Goal: Task Accomplishment & Management: Complete application form

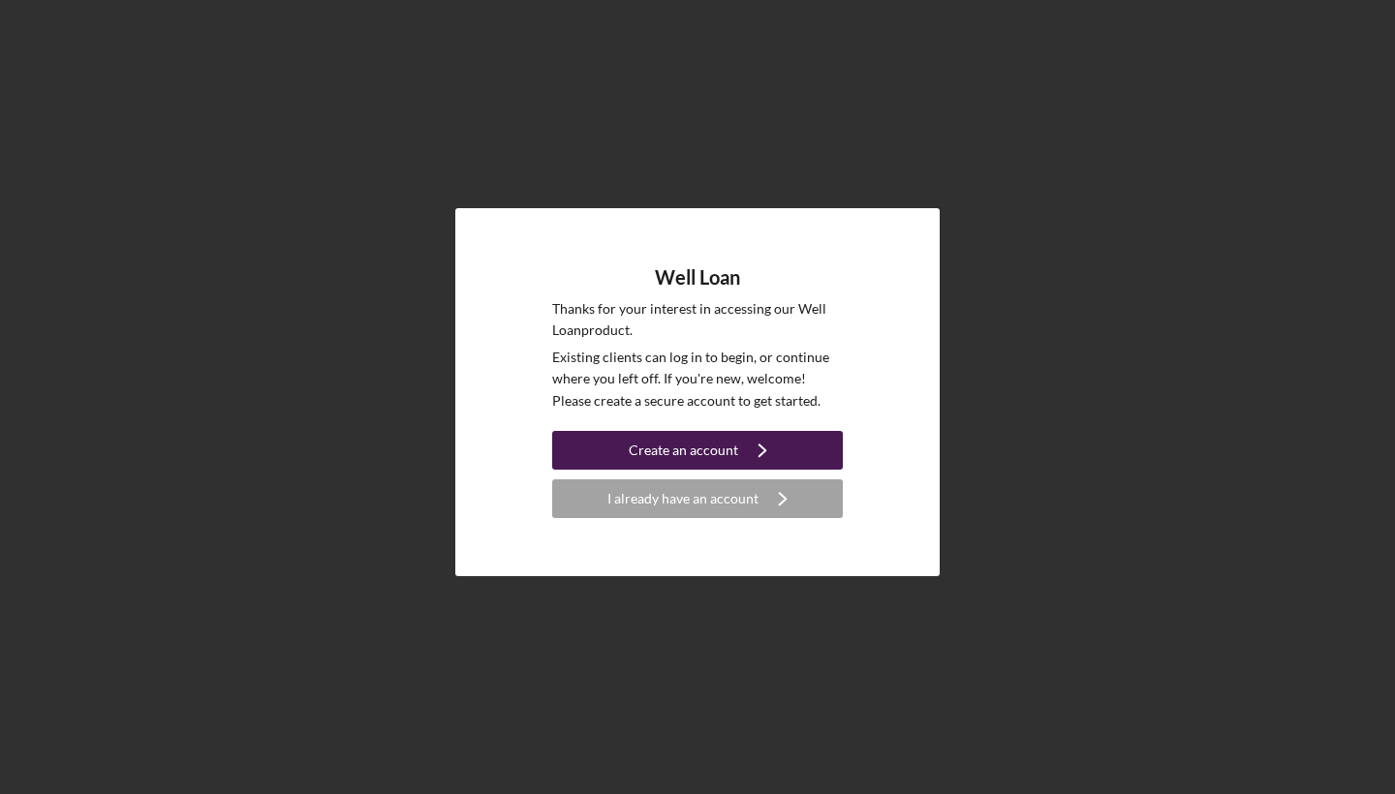
click at [704, 450] on div "Create an account" at bounding box center [683, 450] width 109 height 39
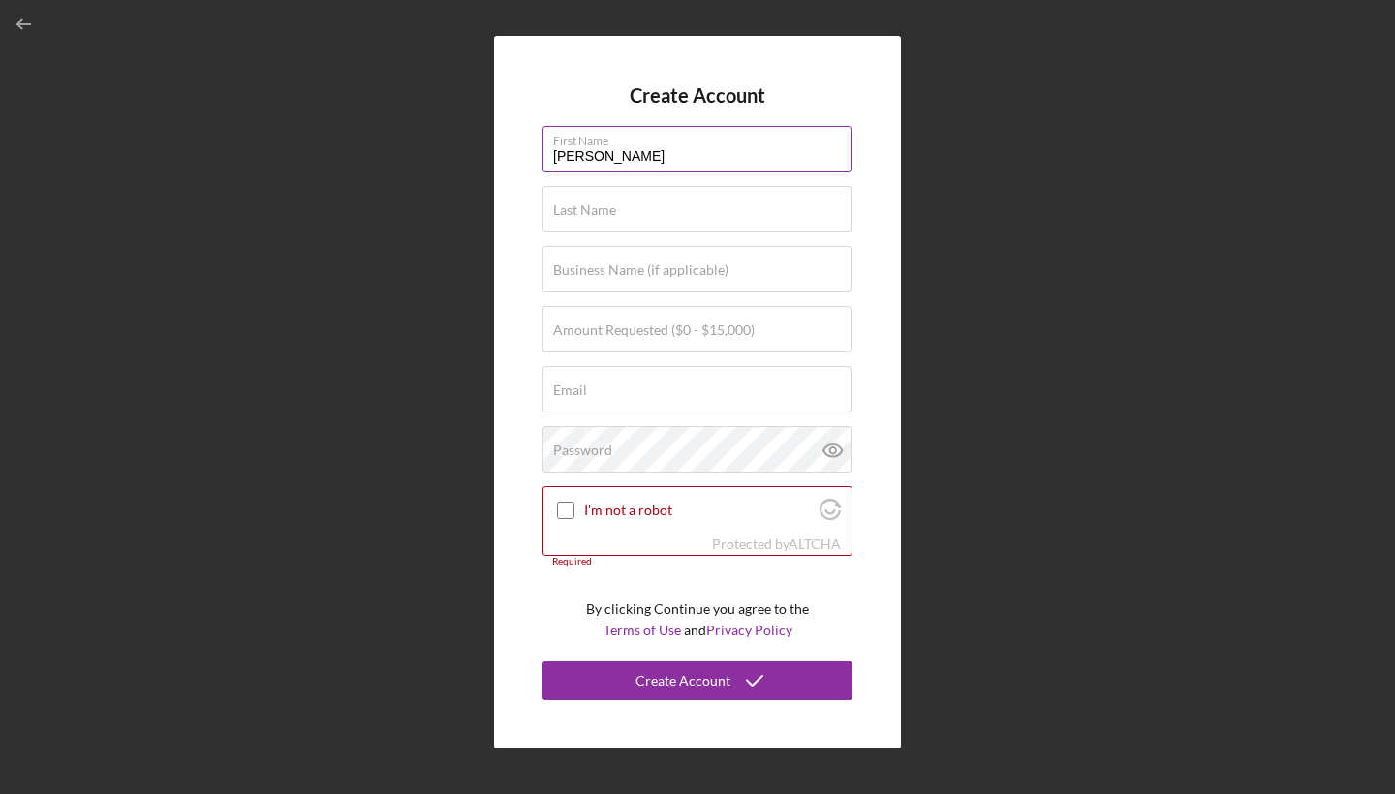
click at [561, 155] on input "[PERSON_NAME]" at bounding box center [697, 149] width 309 height 47
type input "[PERSON_NAME]"
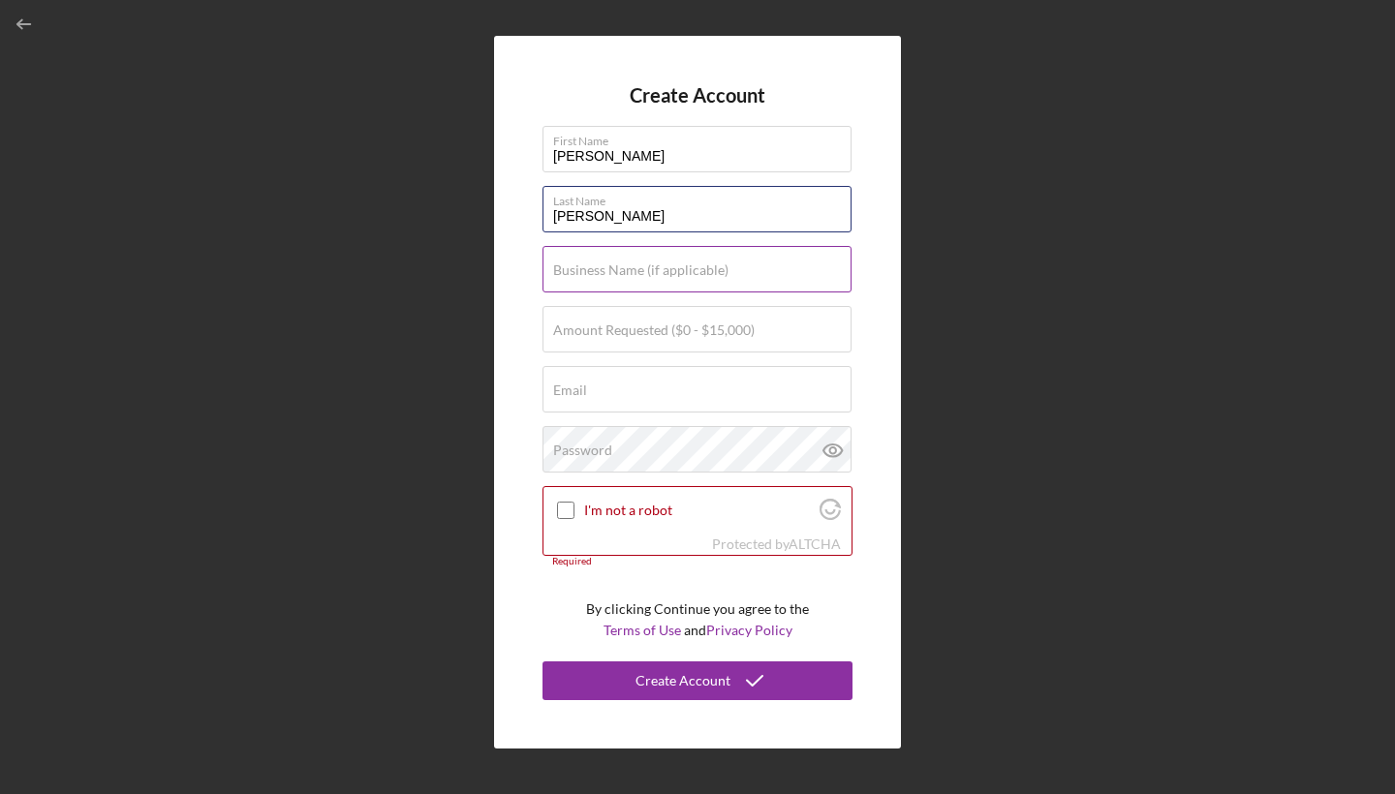
type input "[PERSON_NAME]"
click at [721, 271] on label "Business Name (if applicable)" at bounding box center [640, 271] width 175 height 16
click at [721, 271] on input "Business Name (if applicable)" at bounding box center [697, 269] width 309 height 47
click at [836, 279] on input "Business Name (if applicable)" at bounding box center [697, 269] width 309 height 47
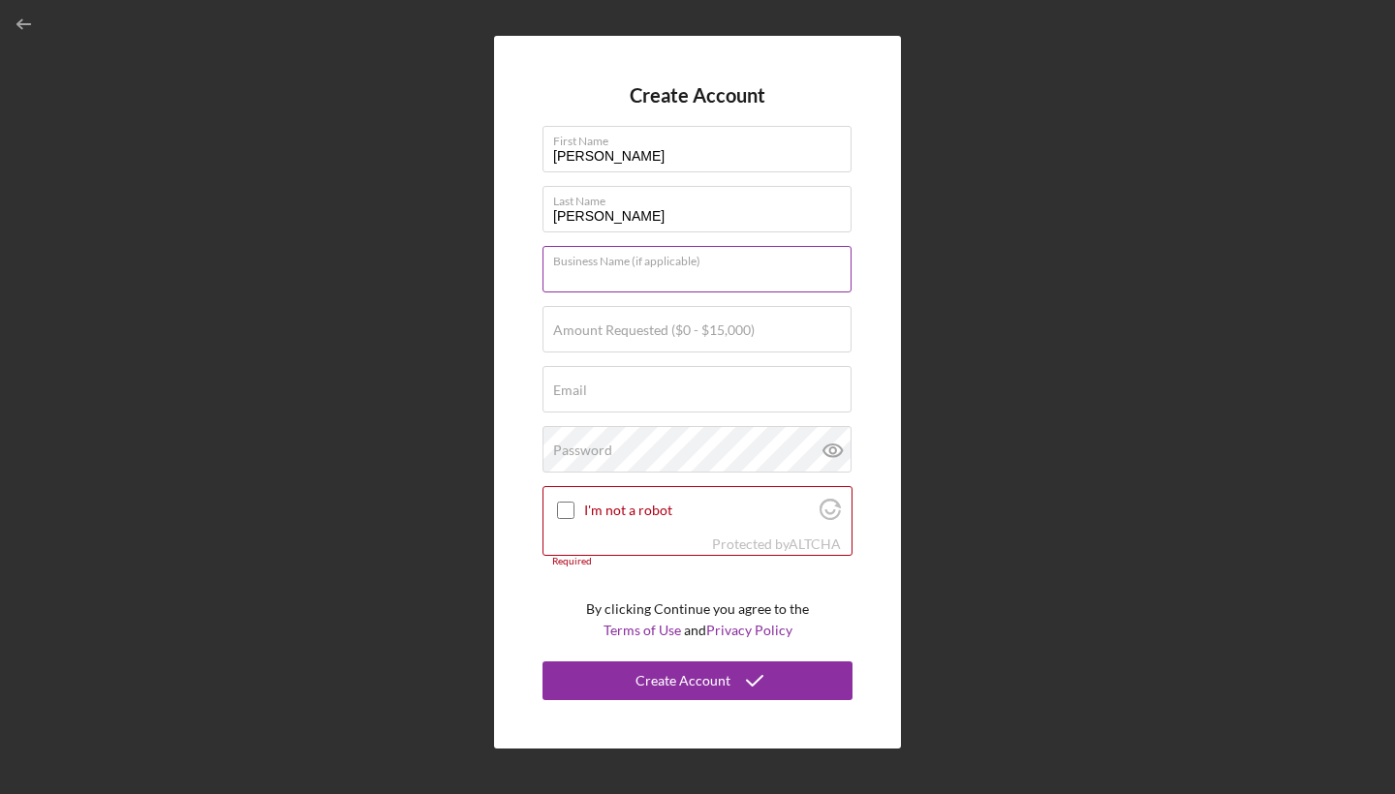
click at [843, 279] on input "Business Name (if applicable)" at bounding box center [697, 269] width 309 height 47
click at [646, 272] on input "Business Name (if applicable)" at bounding box center [697, 269] width 309 height 47
click at [633, 334] on label "Amount Requested ($0 - $15,000)" at bounding box center [654, 331] width 202 height 16
click at [633, 334] on input "Amount Requested ($0 - $15,000)" at bounding box center [697, 329] width 309 height 47
type input "$11,000"
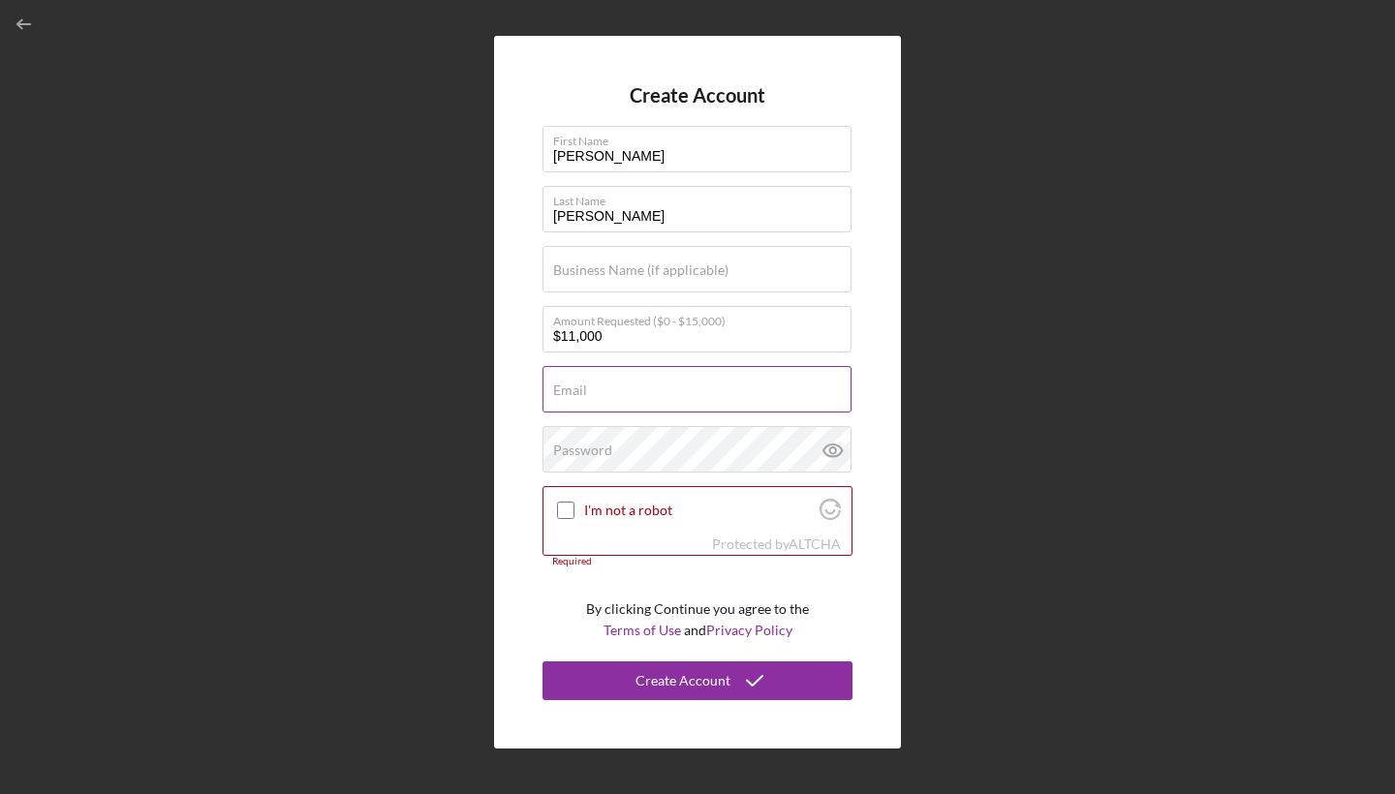
click at [570, 398] on label "Email" at bounding box center [570, 391] width 34 height 16
click at [570, 398] on input "Email" at bounding box center [697, 389] width 309 height 47
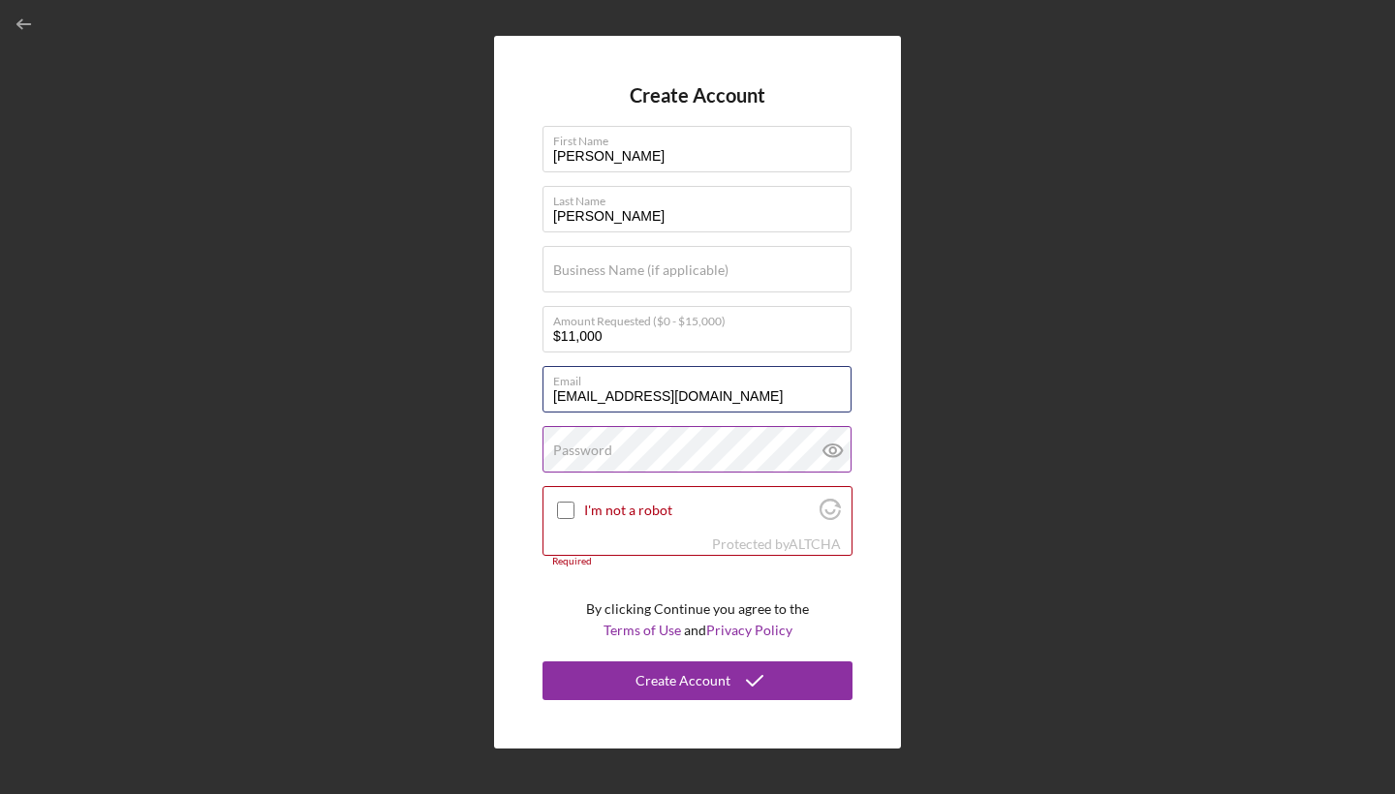
type input "[EMAIL_ADDRESS][DOMAIN_NAME]"
click at [588, 452] on label "Password" at bounding box center [582, 451] width 59 height 16
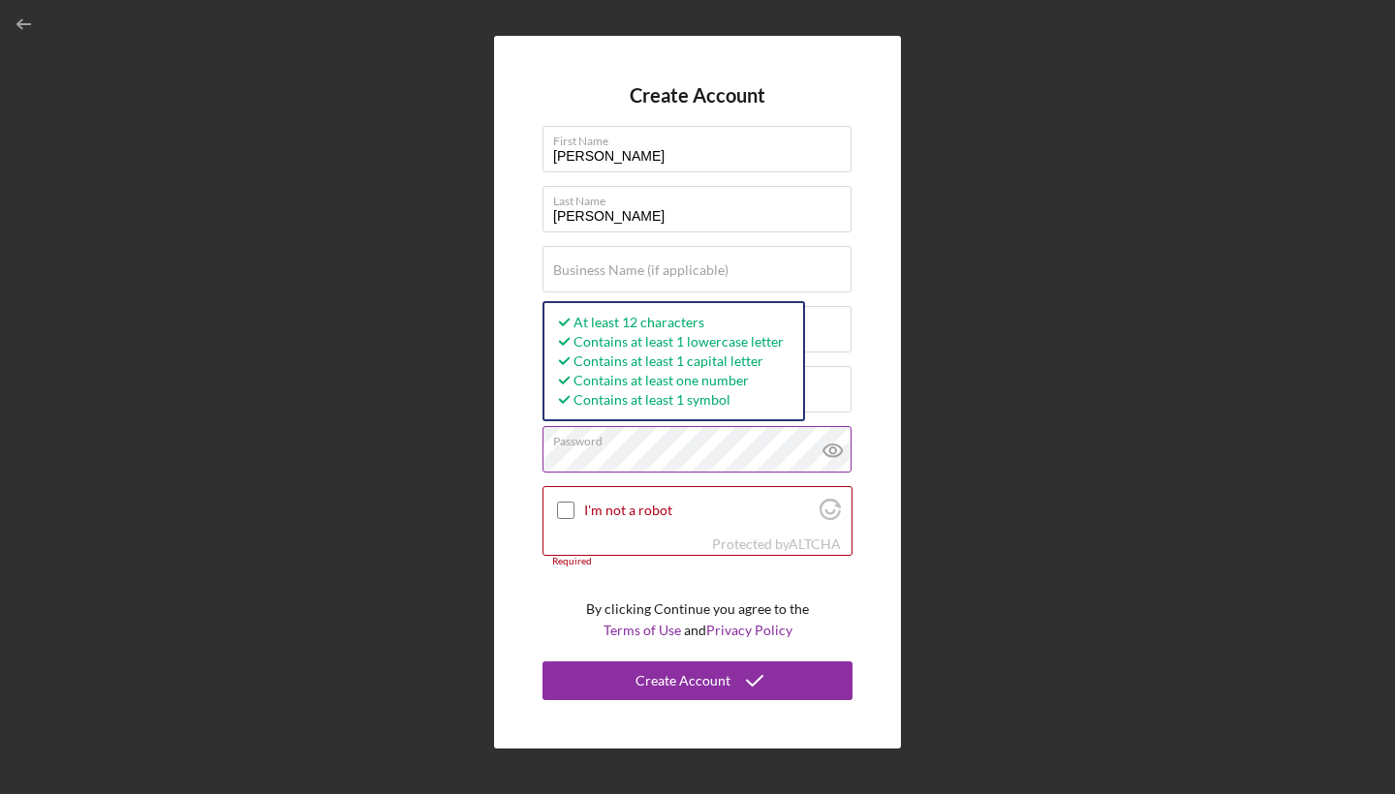
click at [824, 452] on icon at bounding box center [832, 451] width 18 height 13
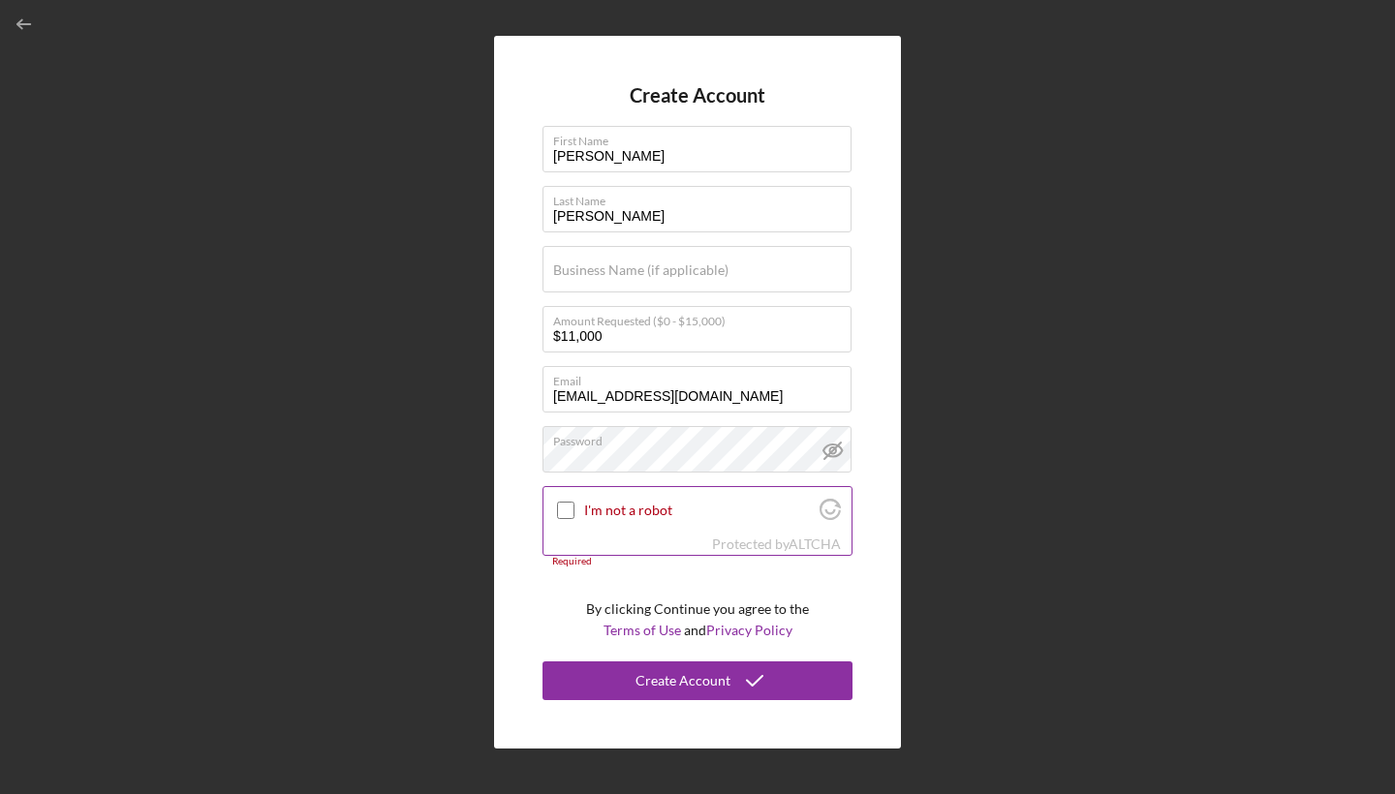
click at [562, 512] on input "I'm not a robot" at bounding box center [565, 510] width 17 height 17
checkbox input "true"
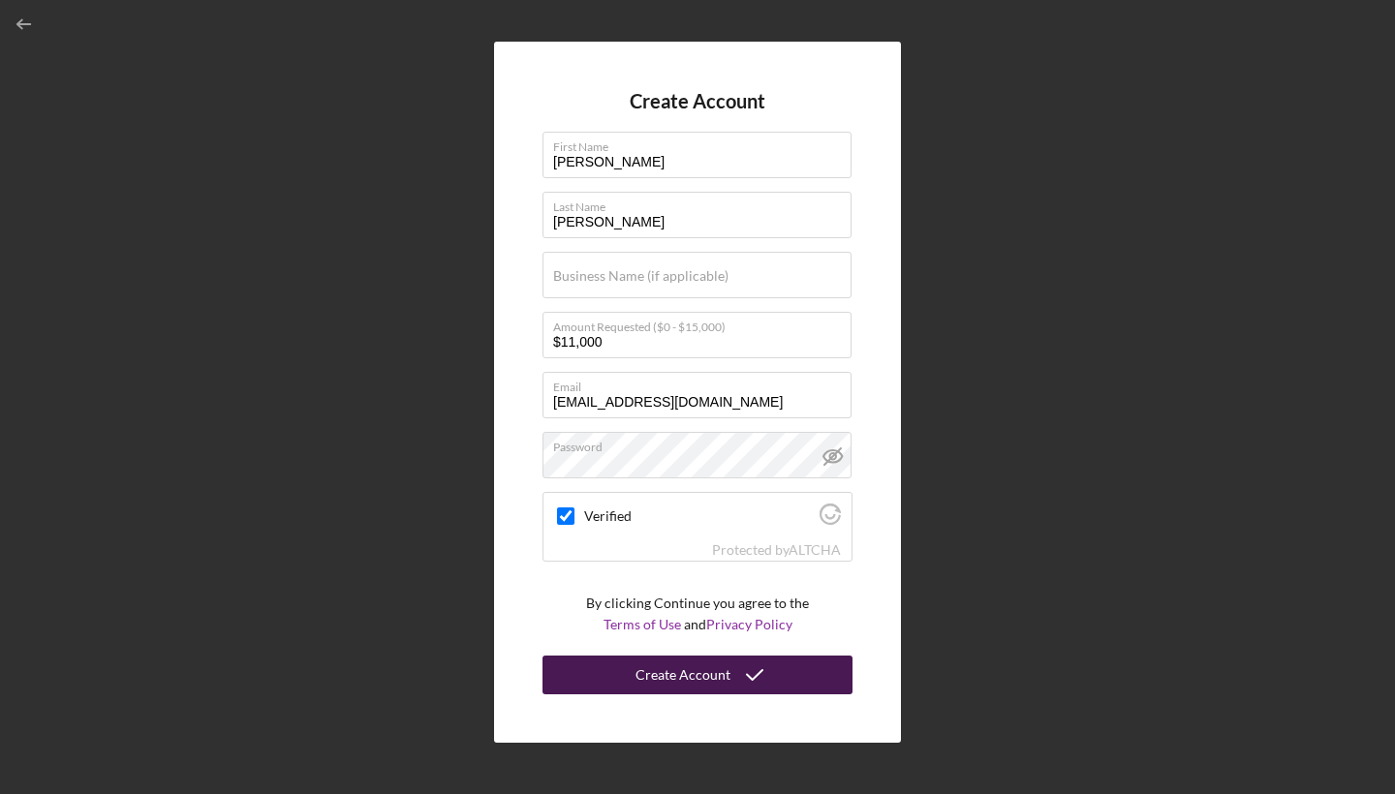
click at [711, 668] on div "Create Account" at bounding box center [683, 675] width 95 height 39
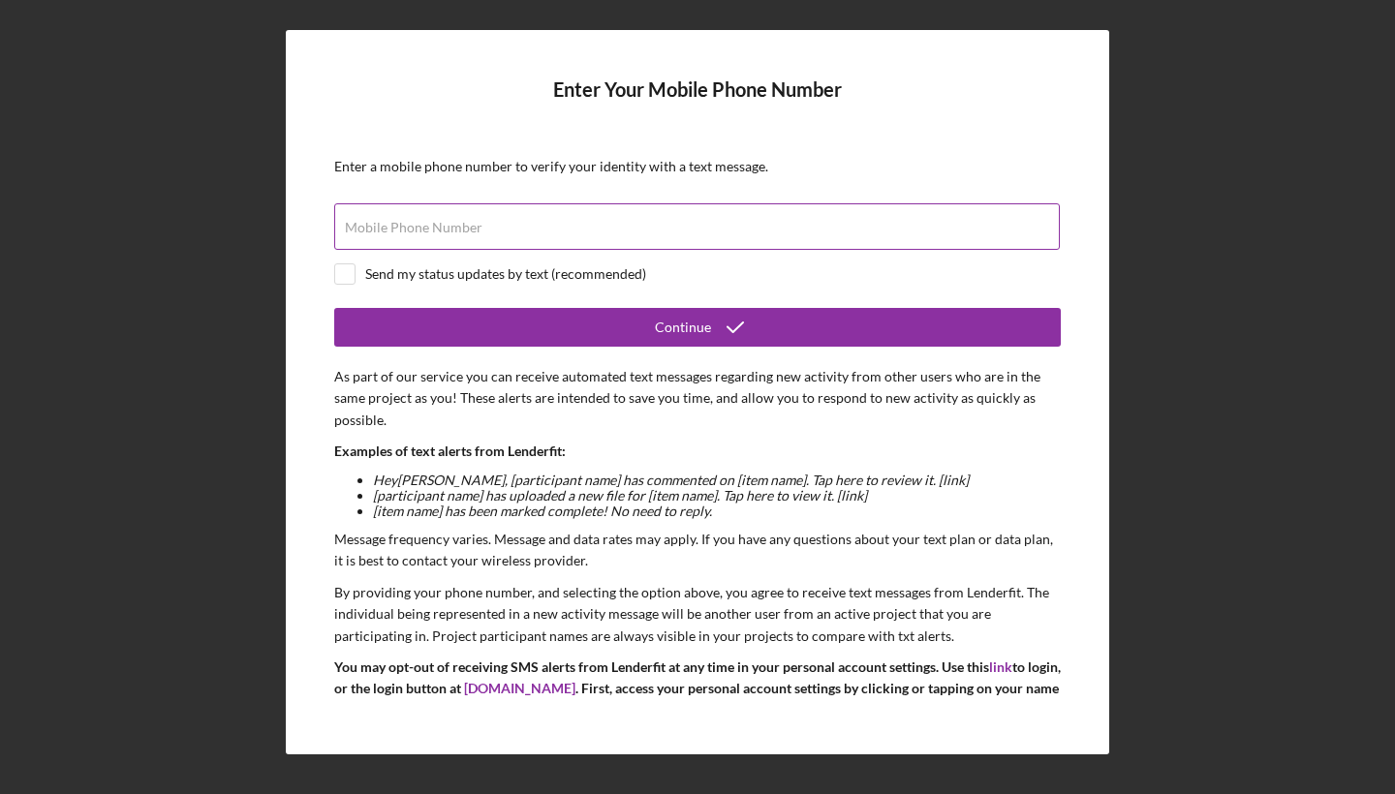
click at [410, 233] on label "Mobile Phone Number" at bounding box center [414, 228] width 138 height 16
click at [410, 233] on input "Mobile Phone Number" at bounding box center [697, 226] width 726 height 47
type input "[PHONE_NUMBER]"
click at [346, 272] on input "checkbox" at bounding box center [344, 273] width 19 height 19
checkbox input "true"
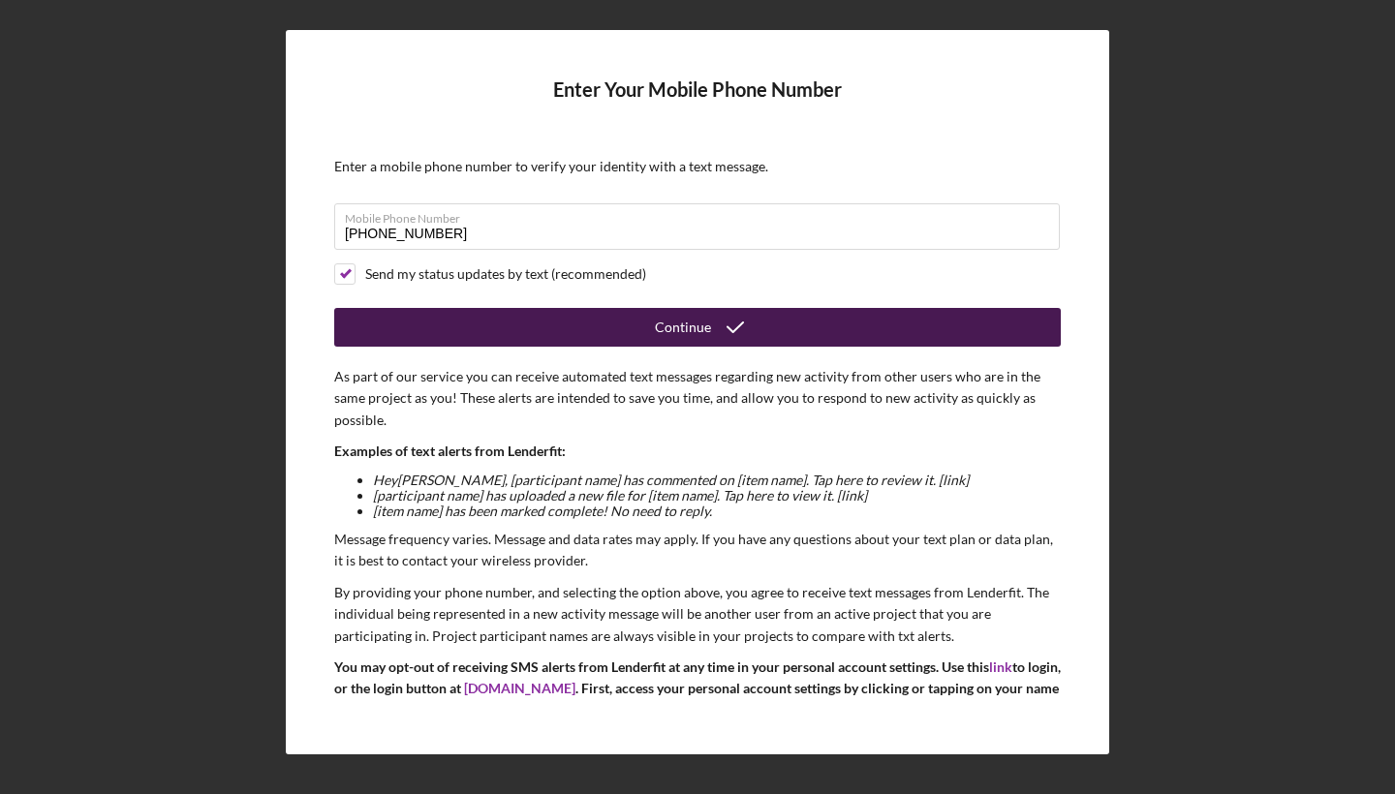
click at [651, 327] on button "Continue" at bounding box center [697, 327] width 727 height 39
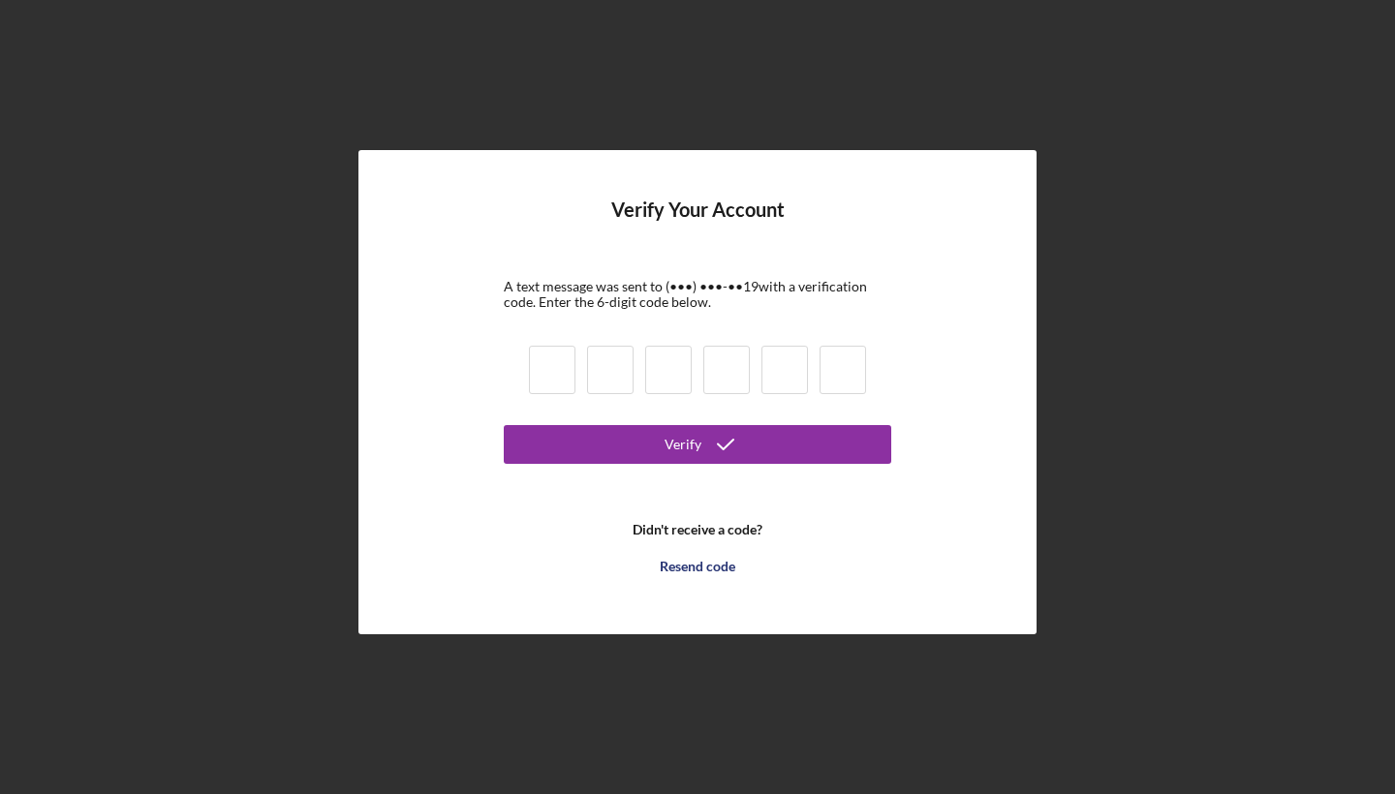
click at [559, 377] on input at bounding box center [552, 370] width 47 height 48
type input "1"
type input "3"
type input "4"
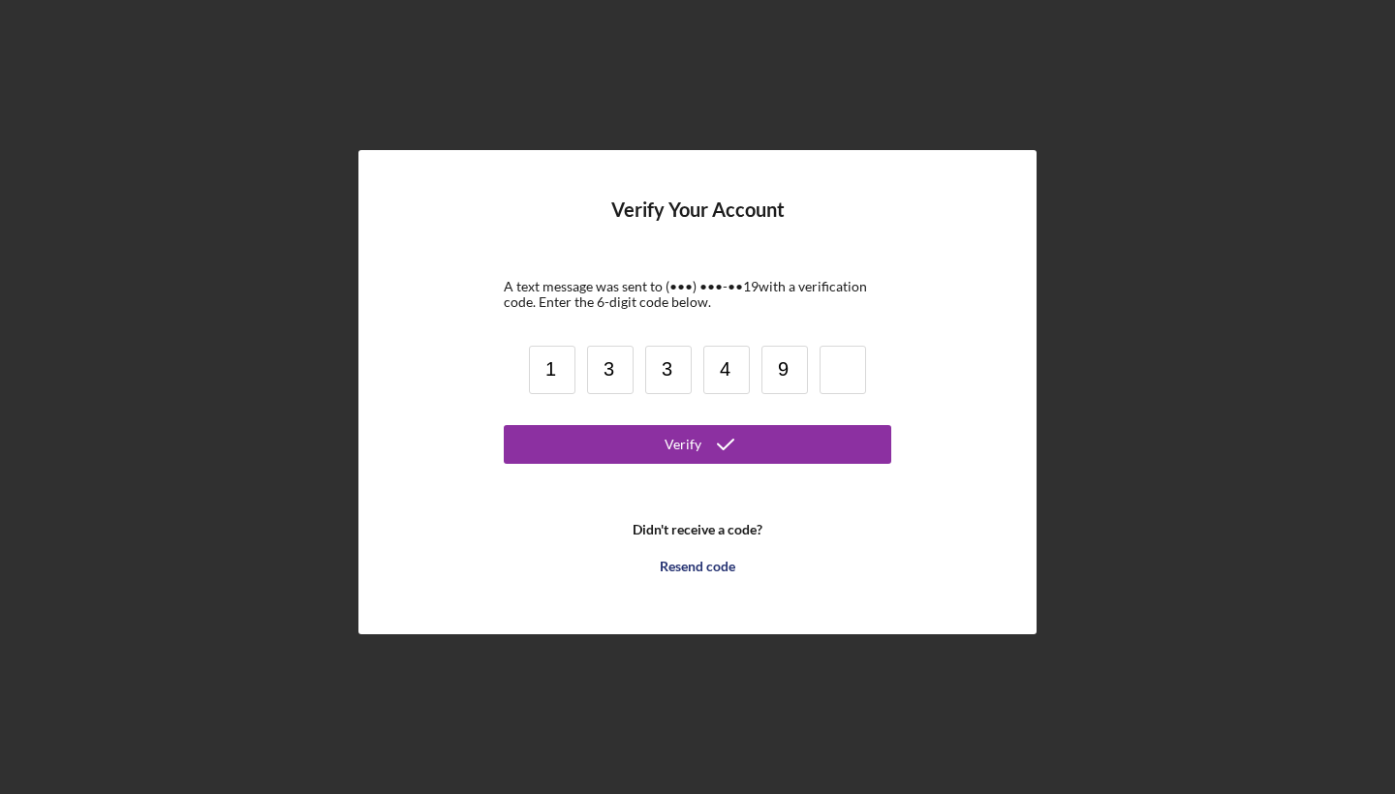
type input "9"
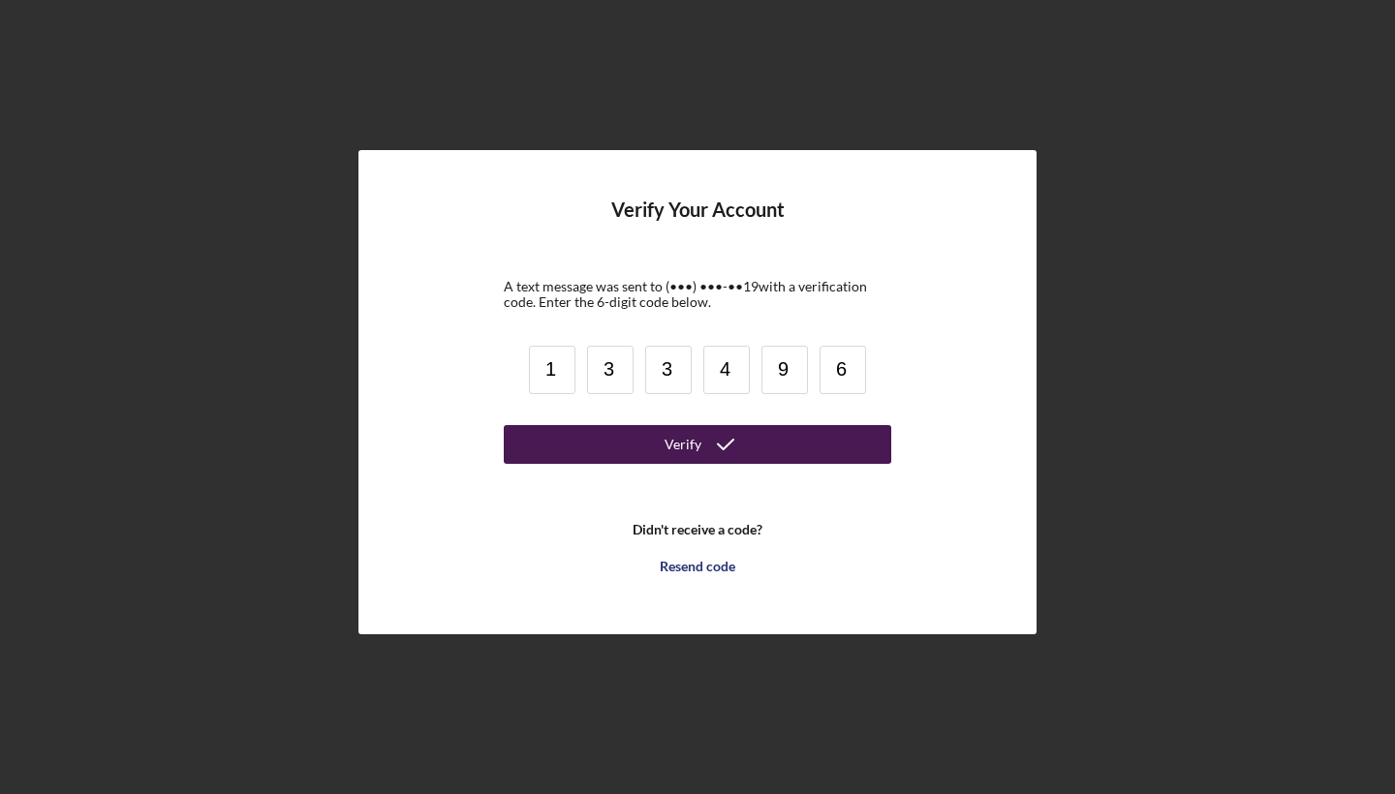
type input "6"
click at [603, 434] on button "Verify" at bounding box center [698, 444] width 388 height 39
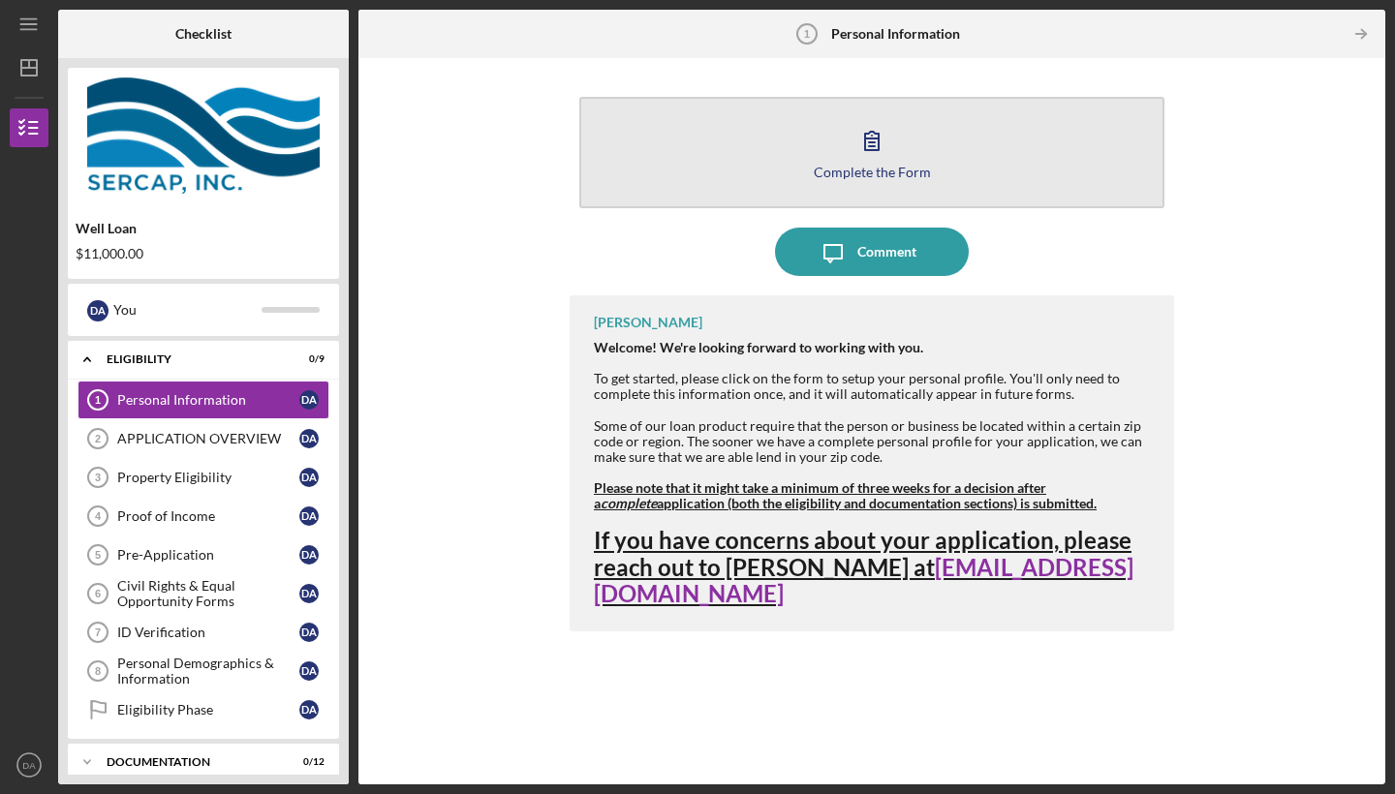
click at [863, 163] on icon "button" at bounding box center [872, 140] width 48 height 48
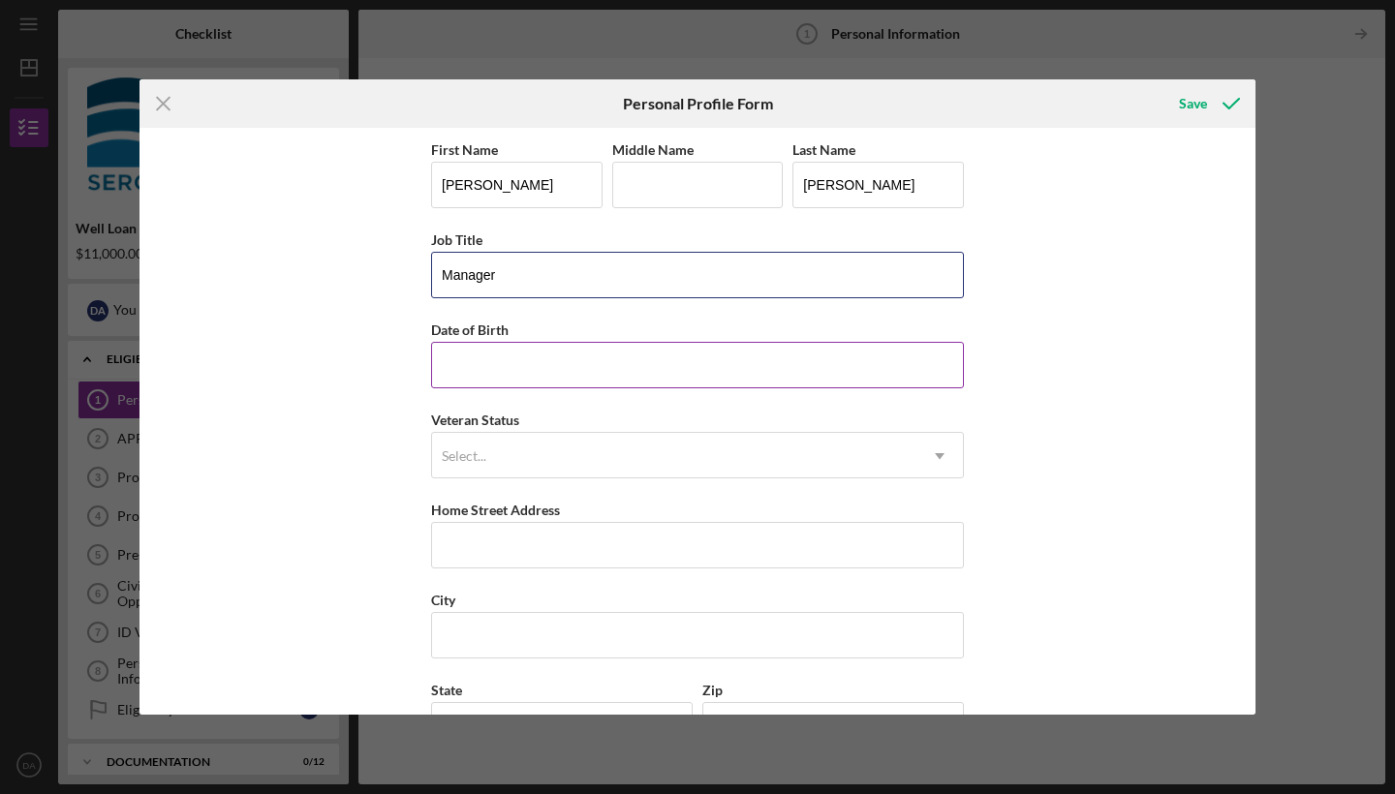
type input "Manager"
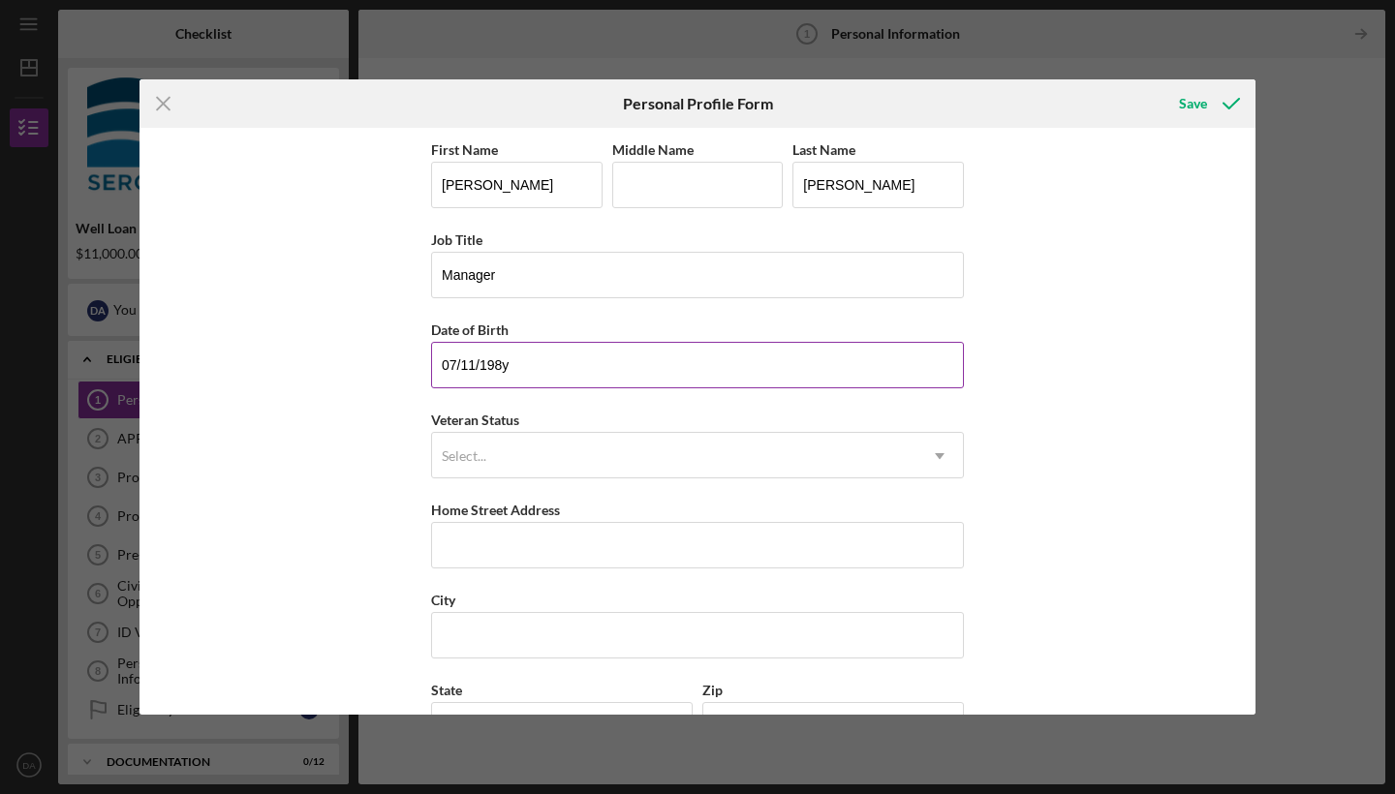
type input "[DATE]"
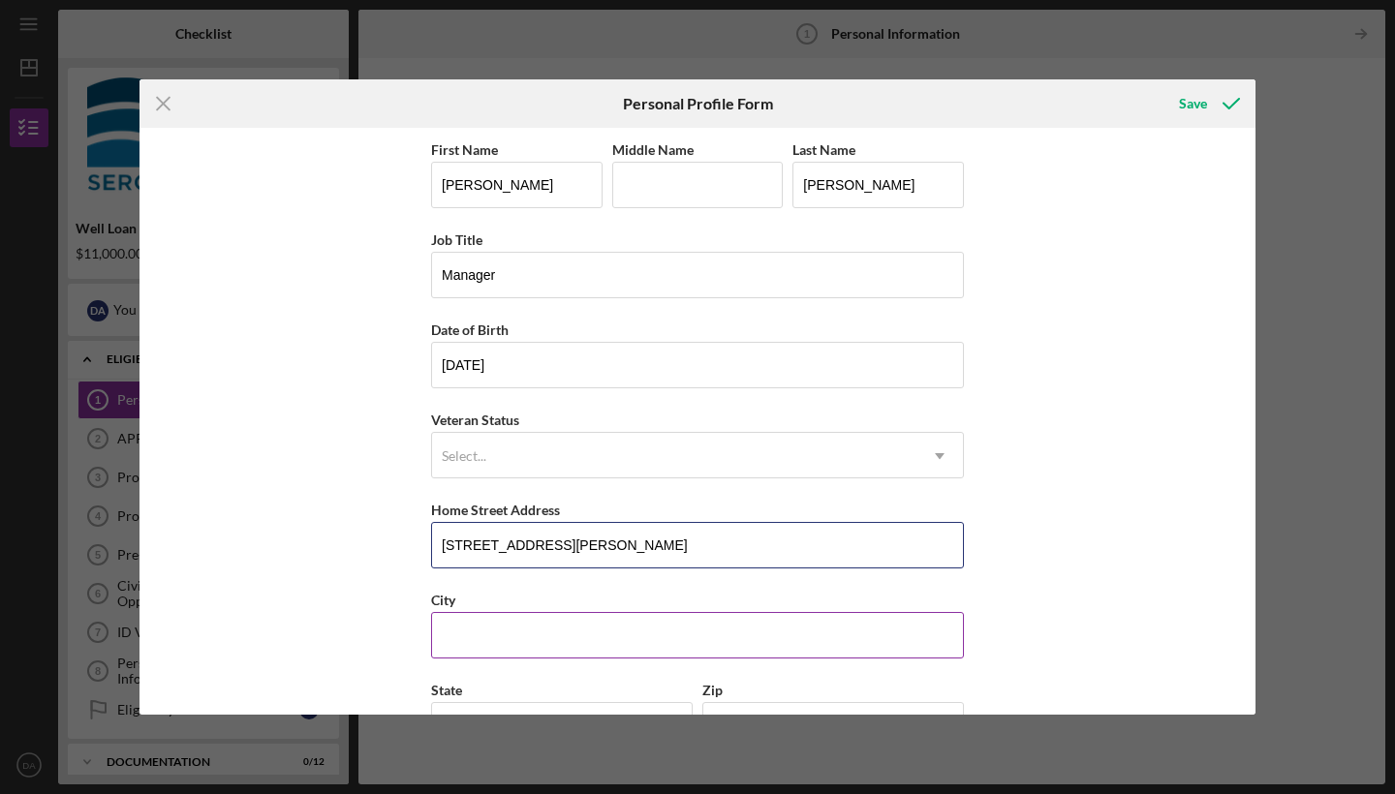
type input "[STREET_ADDRESS][PERSON_NAME]"
type input "sebring"
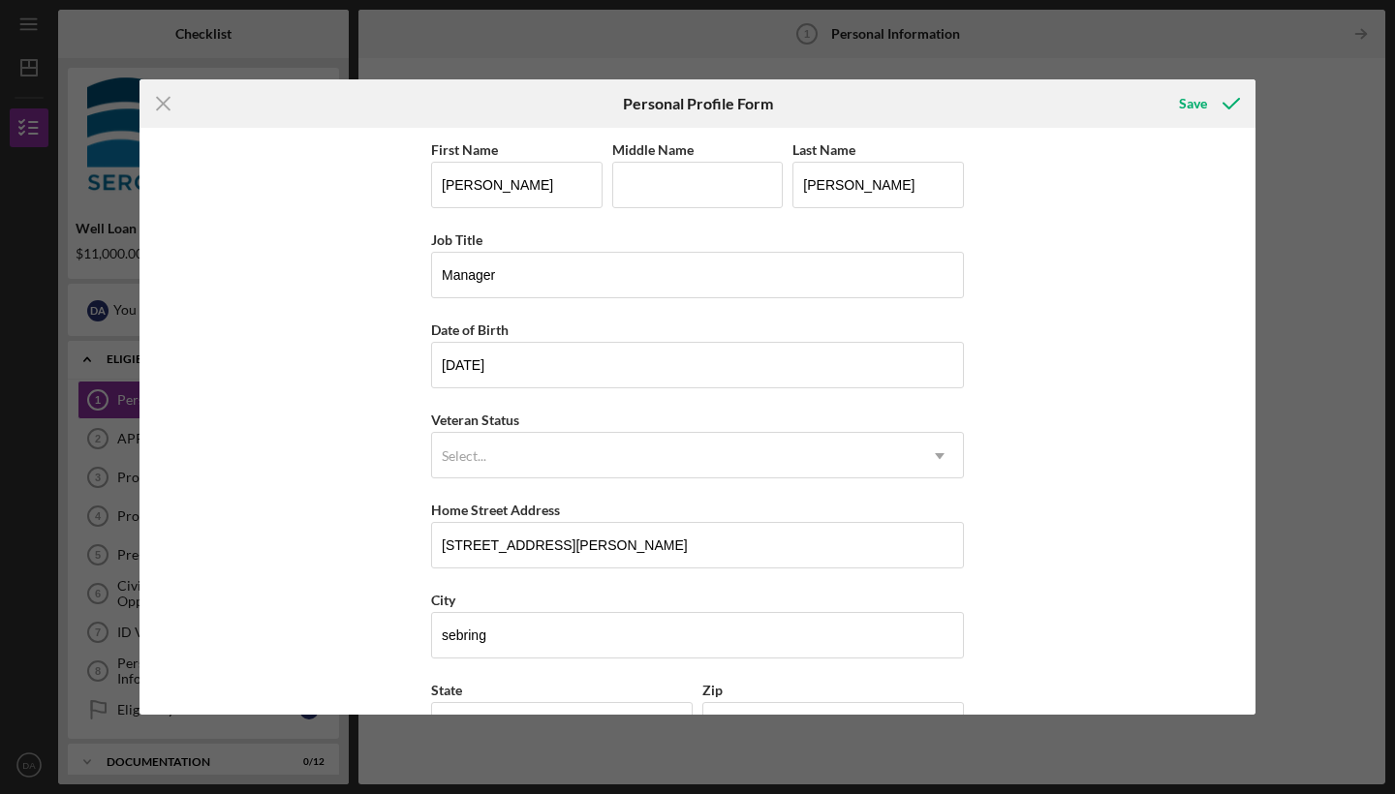
click at [373, 674] on div "First Name [PERSON_NAME] Middle Name Last Name [PERSON_NAME] Job Title Manager …" at bounding box center [698, 421] width 1116 height 587
click at [1259, 686] on div "Icon/Menu Close Personal Profile Form Save First Name [PERSON_NAME] Middle Name…" at bounding box center [697, 397] width 1395 height 794
click at [1248, 689] on div "First Name [PERSON_NAME] Middle Name Last Name [PERSON_NAME] Job Title Manager …" at bounding box center [698, 421] width 1116 height 587
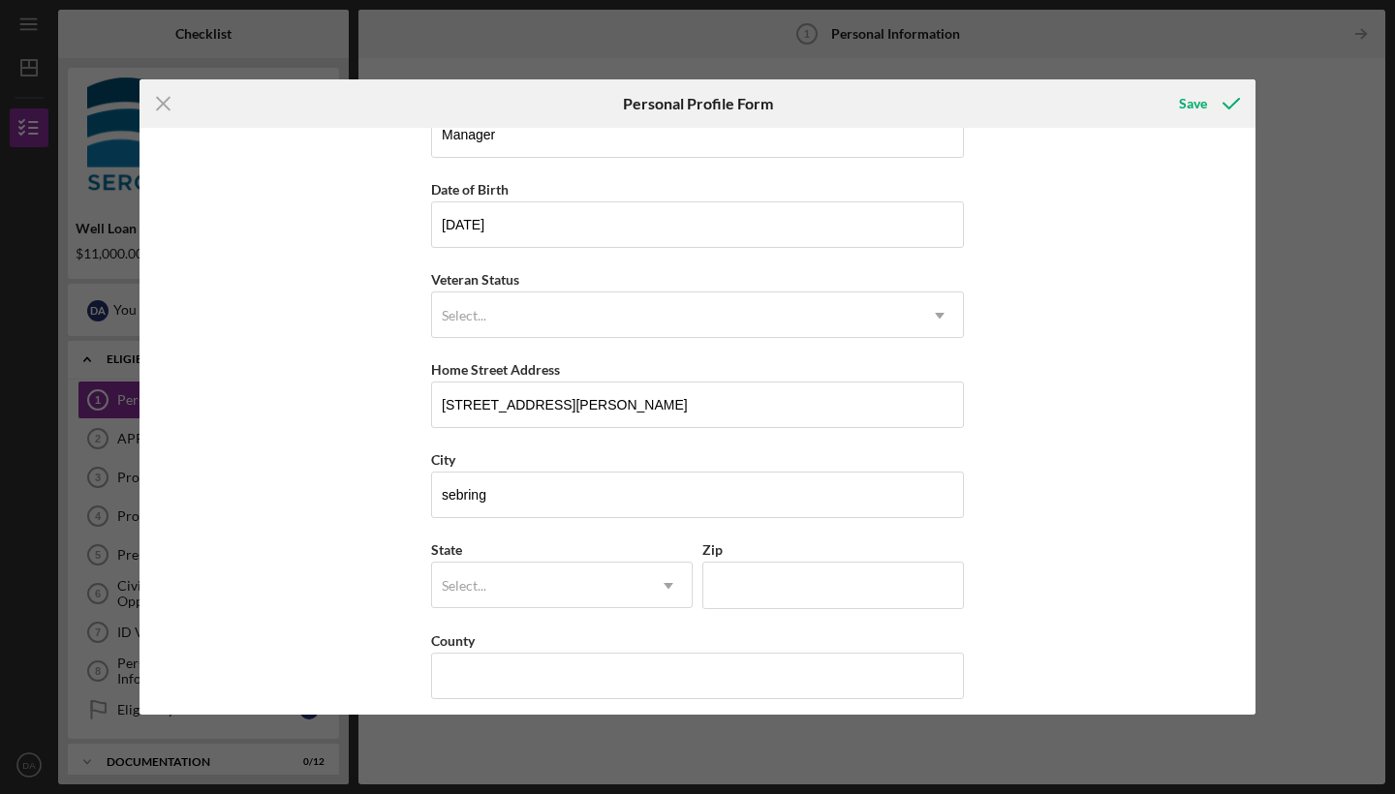
scroll to position [153, 0]
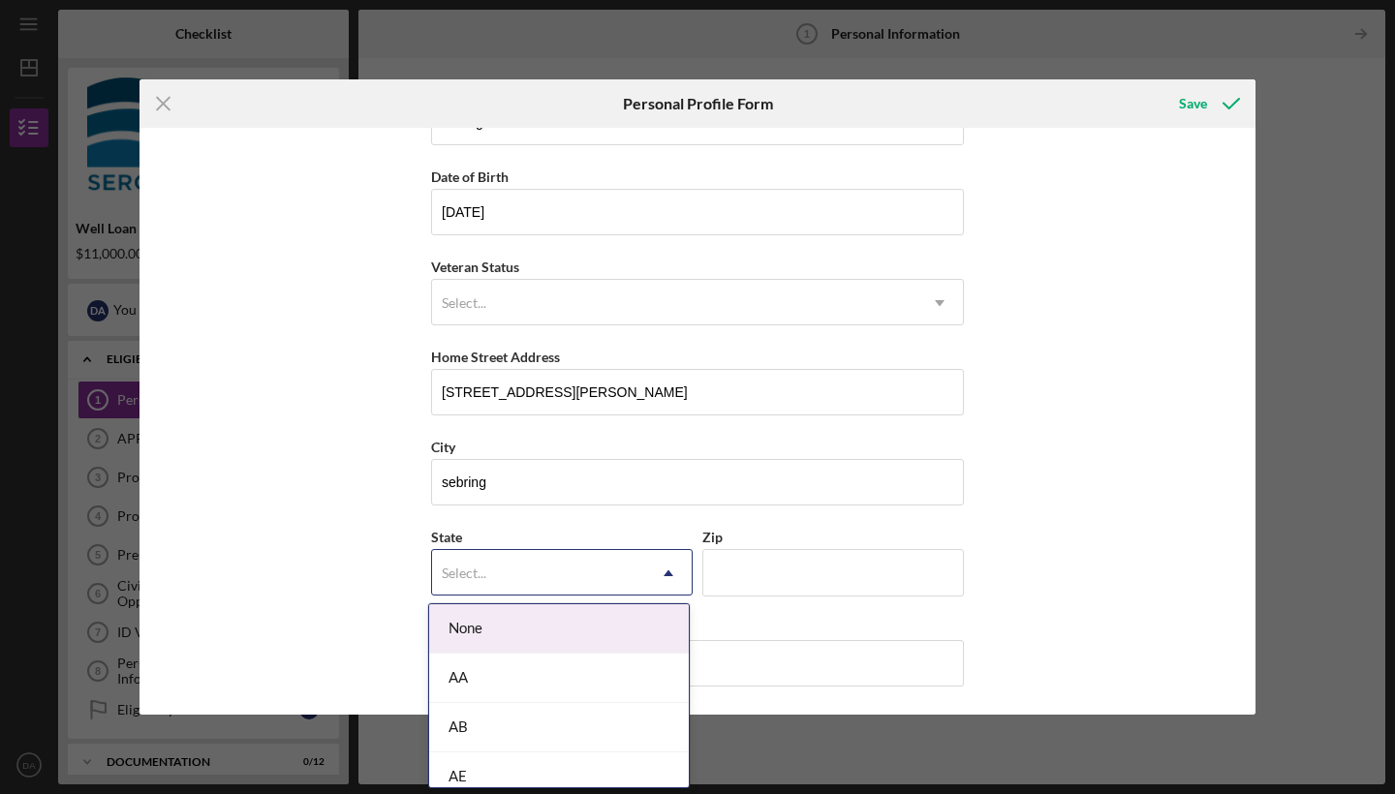
click at [519, 568] on div "Select..." at bounding box center [538, 573] width 213 height 45
type input "fl"
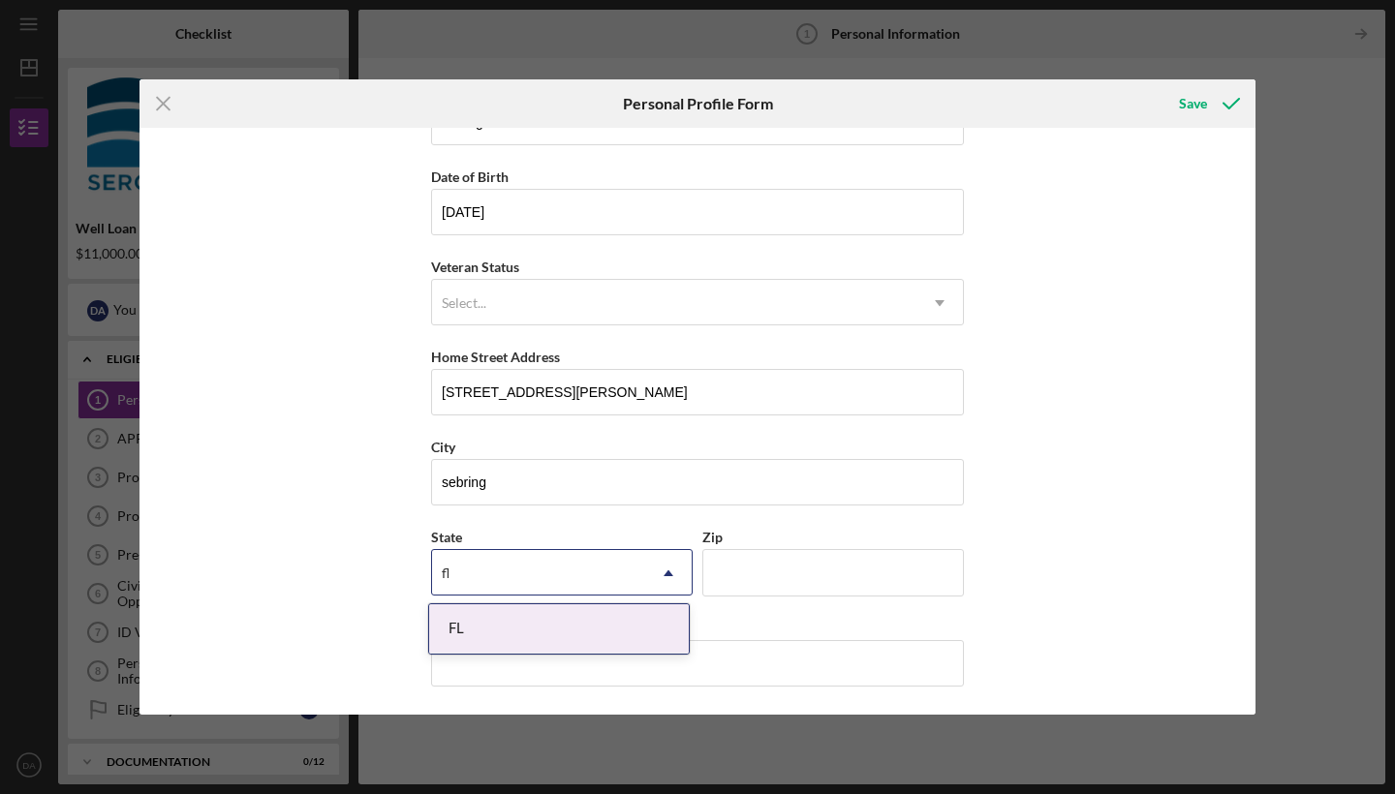
click at [496, 629] on div "FL" at bounding box center [559, 629] width 260 height 49
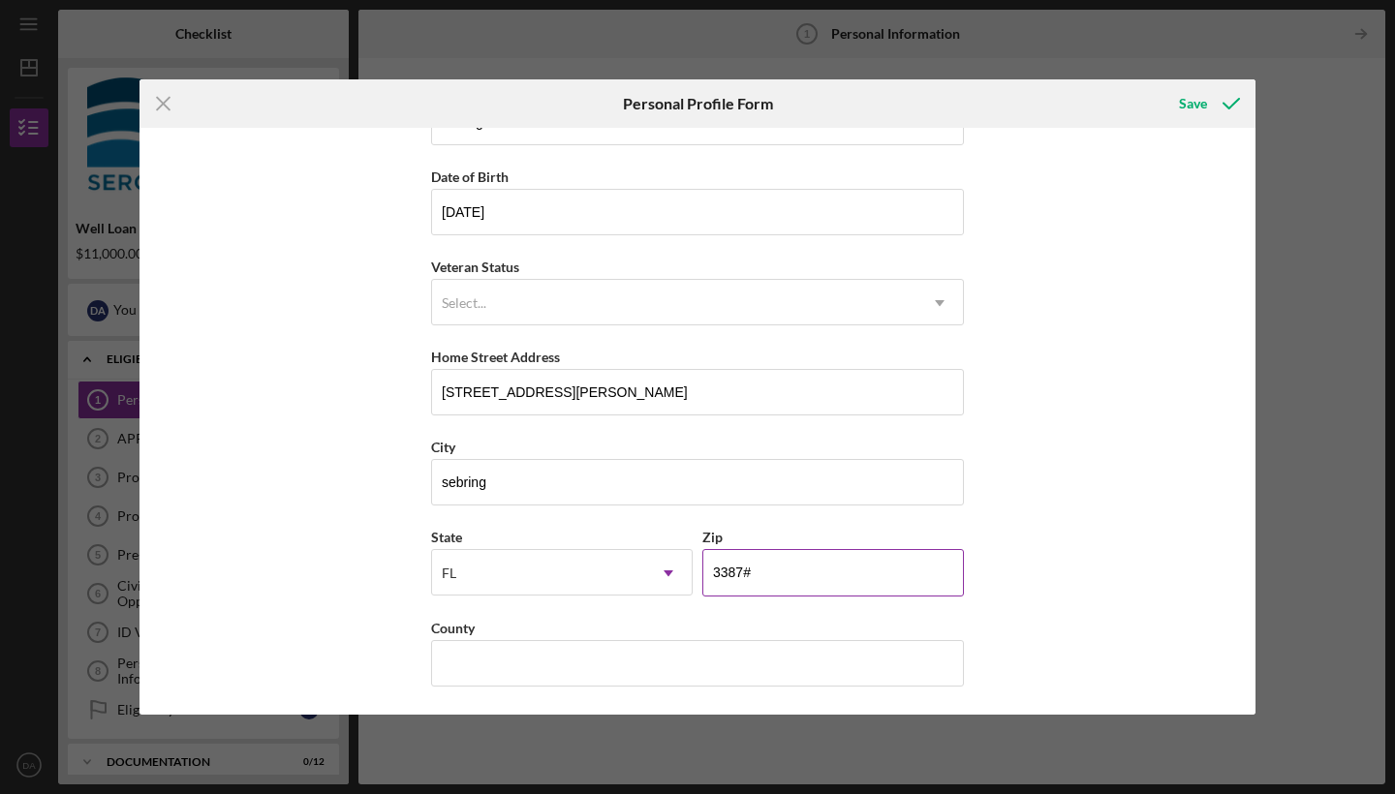
type input "33870"
click at [1103, 170] on div "First Name [PERSON_NAME] Middle Name Last Name [PERSON_NAME] Job Title Manager …" at bounding box center [698, 421] width 1116 height 587
click at [1189, 97] on div "Save" at bounding box center [1193, 103] width 28 height 39
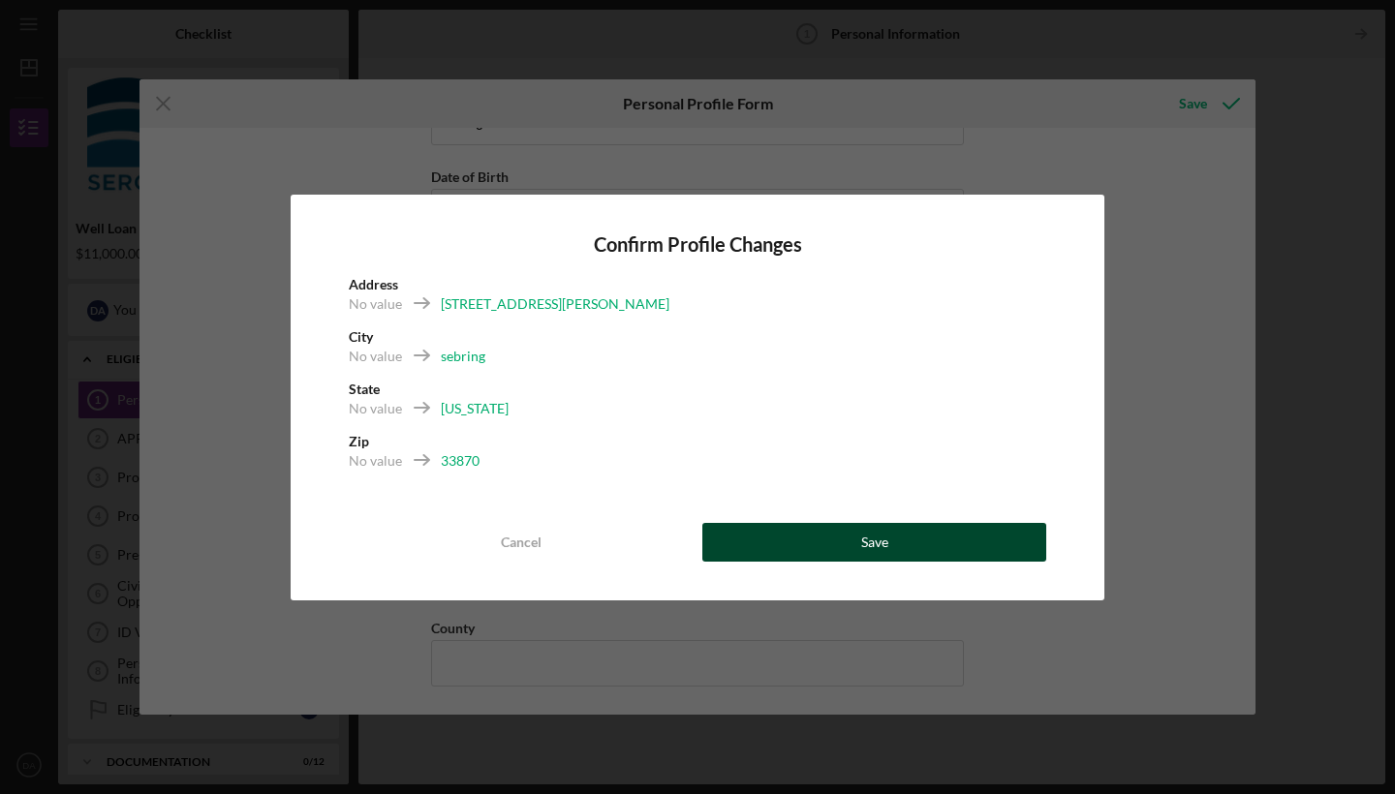
click at [882, 541] on div "Save" at bounding box center [874, 542] width 27 height 39
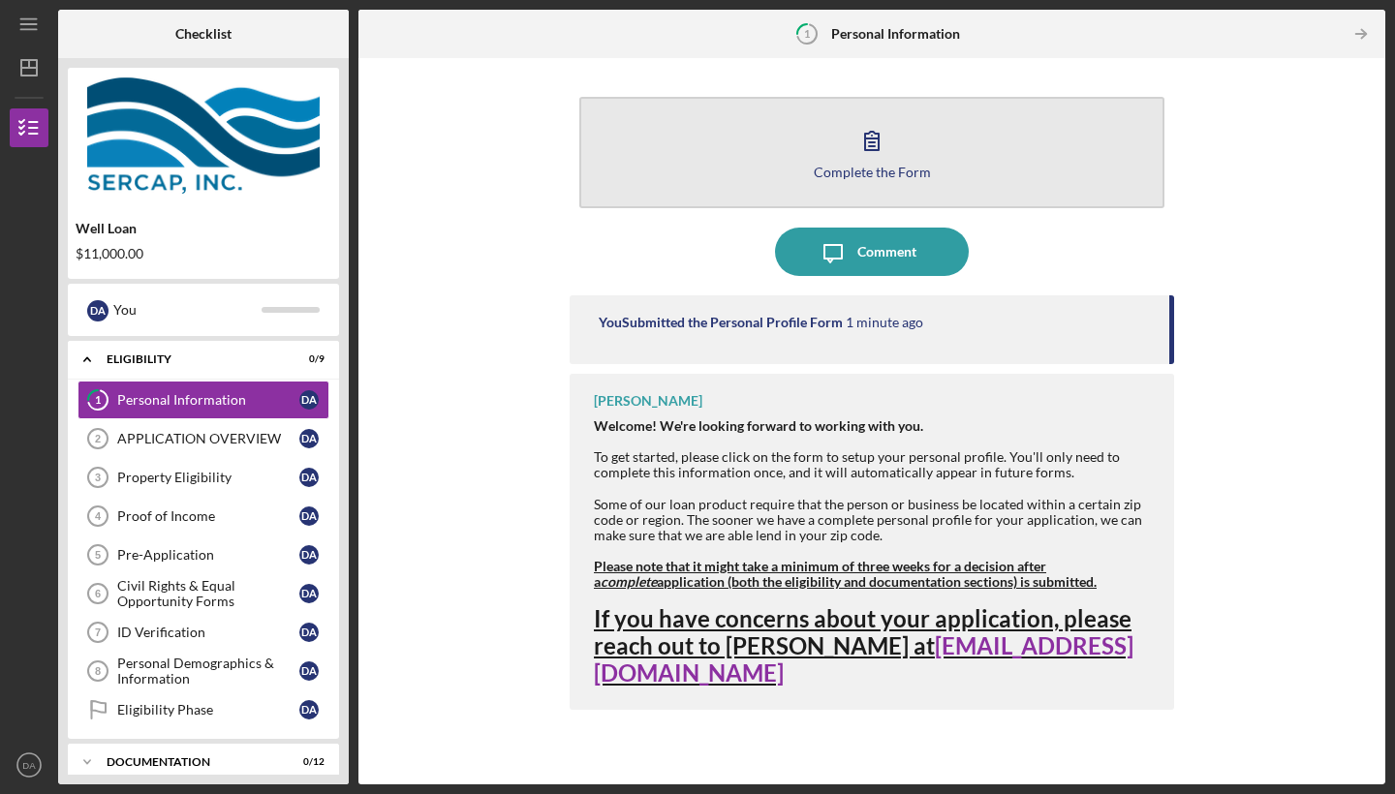
click at [873, 161] on icon "button" at bounding box center [872, 140] width 48 height 48
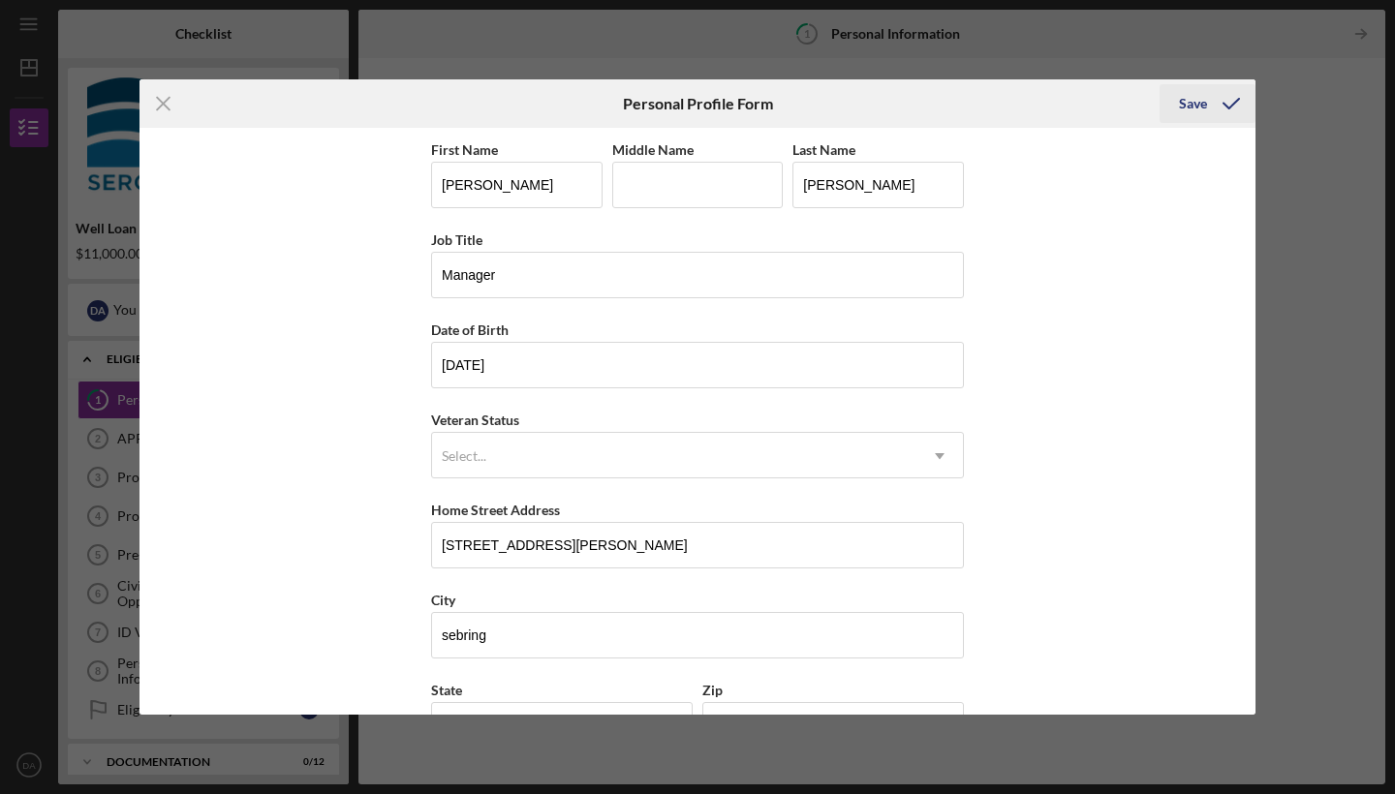
click at [1195, 103] on div "Save" at bounding box center [1193, 103] width 28 height 39
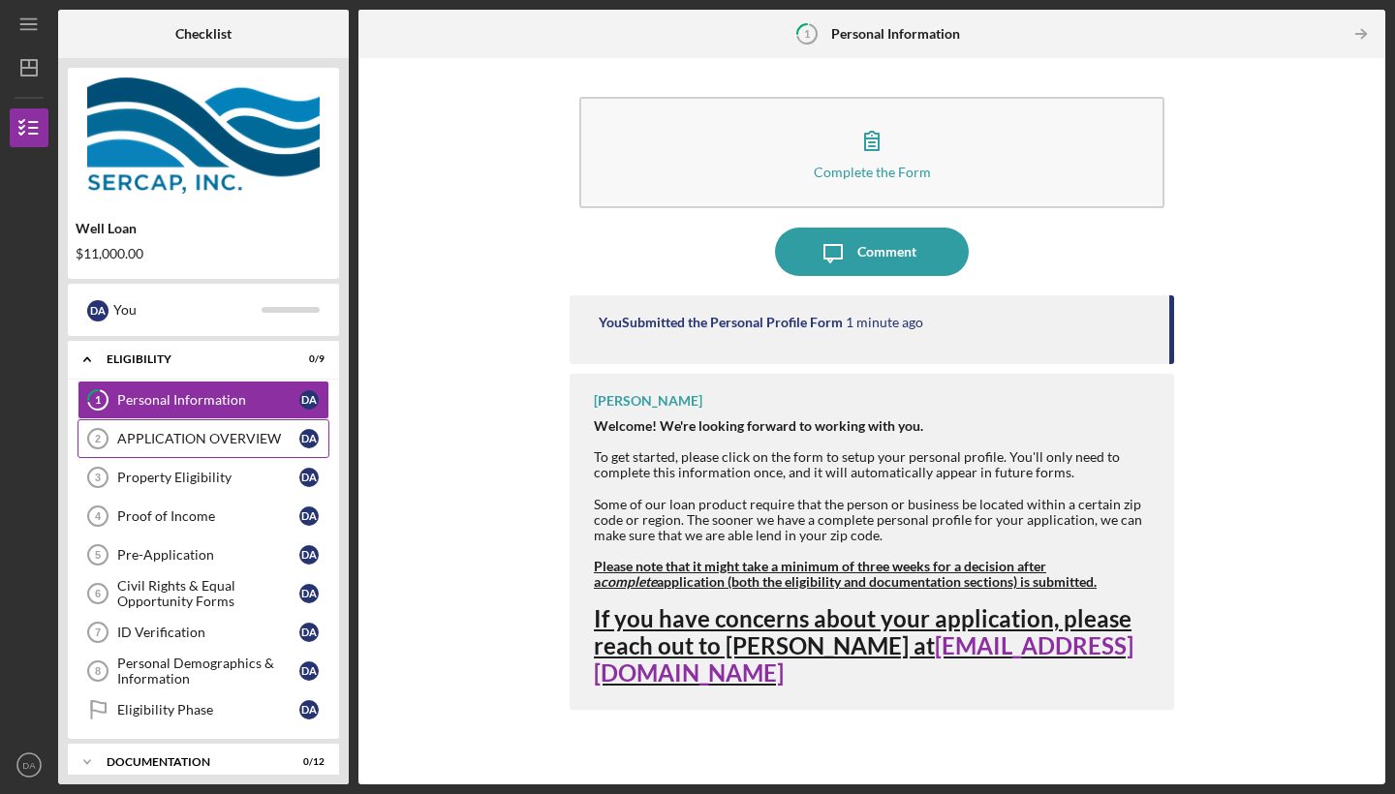
click at [207, 432] on div "APPLICATION OVERVIEW" at bounding box center [208, 439] width 182 height 16
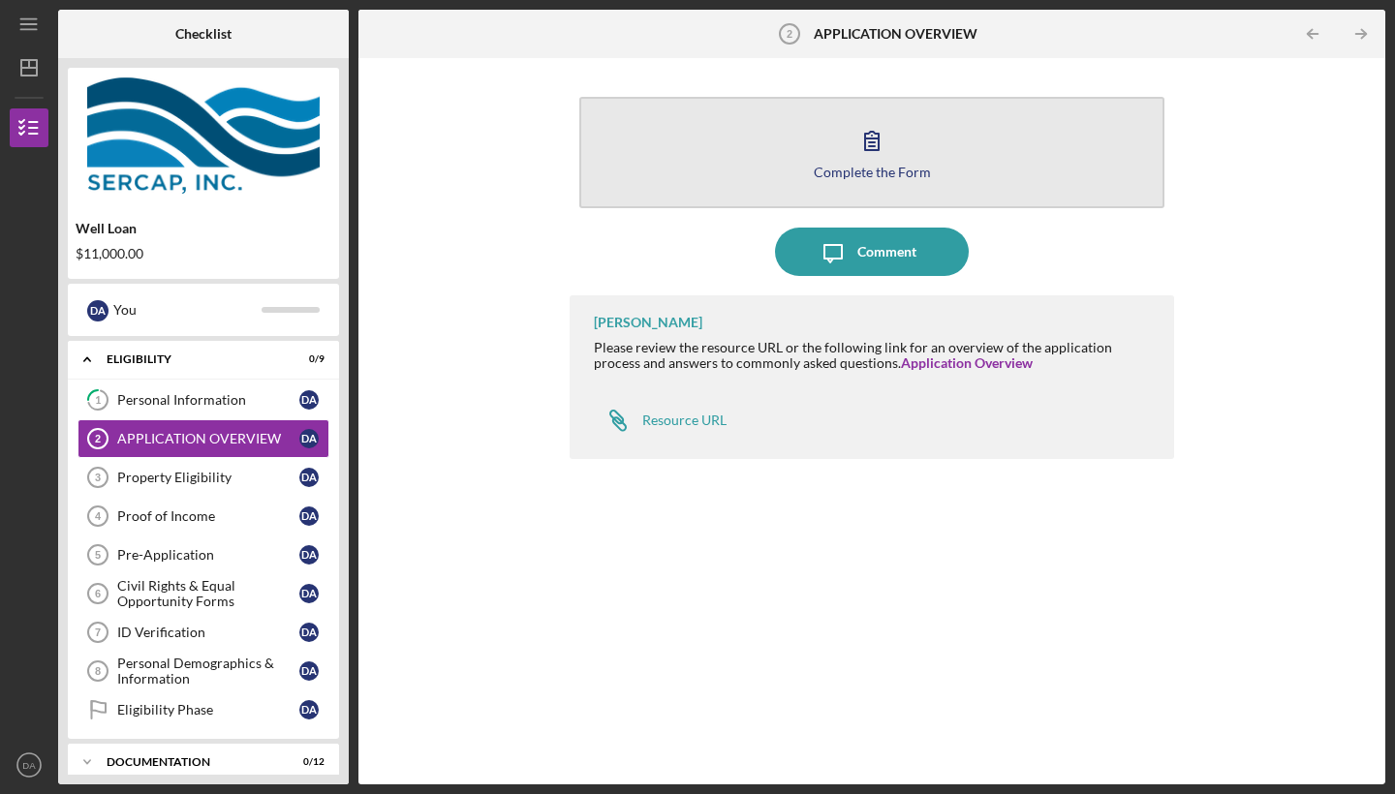
click at [881, 162] on icon "button" at bounding box center [872, 140] width 48 height 48
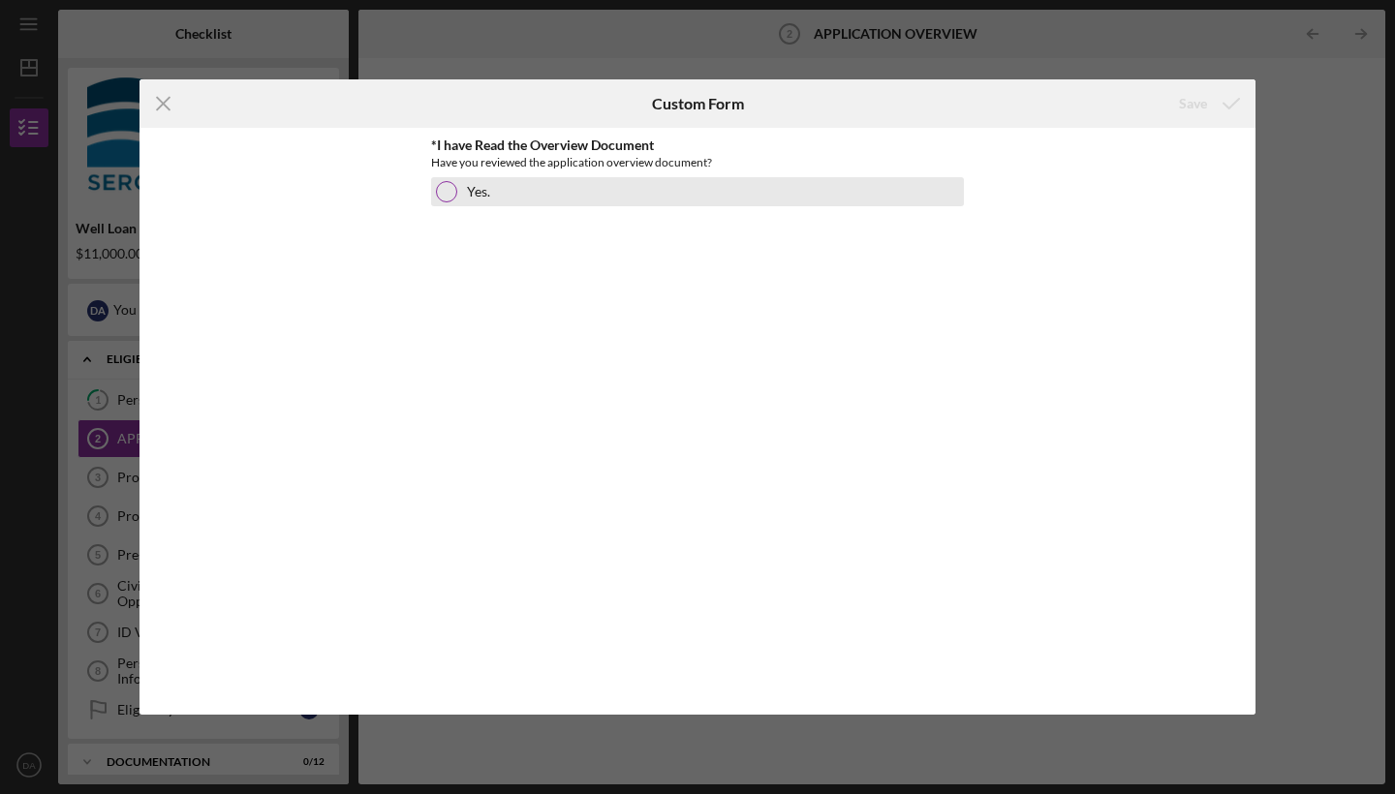
click at [447, 193] on div at bounding box center [446, 191] width 21 height 21
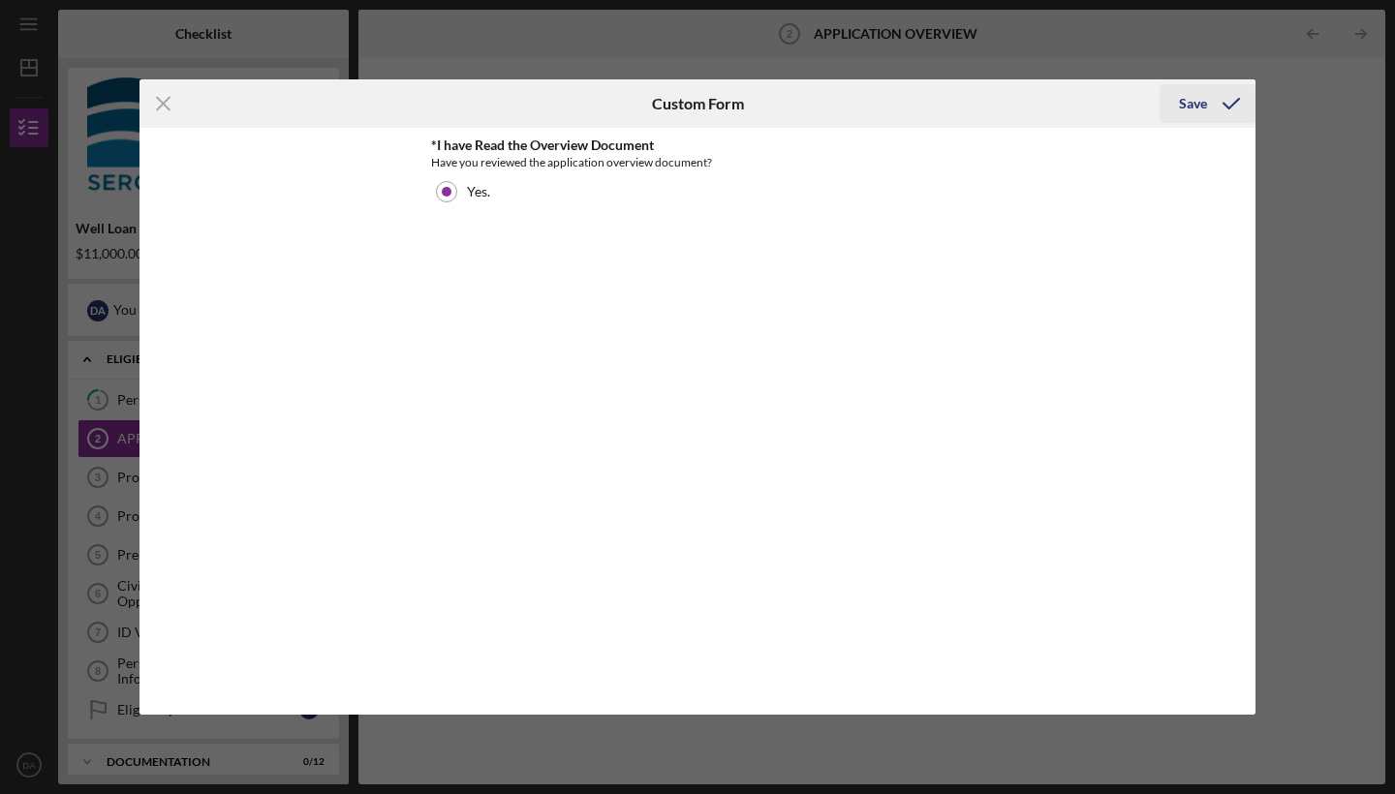
click at [1208, 106] on icon "submit" at bounding box center [1231, 103] width 48 height 48
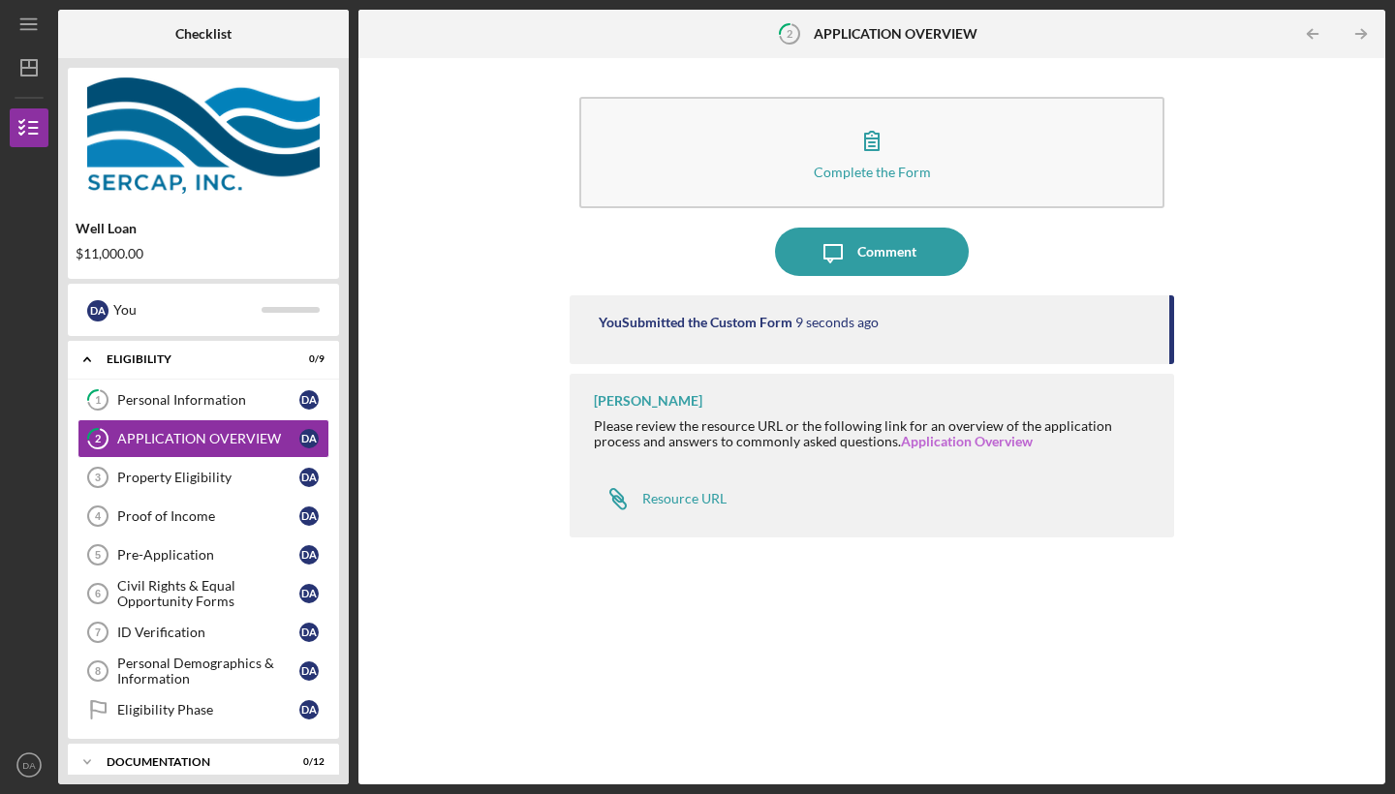
click at [906, 449] on link "Application Overview" at bounding box center [967, 441] width 132 height 16
click at [221, 481] on div "Property Eligibility" at bounding box center [208, 478] width 182 height 16
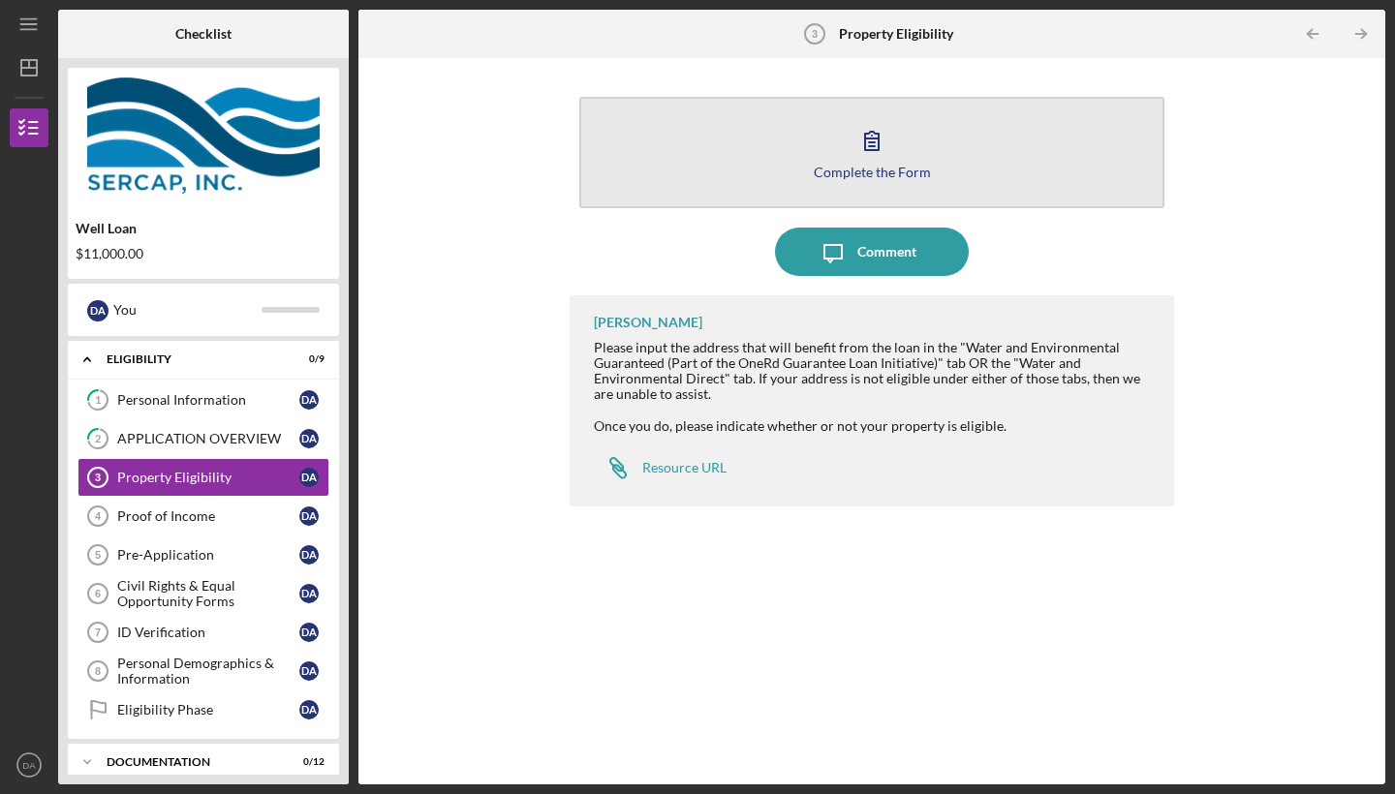
click at [852, 165] on div "Complete the Form" at bounding box center [872, 172] width 117 height 15
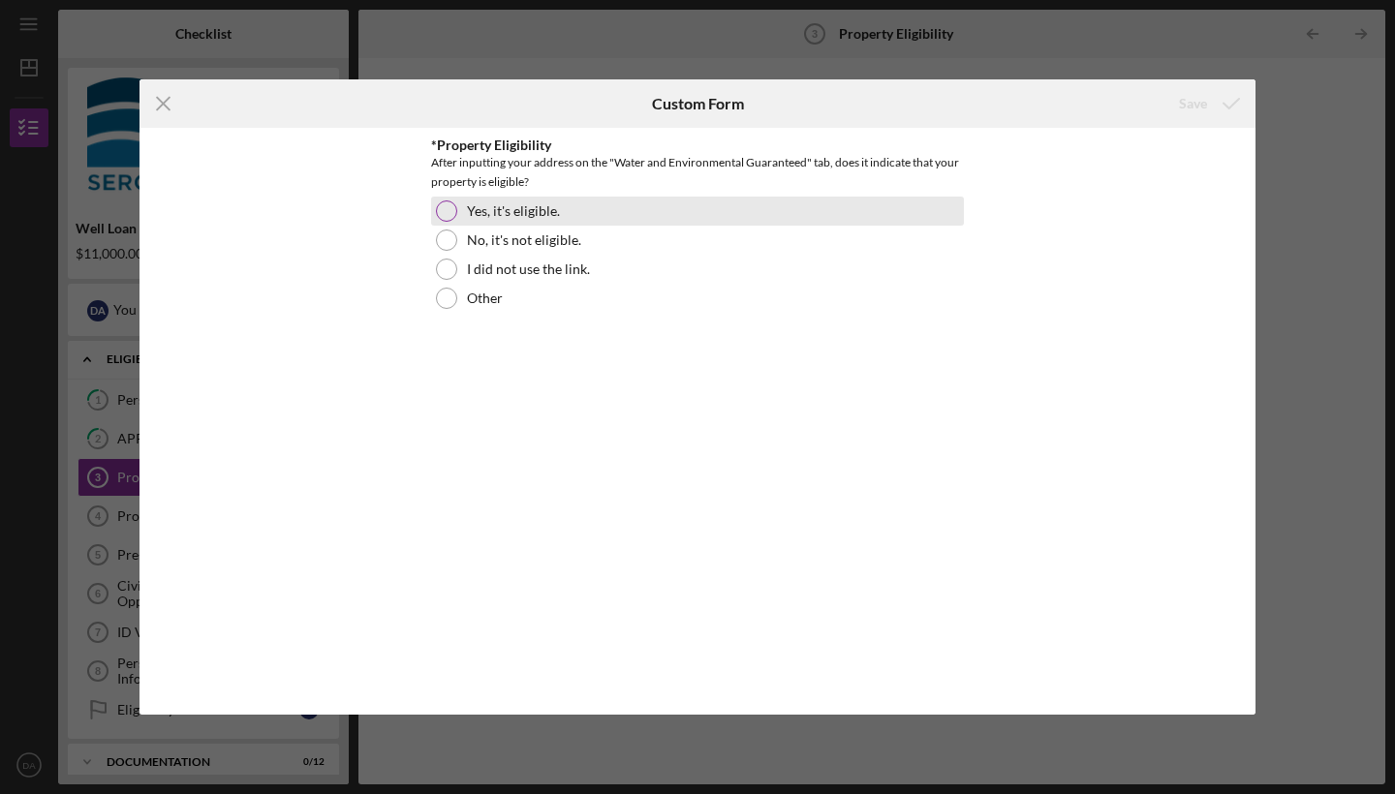
click at [450, 208] on div at bounding box center [446, 211] width 21 height 21
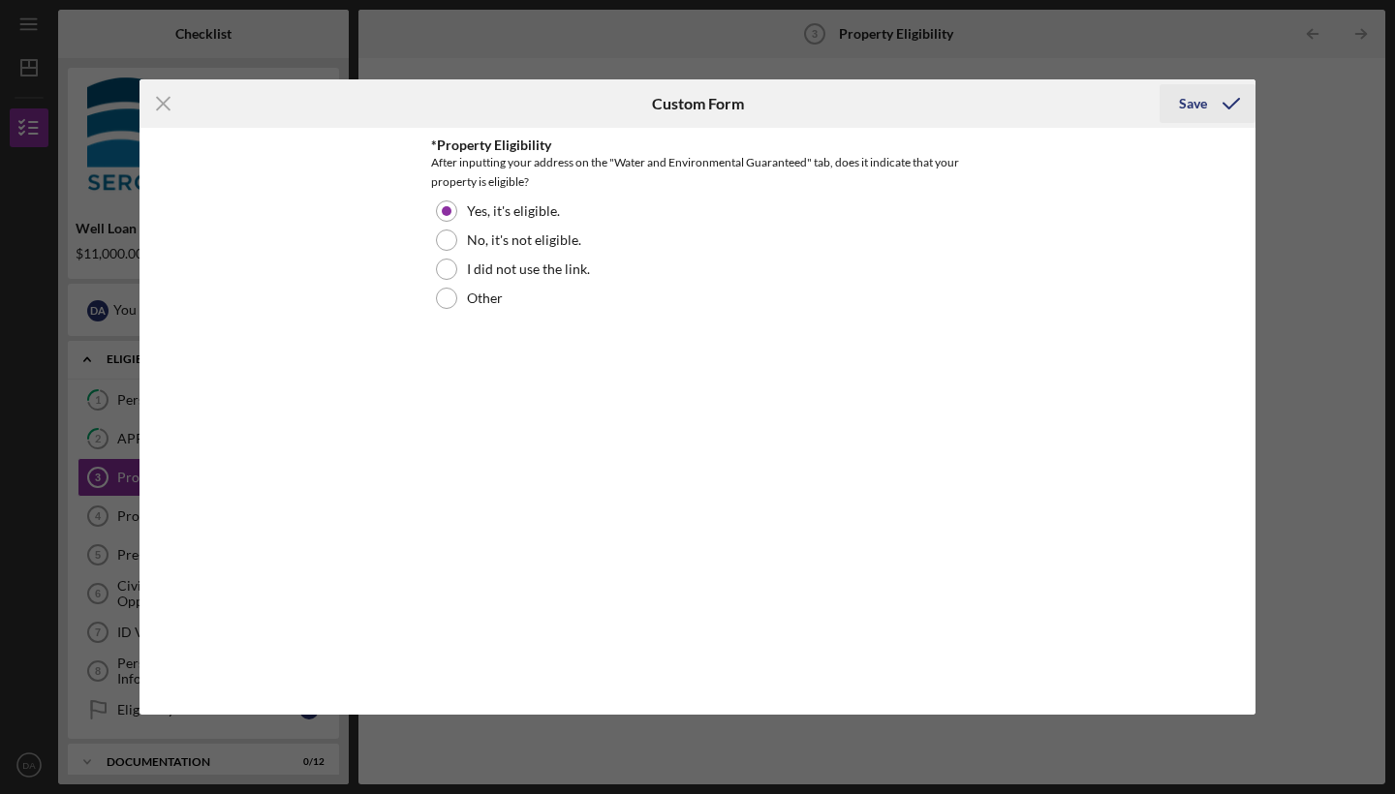
click at [1197, 96] on div "Save" at bounding box center [1193, 103] width 28 height 39
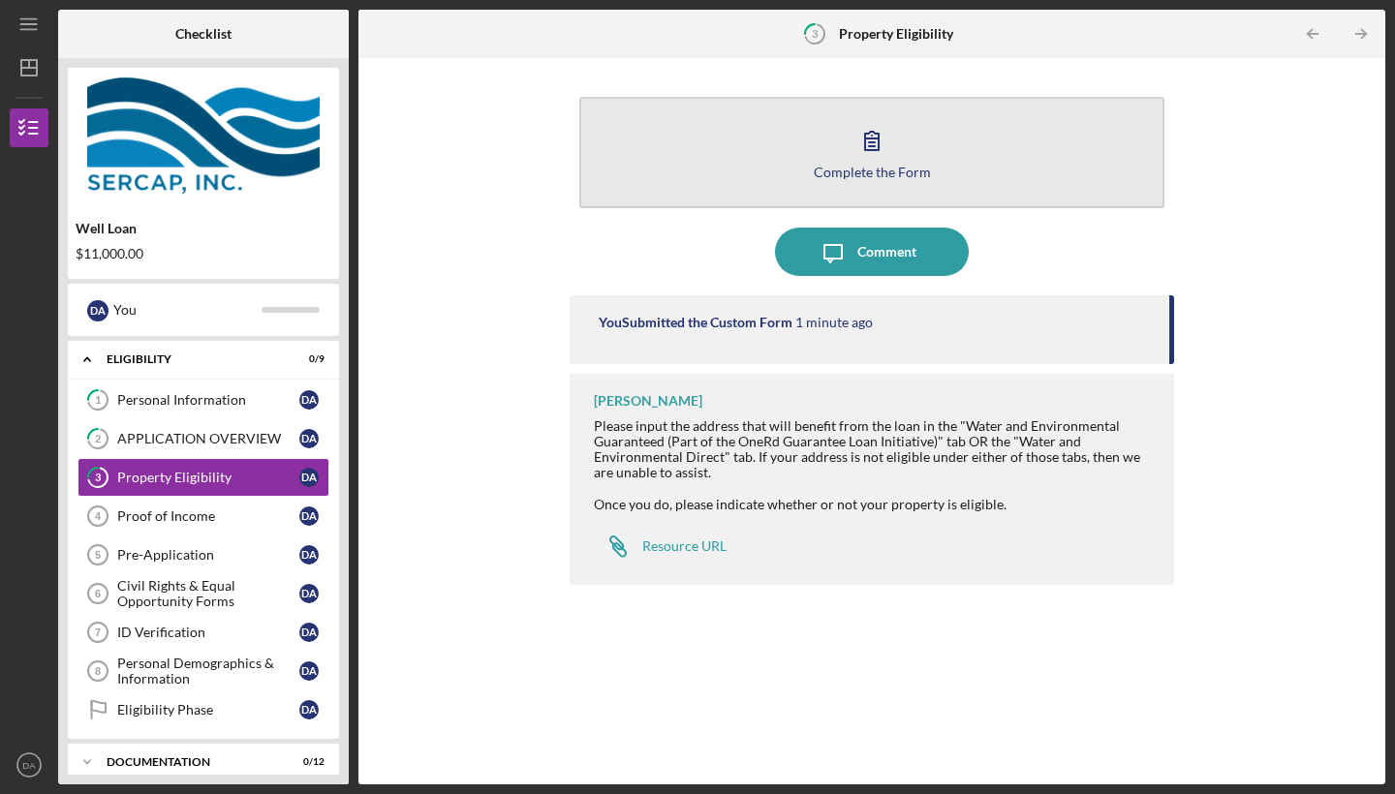
click at [935, 158] on button "Complete the Form Form" at bounding box center [871, 152] width 585 height 111
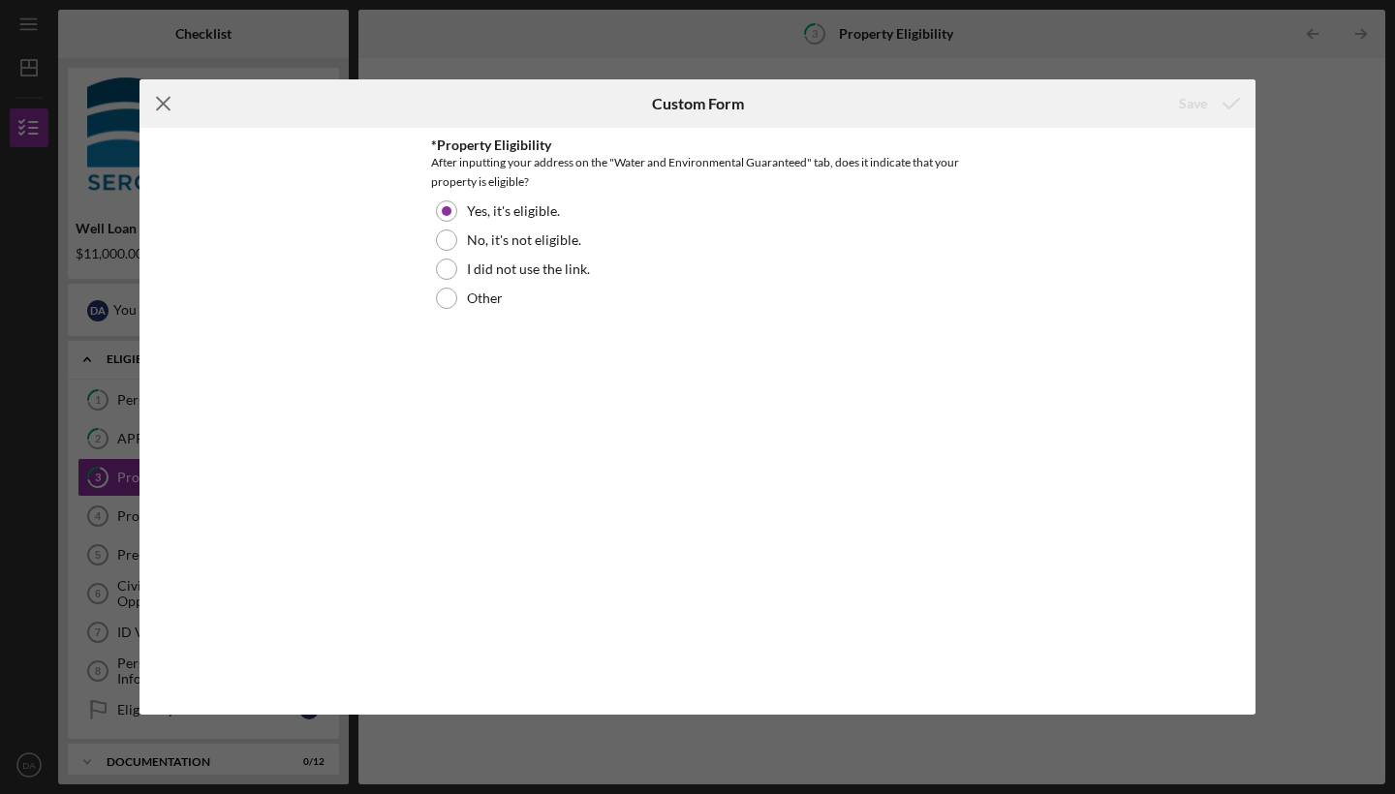
click at [166, 106] on line at bounding box center [163, 104] width 13 height 13
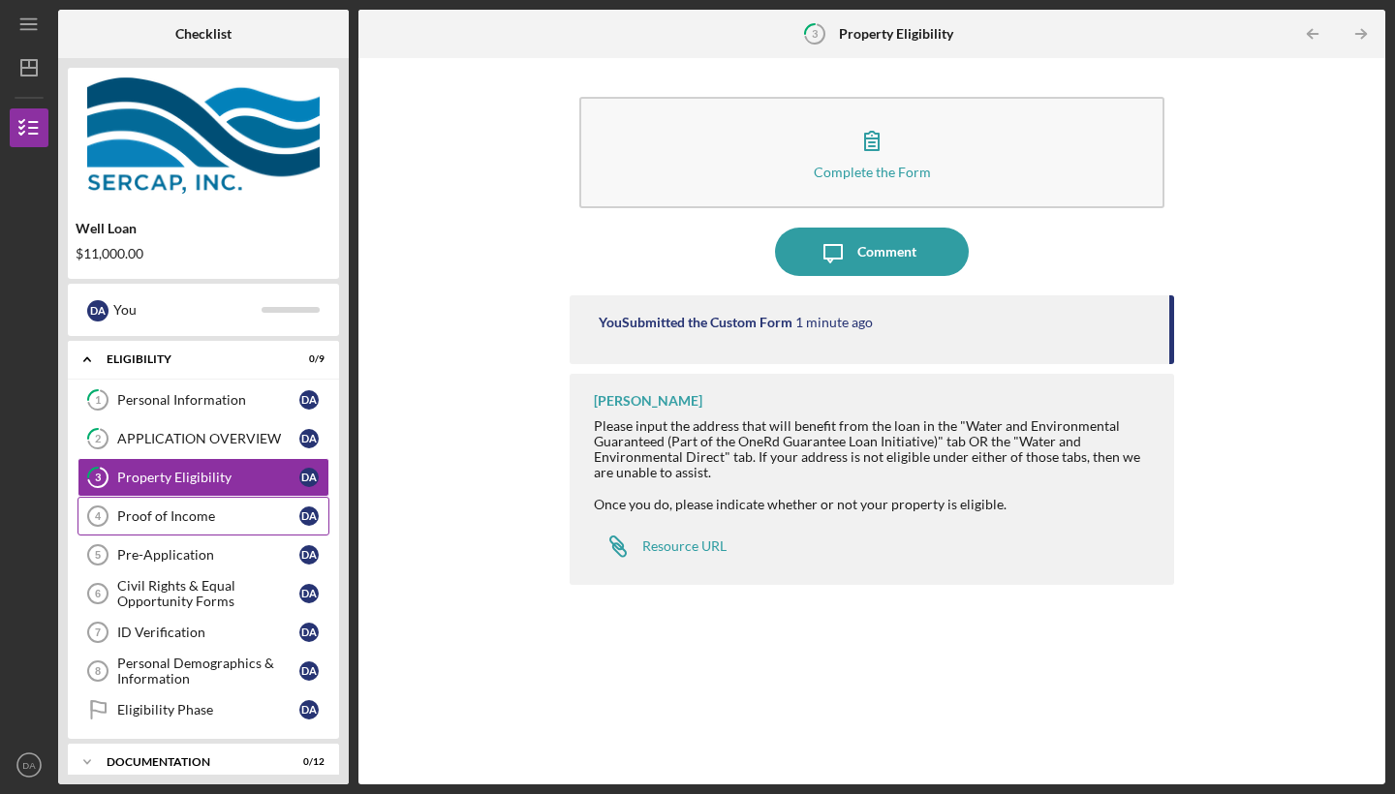
click at [180, 517] on div "Proof of Income" at bounding box center [208, 517] width 182 height 16
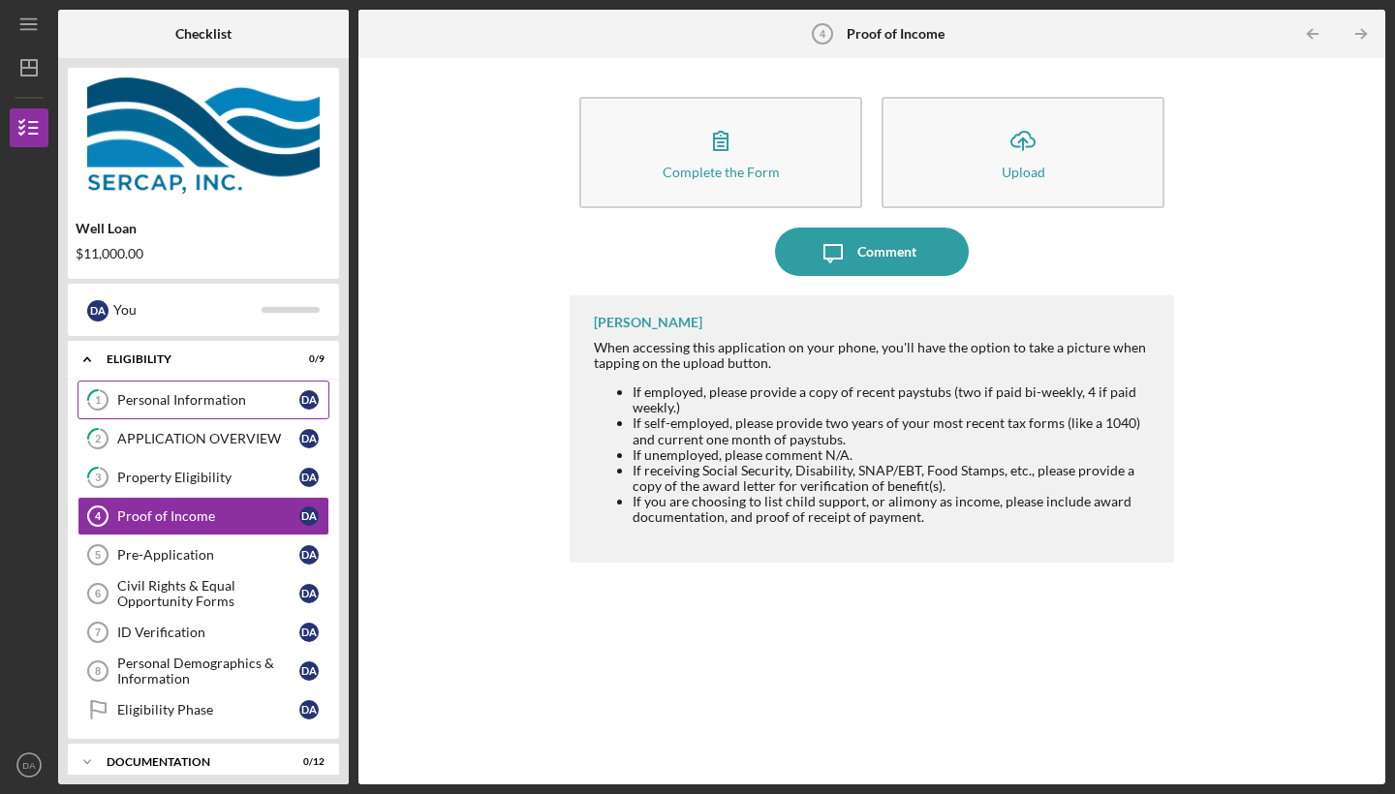
click at [213, 400] on div "Personal Information" at bounding box center [208, 400] width 182 height 16
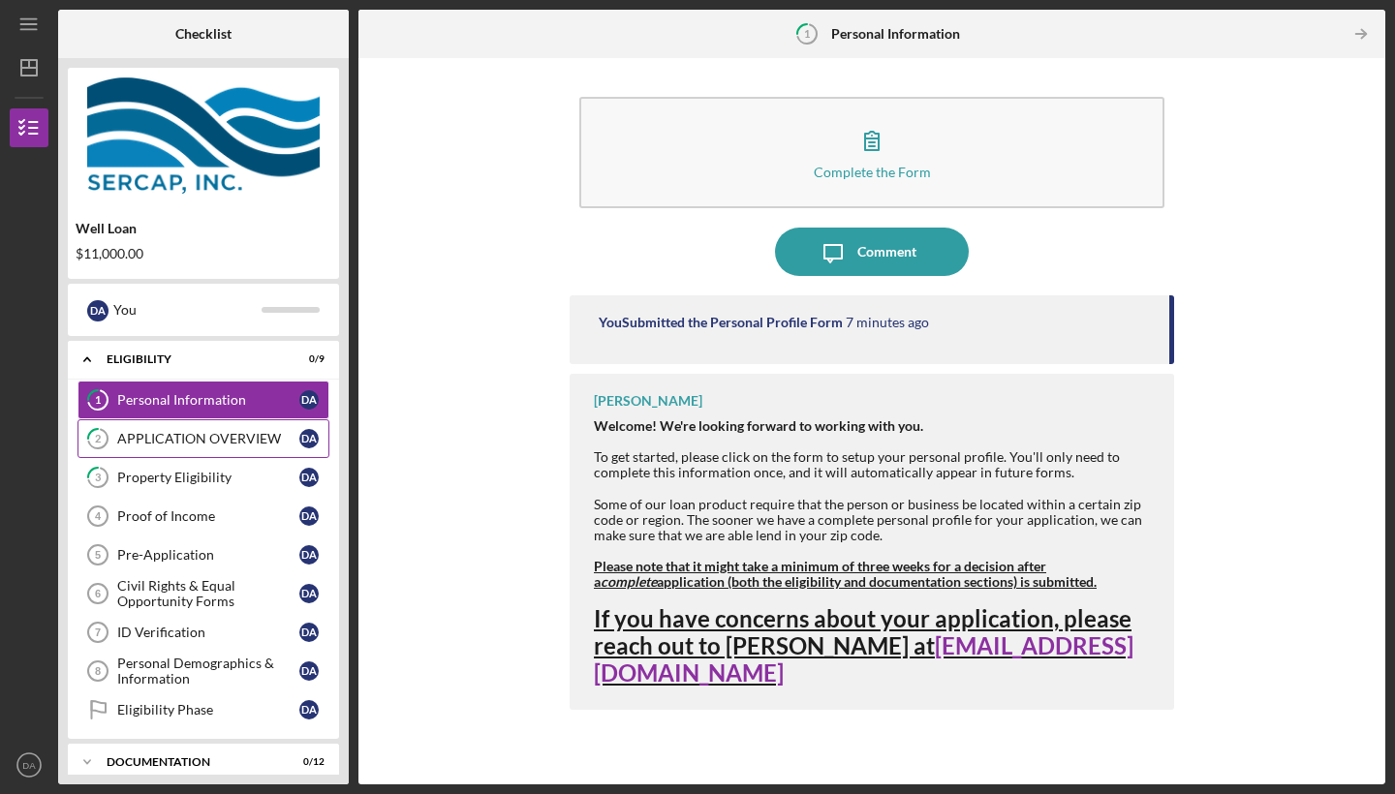
click at [268, 432] on div "APPLICATION OVERVIEW" at bounding box center [208, 439] width 182 height 16
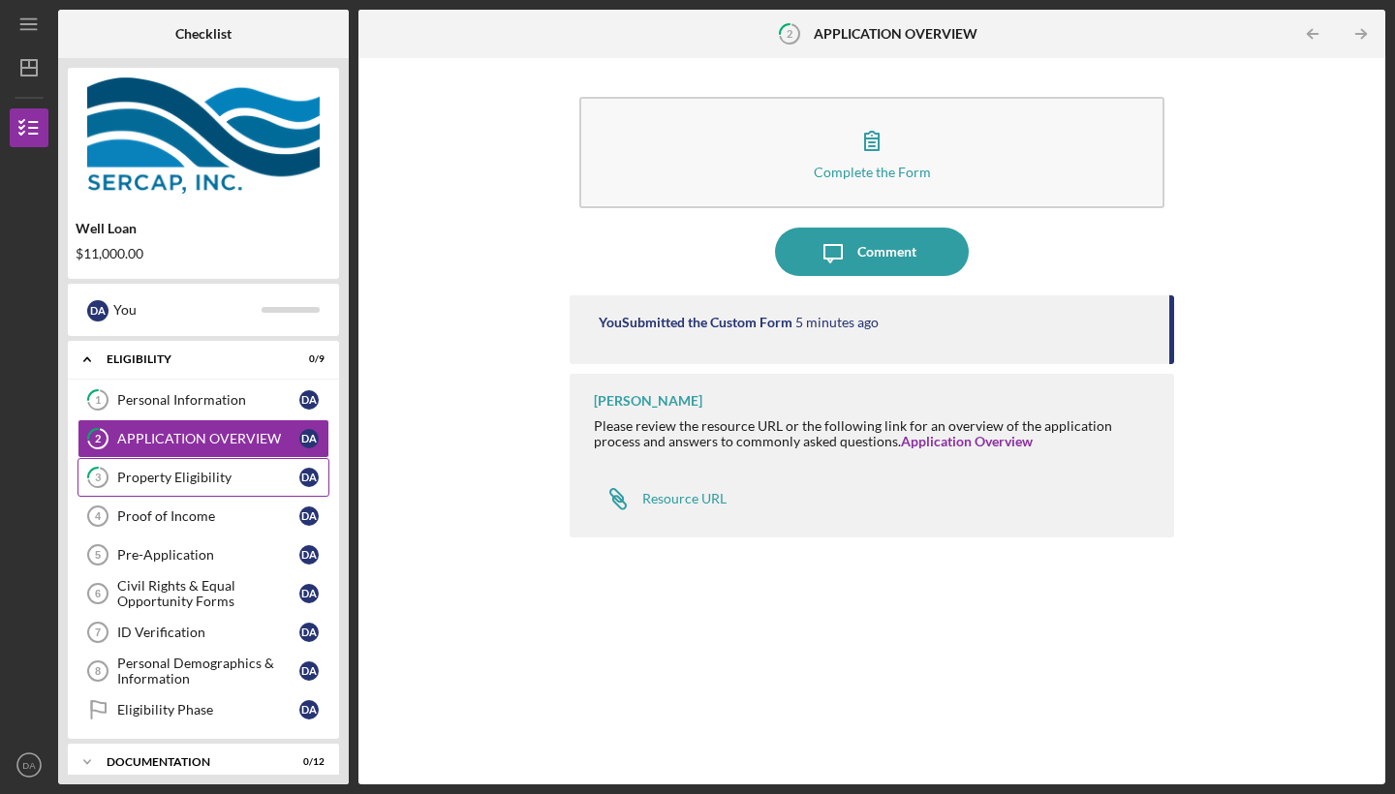
click at [248, 460] on link "3 Property Eligibility D A" at bounding box center [204, 477] width 252 height 39
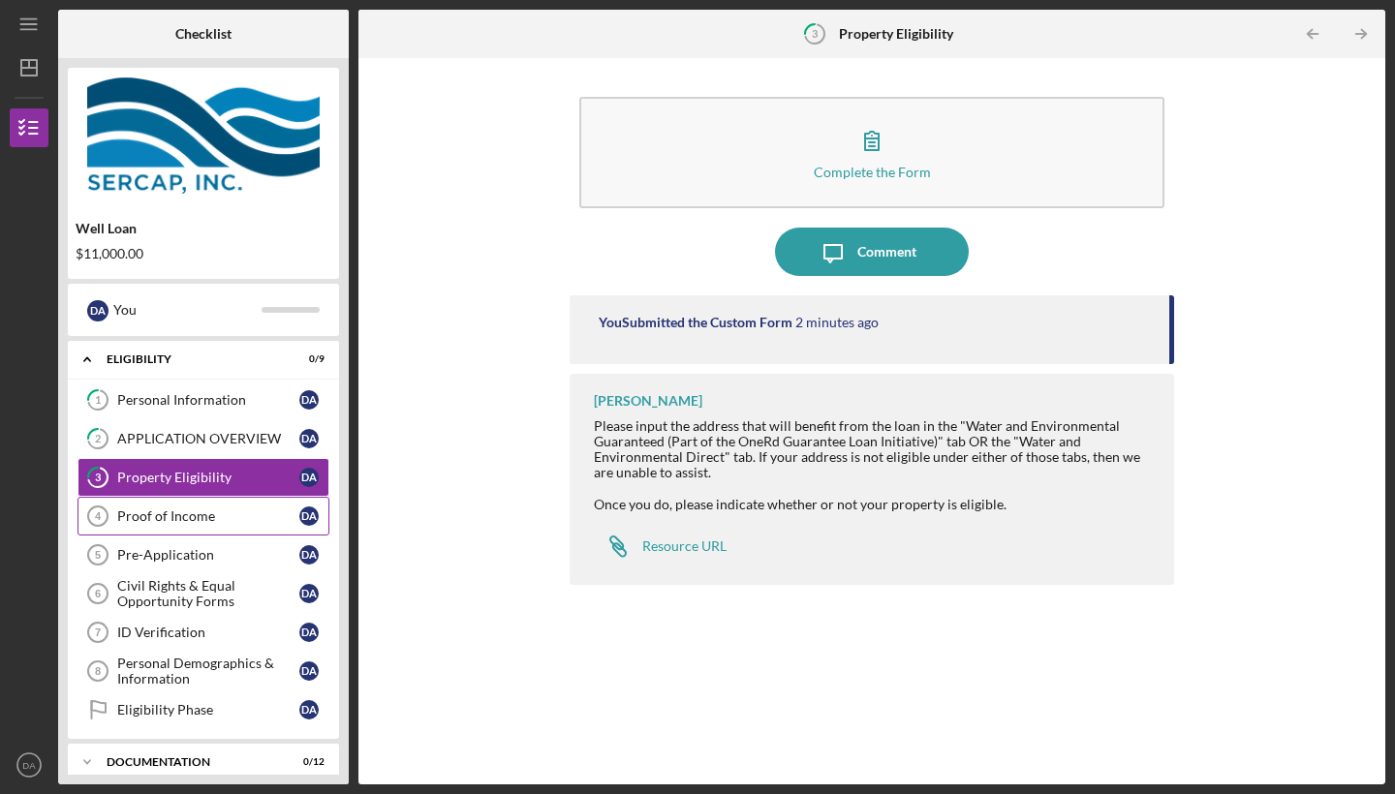
click at [209, 523] on div "Proof of Income" at bounding box center [208, 517] width 182 height 16
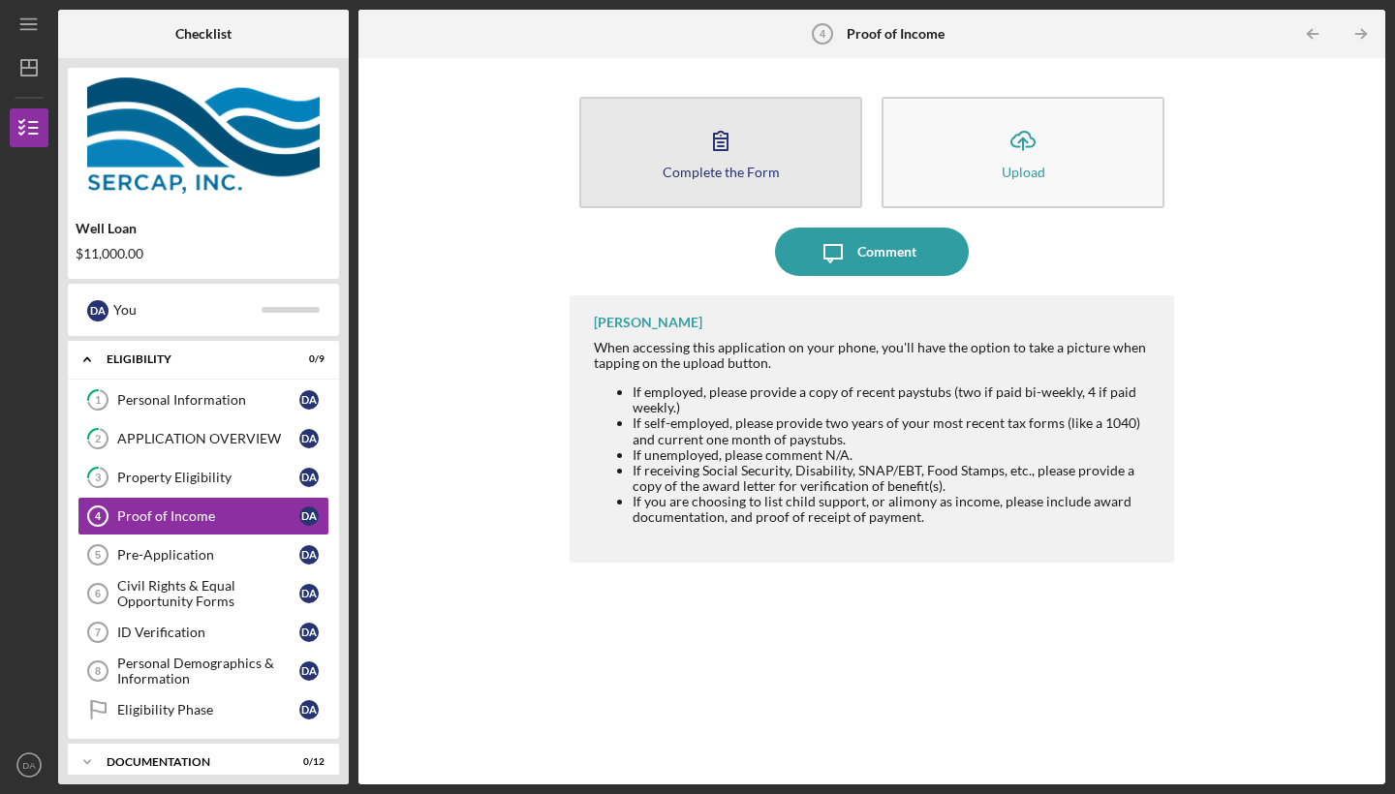
click at [729, 155] on icon "button" at bounding box center [721, 140] width 48 height 48
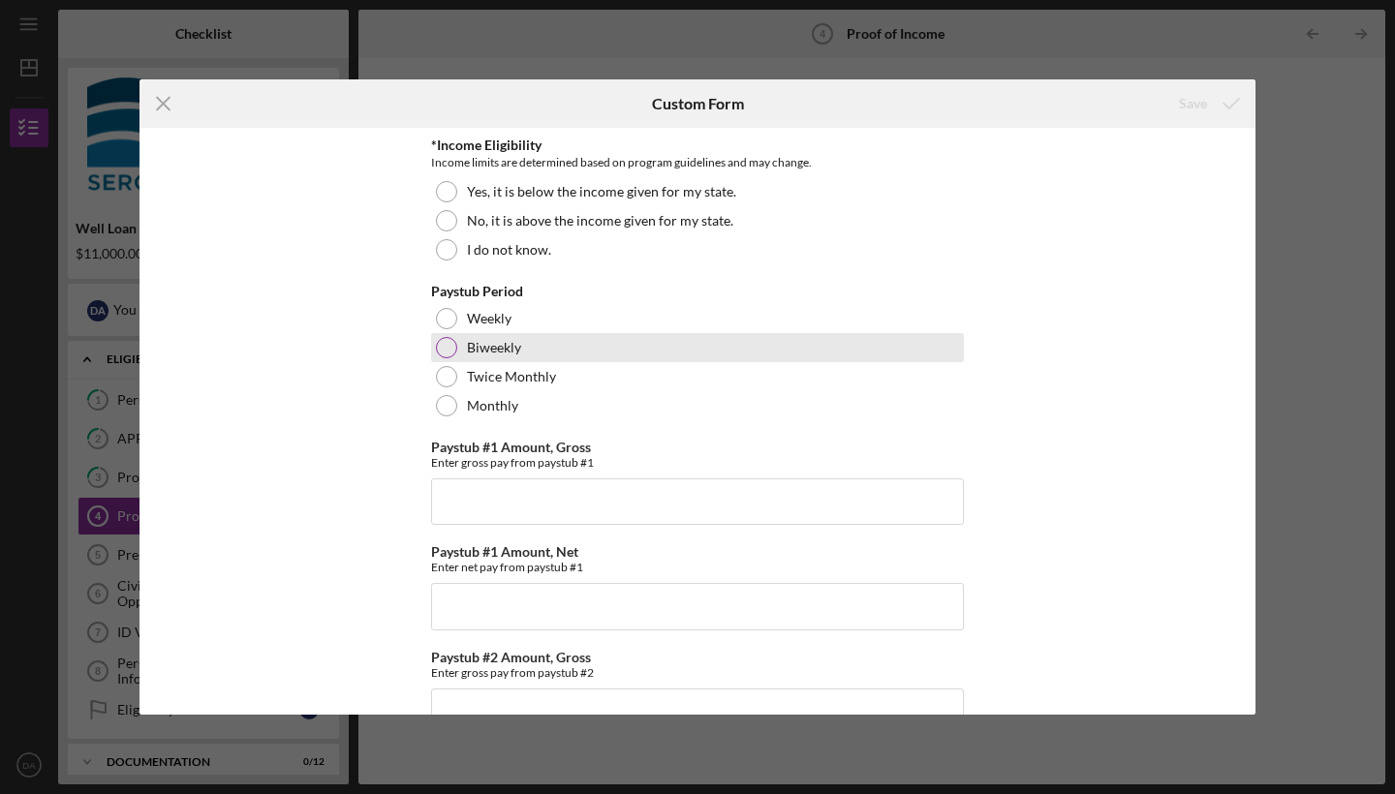
click at [450, 347] on div at bounding box center [446, 347] width 21 height 21
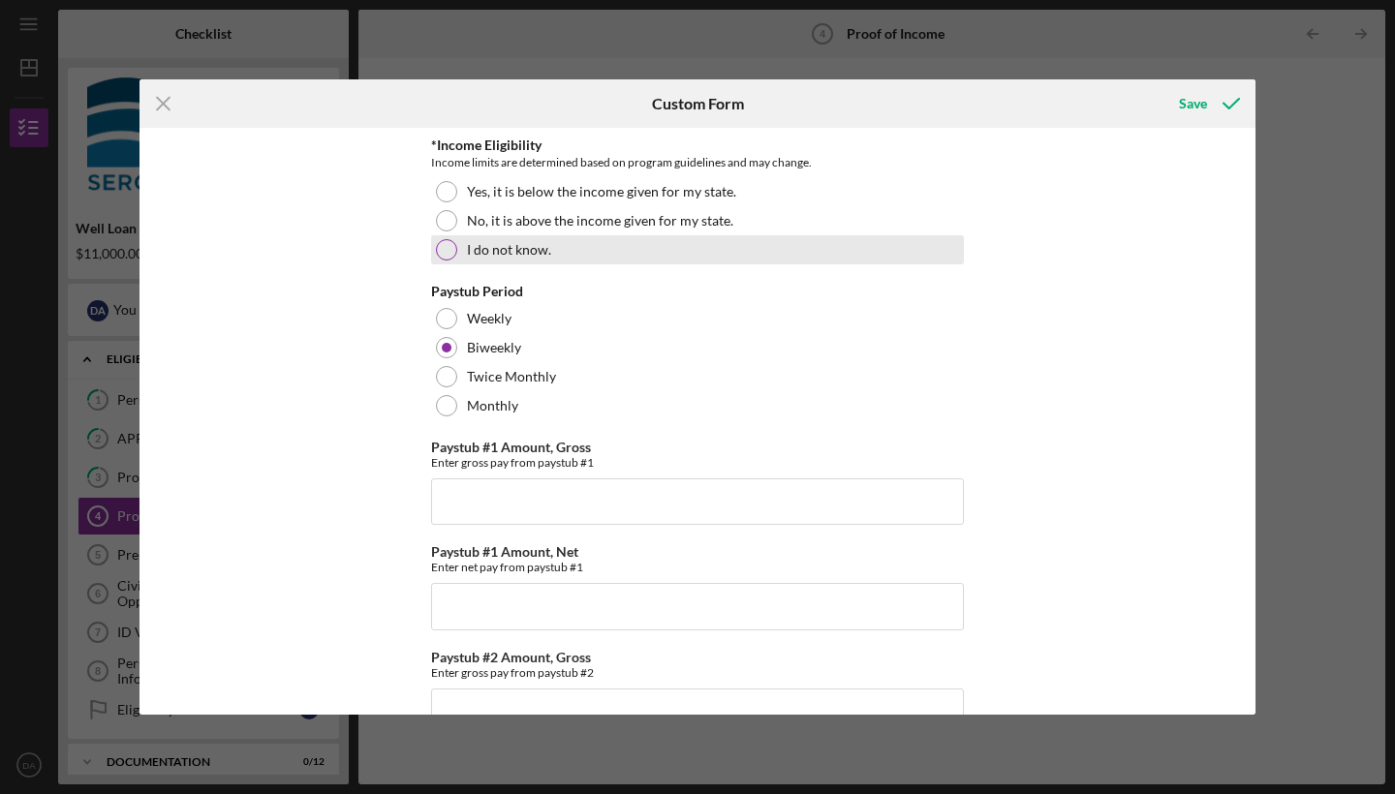
click at [540, 251] on label "I do not know." at bounding box center [509, 250] width 84 height 16
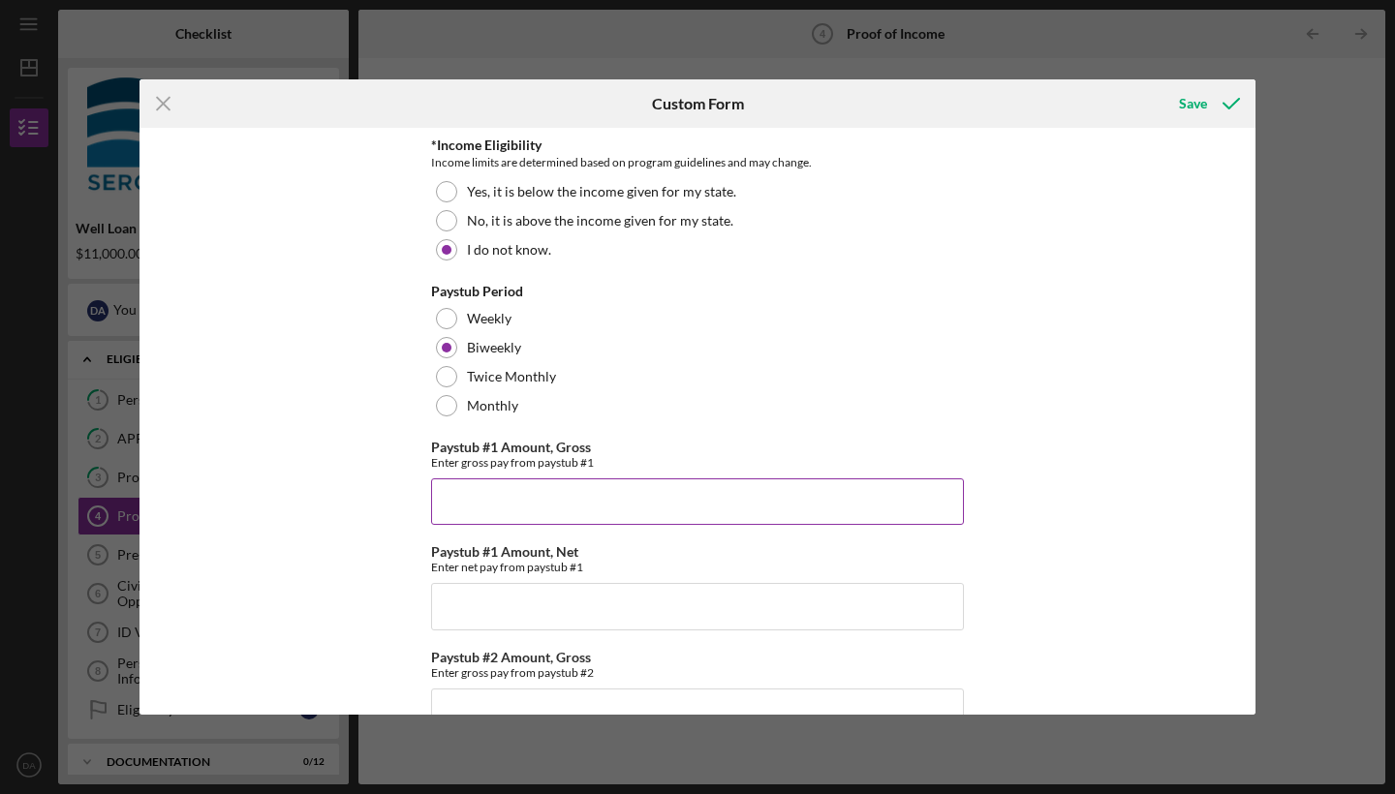
click at [522, 485] on input "Paystub #1 Amount, Gross" at bounding box center [697, 502] width 533 height 47
type input "$2,400"
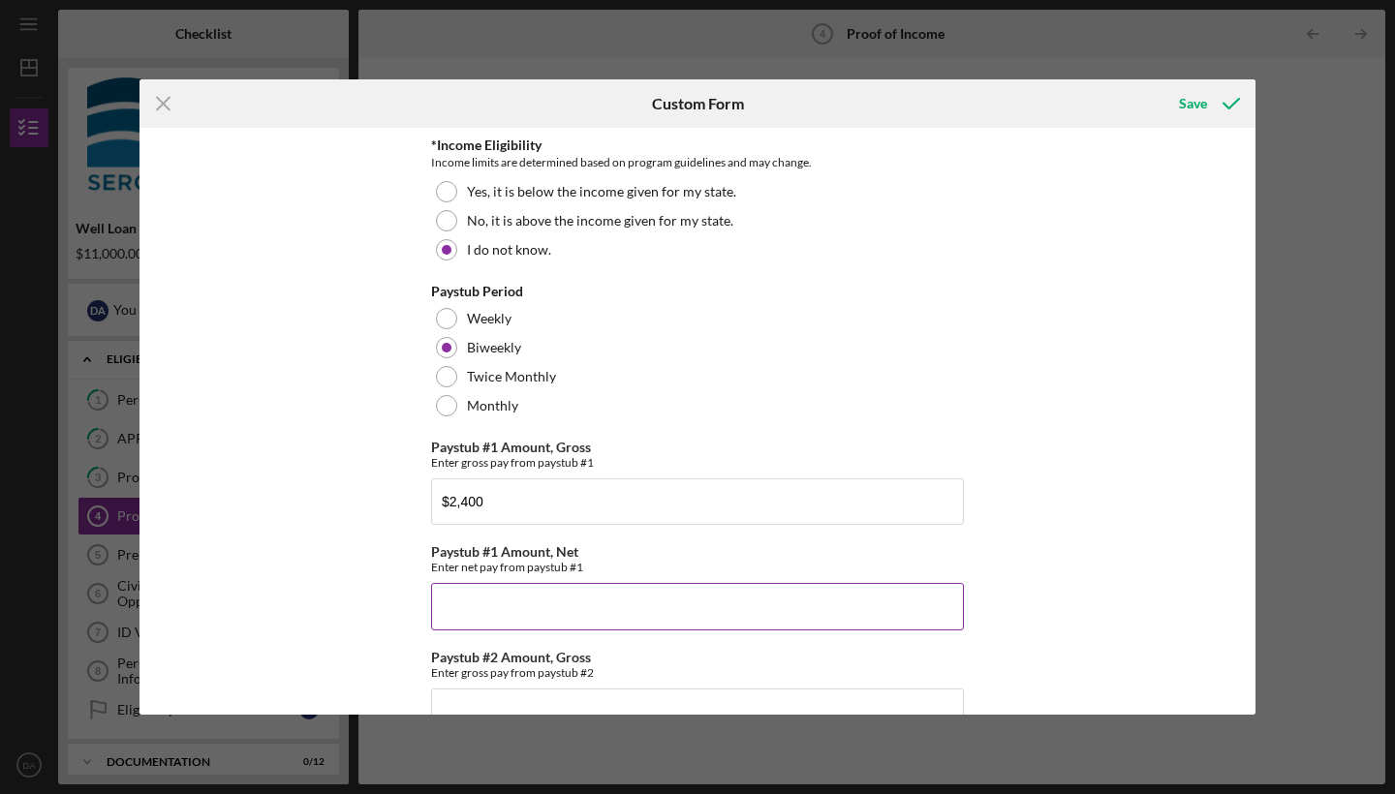
click at [470, 625] on input "Paystub #1 Amount, Net" at bounding box center [697, 606] width 533 height 47
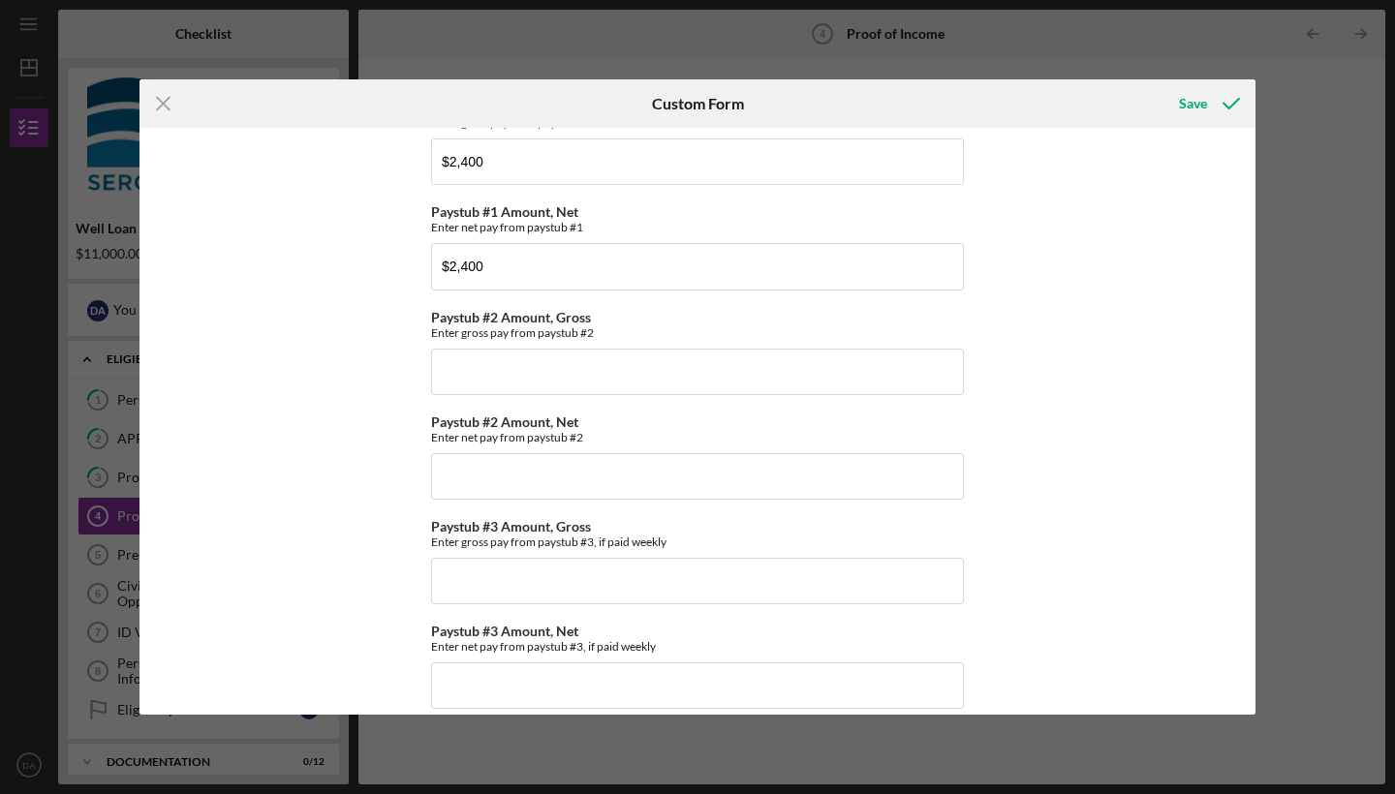
scroll to position [265, 0]
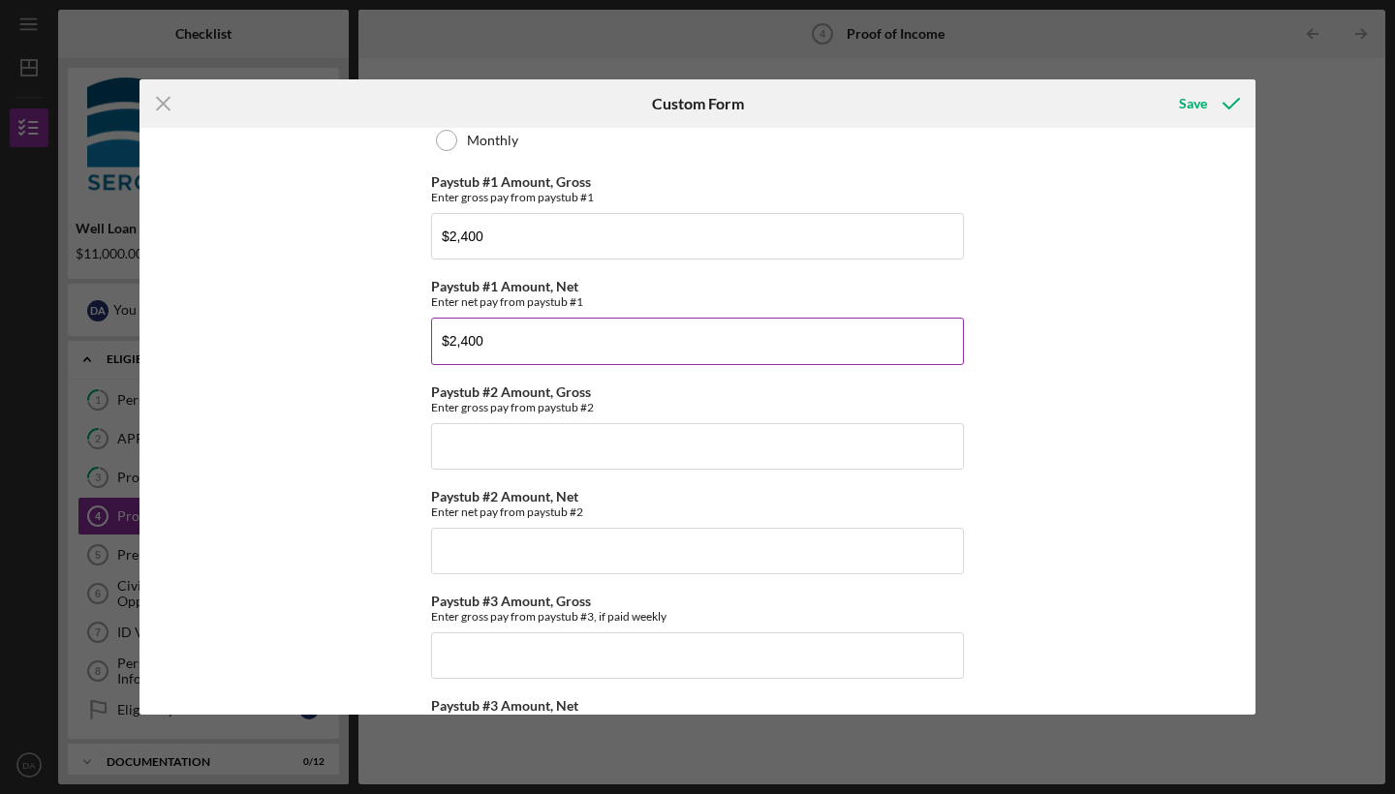
click at [512, 336] on input "$2,400" at bounding box center [697, 341] width 533 height 47
type input "$2"
type input "$1,889"
click at [1189, 106] on div "Save" at bounding box center [1193, 103] width 28 height 39
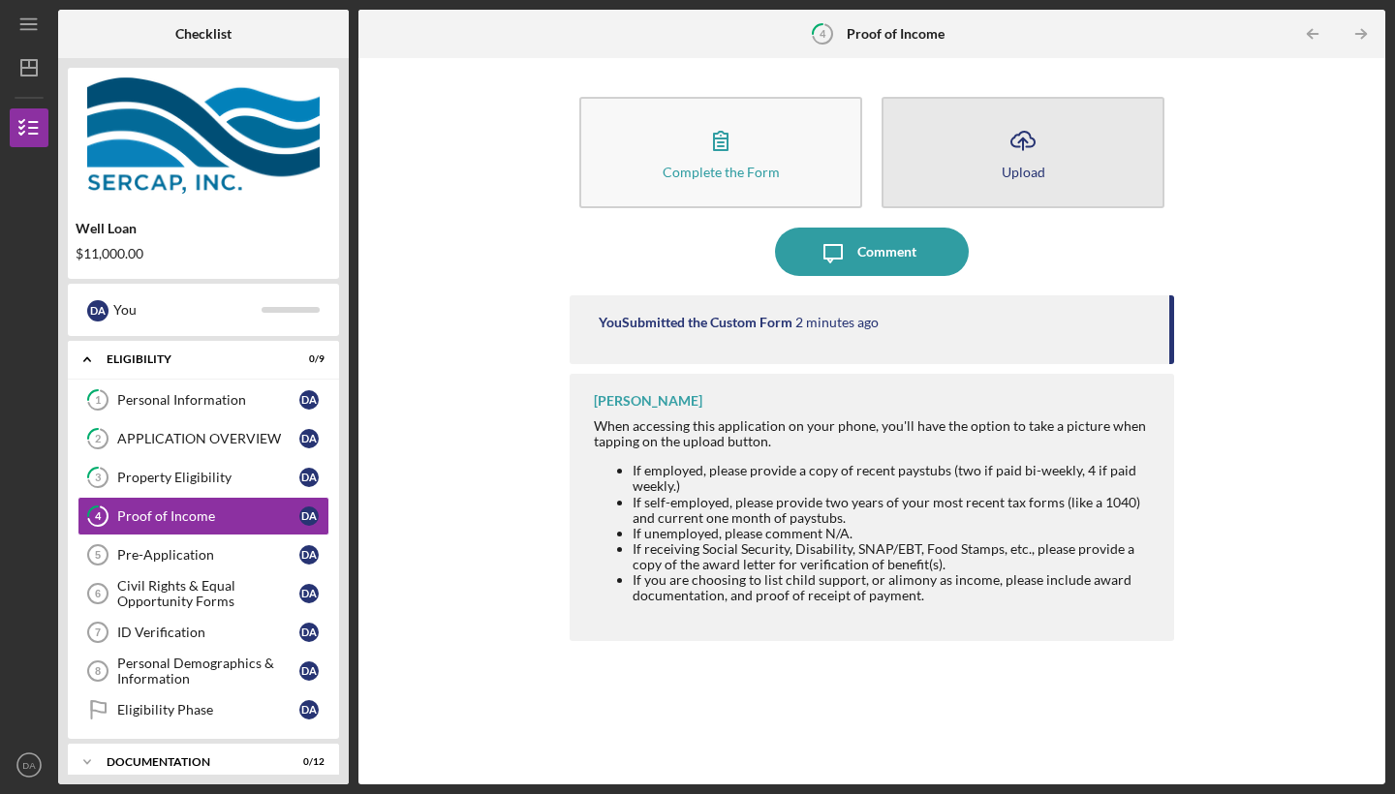
click at [1029, 149] on icon "Icon/Upload" at bounding box center [1023, 140] width 48 height 48
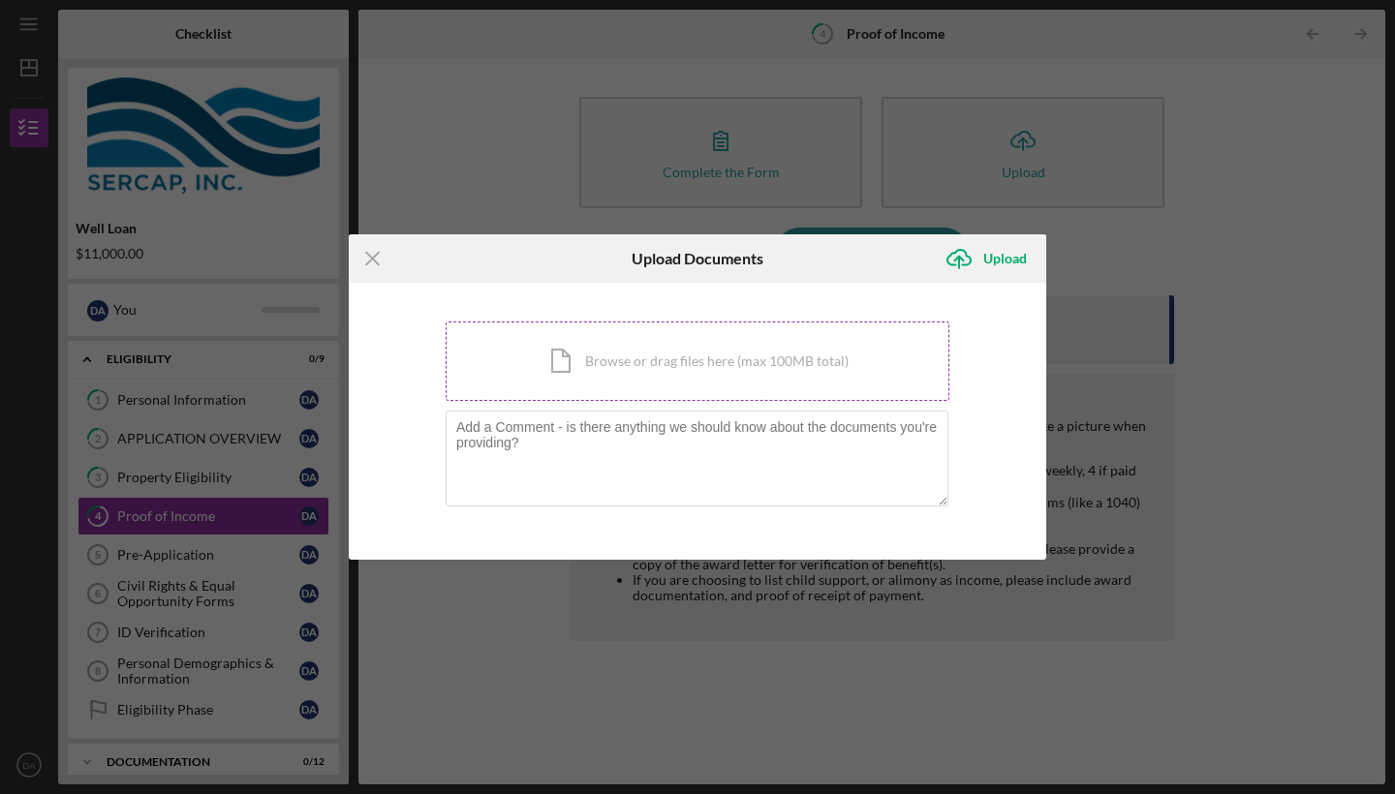
click at [558, 364] on div "Icon/Document Browse or drag files here (max 100MB total) Tap to choose files o…" at bounding box center [698, 361] width 504 height 79
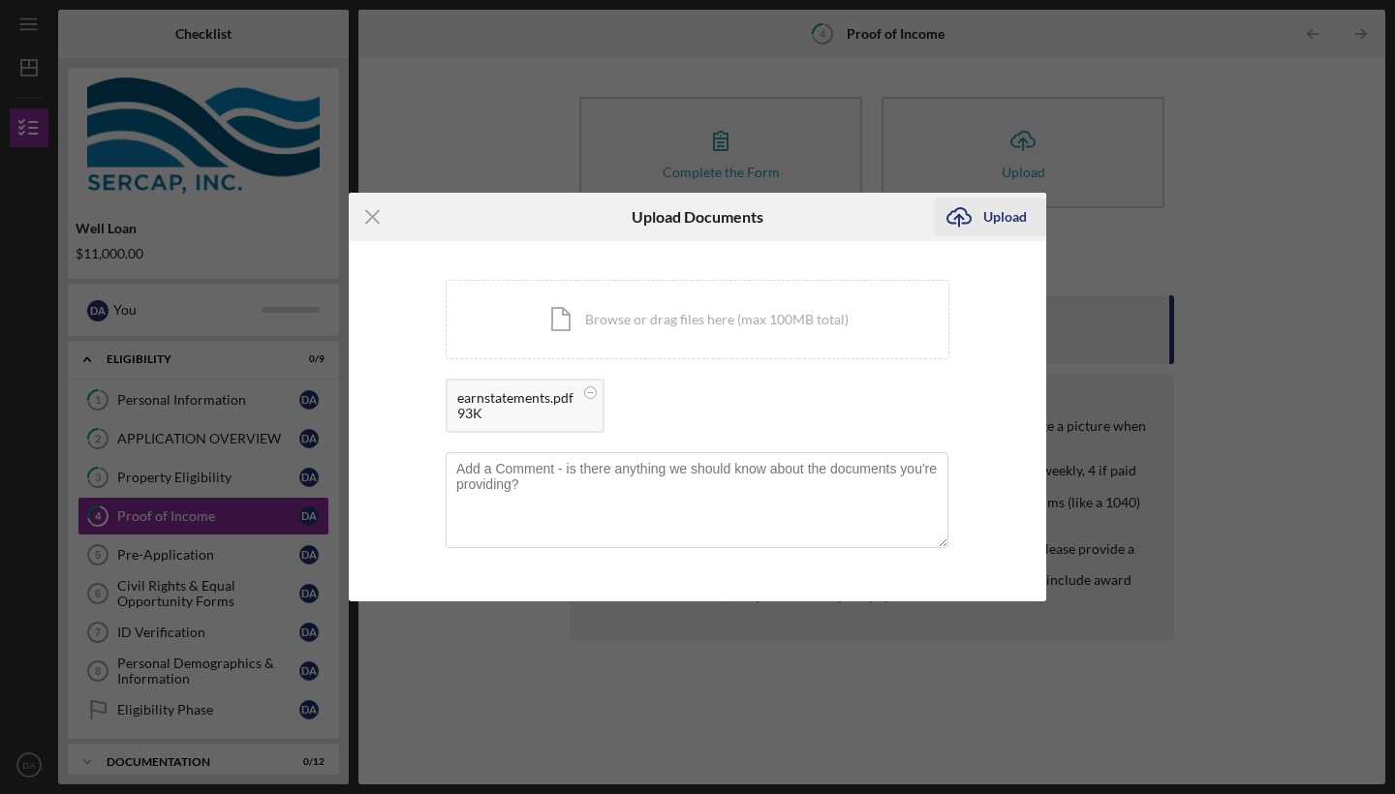
click at [965, 218] on icon "Icon/Upload" at bounding box center [959, 217] width 48 height 48
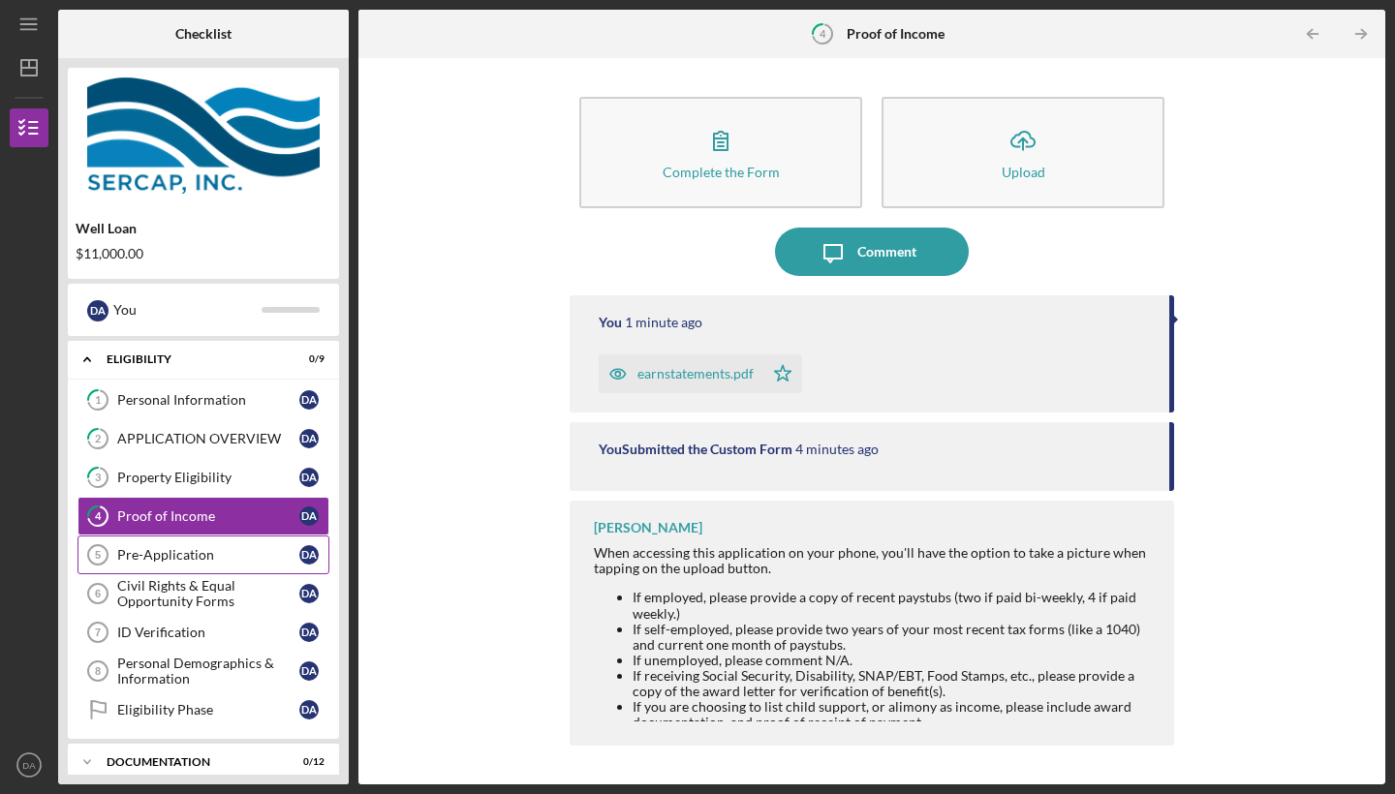
click at [194, 550] on div "Pre-Application" at bounding box center [208, 555] width 182 height 16
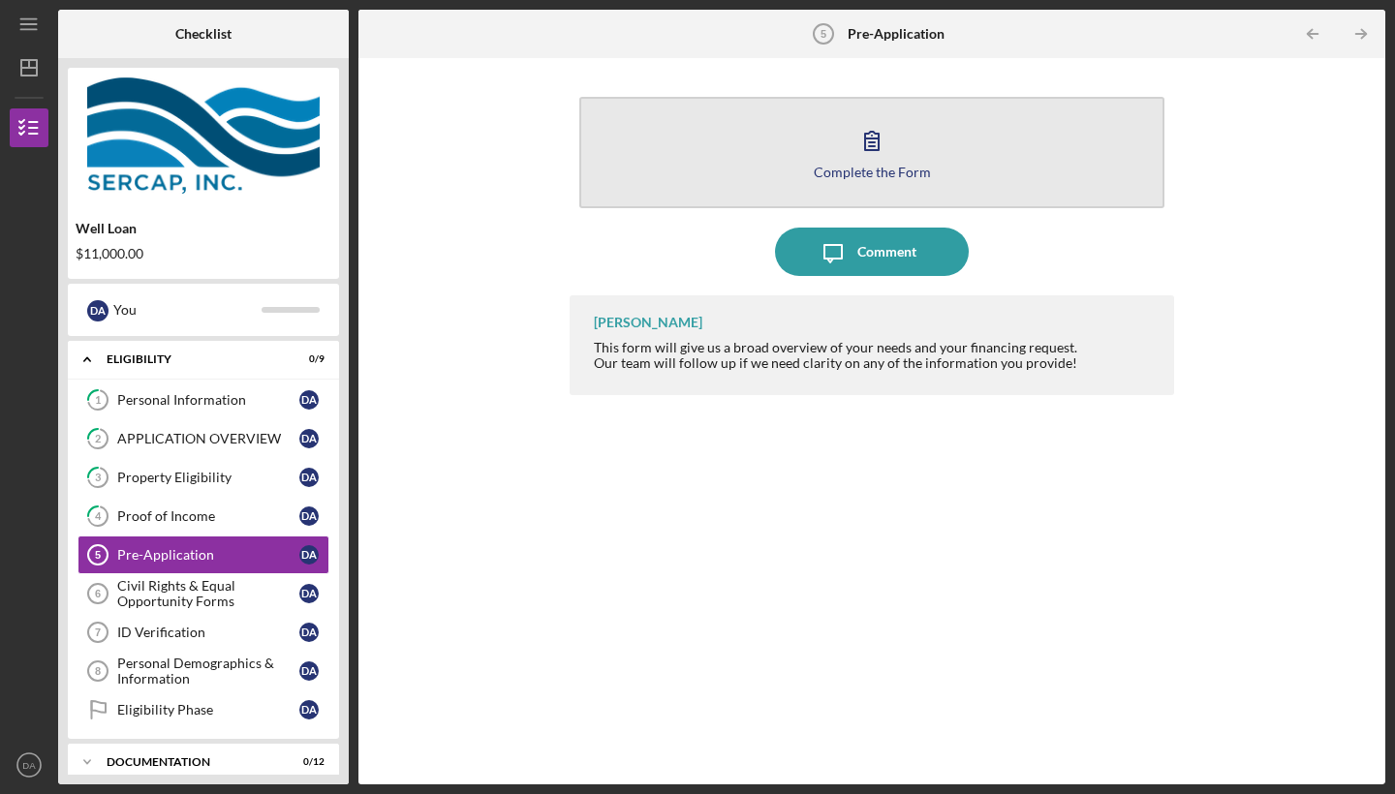
click at [884, 159] on icon "button" at bounding box center [872, 140] width 48 height 48
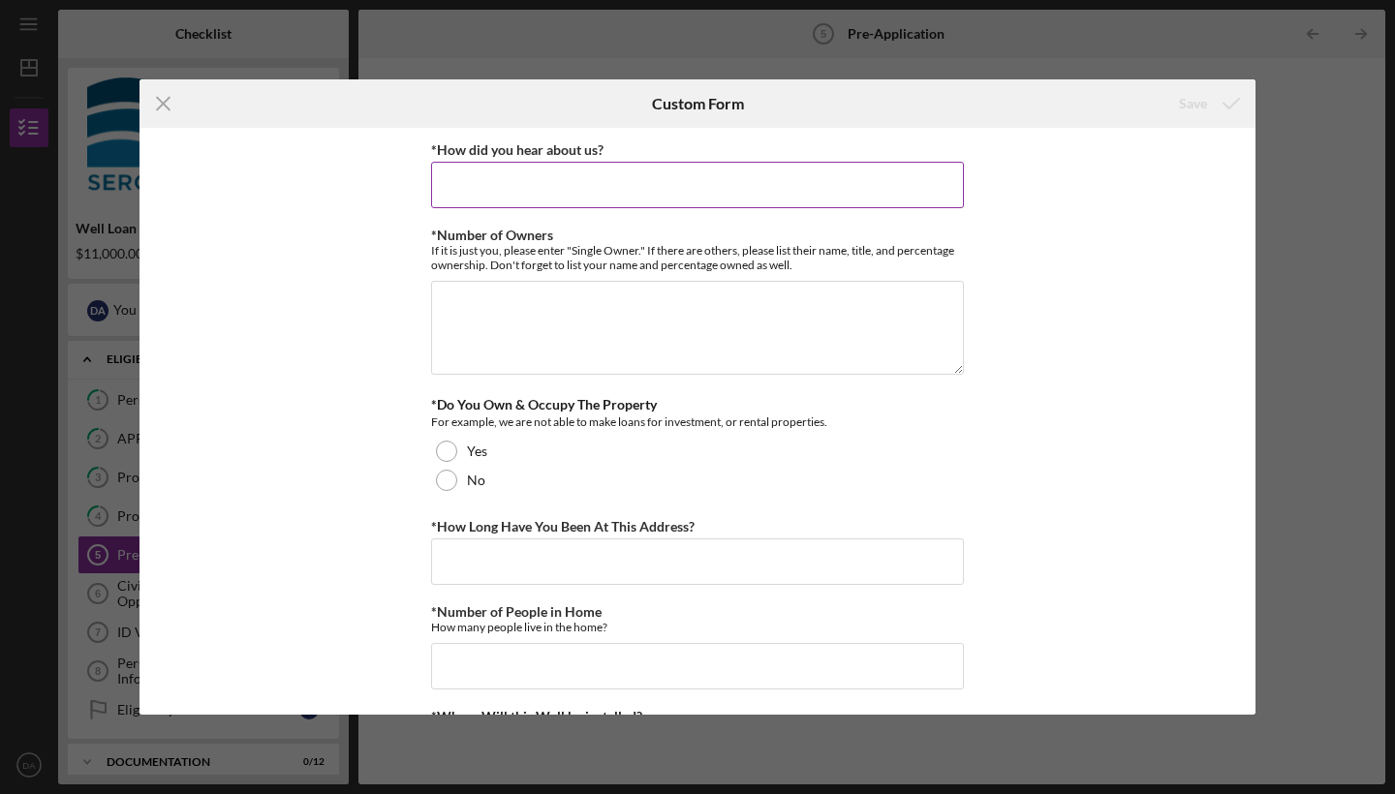
click at [489, 182] on input "*How did you hear about us?" at bounding box center [697, 185] width 533 height 47
type input "a"
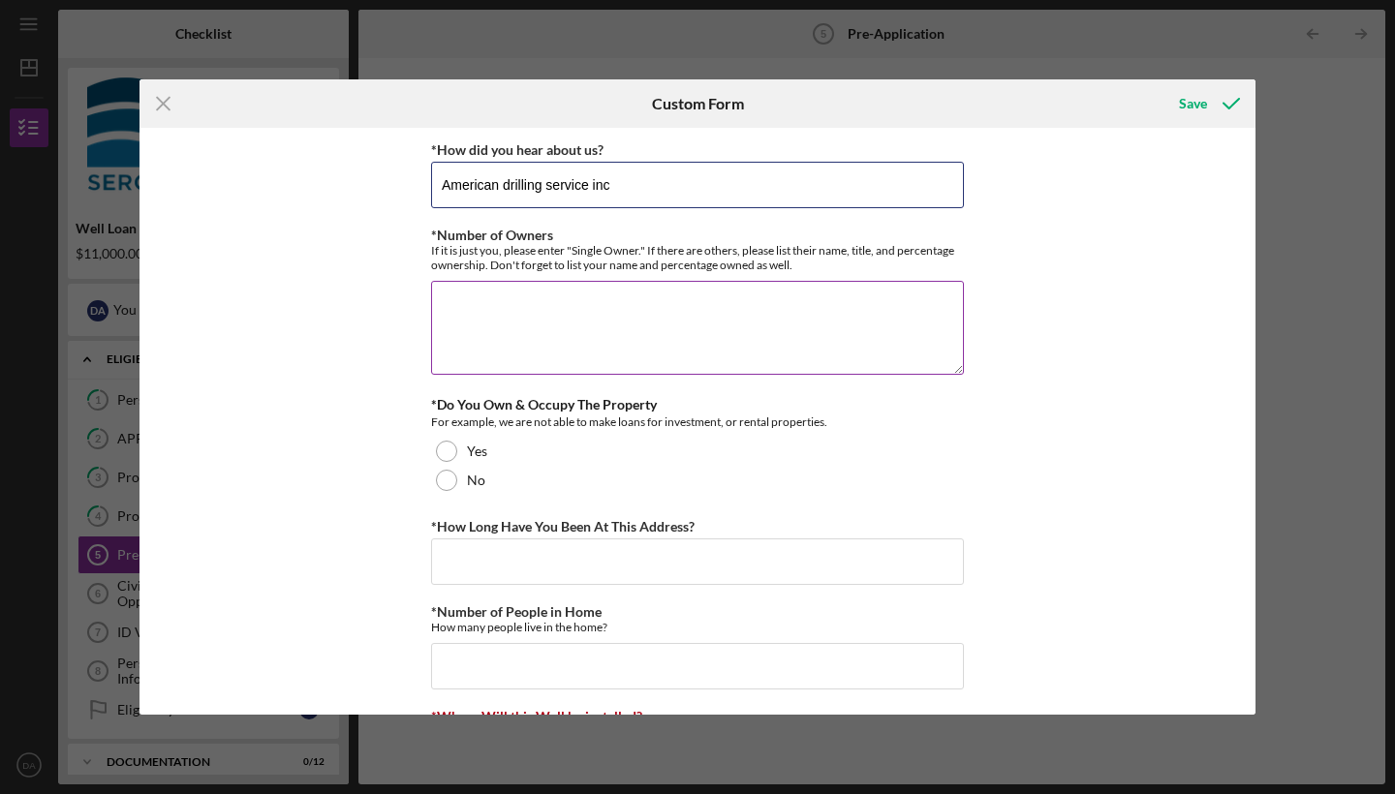
type input "American drilling service inc"
click at [479, 299] on textarea "*Number of Owners" at bounding box center [697, 327] width 533 height 93
click at [470, 297] on textarea "2" at bounding box center [697, 327] width 533 height 93
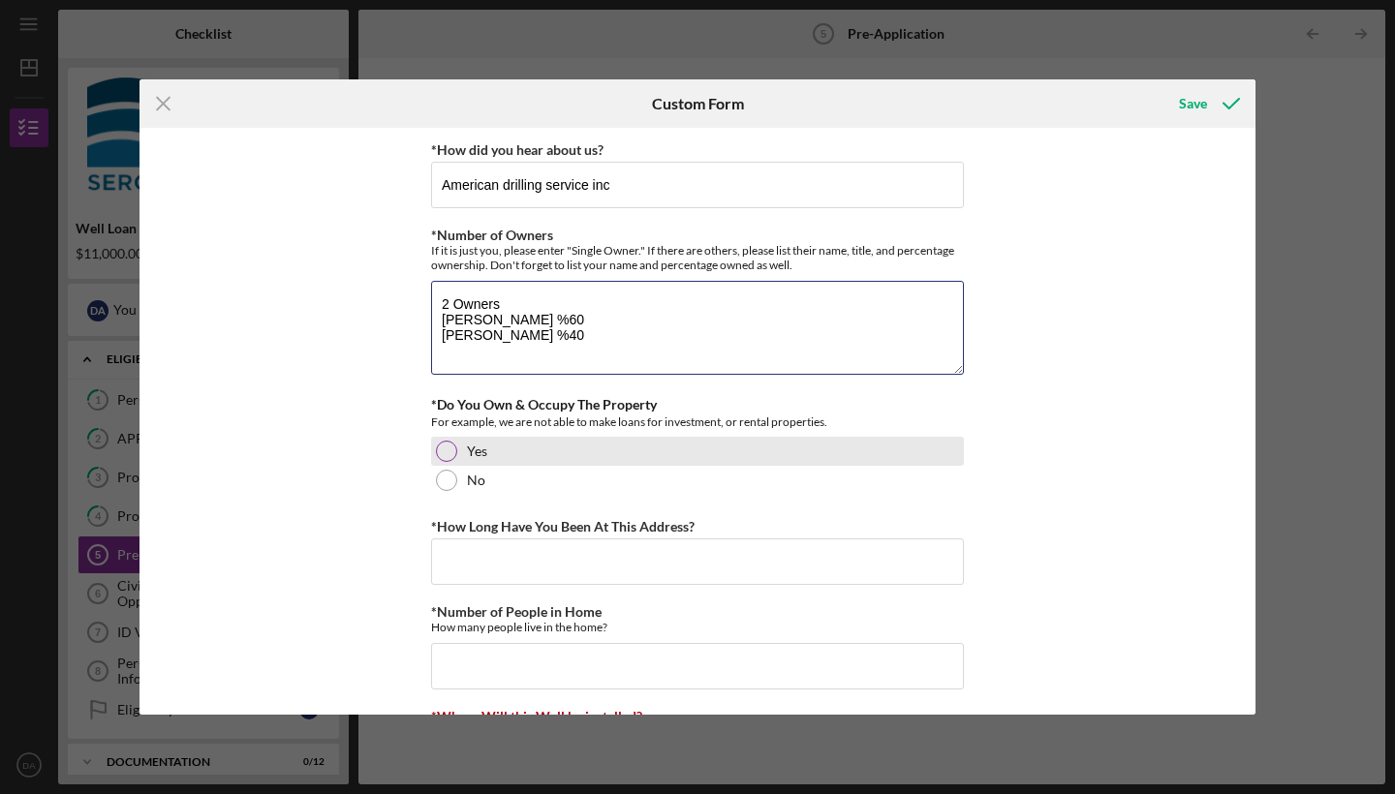
type textarea "2 Owners [PERSON_NAME] %60 [PERSON_NAME] %40"
click at [448, 452] on div at bounding box center [446, 451] width 21 height 21
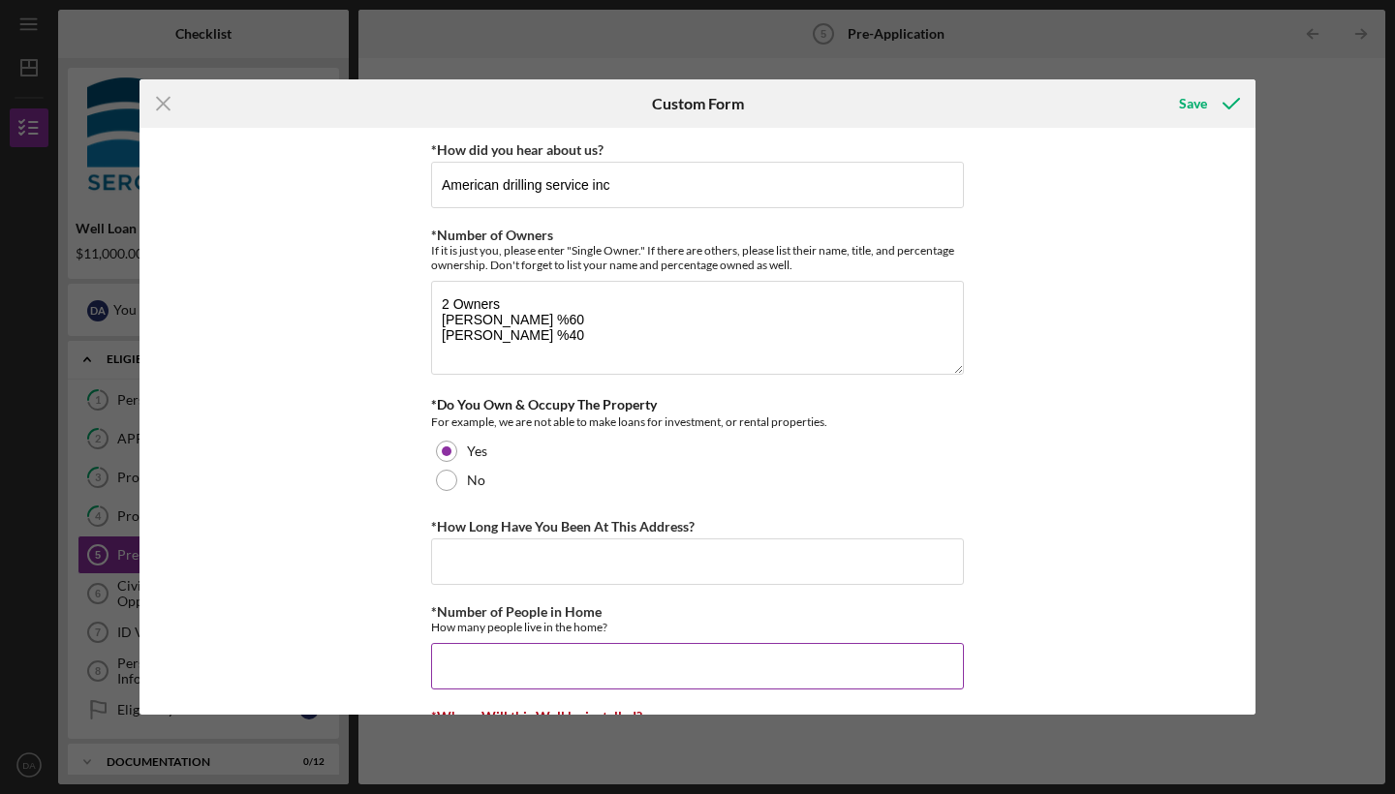
click at [519, 653] on input "*Number of People in Home" at bounding box center [697, 666] width 533 height 47
type input "4"
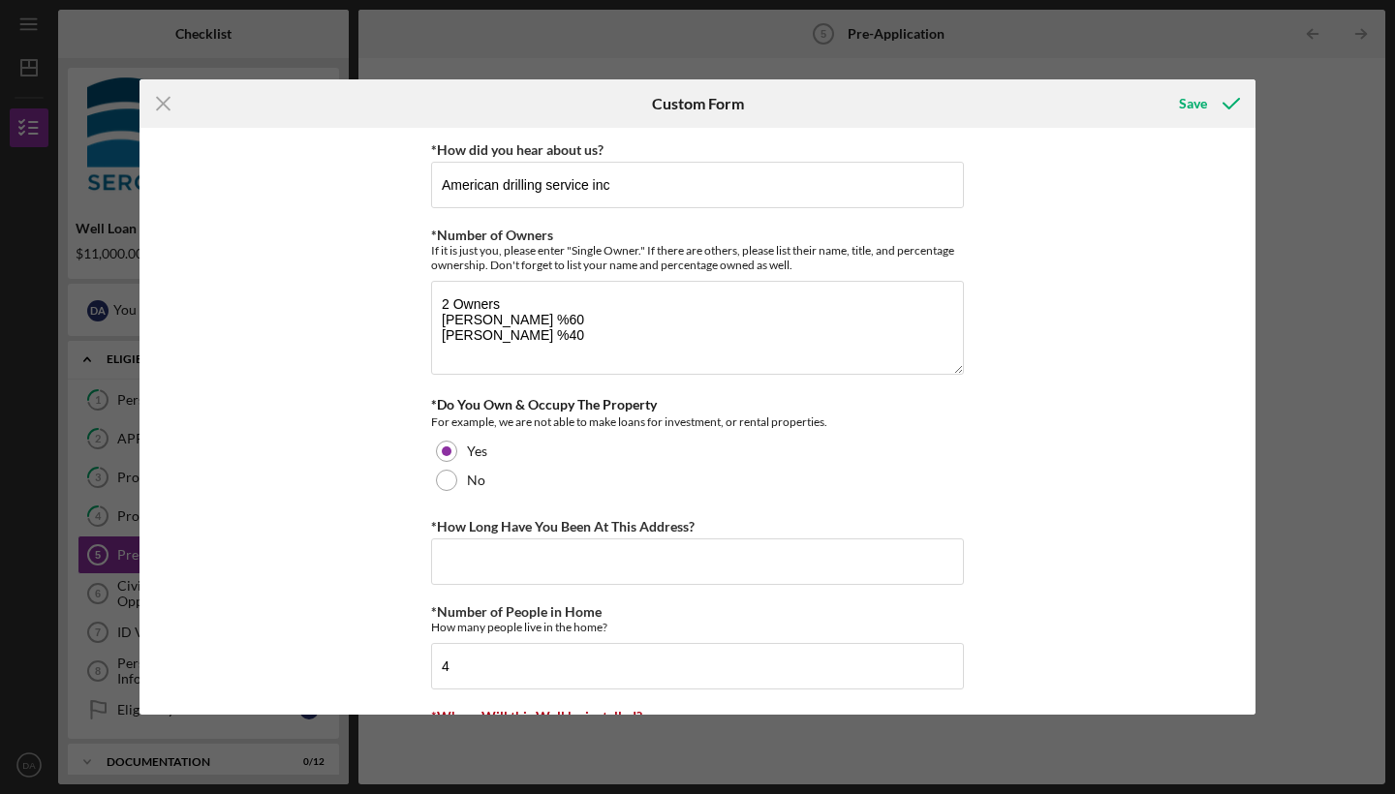
drag, startPoint x: 1248, startPoint y: 312, endPoint x: 1251, endPoint y: 345, distance: 33.1
click at [1251, 345] on div "*How did you hear about us? American drilling service inc *Number of Owners If …" at bounding box center [698, 421] width 1116 height 587
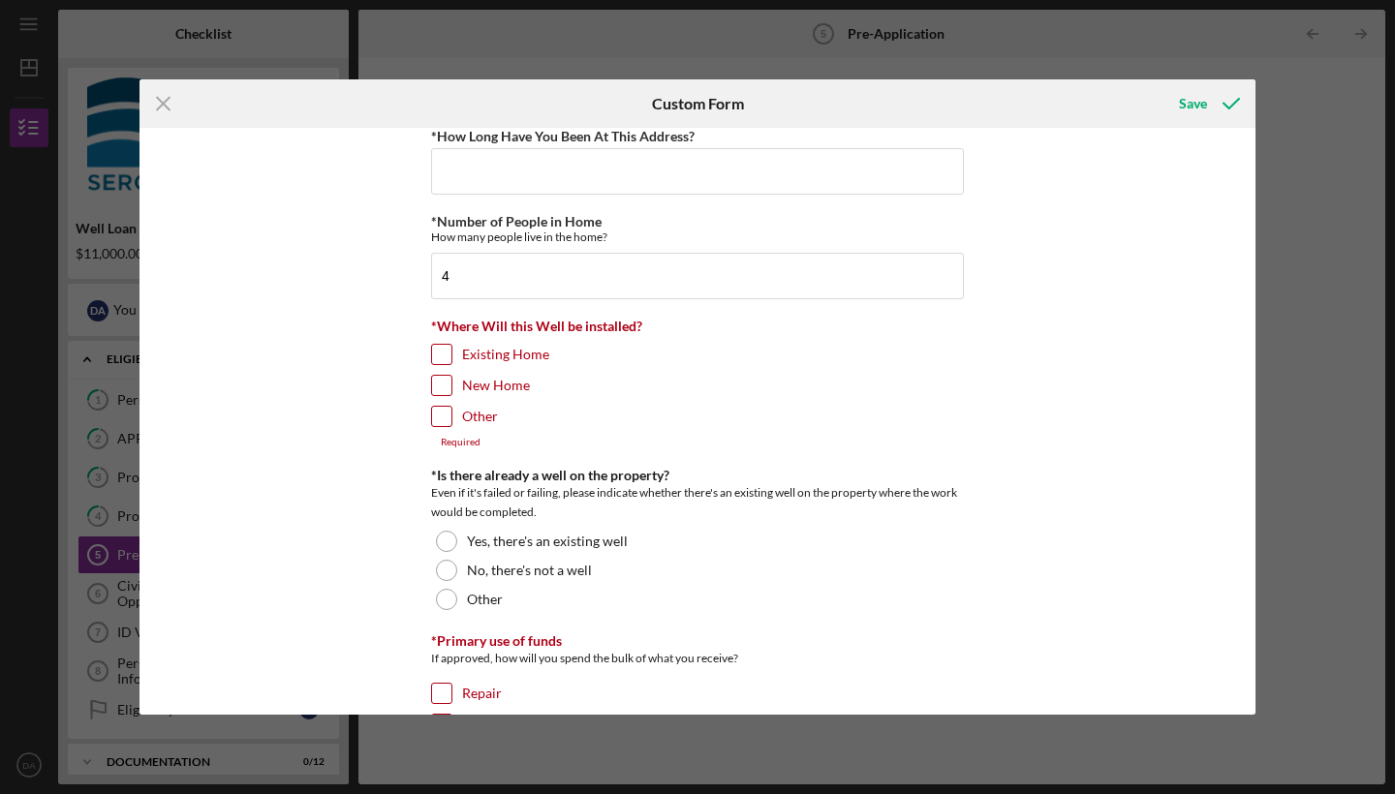
scroll to position [401, 0]
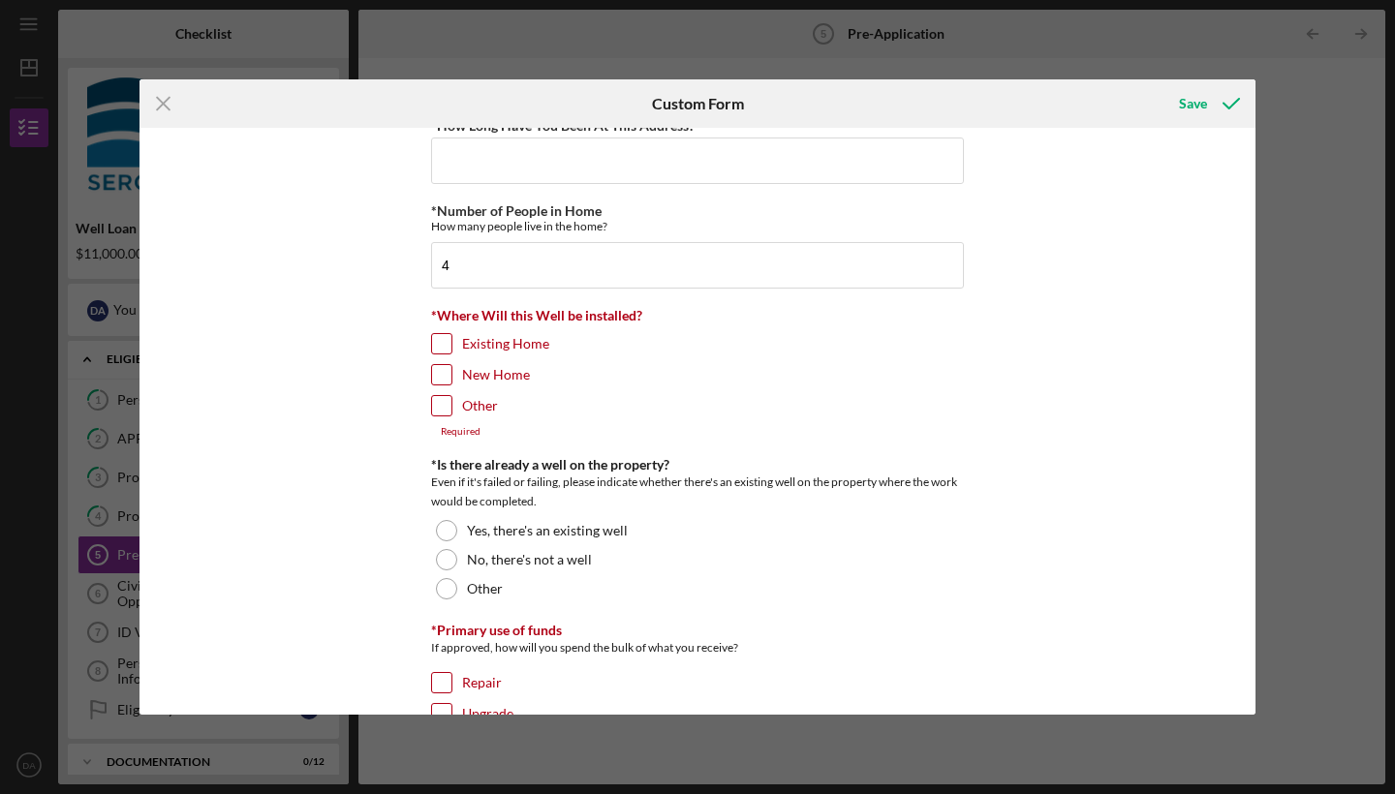
click at [443, 373] on input "New Home" at bounding box center [441, 374] width 19 height 19
checkbox input "true"
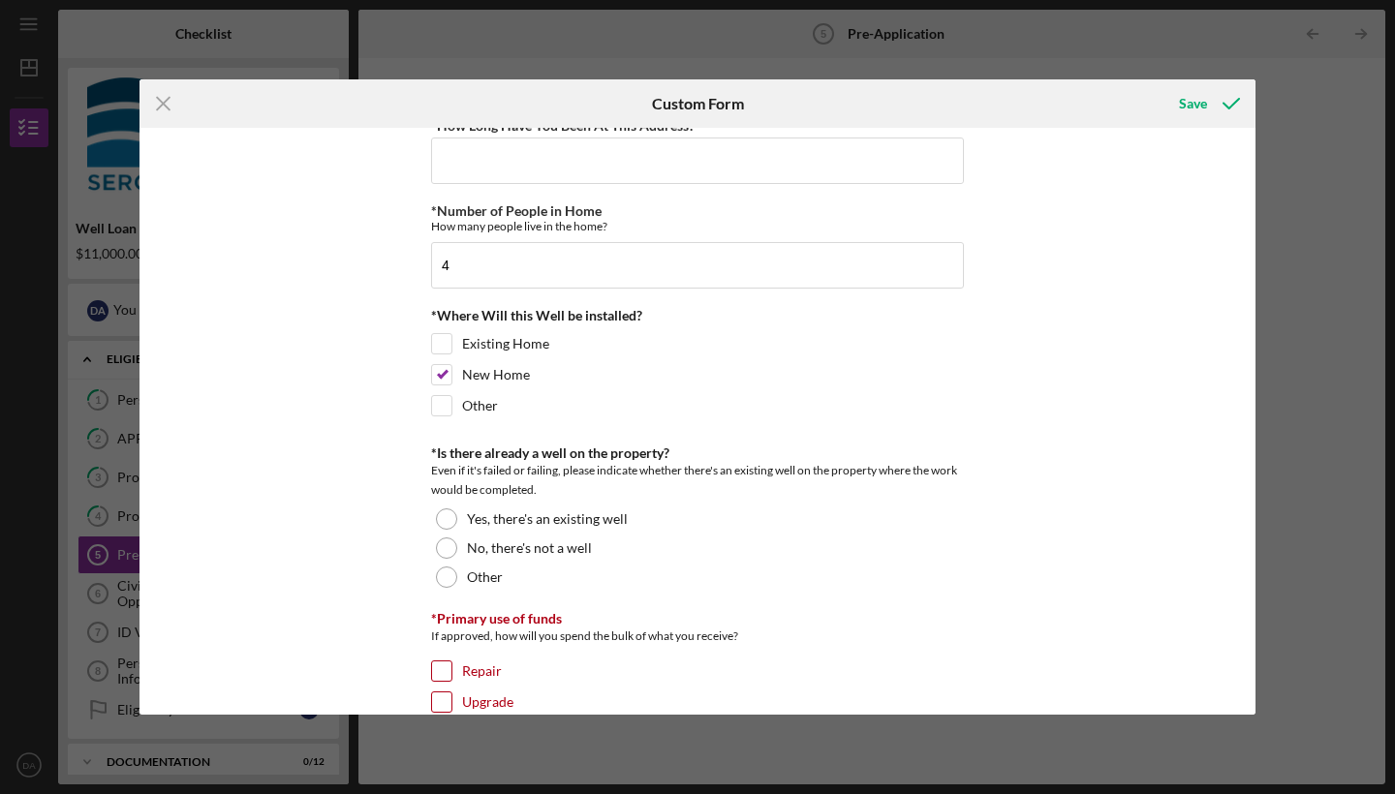
click at [1394, 288] on div "Icon/Menu Close Custom Form Save *How did you hear about us? American drilling …" at bounding box center [697, 397] width 1395 height 794
drag, startPoint x: 1251, startPoint y: 394, endPoint x: 1252, endPoint y: 419, distance: 24.2
drag, startPoint x: 1252, startPoint y: 404, endPoint x: 1252, endPoint y: 447, distance: 42.6
drag, startPoint x: 1254, startPoint y: 396, endPoint x: 1255, endPoint y: 456, distance: 60.1
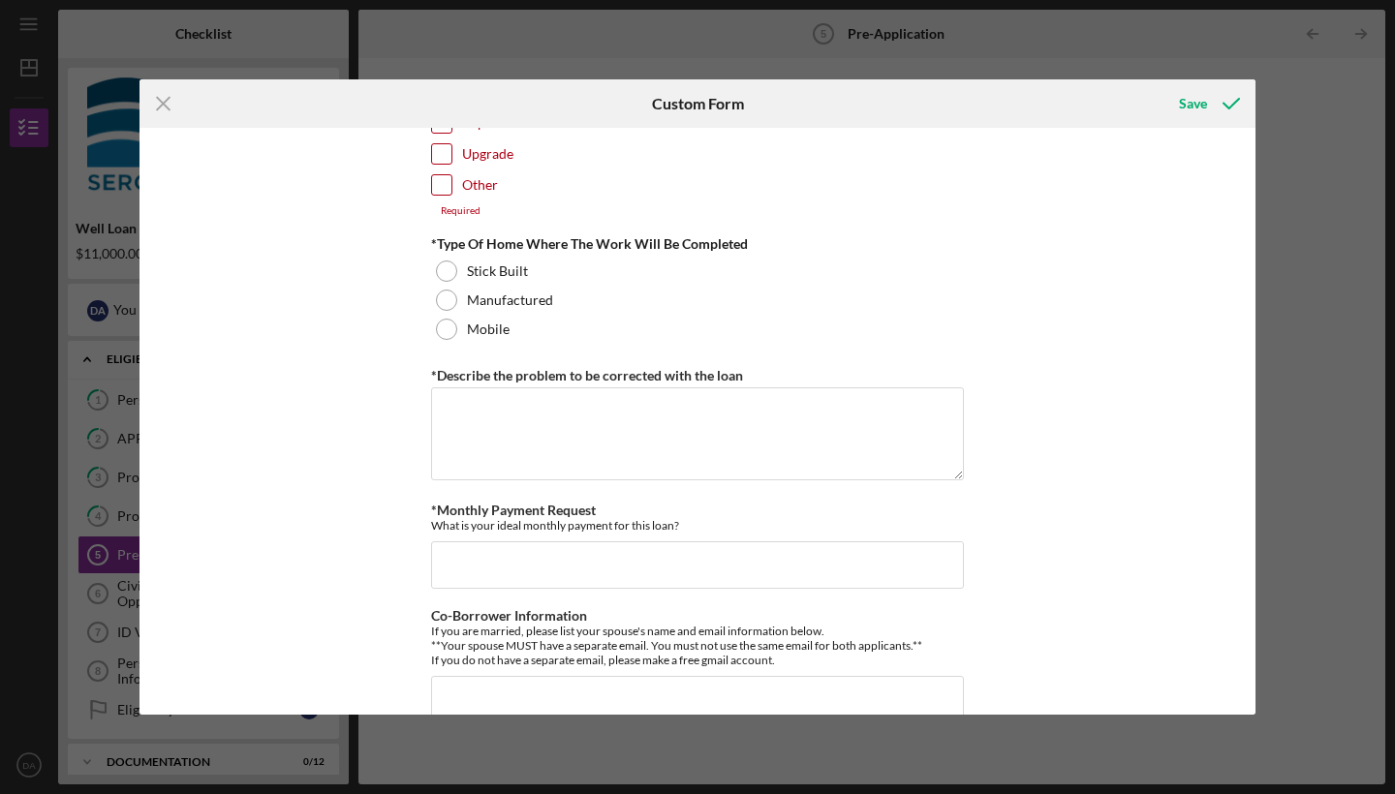
click at [1249, 331] on div "*How did you hear about us? American drilling service inc *Number of Owners If …" at bounding box center [698, 421] width 1116 height 587
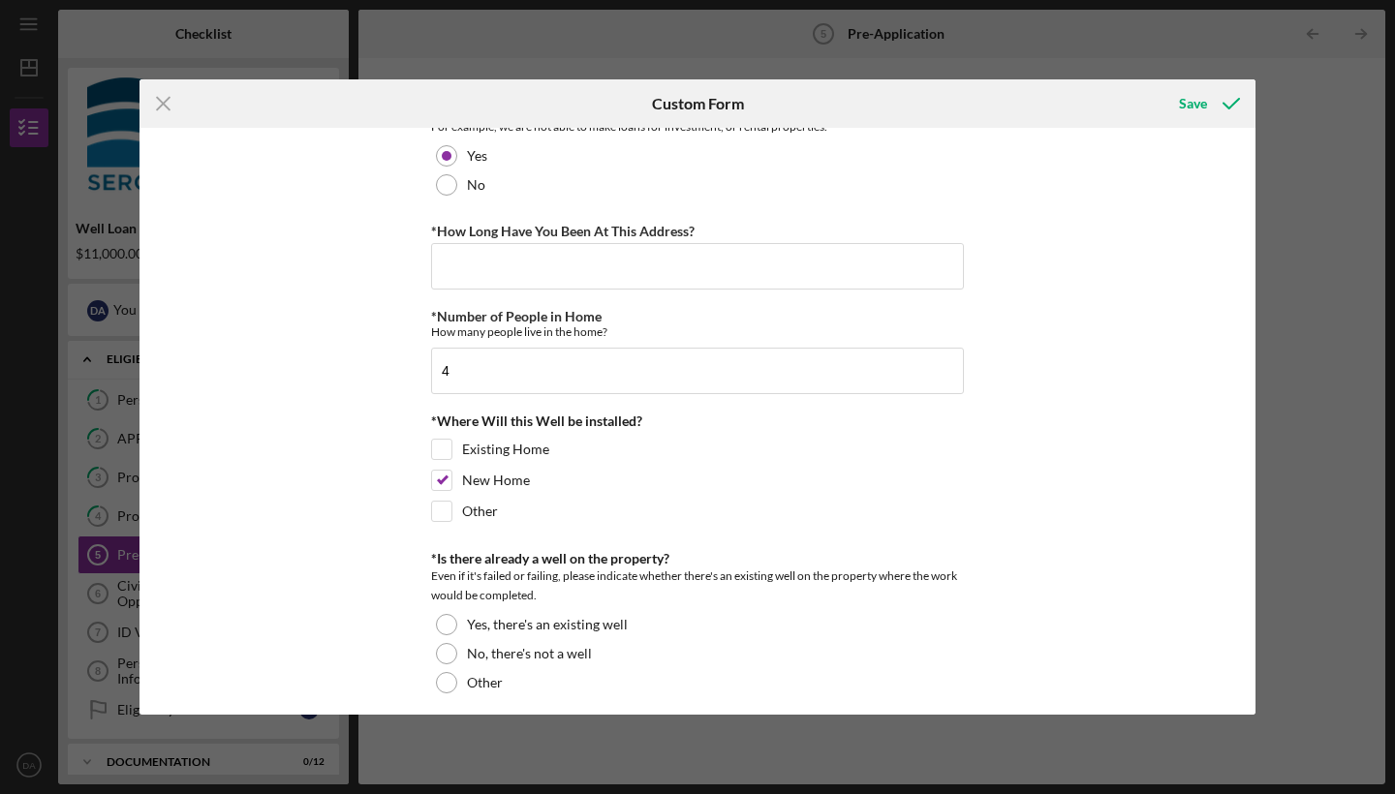
scroll to position [313, 0]
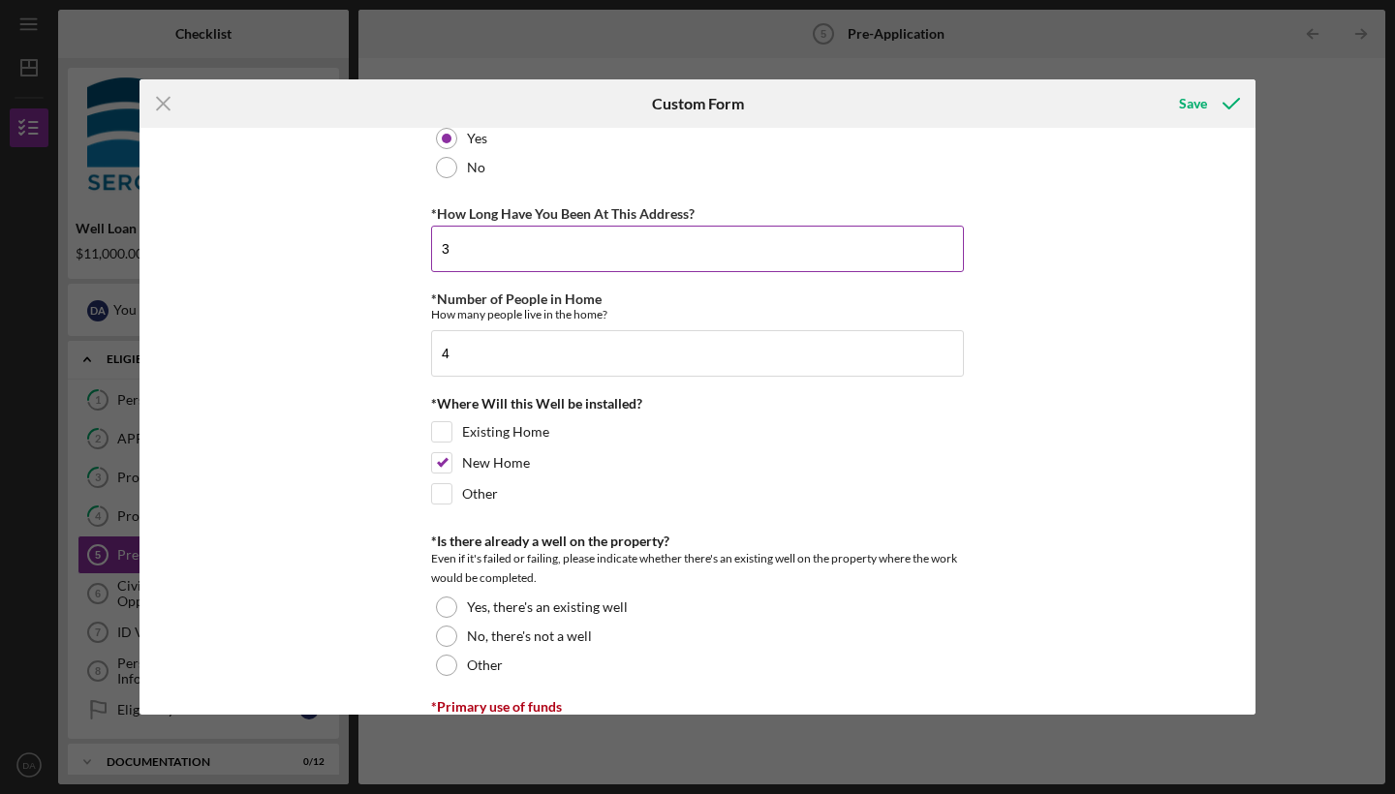
click at [955, 247] on input "3" at bounding box center [697, 249] width 533 height 47
click at [945, 247] on input "3" at bounding box center [697, 249] width 533 height 47
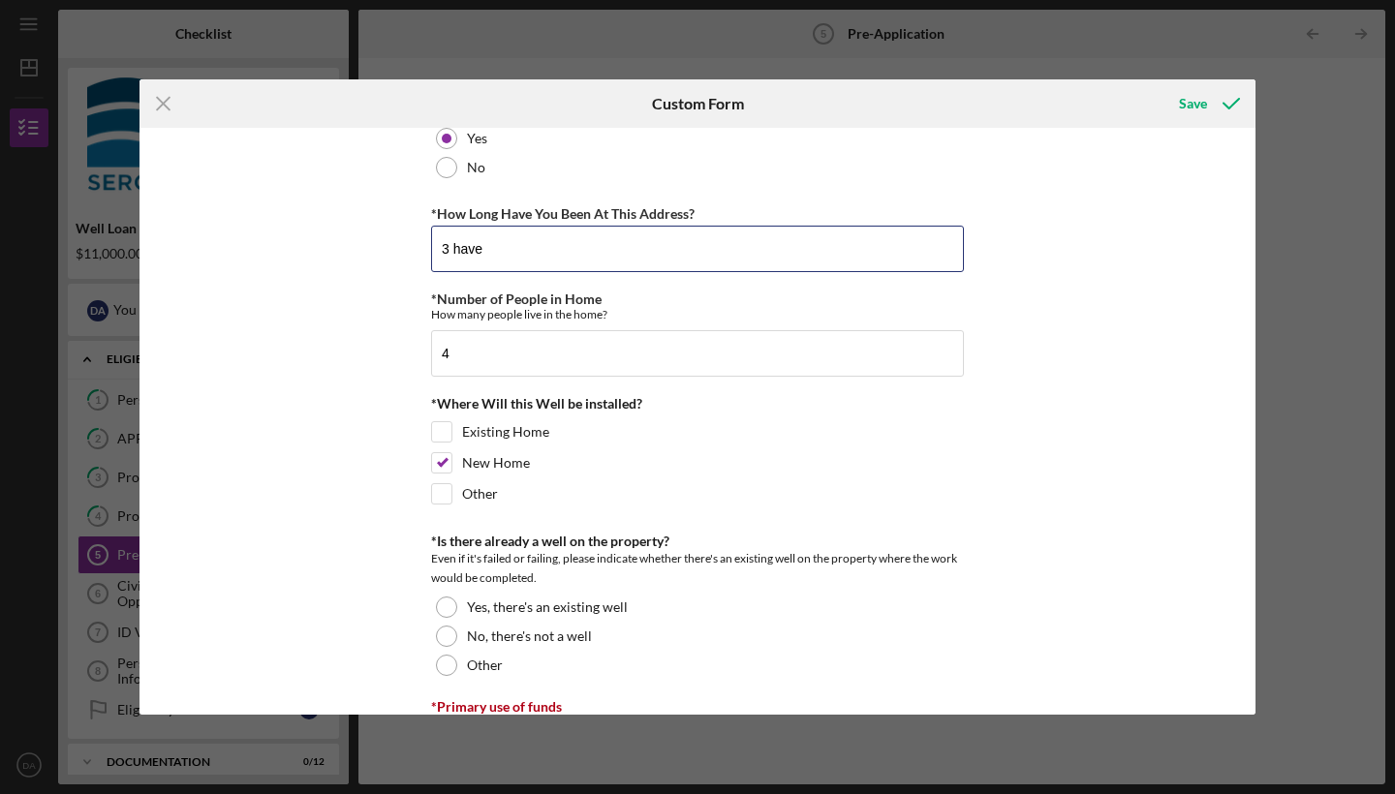
type input "3 have"
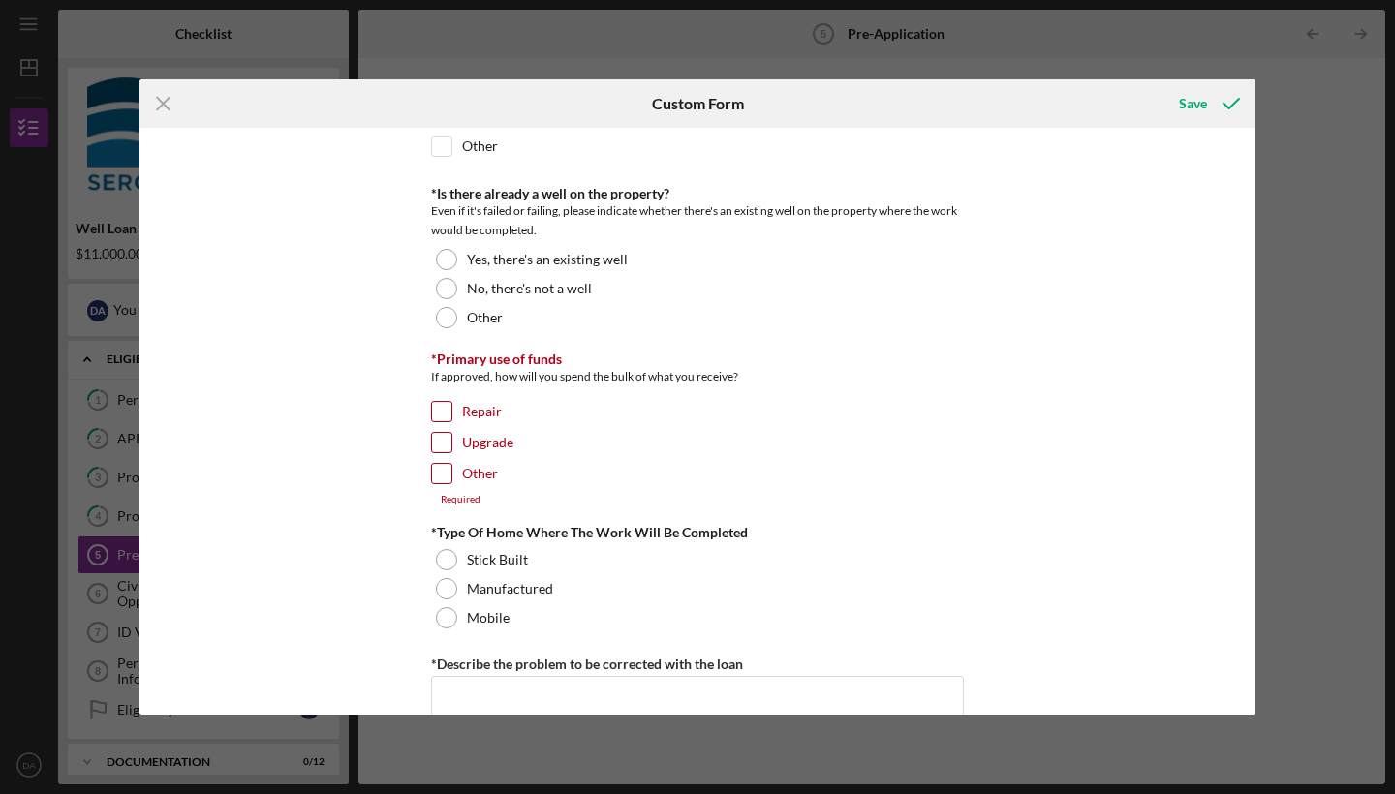
scroll to position [657, 0]
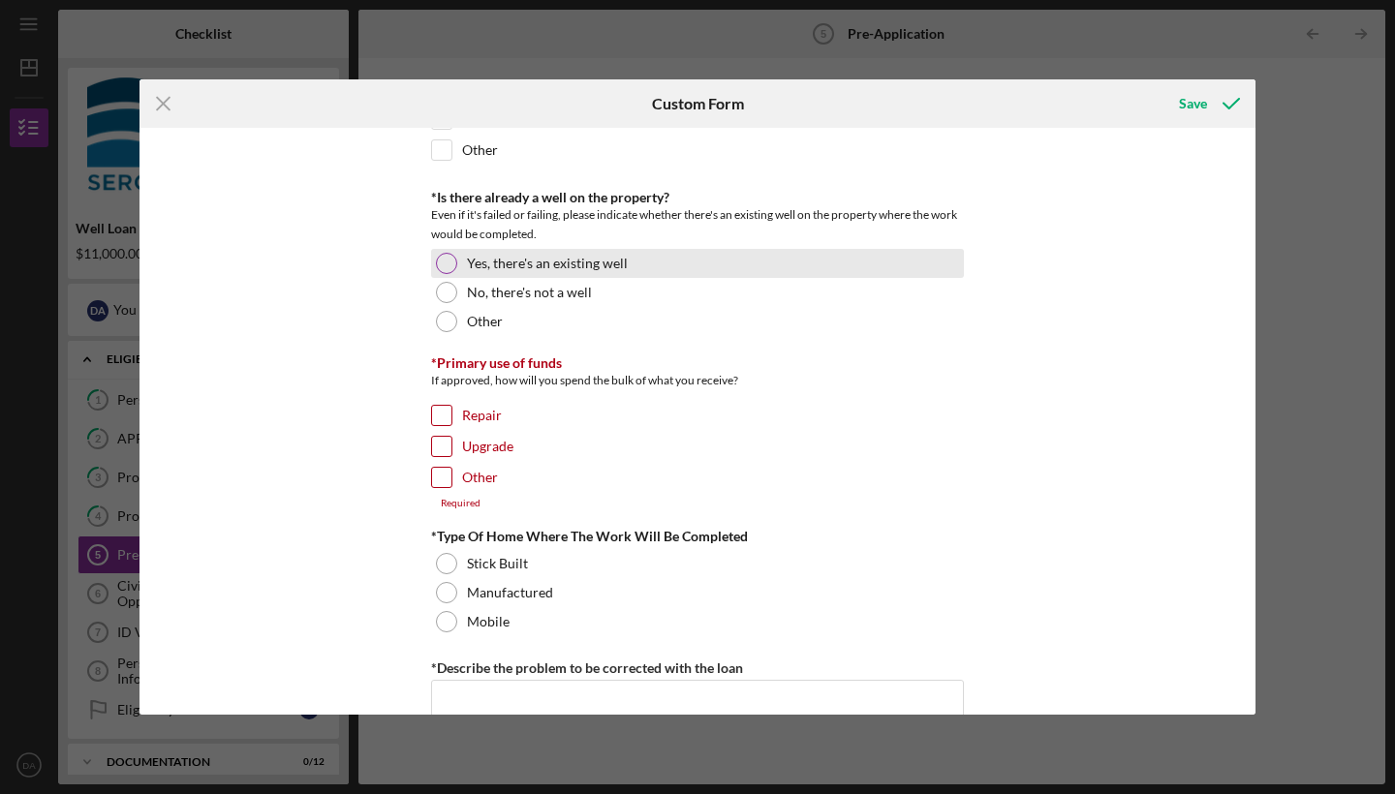
click at [442, 265] on div at bounding box center [446, 263] width 21 height 21
click at [445, 475] on input "Other" at bounding box center [441, 477] width 19 height 19
checkbox input "true"
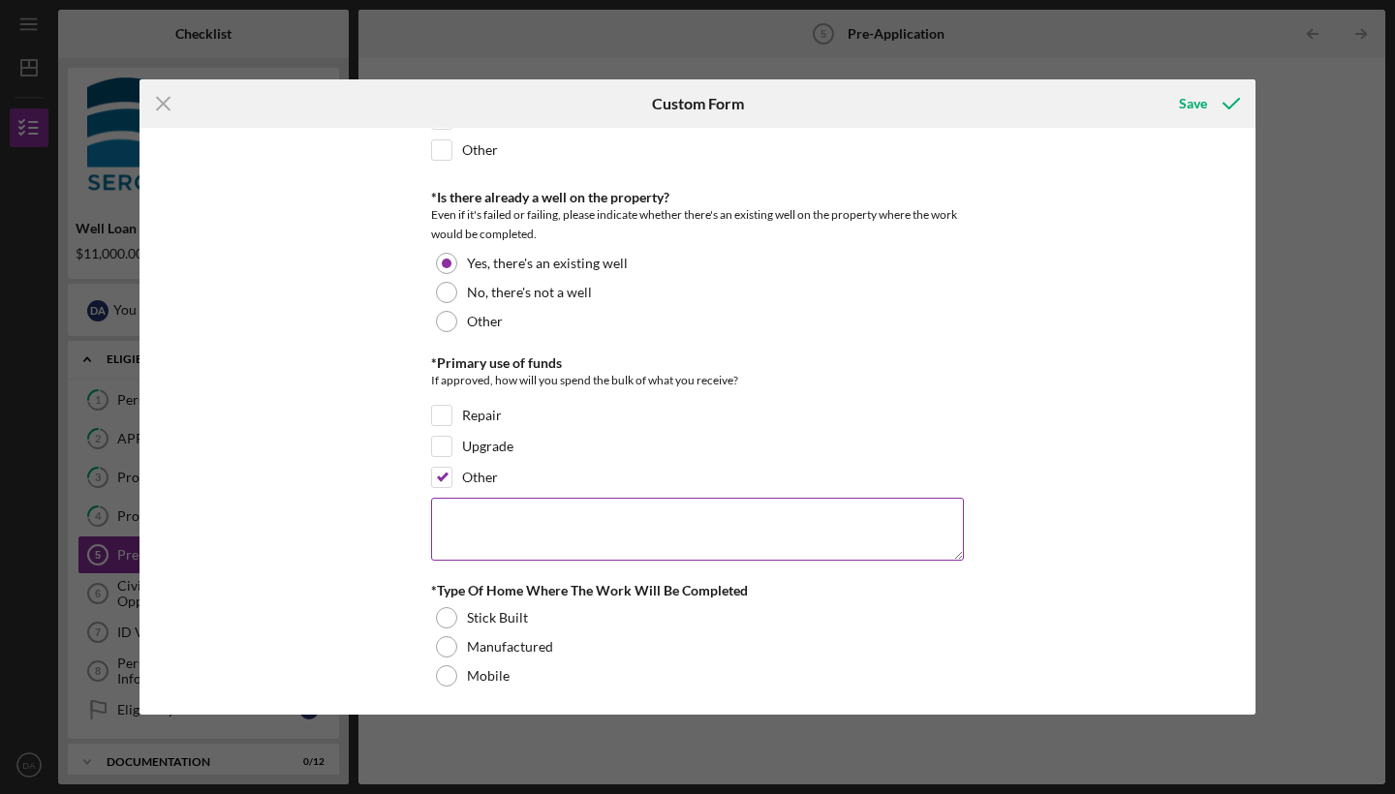
click at [513, 513] on textarea at bounding box center [697, 529] width 533 height 62
type textarea "new well"
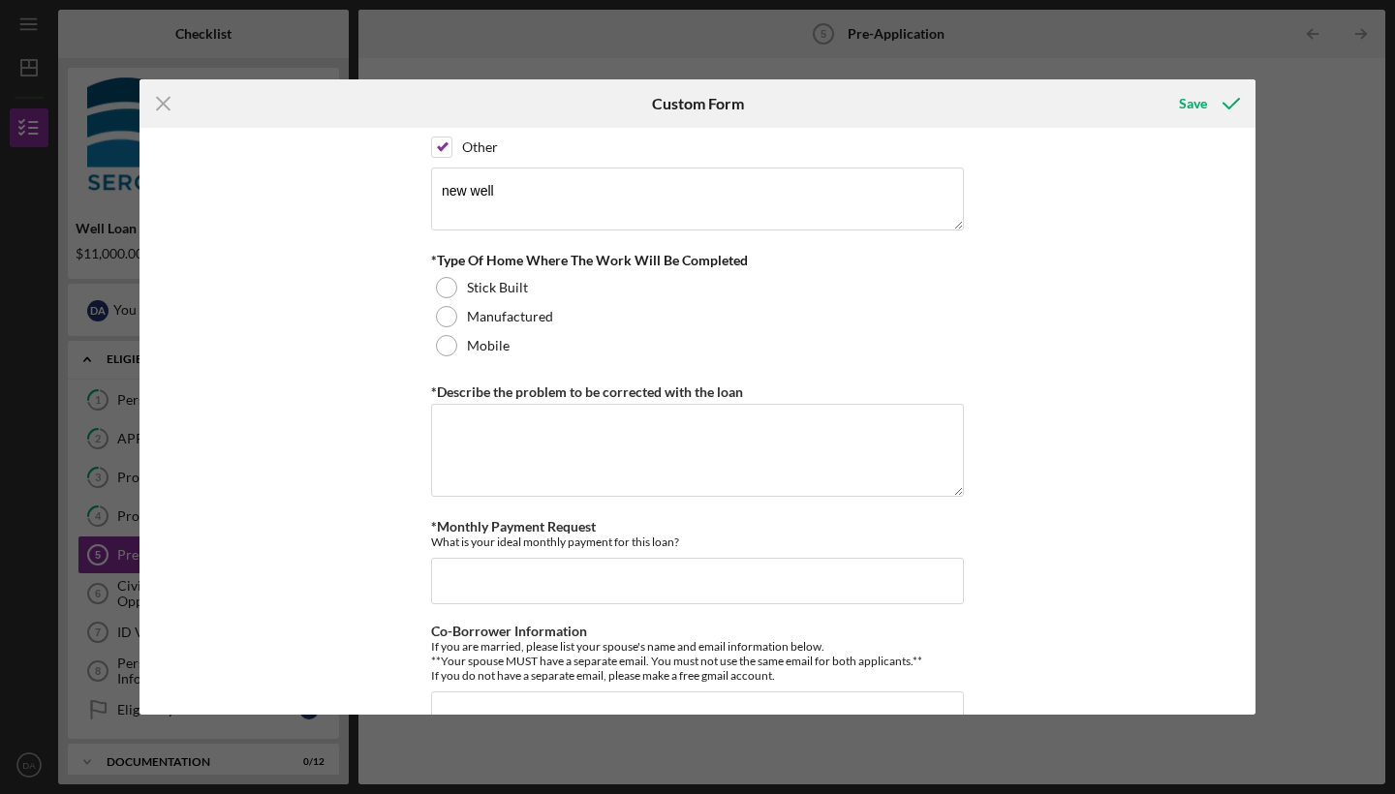
scroll to position [980, 0]
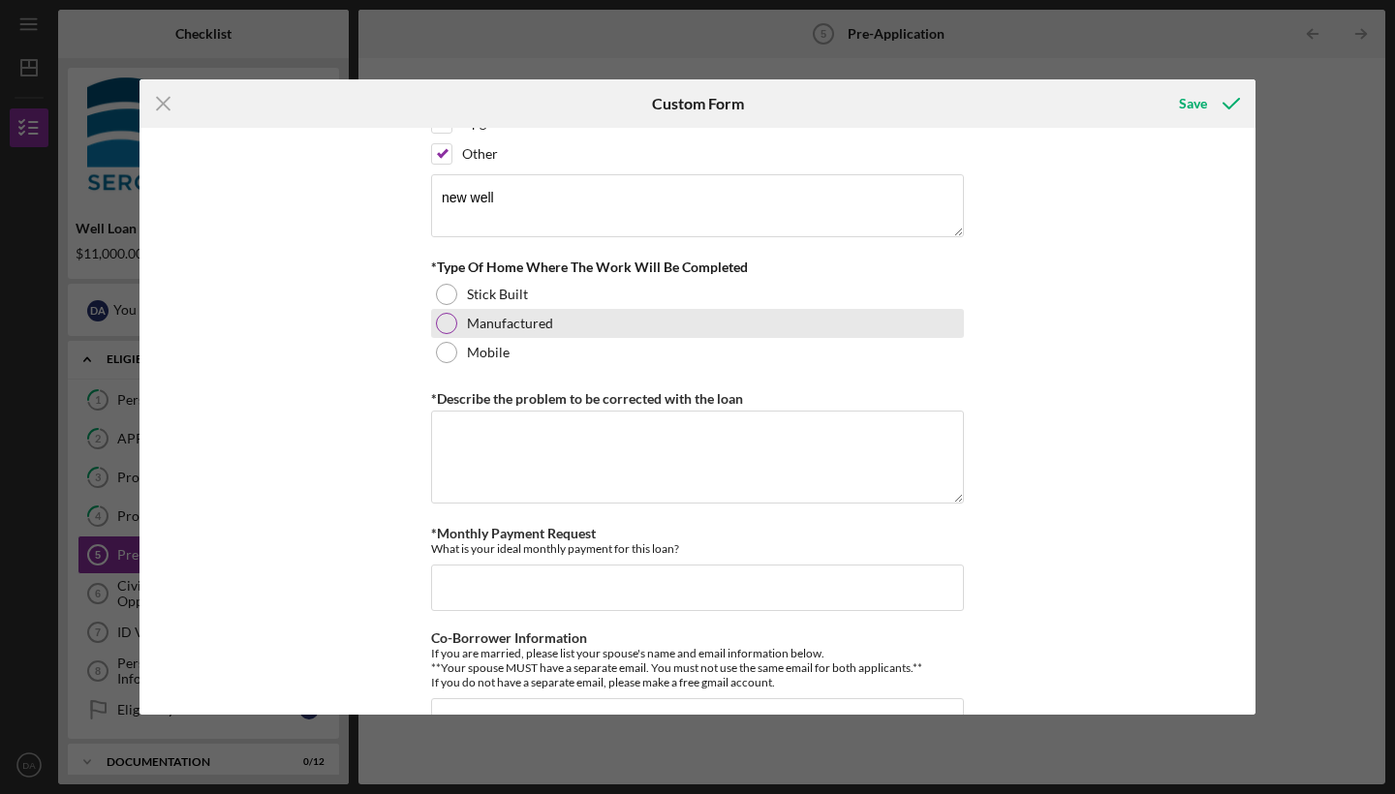
click at [440, 316] on div at bounding box center [446, 323] width 21 height 21
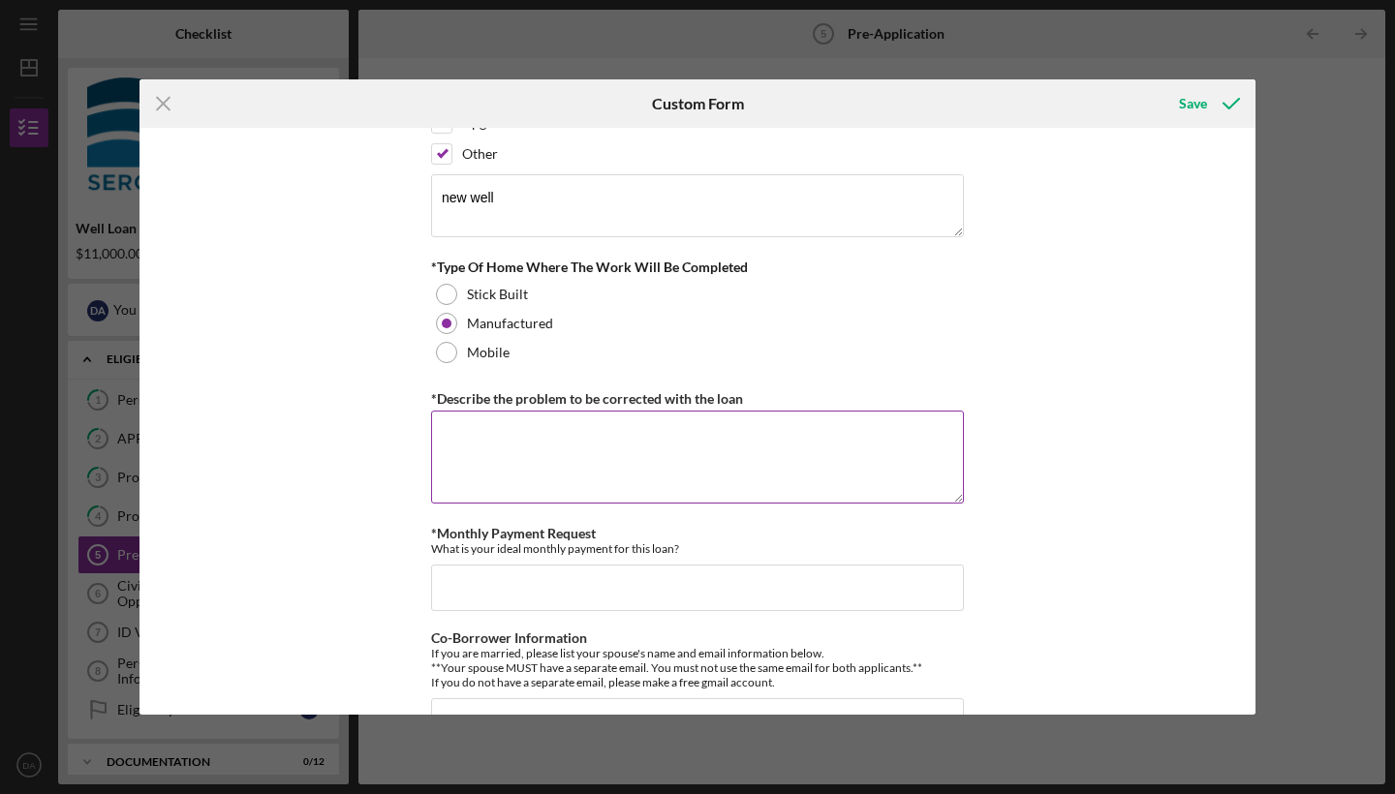
click at [504, 424] on textarea "*Describe the problem to be corrected with the loan" at bounding box center [697, 457] width 533 height 93
click at [544, 434] on textarea "for the new home we are need it a new well" at bounding box center [697, 457] width 533 height 93
click at [636, 437] on textarea "for the new house we are need it a new well" at bounding box center [697, 457] width 533 height 93
click at [635, 433] on textarea "for the new house we are need a new well" at bounding box center [697, 457] width 533 height 93
click at [595, 433] on textarea "for the new house we are need a new well" at bounding box center [697, 457] width 533 height 93
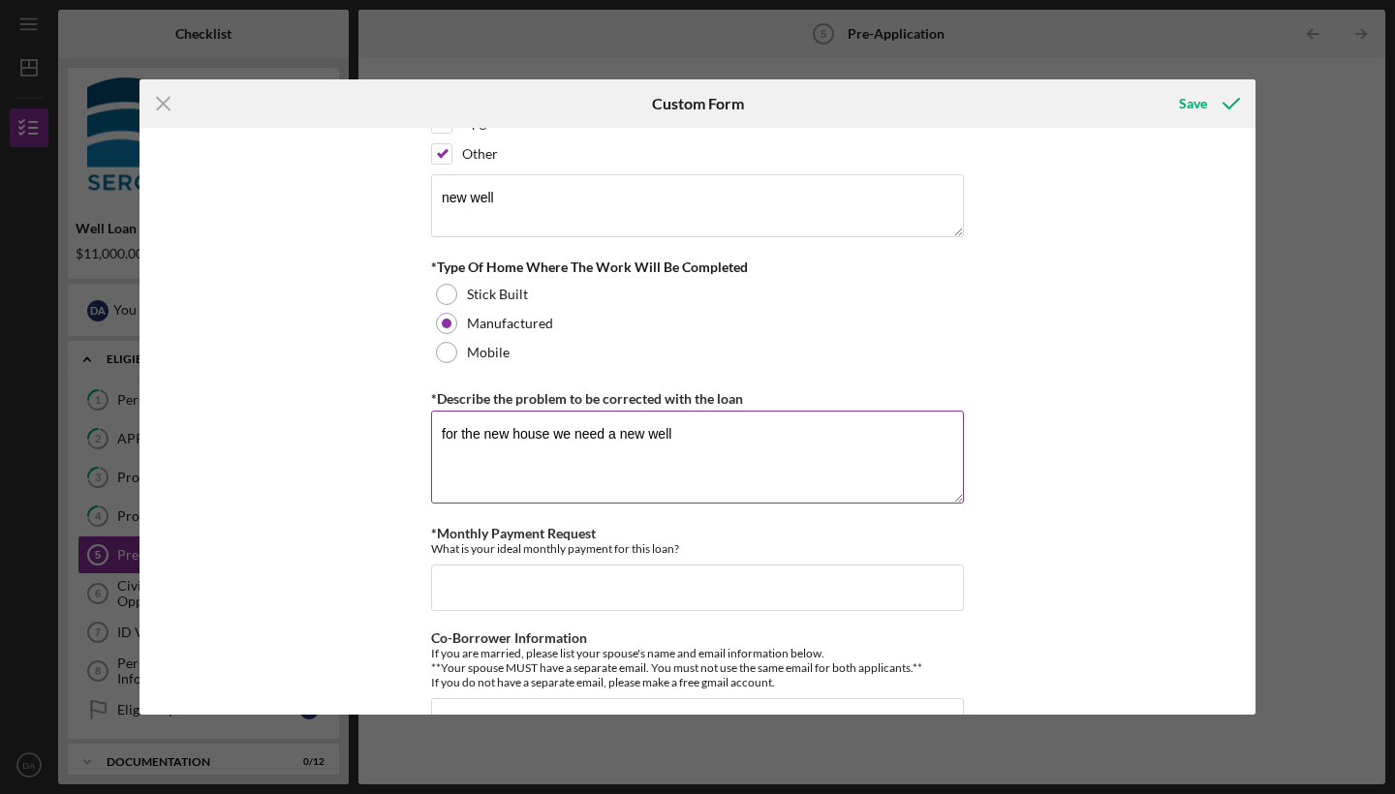
click at [683, 437] on textarea "for the new house we need a new well" at bounding box center [697, 457] width 533 height 93
type textarea "for the new house we need a new well ."
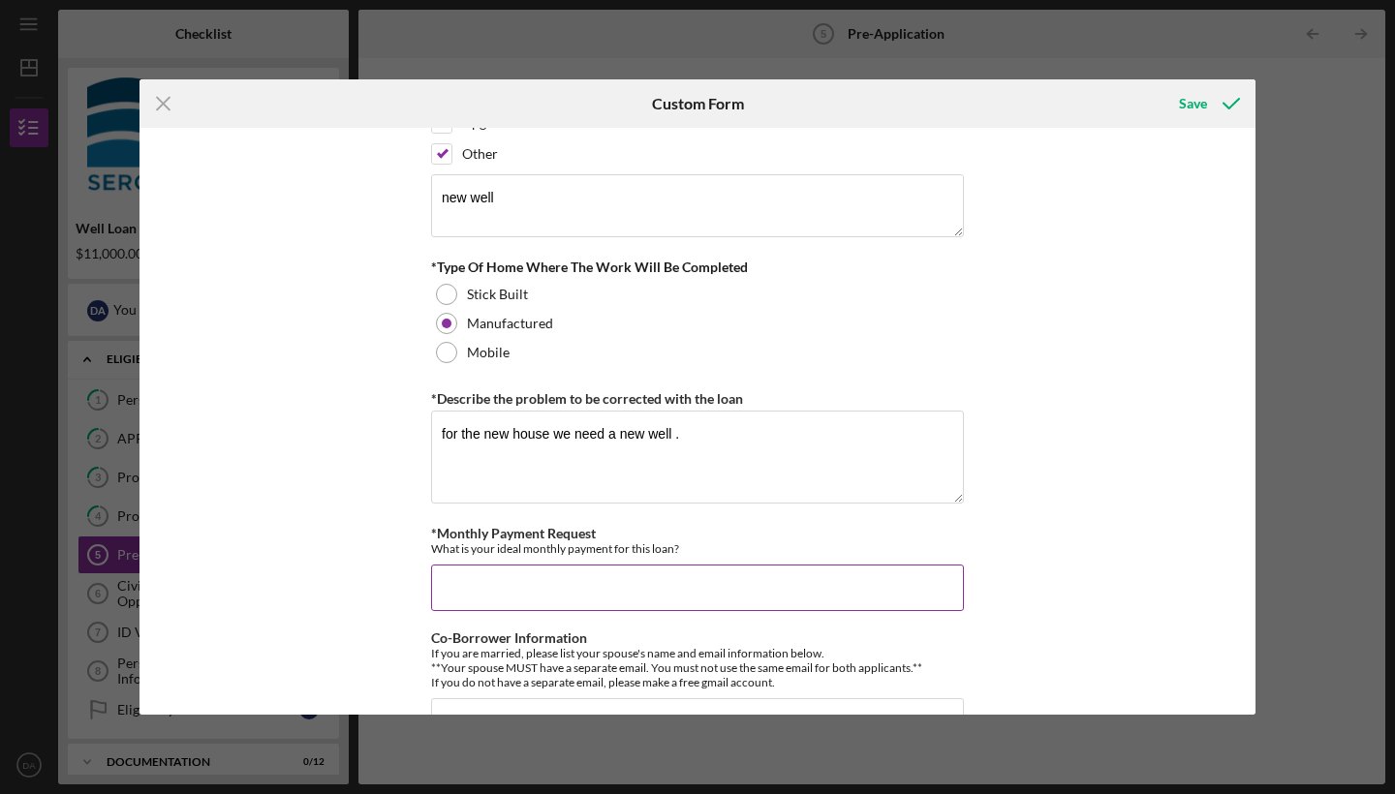
click at [488, 588] on input "*Monthly Payment Request" at bounding box center [697, 588] width 533 height 47
type input "4"
type input "$350.00"
click at [1214, 612] on div "*How did you hear about us? American drilling service inc *Number of Owners If …" at bounding box center [698, 421] width 1116 height 587
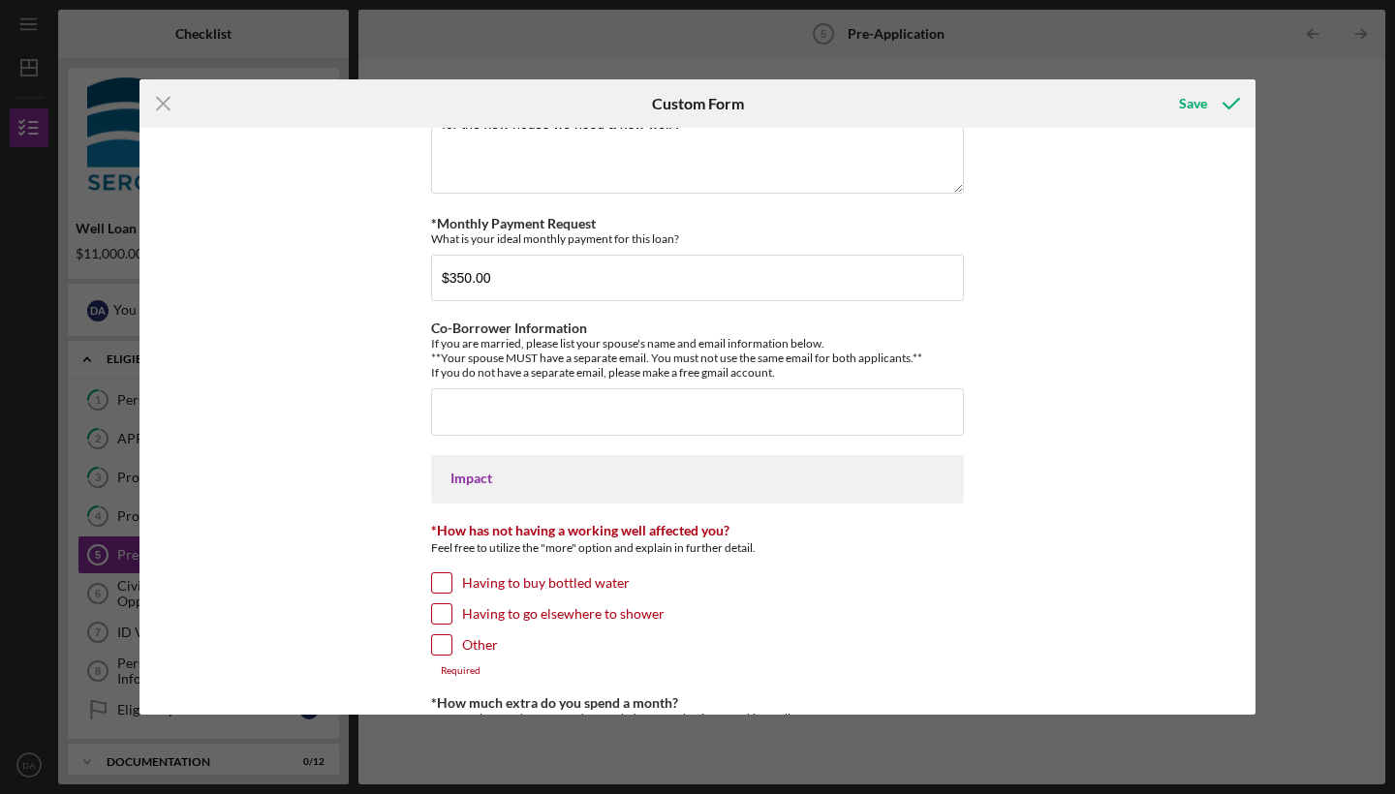
scroll to position [1276, 0]
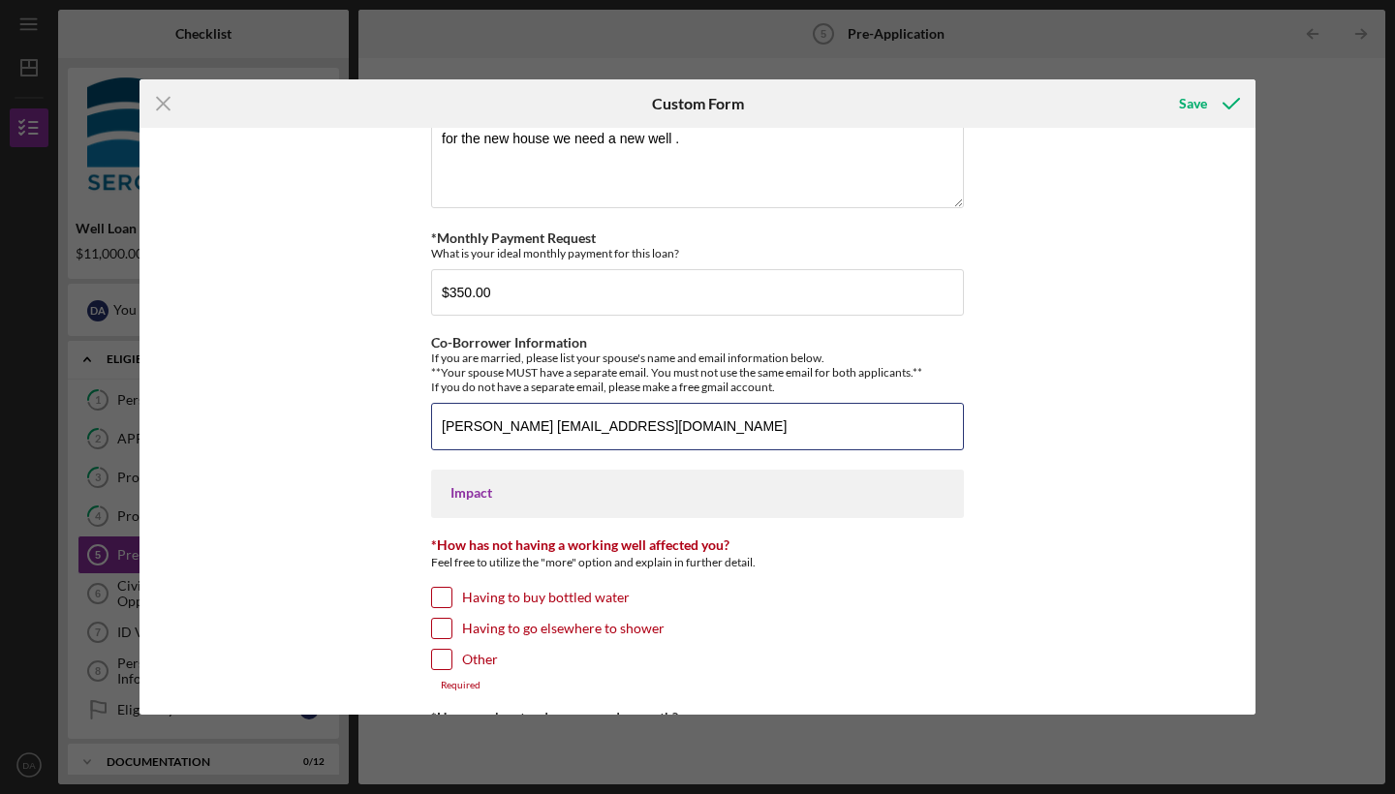
type input "[PERSON_NAME] [EMAIL_ADDRESS][DOMAIN_NAME]"
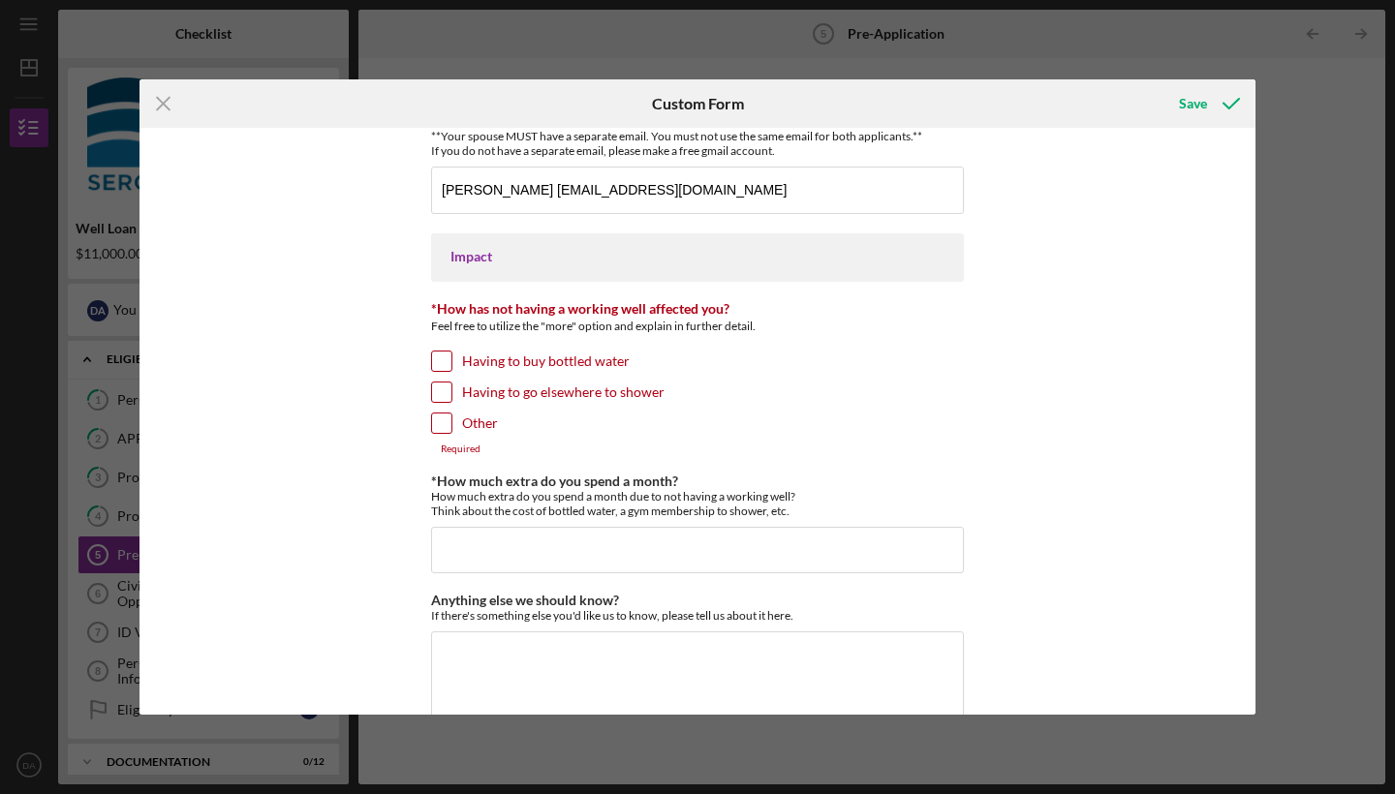
scroll to position [1512, 0]
click at [442, 386] on input "Having to go elsewhere to shower" at bounding box center [441, 392] width 19 height 19
checkbox input "true"
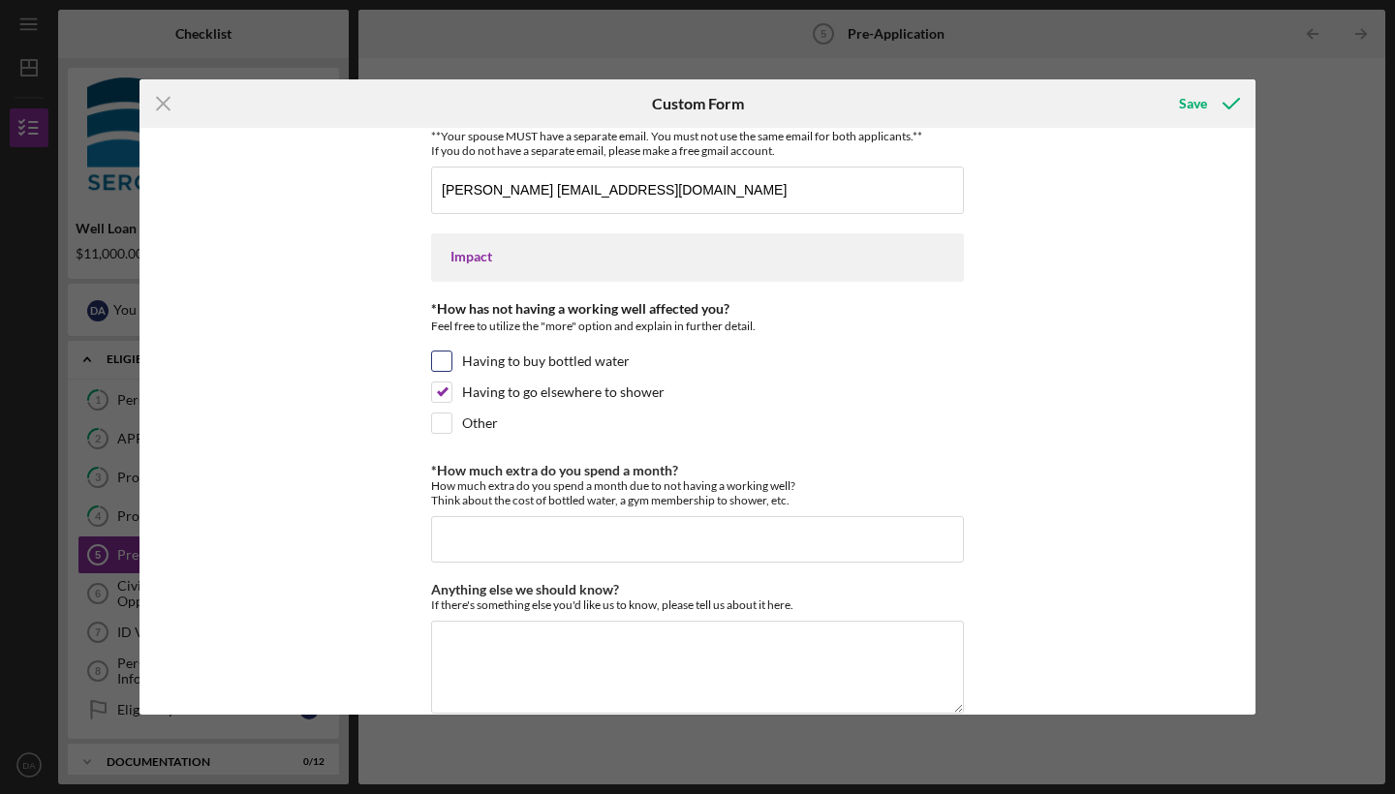
click at [437, 355] on input "Having to buy bottled water" at bounding box center [441, 361] width 19 height 19
checkbox input "true"
click at [438, 417] on input "Other" at bounding box center [441, 423] width 19 height 19
checkbox input "true"
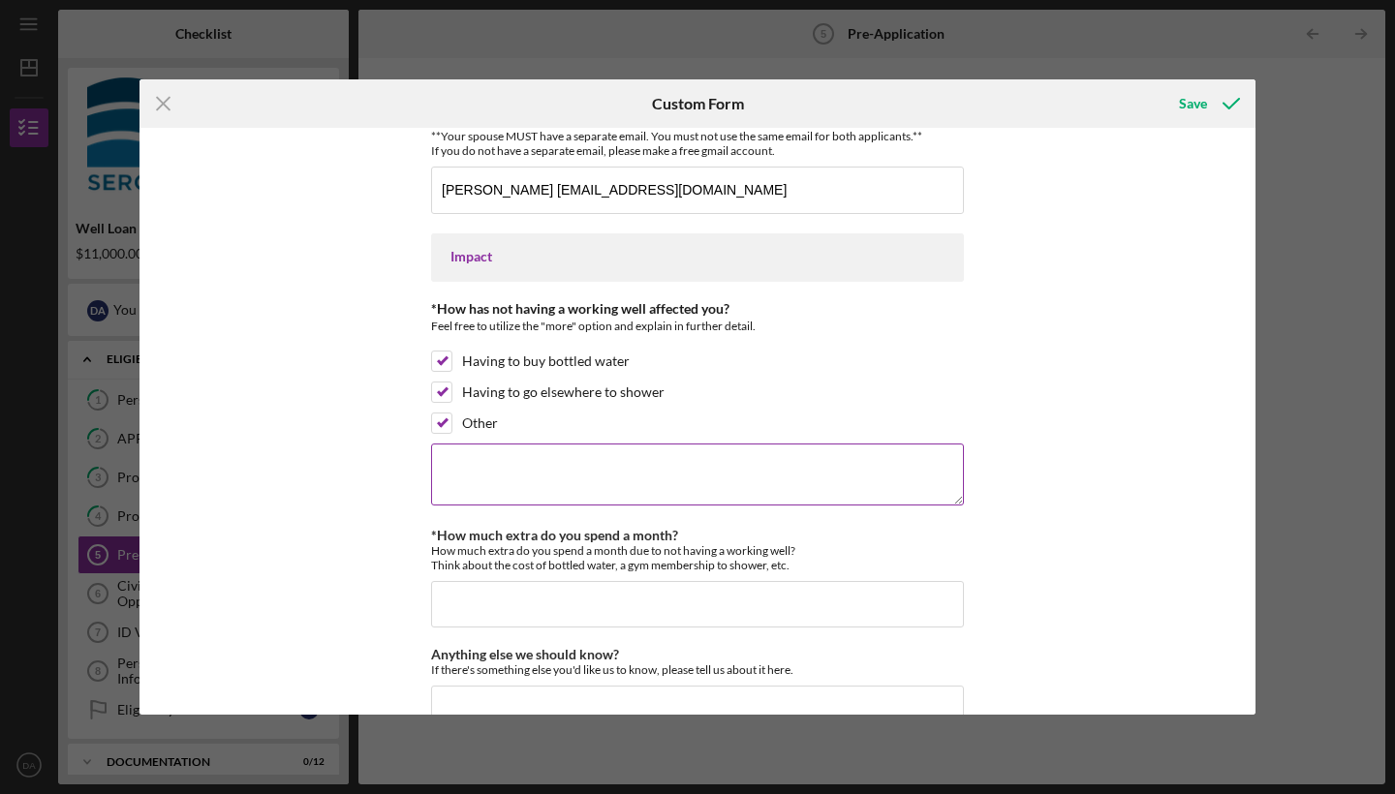
click at [559, 467] on textarea at bounding box center [697, 475] width 533 height 62
type textarea "n"
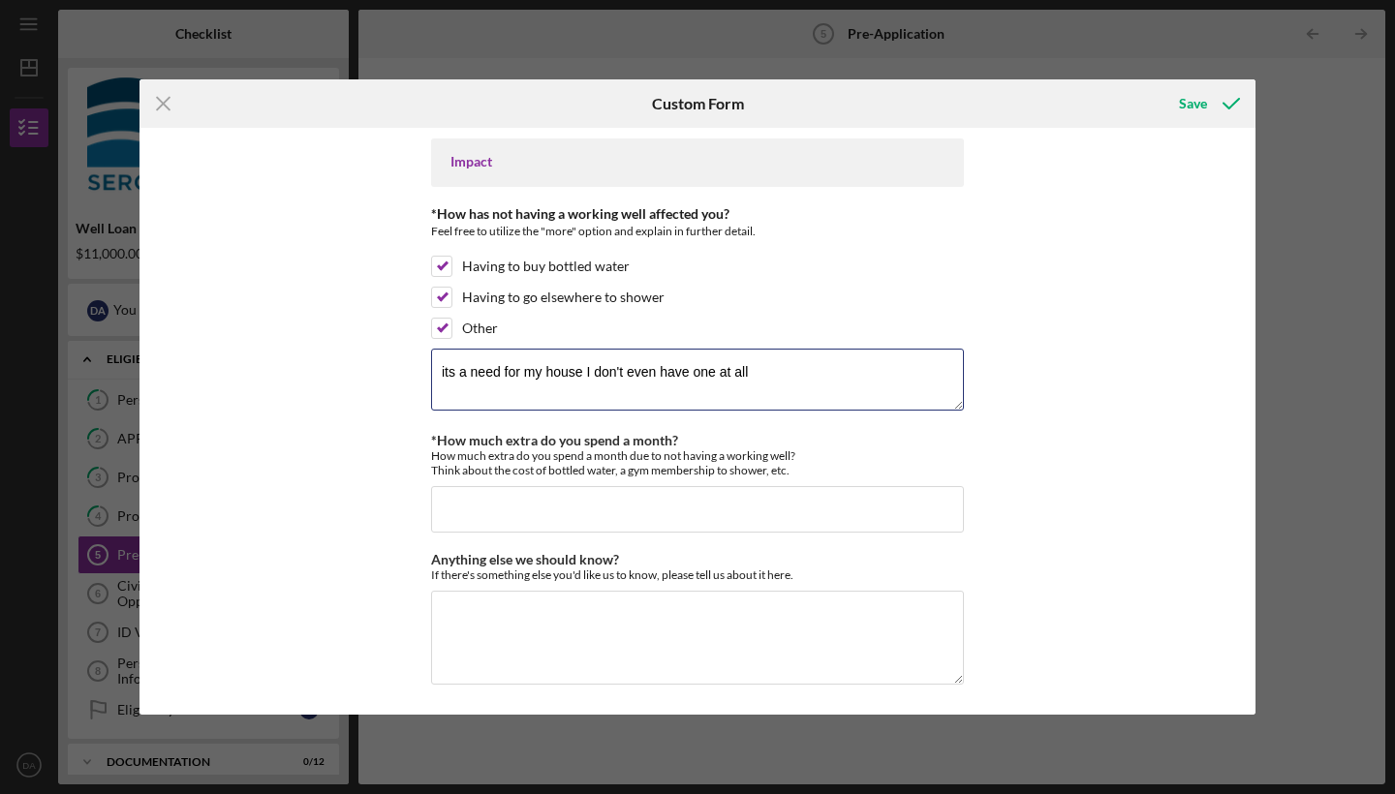
scroll to position [1605, 0]
type textarea "its a need for my house I don't even have one at all"
click at [667, 513] on input "*How much extra do you spend a month?" at bounding box center [697, 511] width 533 height 47
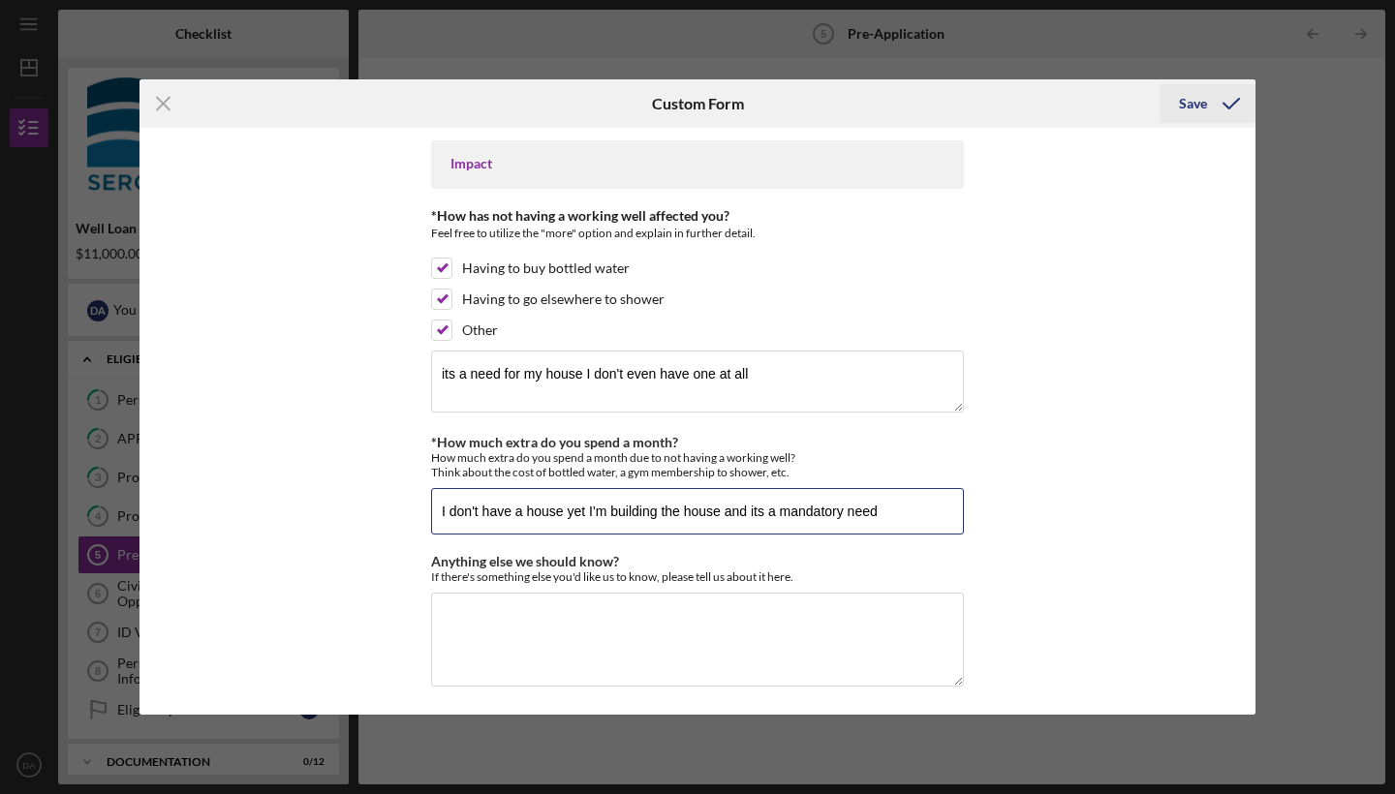
type input "I don't have a house yet I'm building the house and its a mandatory need"
click at [1213, 110] on icon "submit" at bounding box center [1231, 103] width 48 height 48
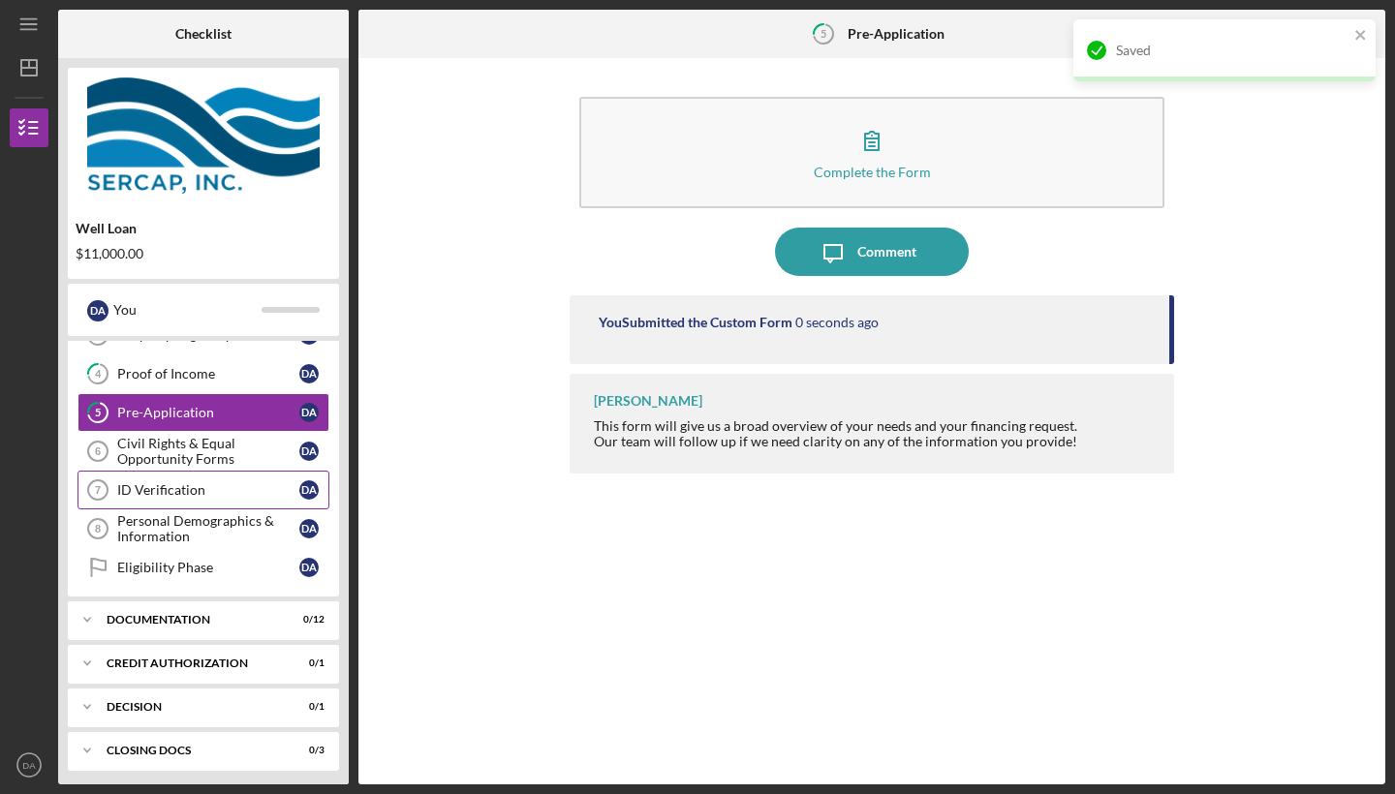
scroll to position [146, 0]
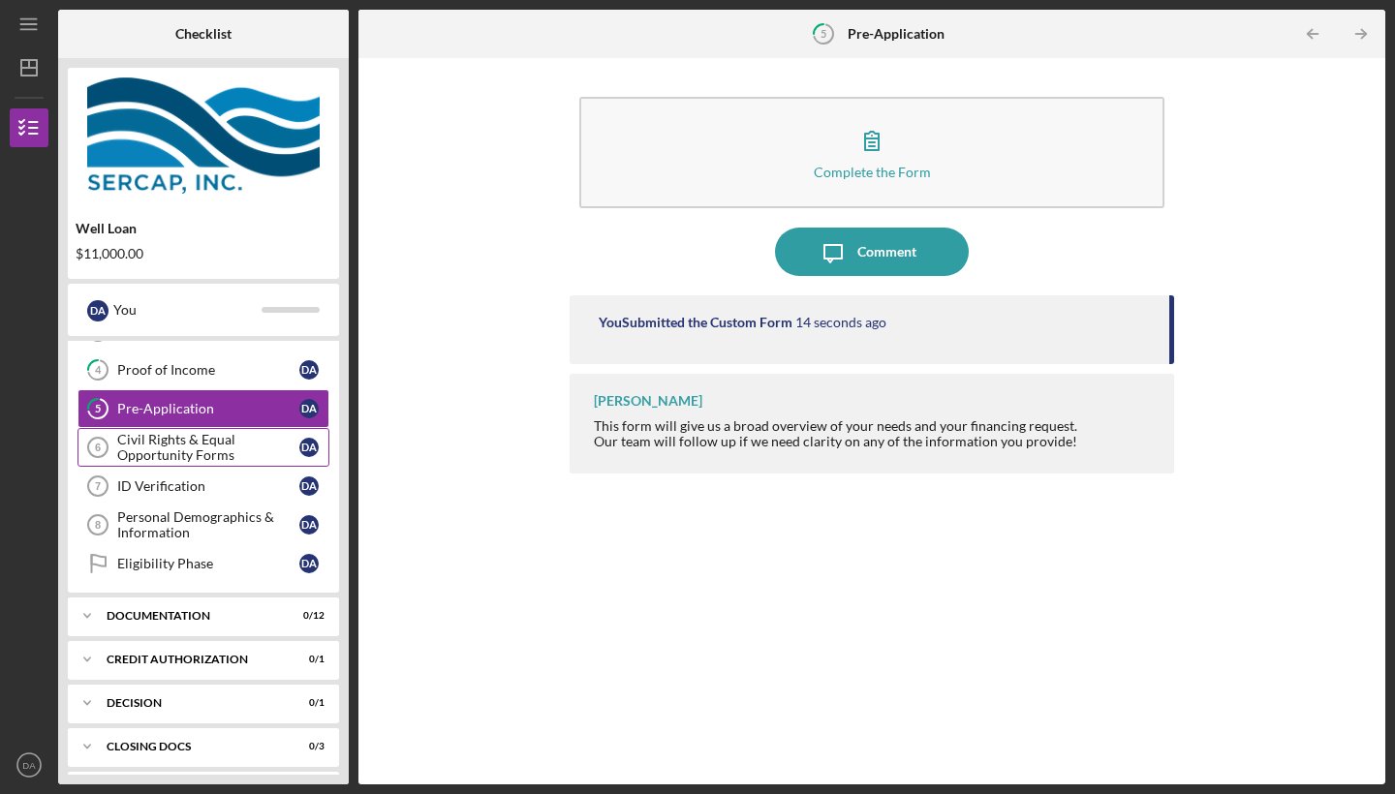
click at [164, 437] on div "Civil Rights & Equal Opportunity Forms" at bounding box center [208, 447] width 182 height 31
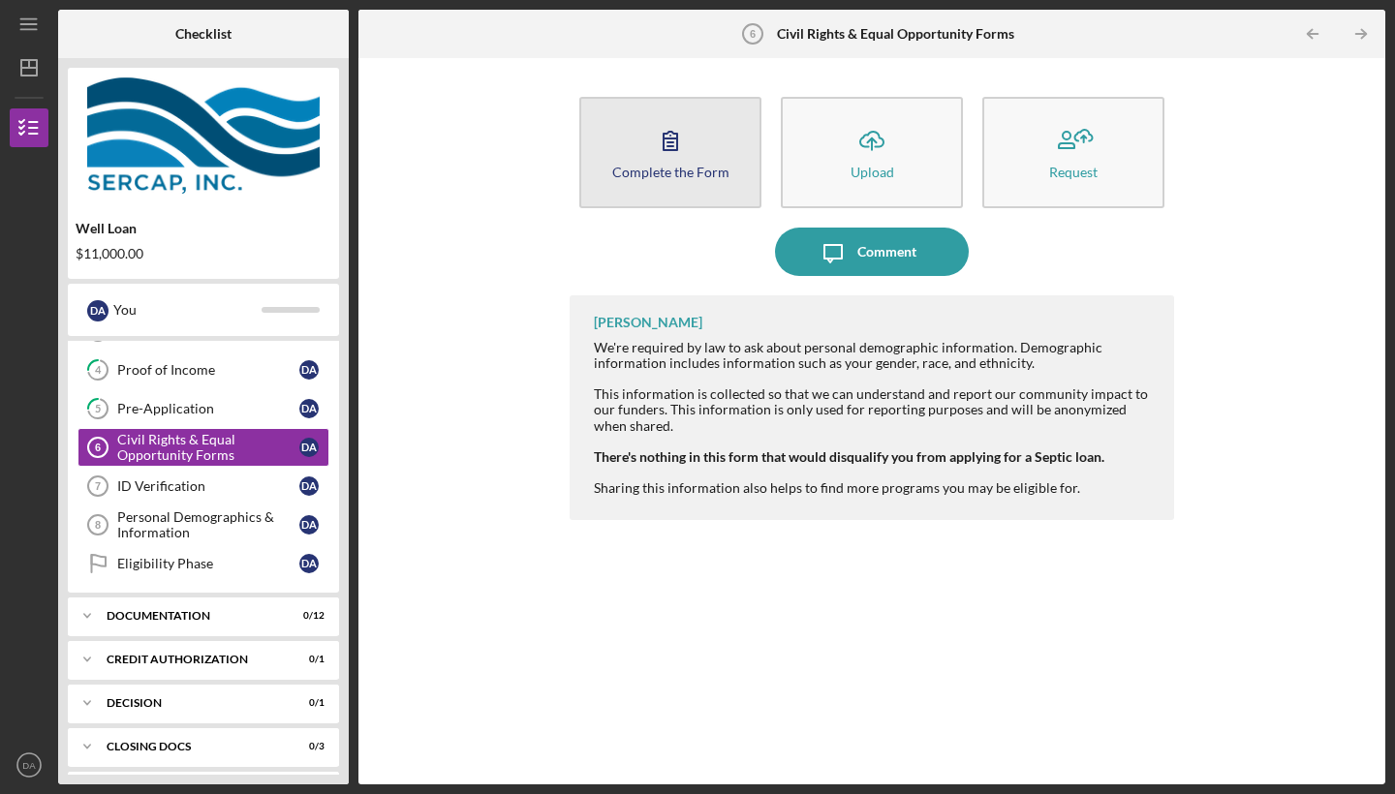
click at [685, 153] on icon "button" at bounding box center [670, 140] width 48 height 48
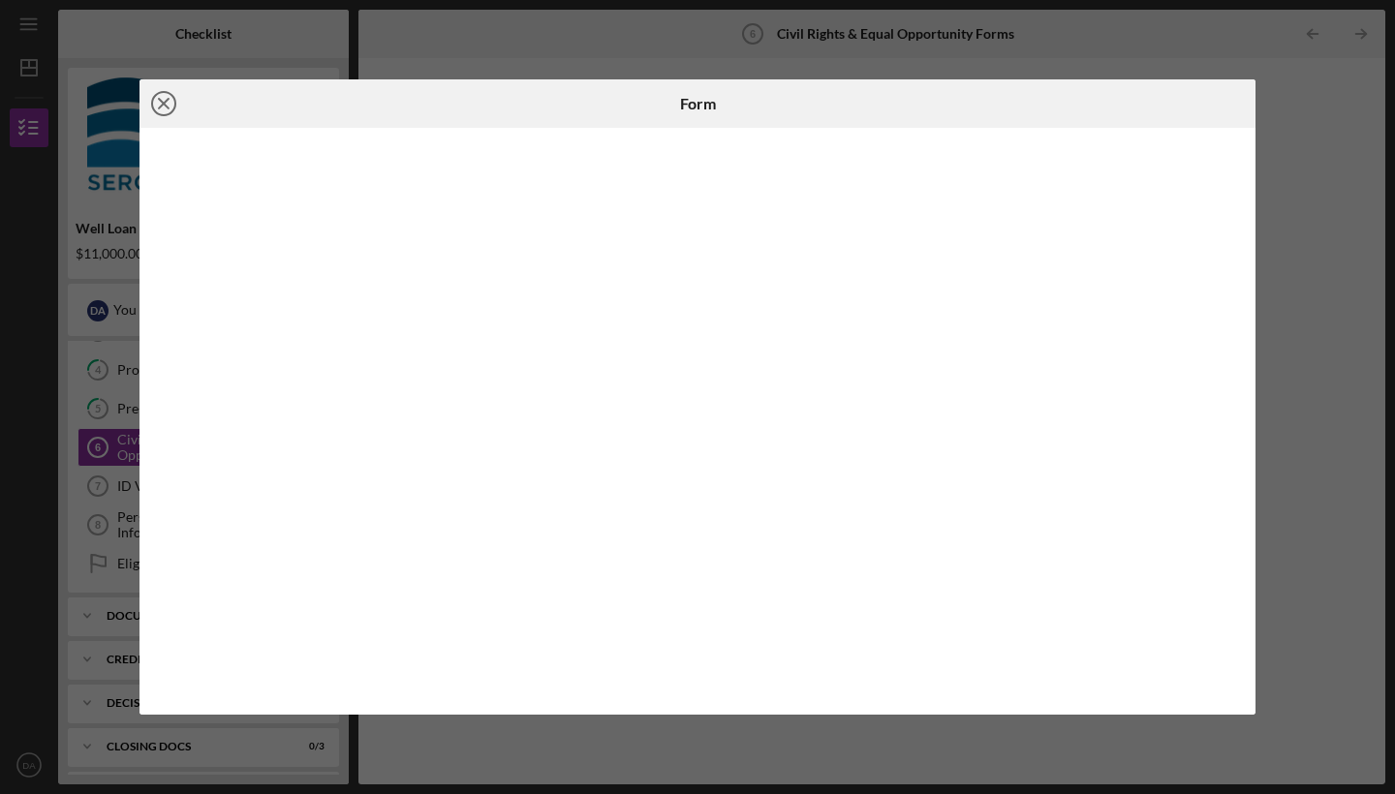
click at [163, 101] on icon "Icon/Close" at bounding box center [164, 103] width 48 height 48
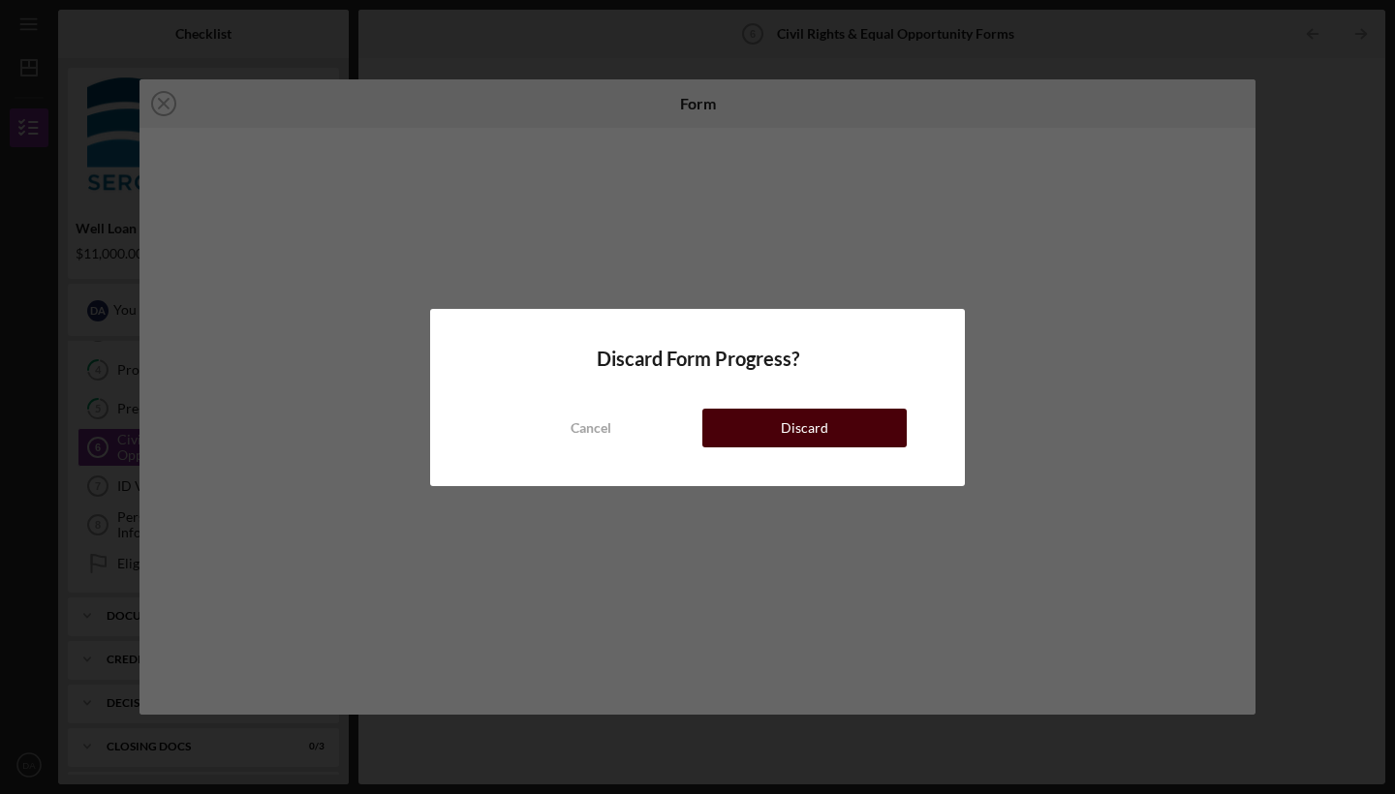
click at [816, 425] on div "Discard" at bounding box center [804, 428] width 47 height 39
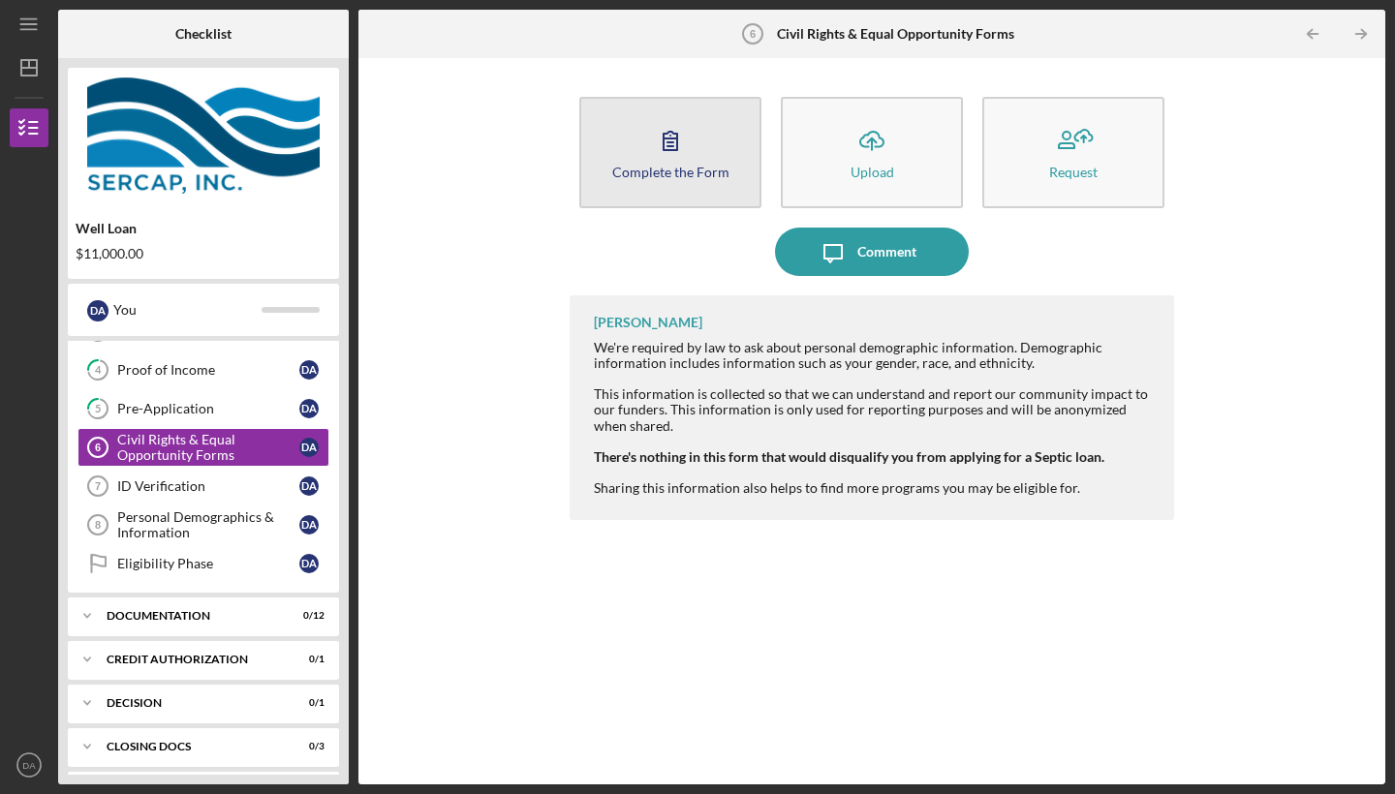
click at [674, 150] on icon "button" at bounding box center [671, 141] width 14 height 18
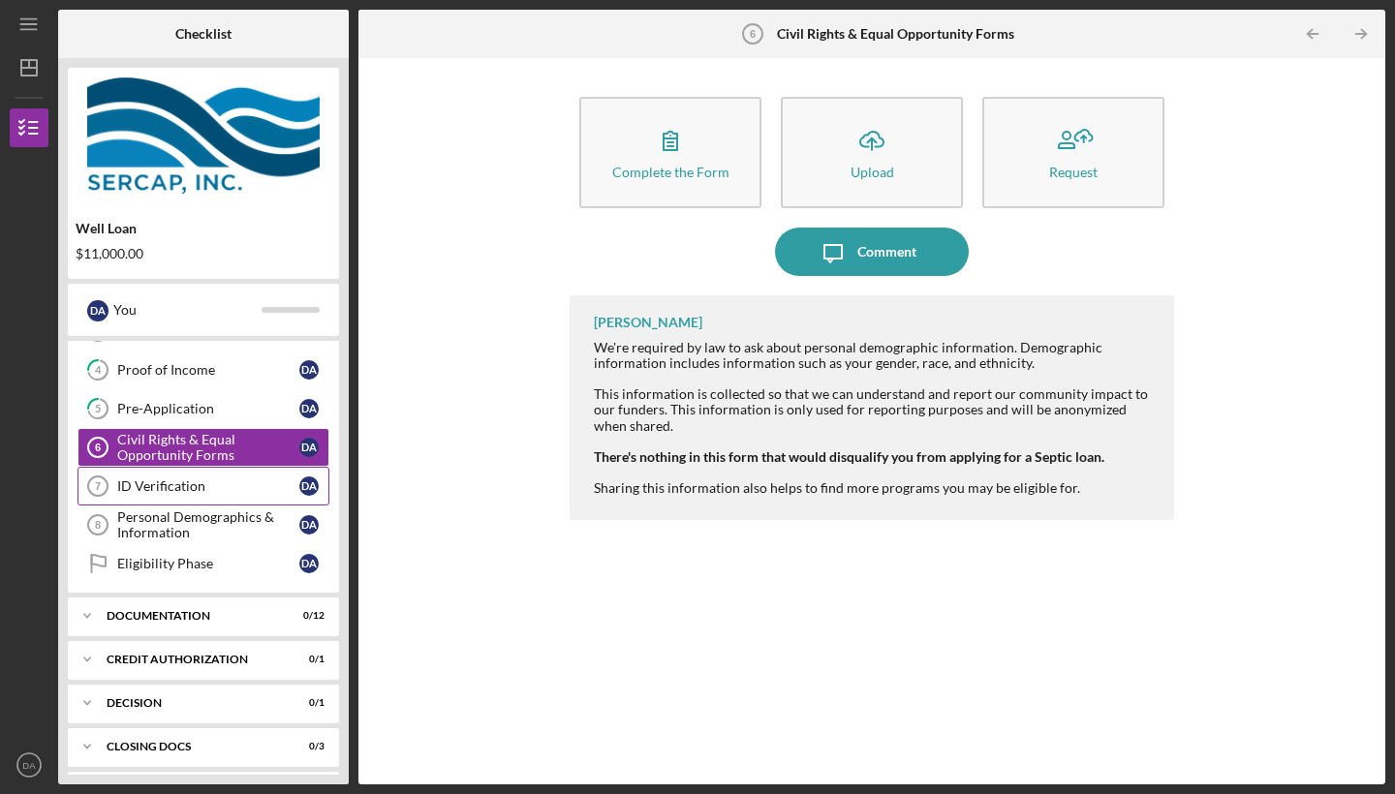
click at [183, 492] on div "ID Verification" at bounding box center [208, 487] width 182 height 16
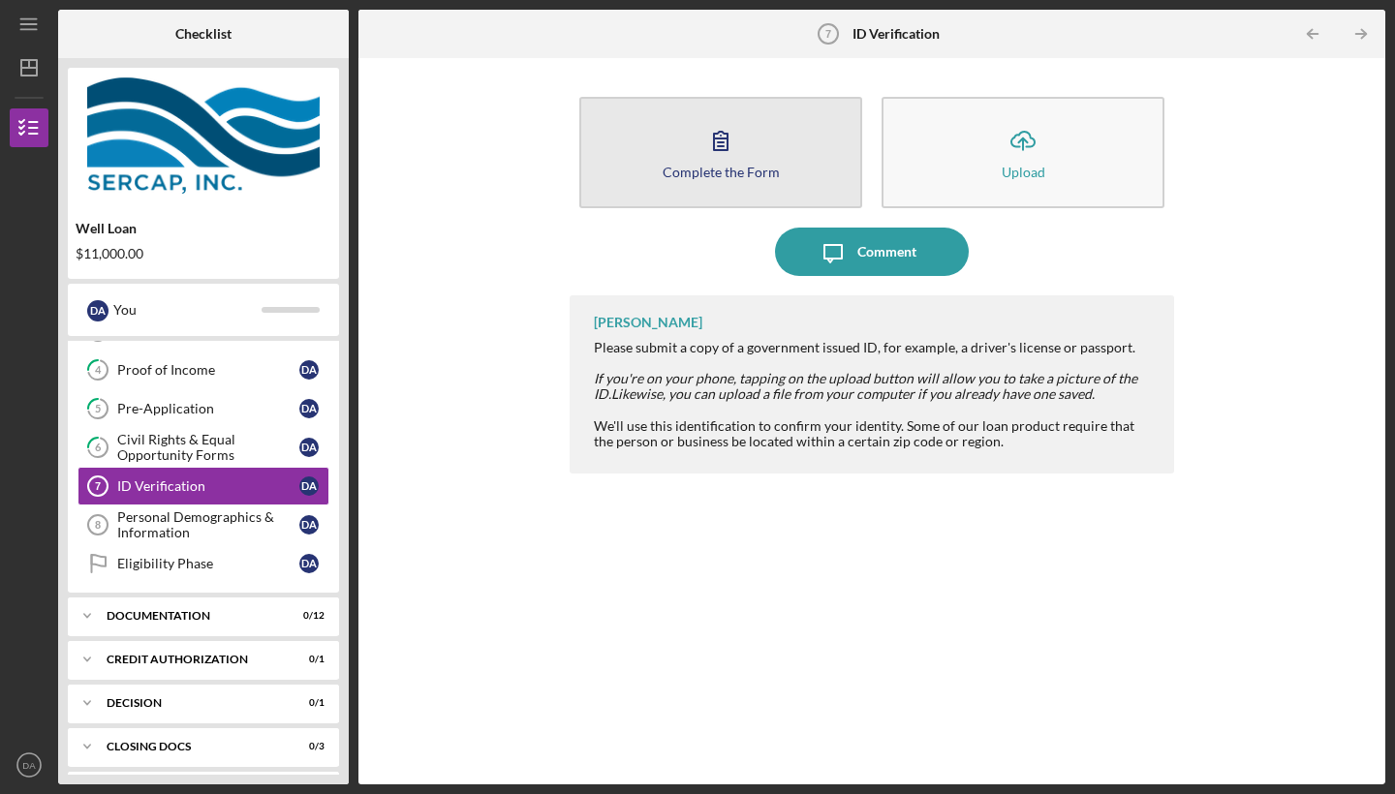
click at [706, 159] on icon "button" at bounding box center [721, 140] width 48 height 48
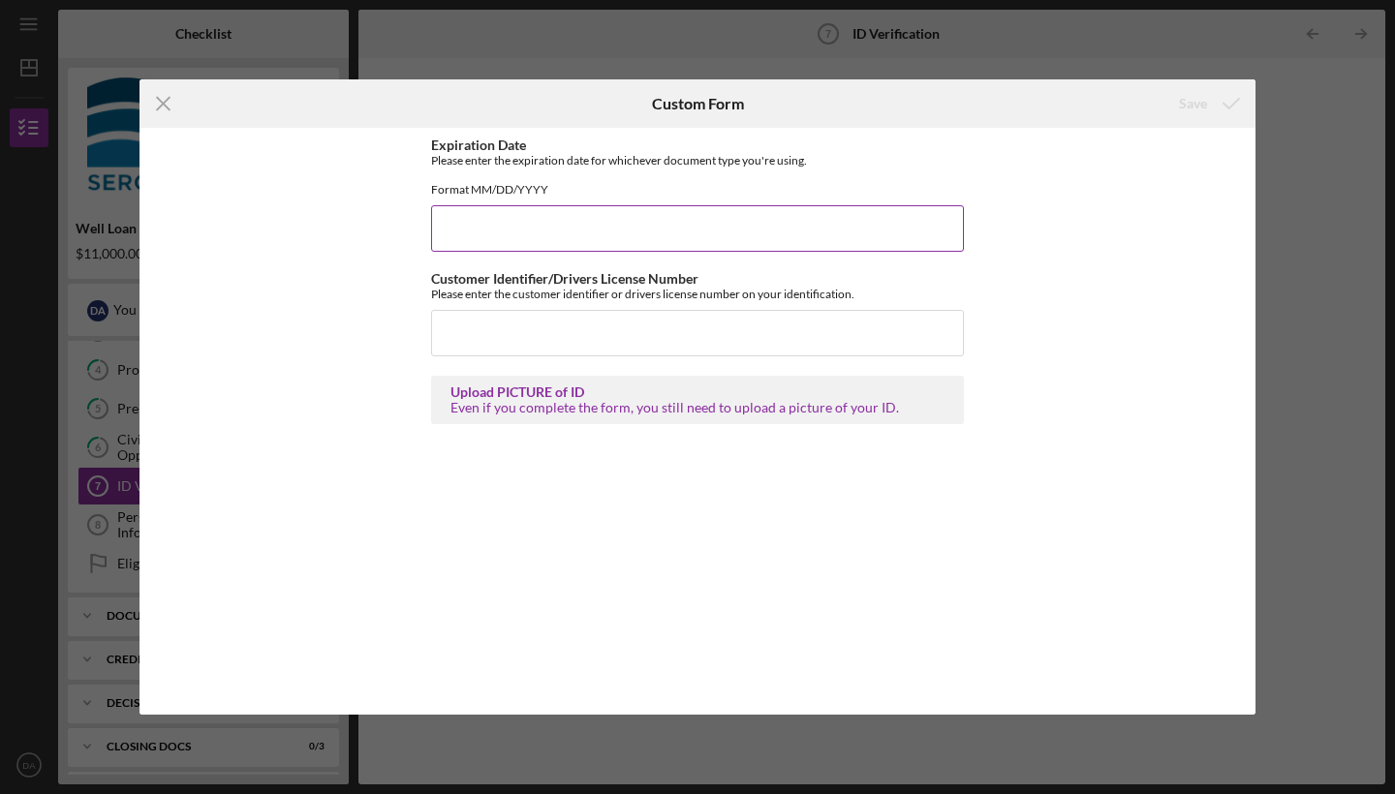
click at [609, 249] on input "Expiration Date" at bounding box center [697, 228] width 533 height 47
type input "0"
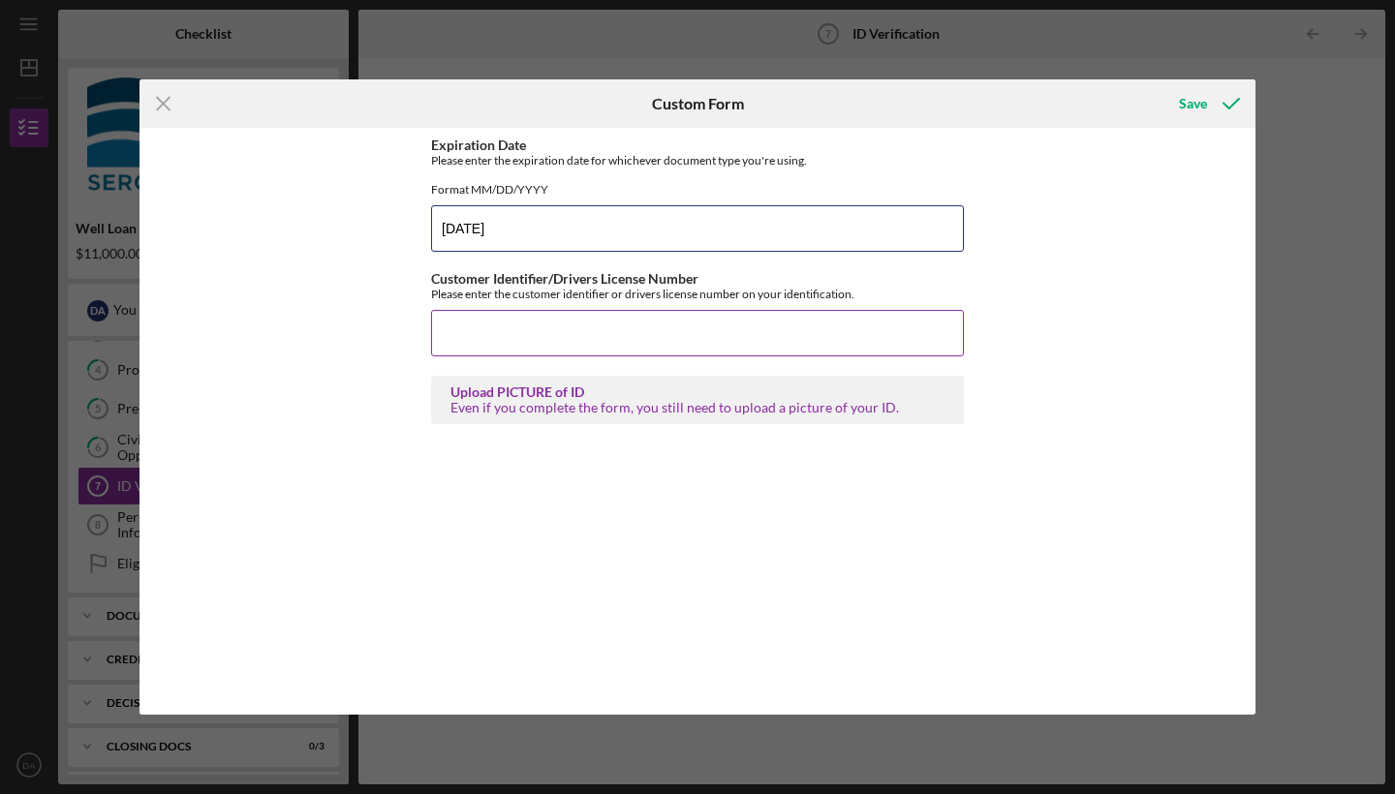
type input "[DATE]"
click at [631, 354] on input "Customer Identifier/Drivers License Number" at bounding box center [697, 333] width 533 height 47
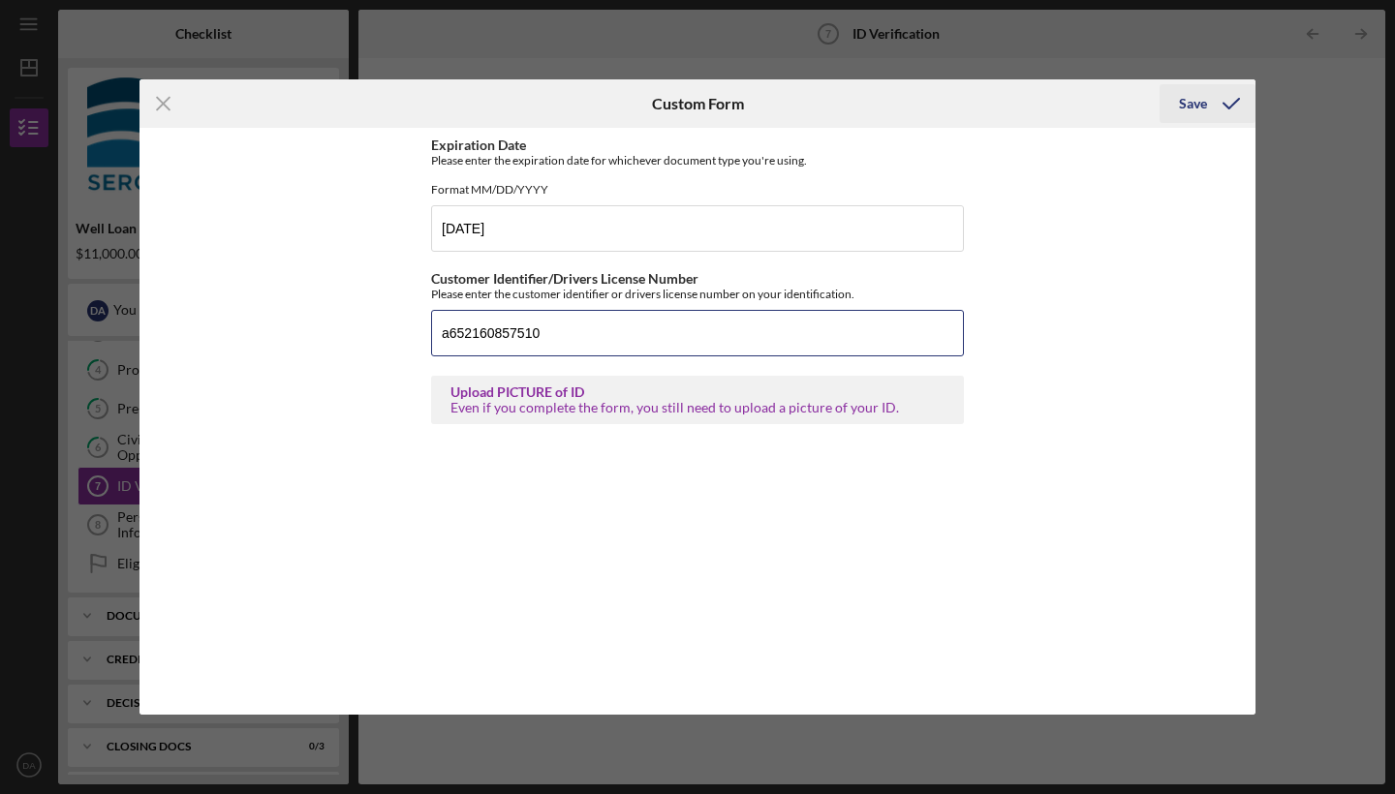
type input "a652160857510"
click at [1195, 105] on div "Save" at bounding box center [1193, 103] width 28 height 39
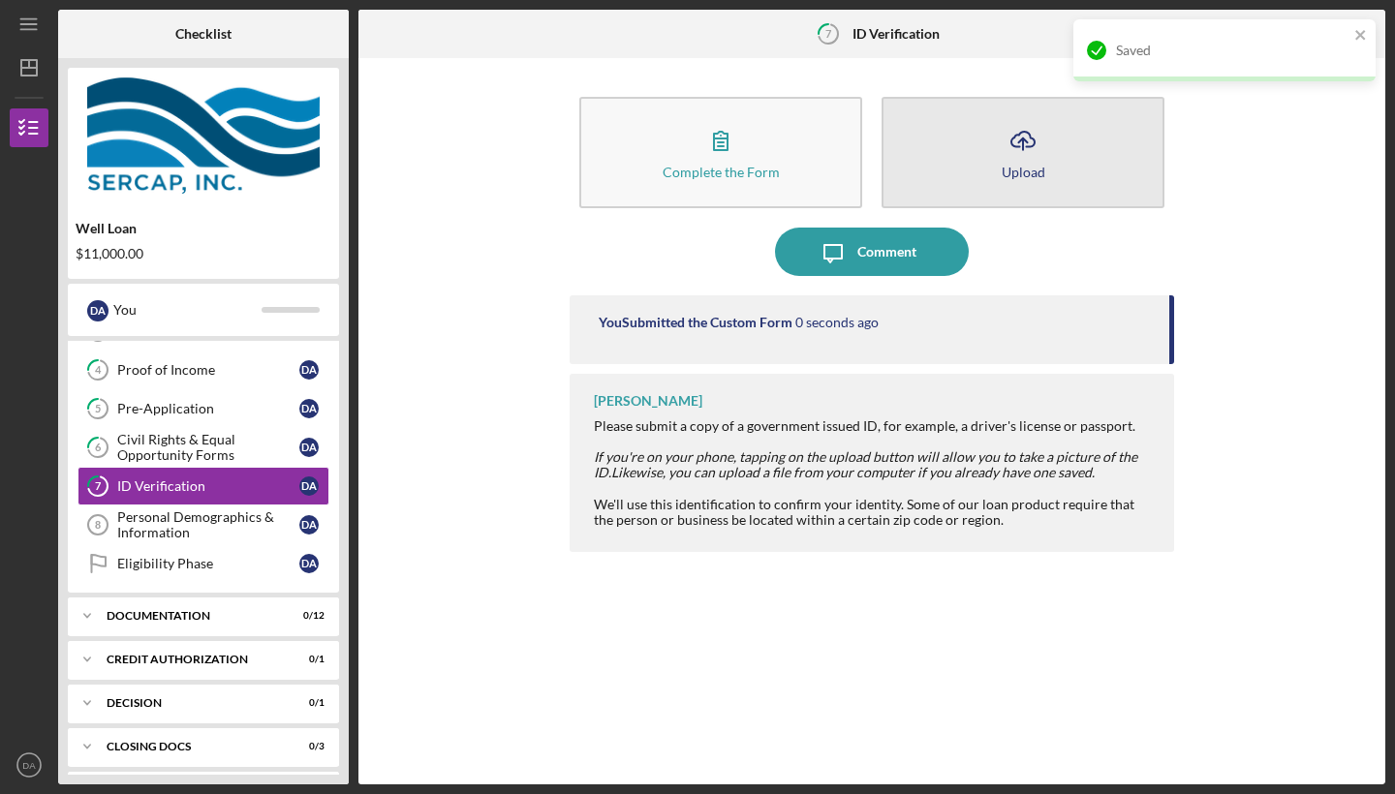
click at [1024, 165] on div "Upload" at bounding box center [1024, 172] width 44 height 15
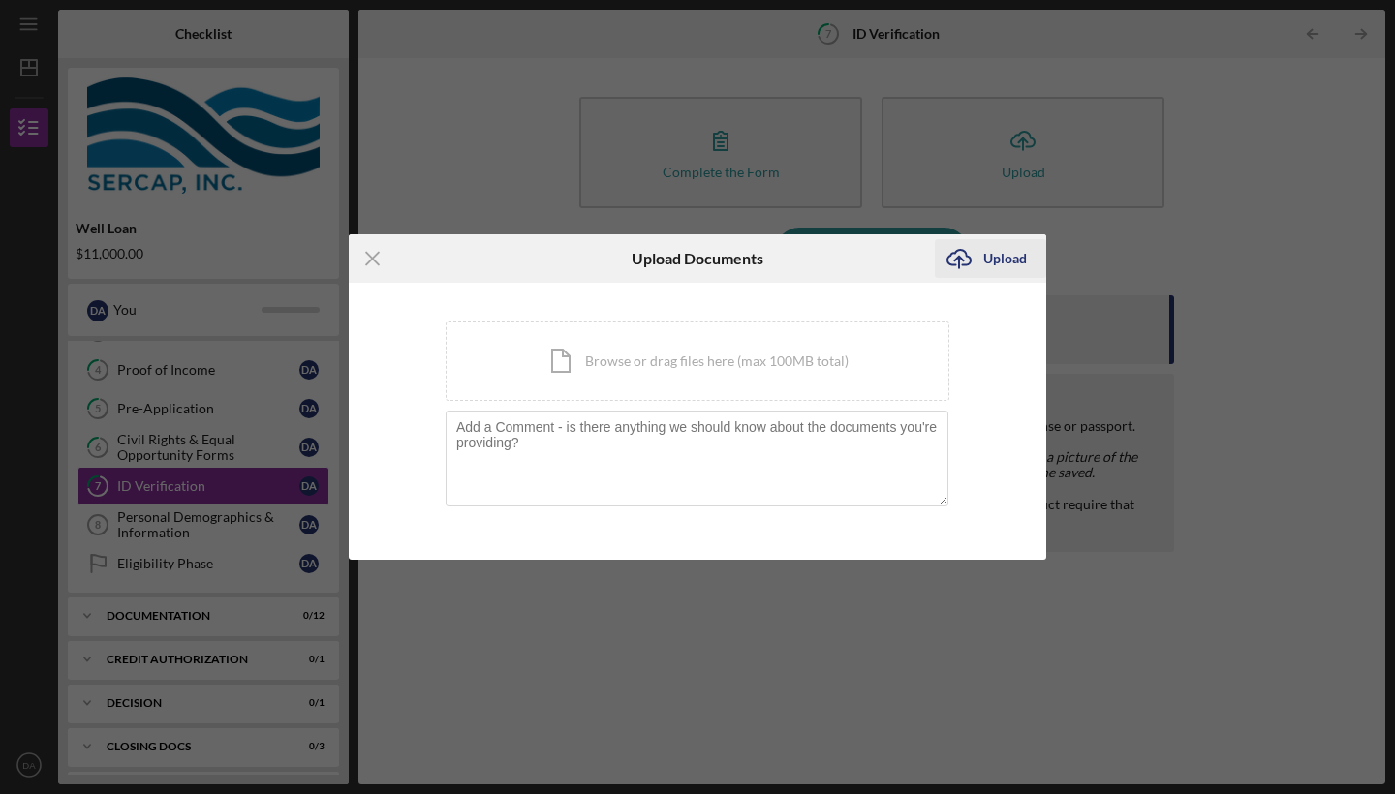
click at [985, 265] on div "Upload" at bounding box center [1005, 258] width 44 height 39
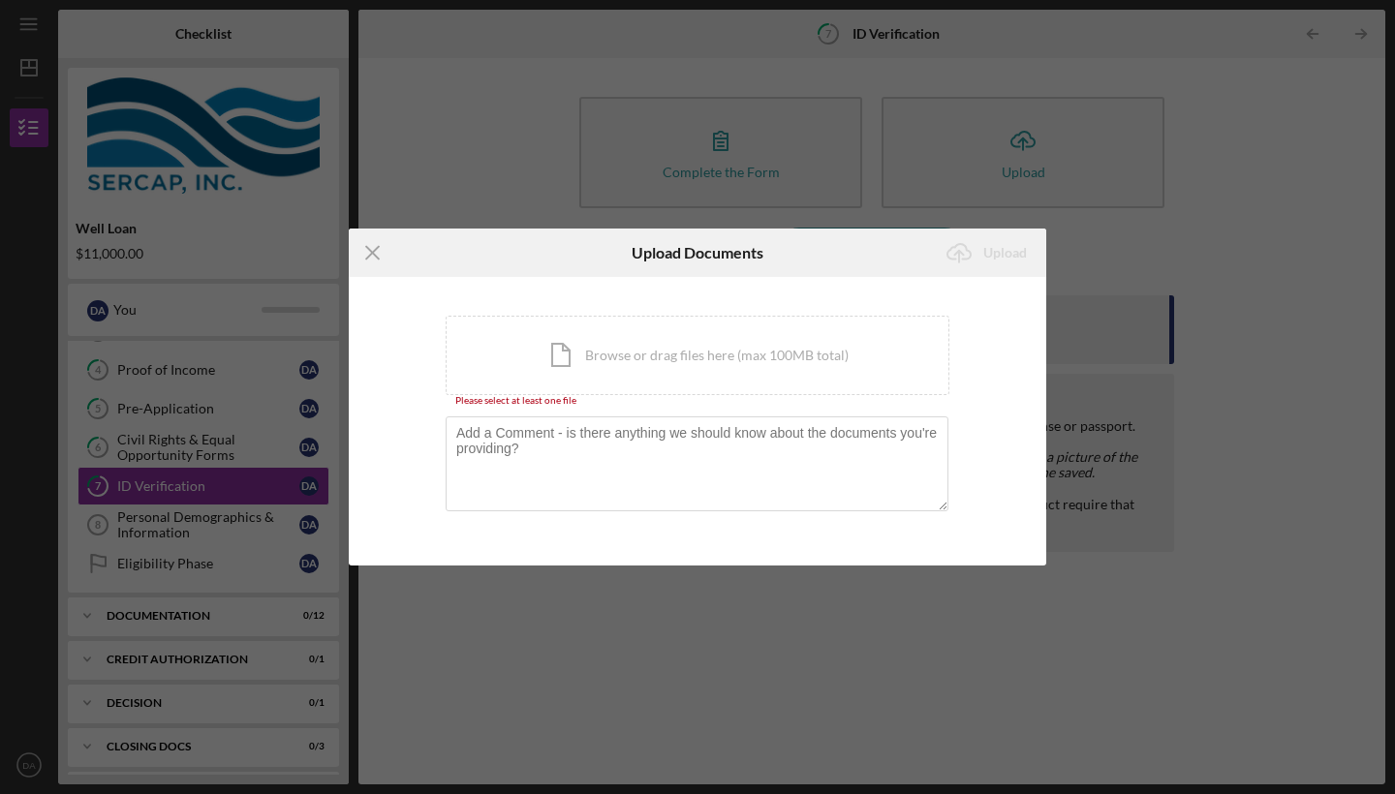
click at [1298, 160] on div "Icon/Menu Close Upload Documents Icon/Upload Upload You're uploading documents …" at bounding box center [697, 397] width 1395 height 794
click at [668, 352] on div "Icon/Document Browse or drag files here (max 100MB total) Tap to choose files o…" at bounding box center [698, 355] width 504 height 79
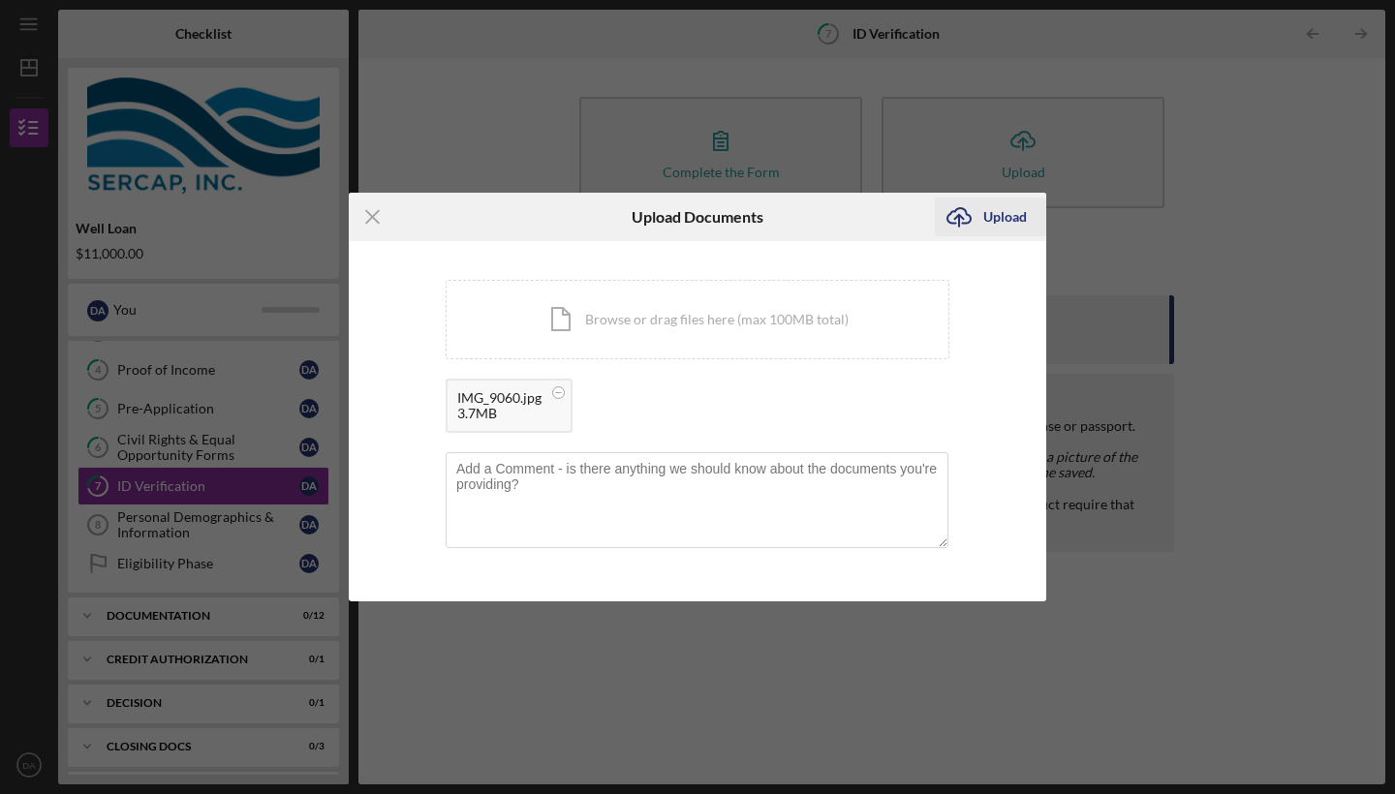
click at [1005, 213] on div "Upload" at bounding box center [1005, 217] width 44 height 39
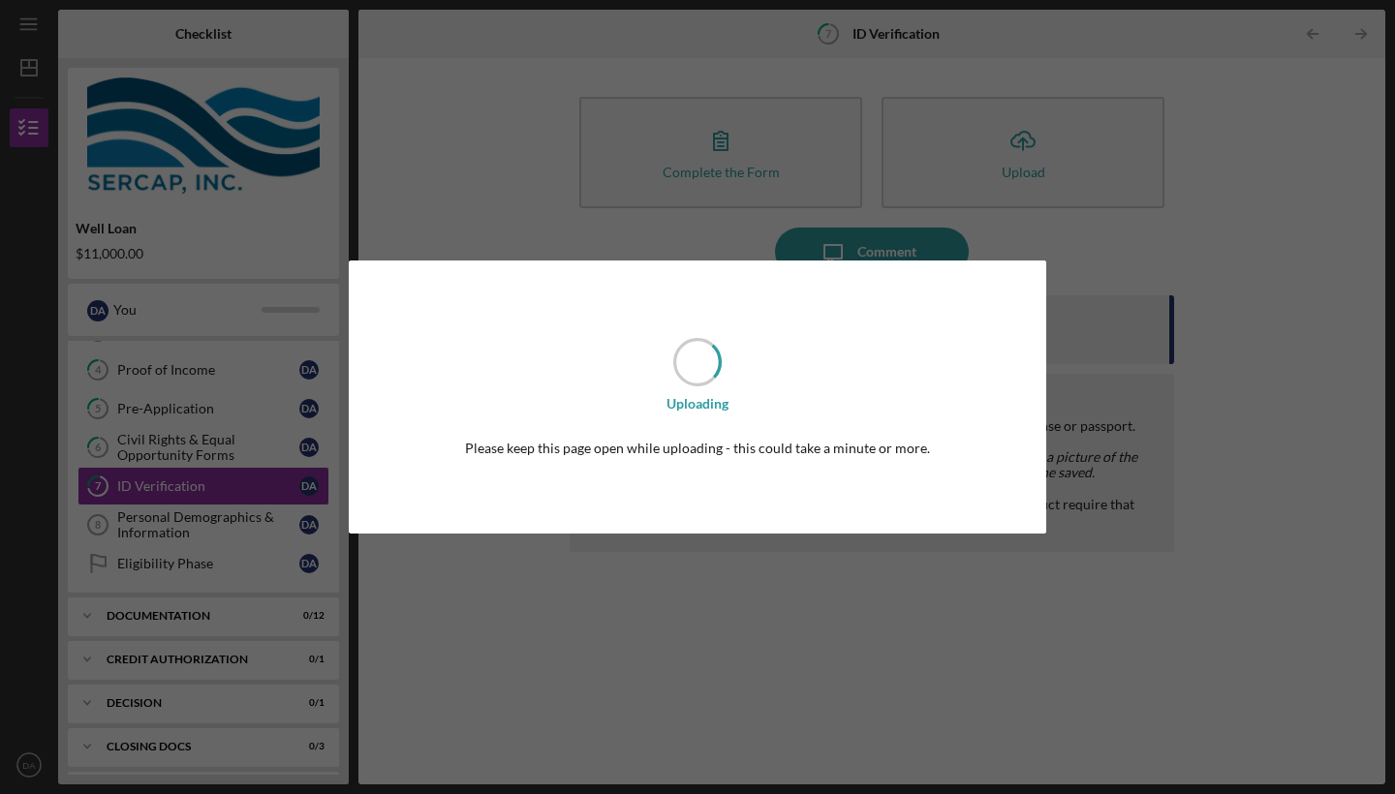
click at [775, 568] on div "Uploading Please keep this page open while uploading - this could take a minute…" at bounding box center [697, 397] width 1395 height 794
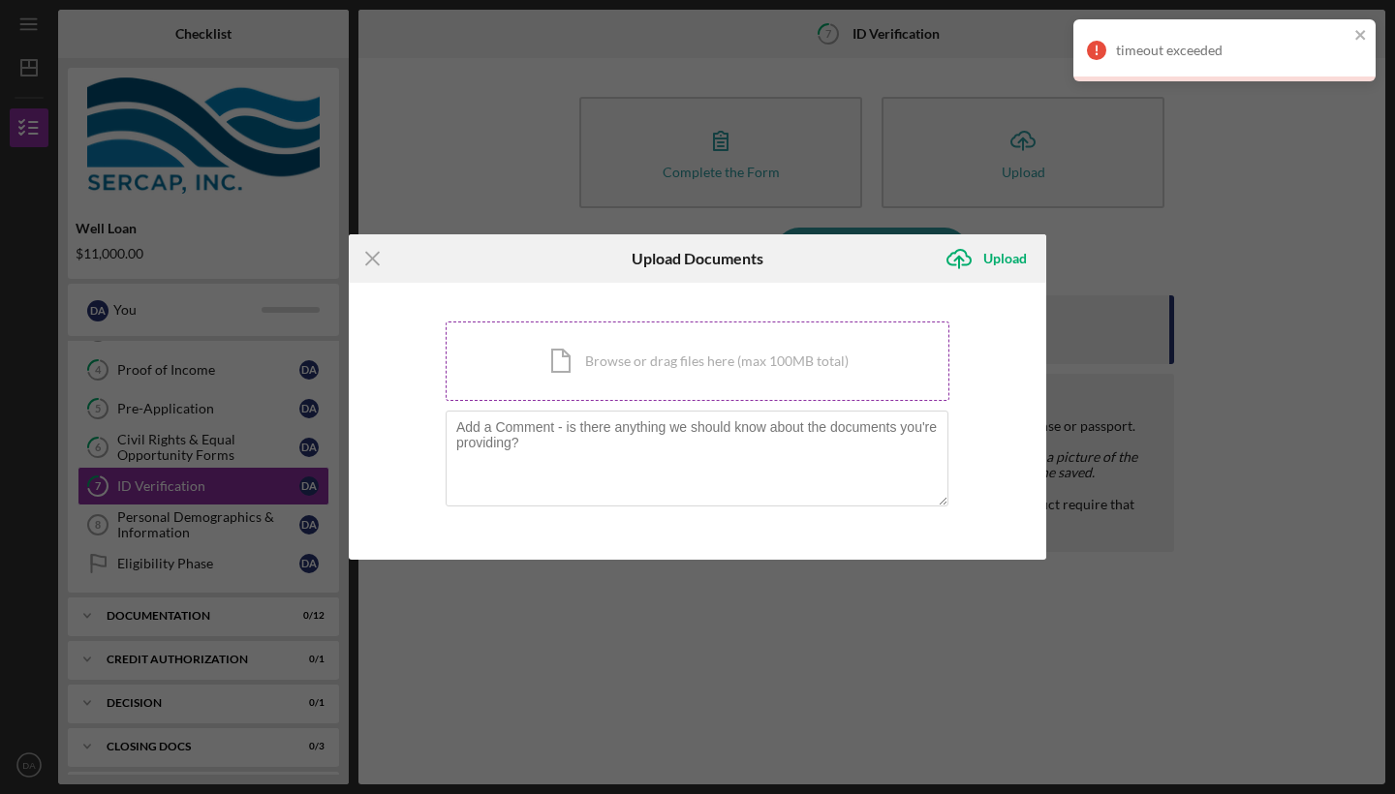
click at [656, 359] on div "Icon/Document Browse or drag files here (max 100MB total) Tap to choose files o…" at bounding box center [698, 361] width 504 height 79
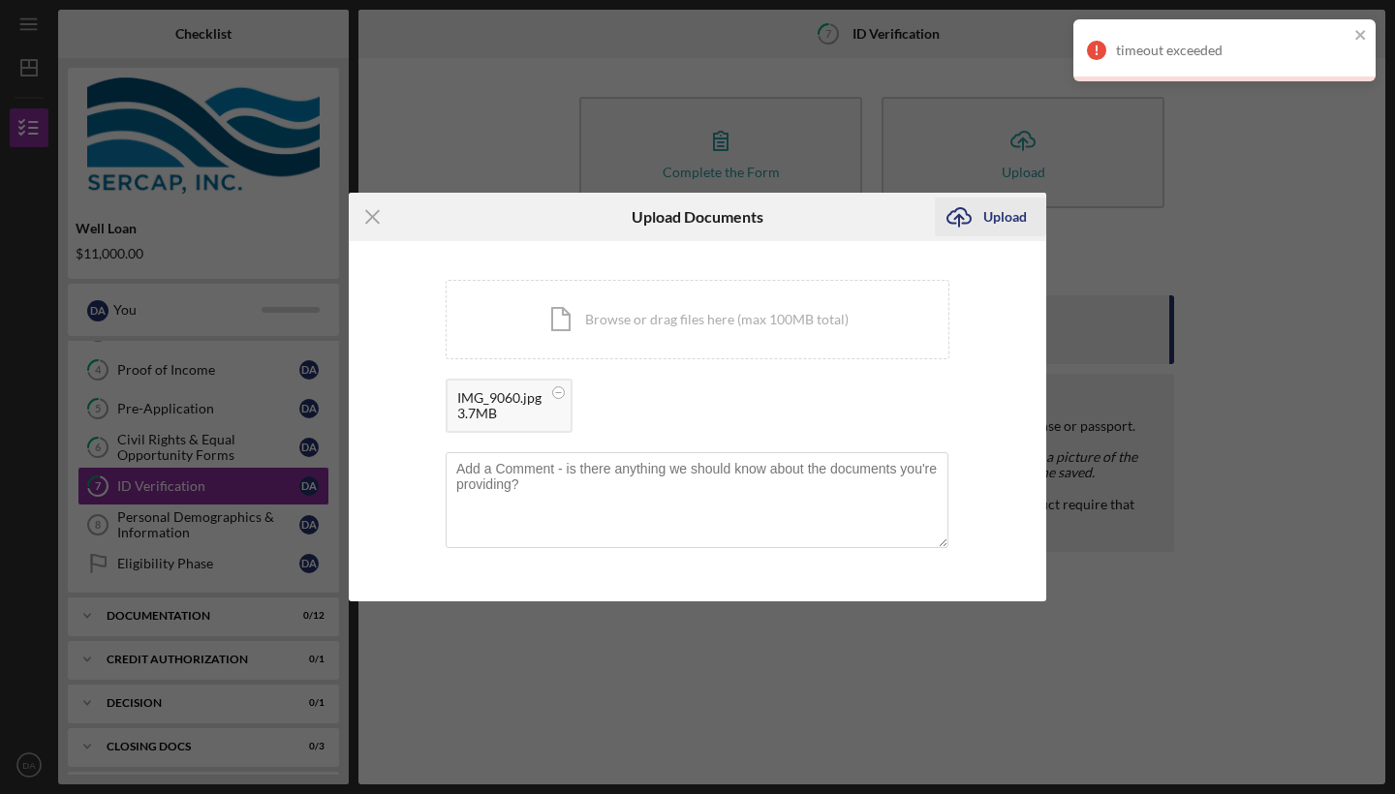
click at [984, 211] on div "Upload" at bounding box center [1005, 217] width 44 height 39
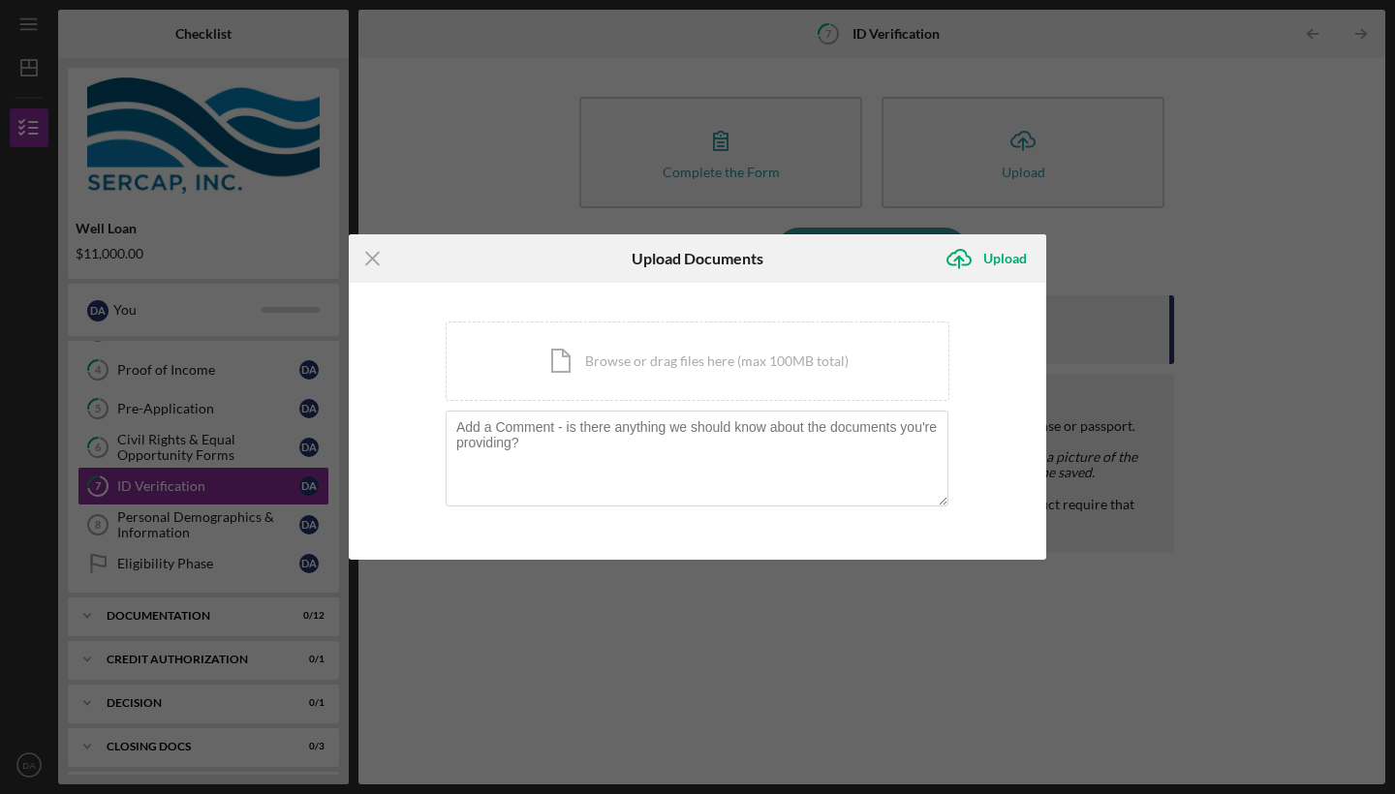
click at [690, 188] on div "Icon/Menu Close Upload Documents Icon/Upload Upload You're uploading documents …" at bounding box center [697, 397] width 1395 height 794
click at [679, 359] on div "Icon/Document Browse or drag files here (max 100MB total) Tap to choose files o…" at bounding box center [698, 361] width 504 height 79
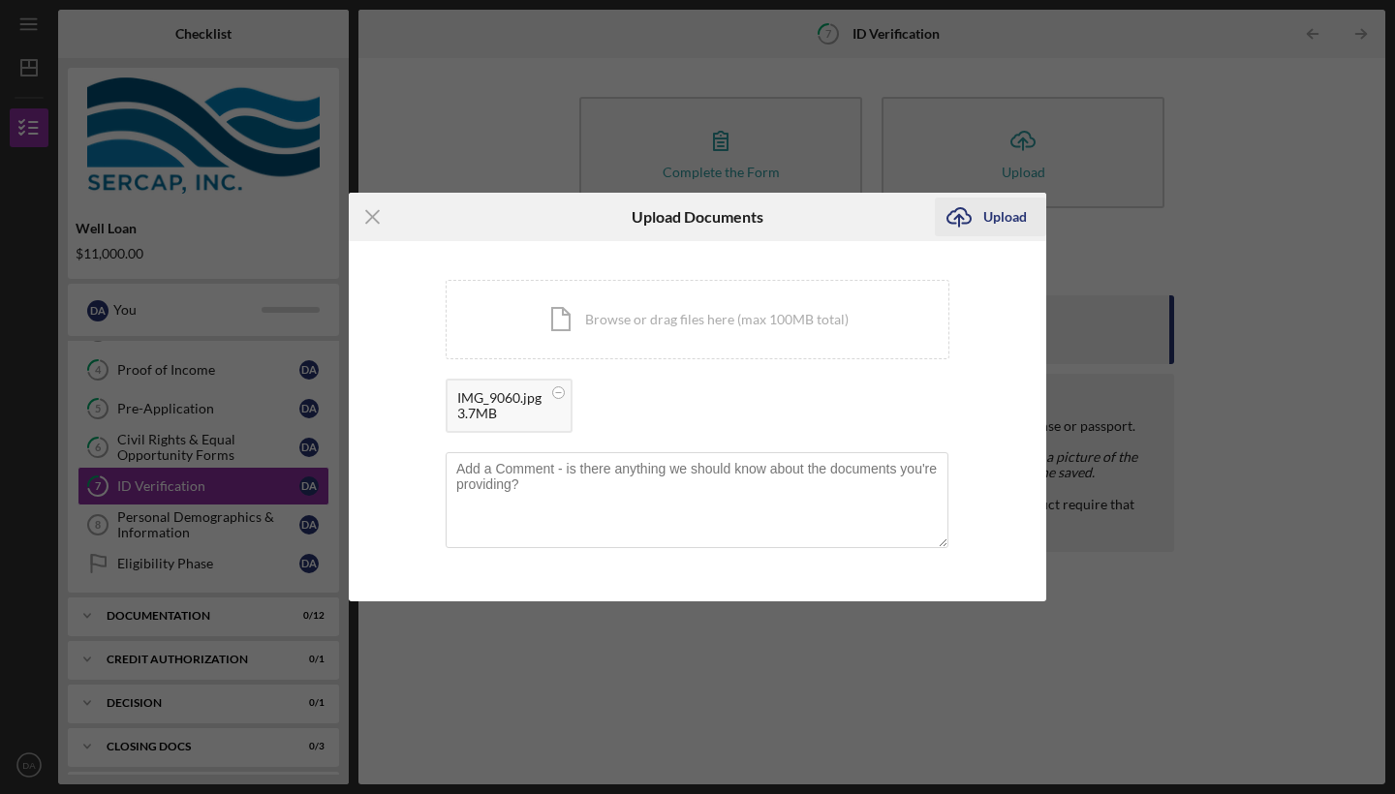
click at [1000, 216] on div "Upload" at bounding box center [1005, 217] width 44 height 39
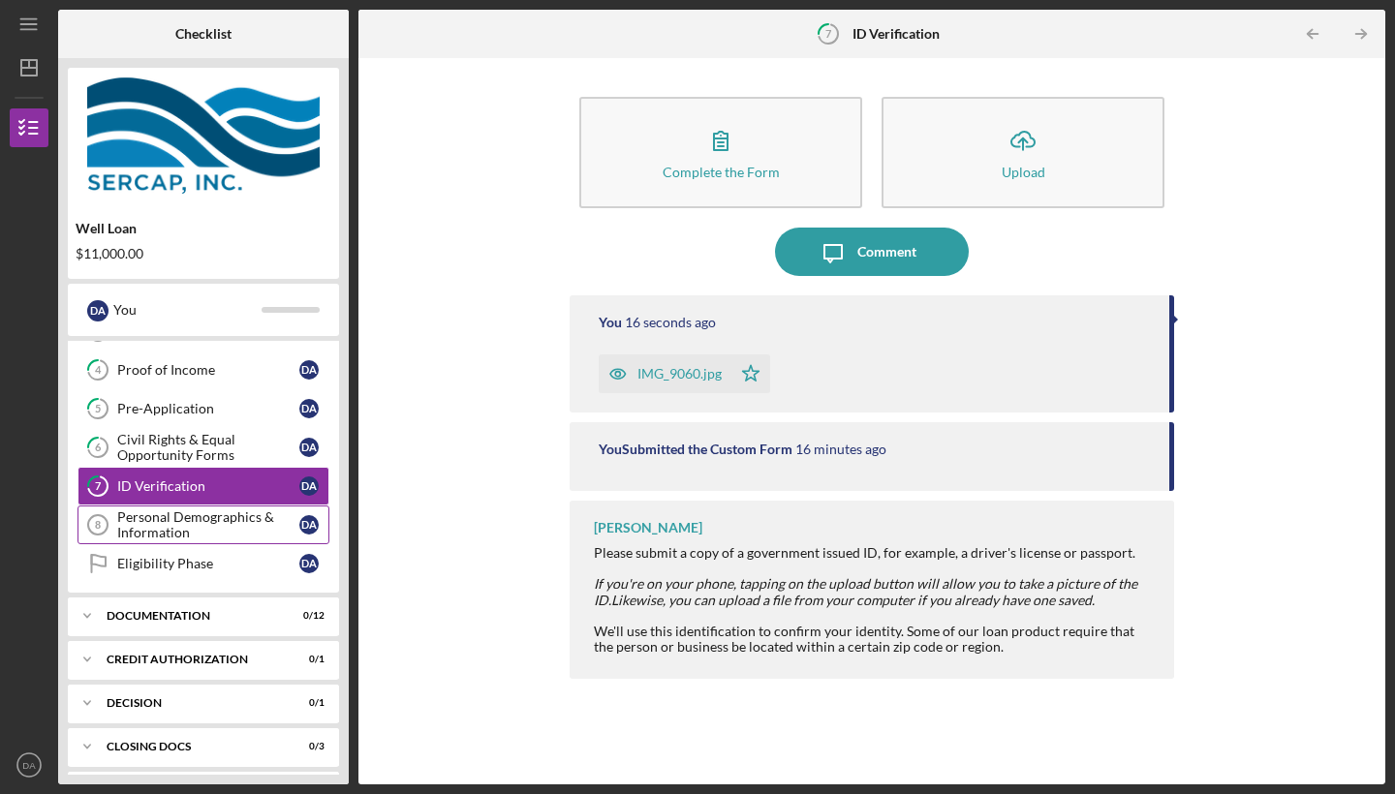
click at [168, 525] on div "Personal Demographics & Information" at bounding box center [208, 525] width 182 height 31
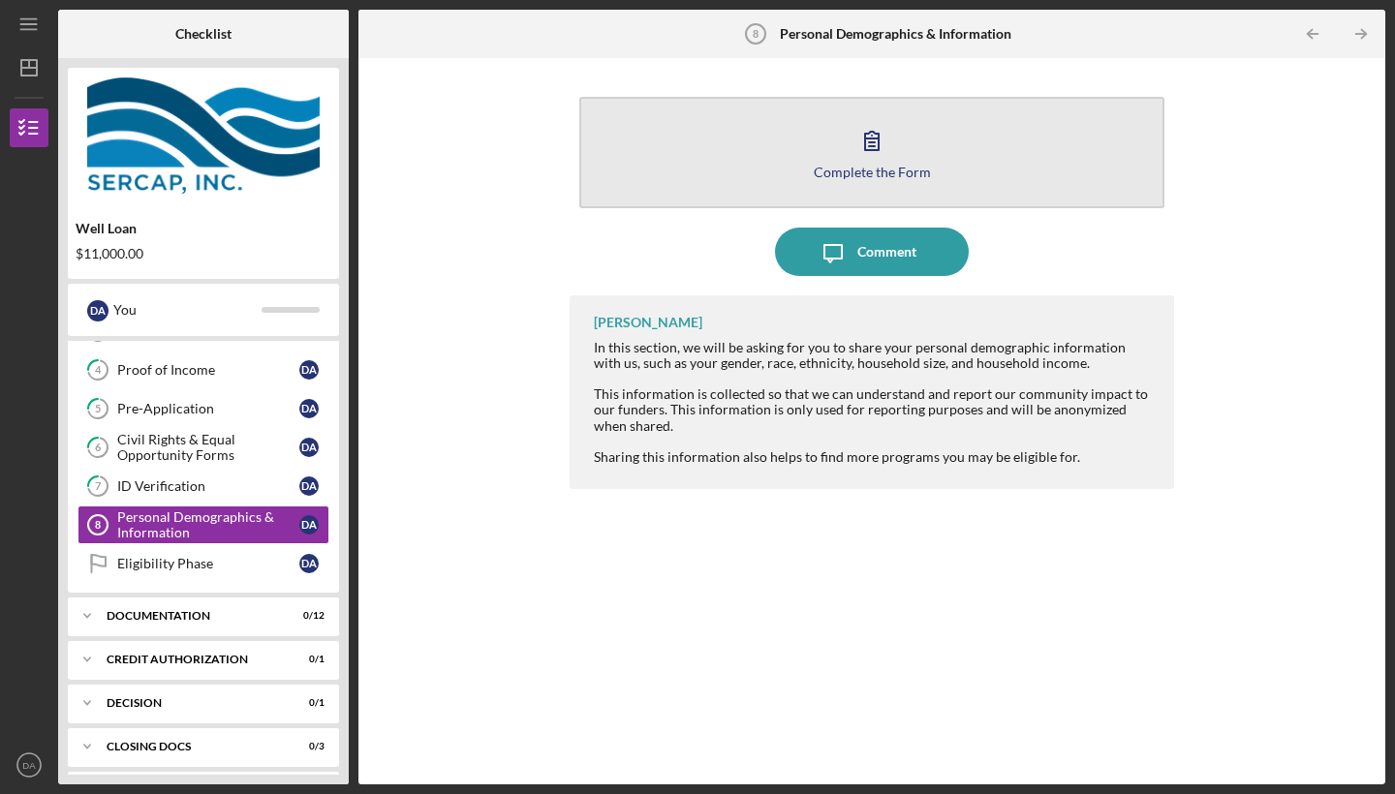
click at [873, 150] on icon "button" at bounding box center [872, 141] width 14 height 18
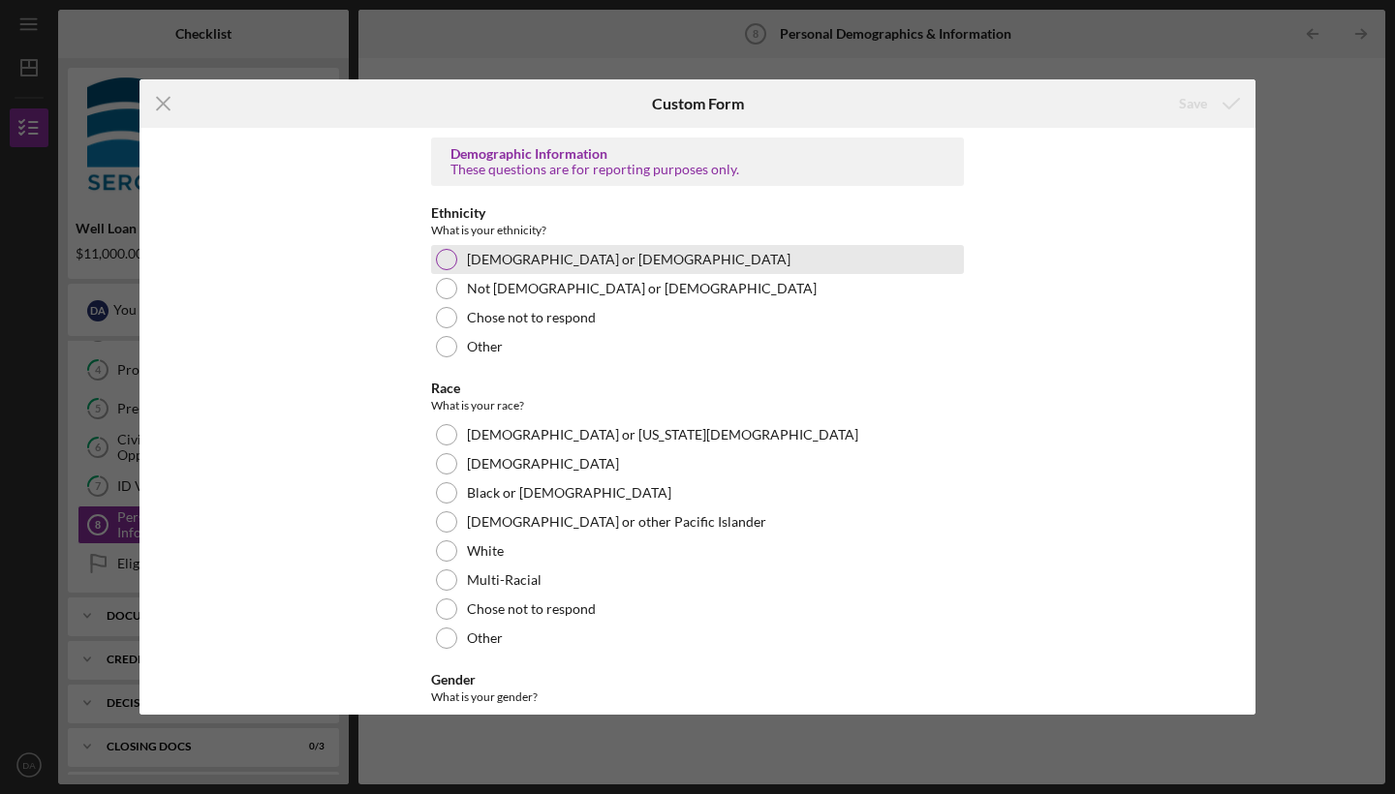
click at [446, 256] on div at bounding box center [446, 259] width 21 height 21
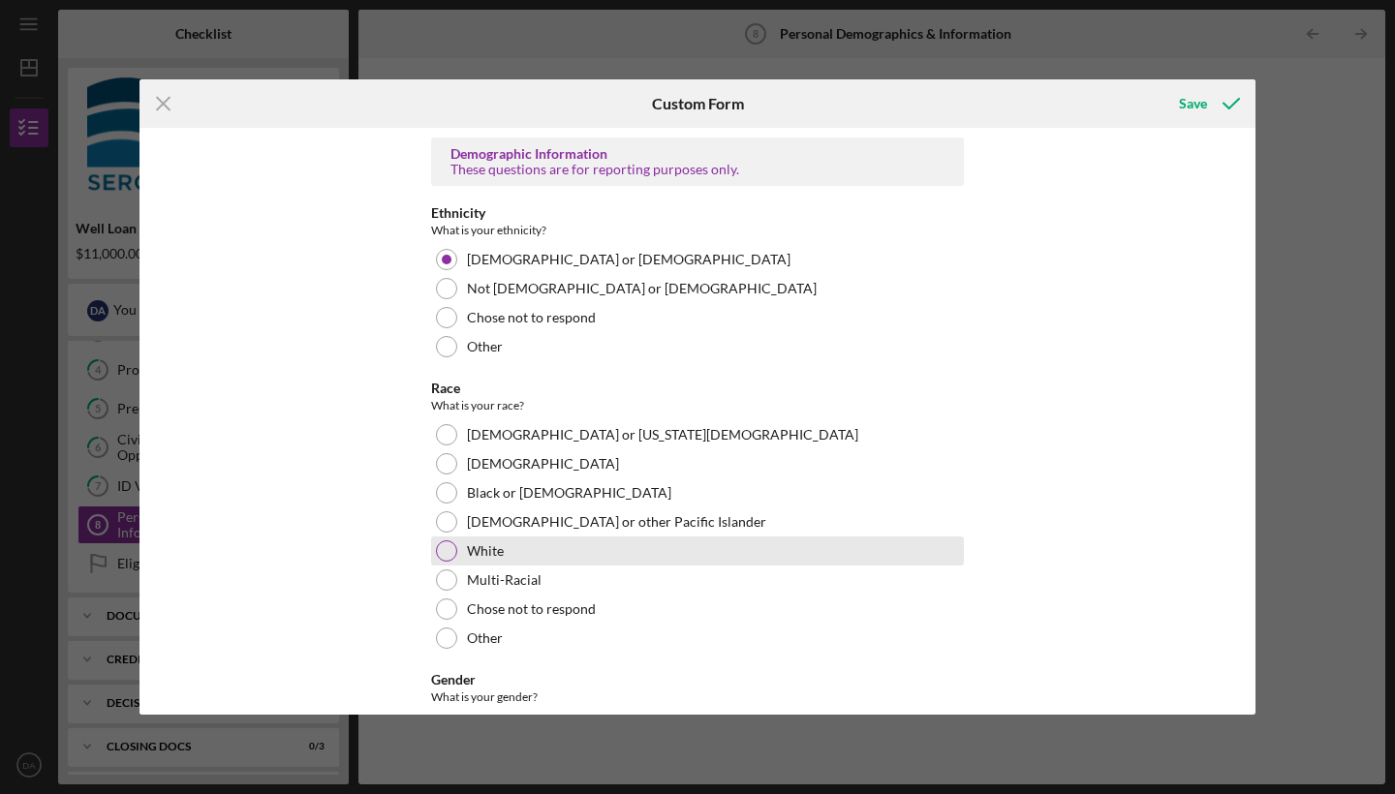
click at [445, 549] on div at bounding box center [446, 551] width 21 height 21
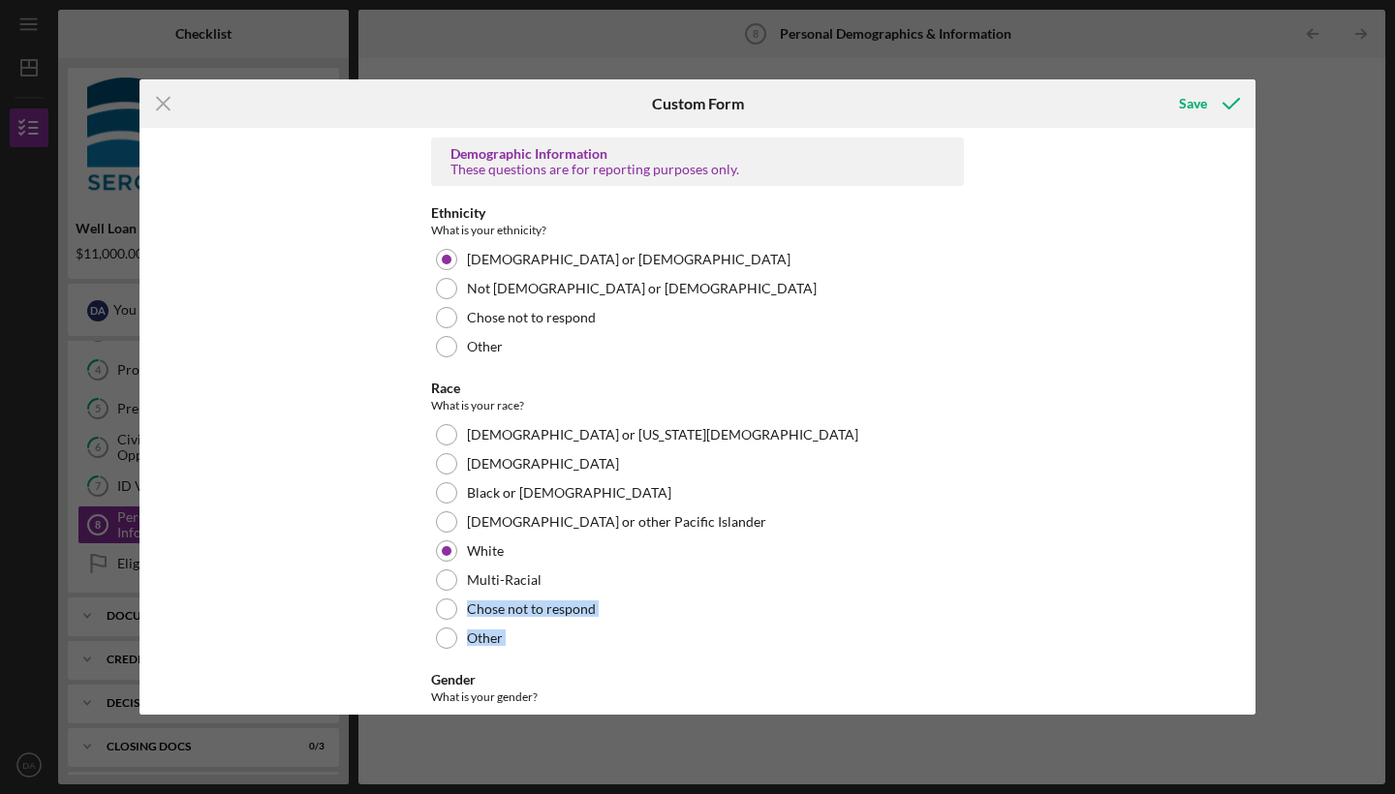
drag, startPoint x: 1212, startPoint y: 588, endPoint x: 1213, endPoint y: 660, distance: 71.7
click at [1213, 660] on div "Demographic Information These questions are for reporting purposes only. Ethnic…" at bounding box center [698, 421] width 1116 height 587
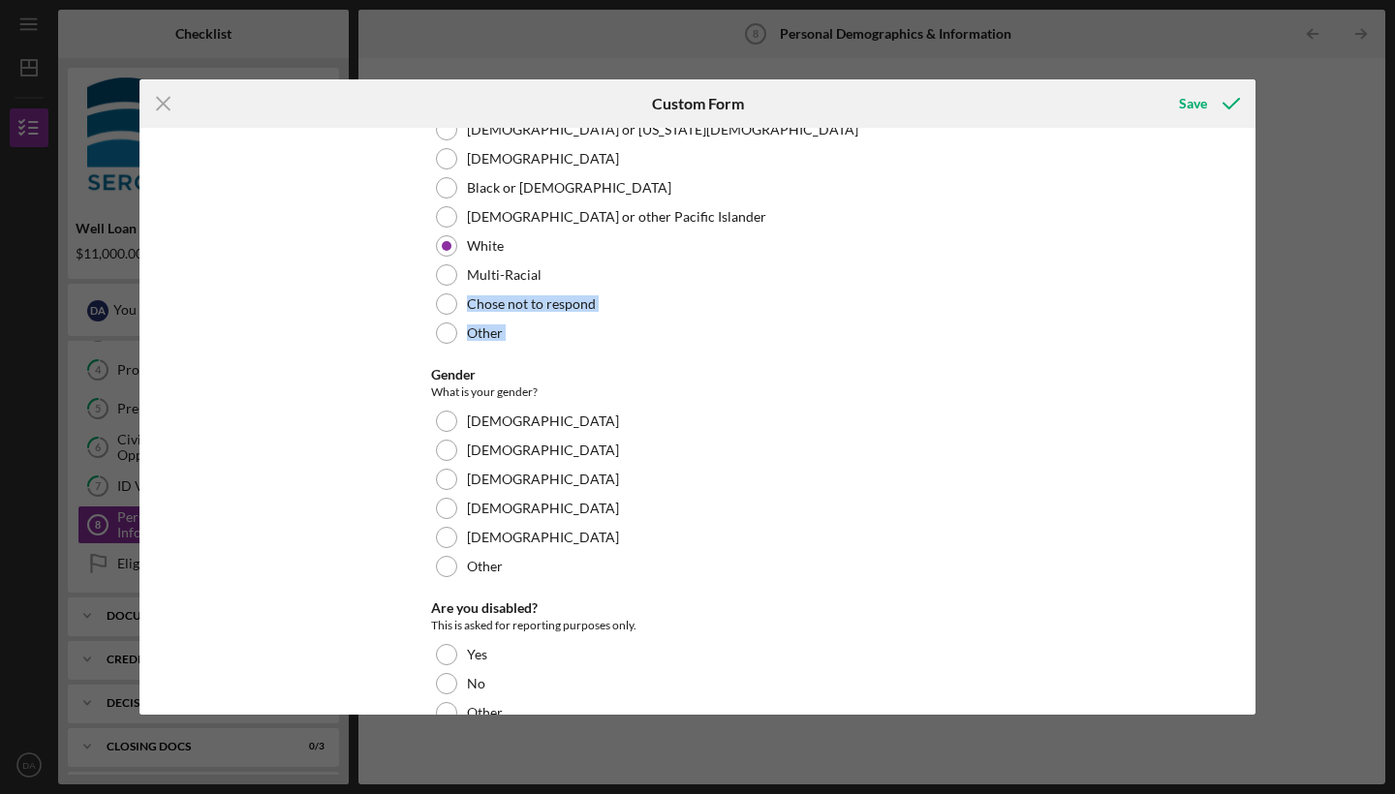
scroll to position [342, 0]
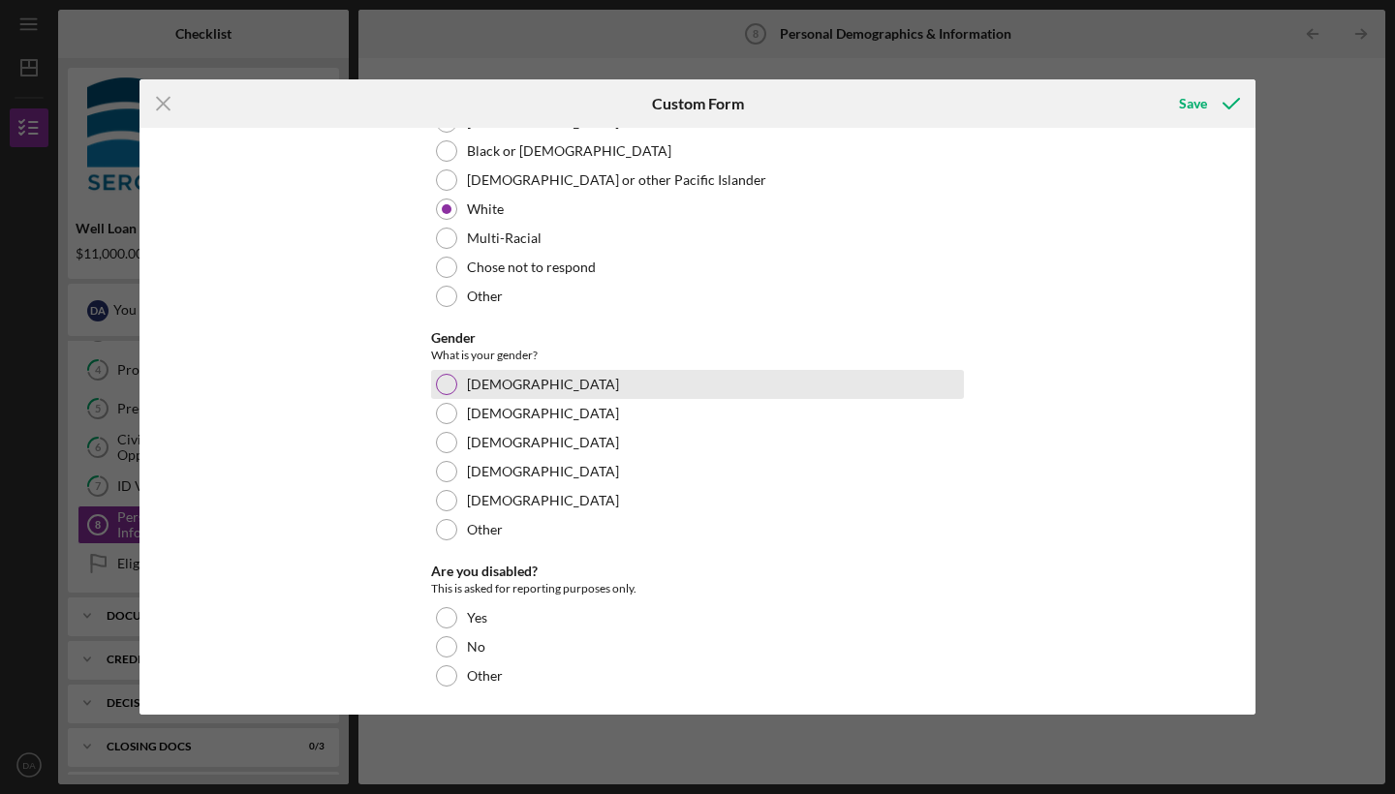
click at [446, 386] on div at bounding box center [446, 384] width 21 height 21
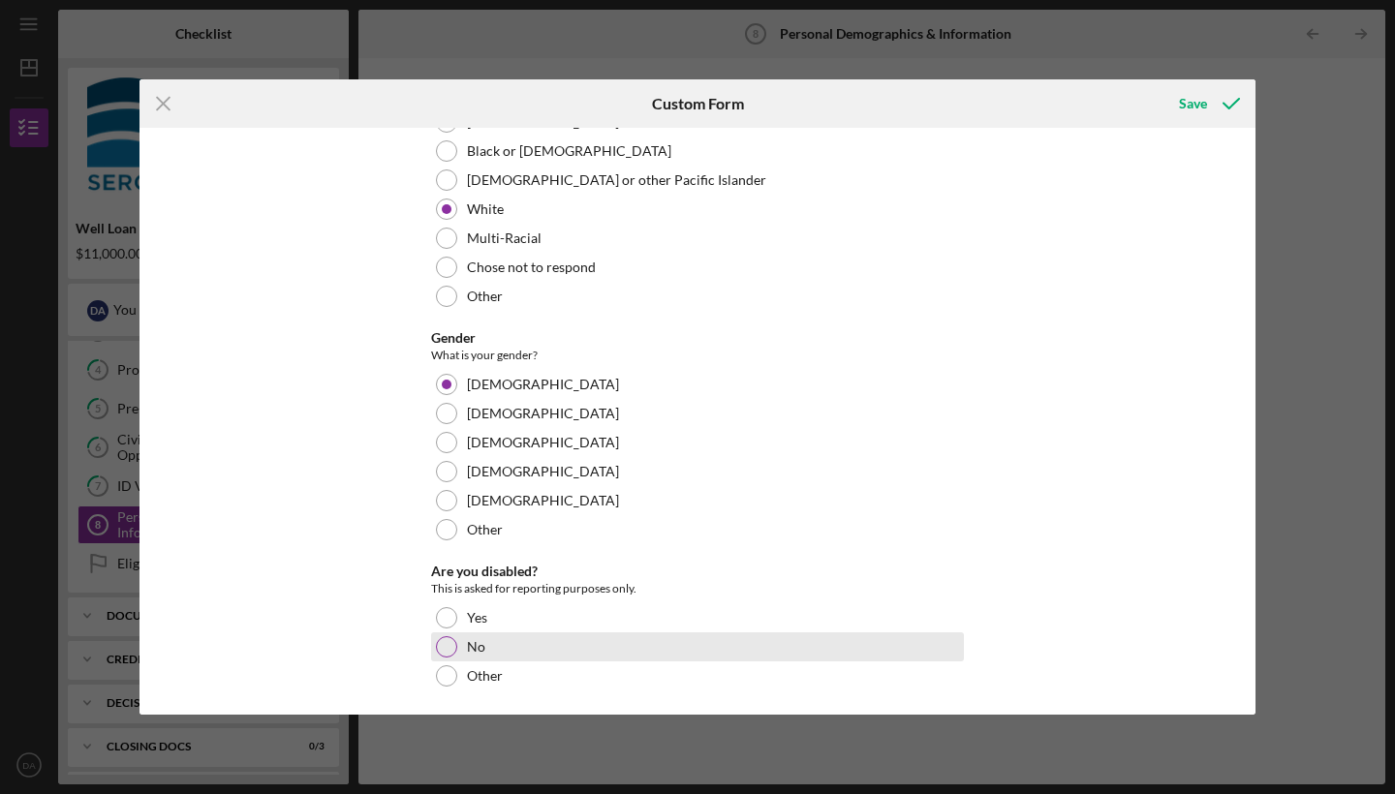
click at [445, 646] on div at bounding box center [446, 646] width 21 height 21
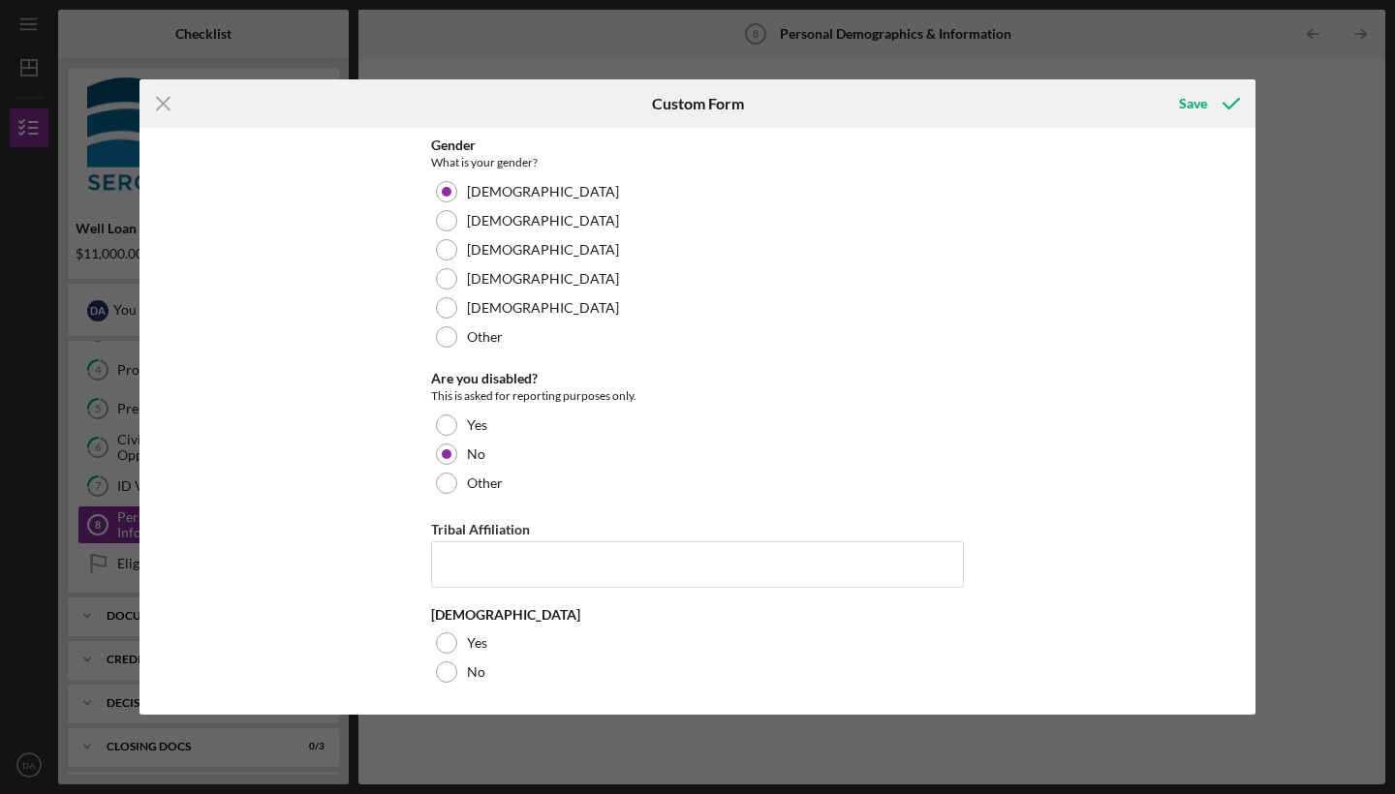
scroll to position [535, 0]
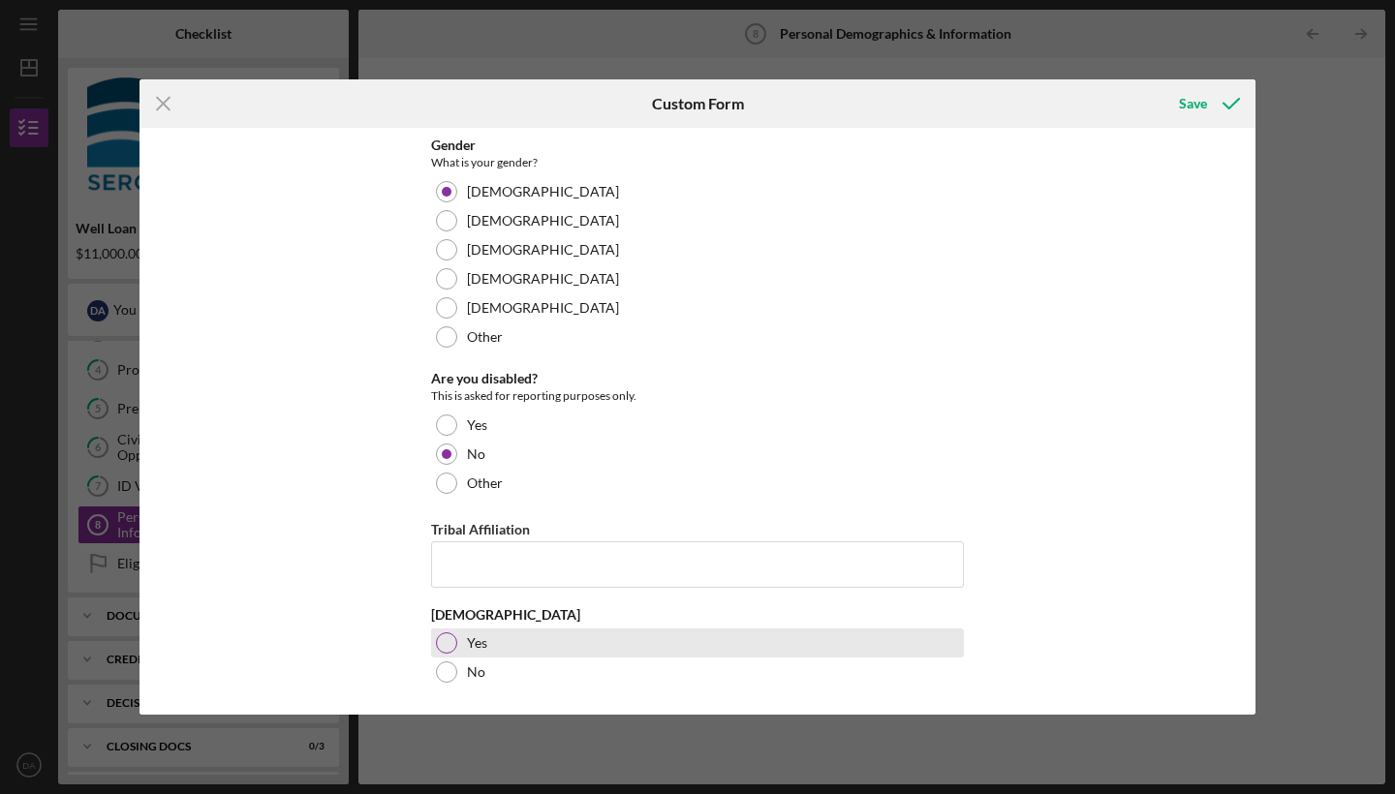
click at [438, 638] on div at bounding box center [446, 643] width 21 height 21
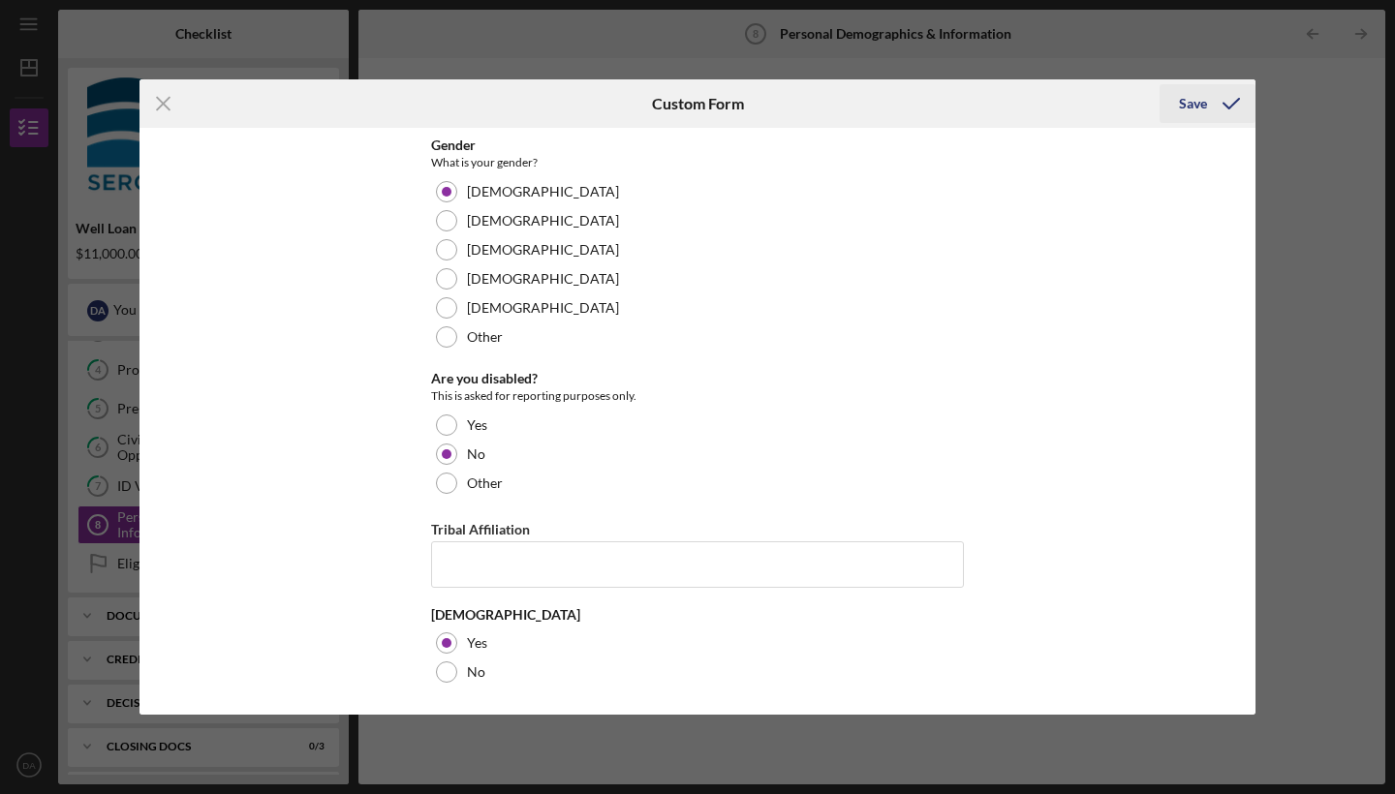
click at [1189, 98] on div "Save" at bounding box center [1193, 103] width 28 height 39
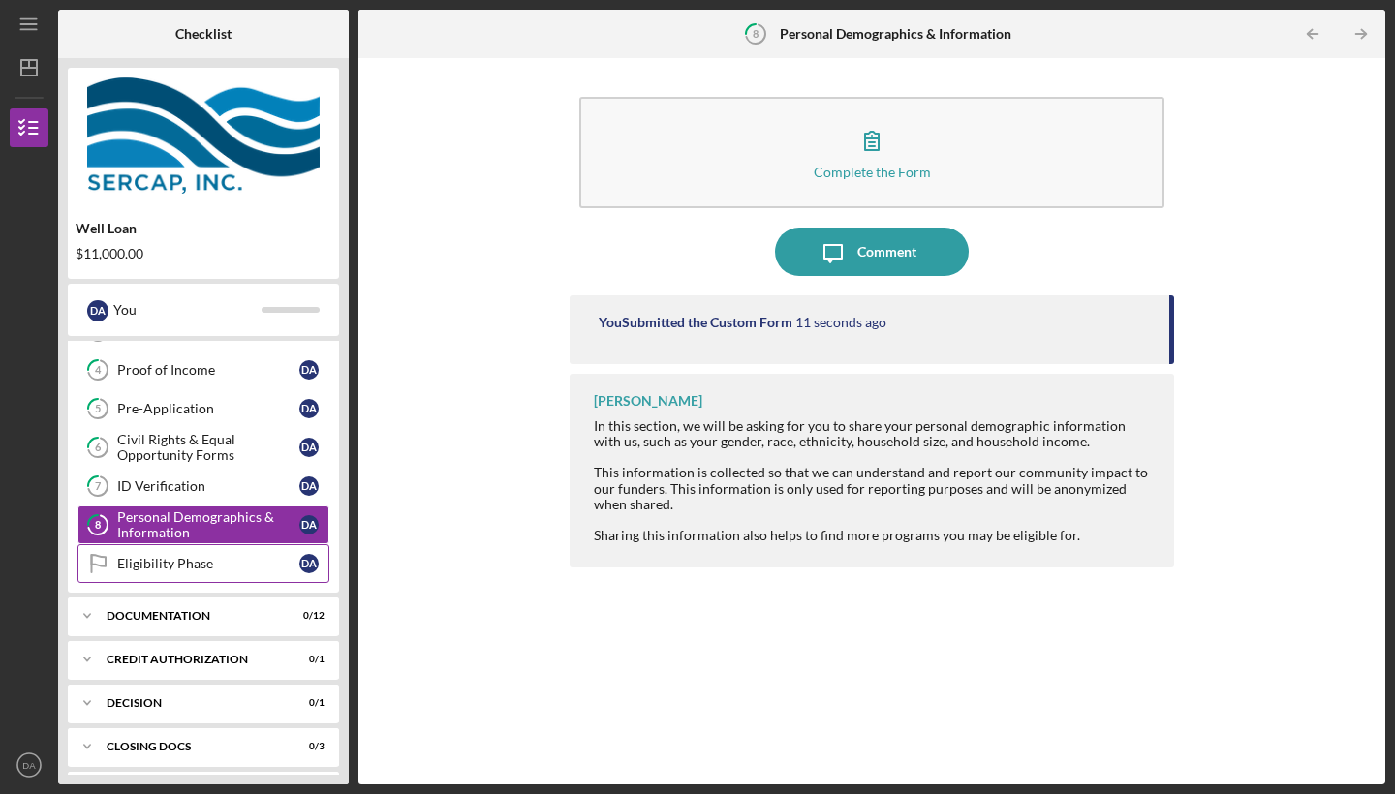
click at [176, 568] on div "Eligibility Phase" at bounding box center [208, 564] width 182 height 16
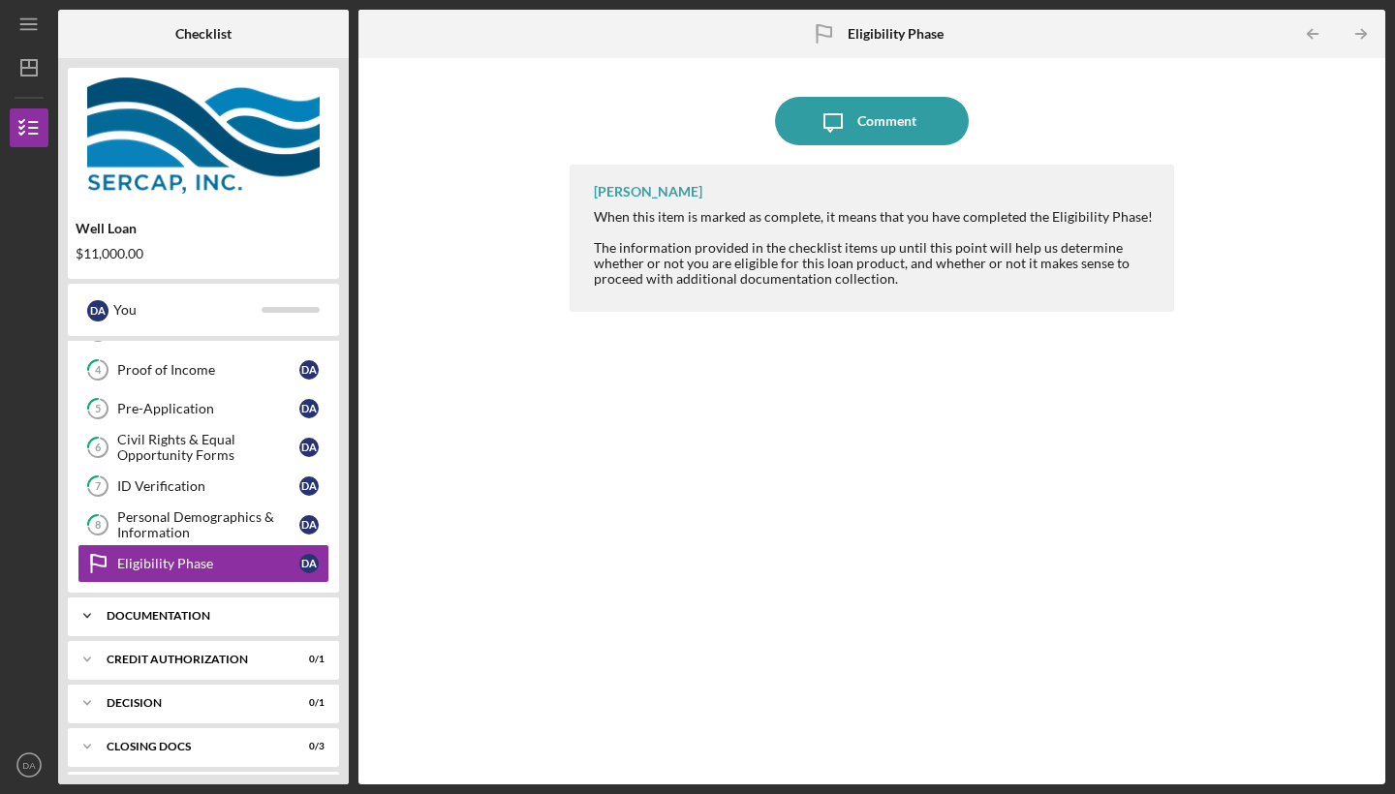
click at [298, 609] on div "Icon/Expander Documentation 0 / 12" at bounding box center [203, 616] width 271 height 39
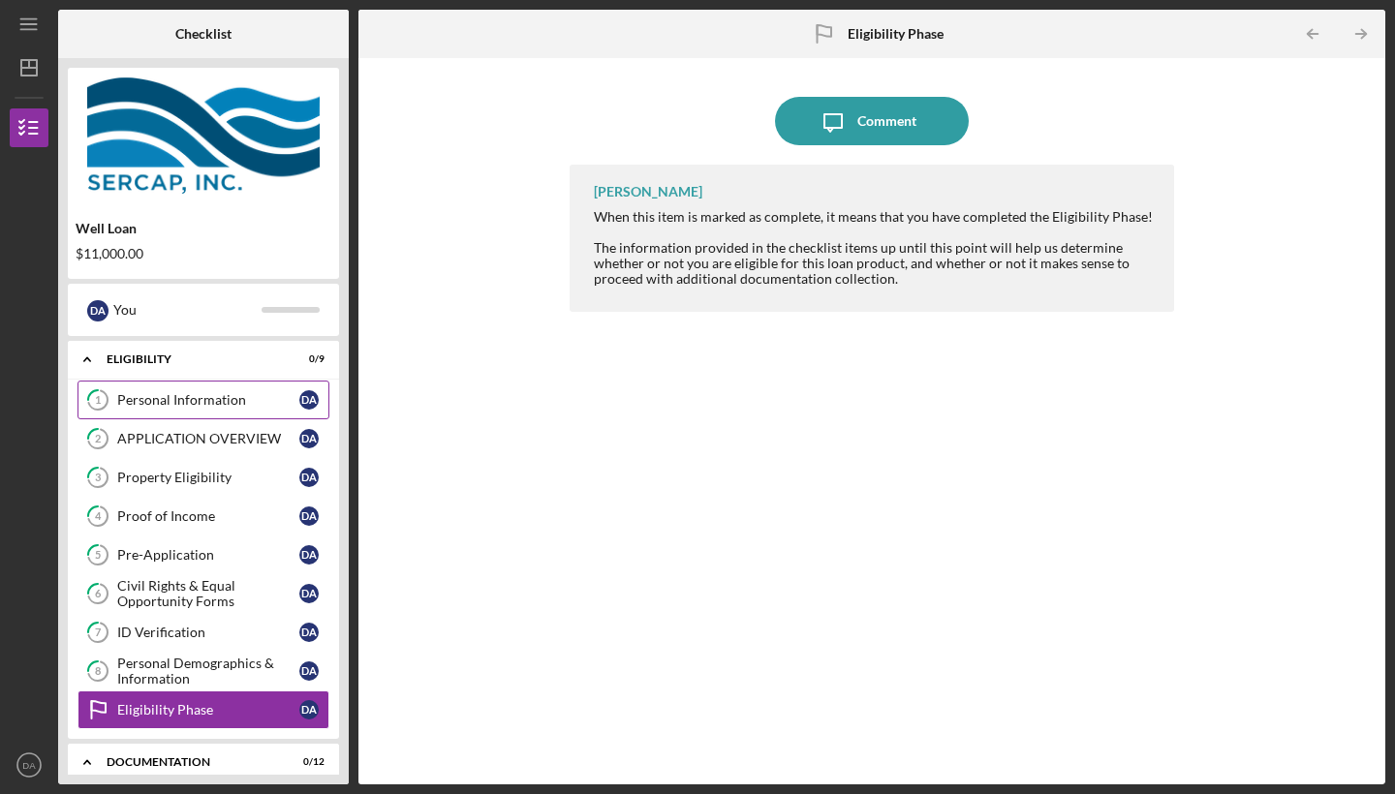
click at [120, 400] on div "Personal Information" at bounding box center [208, 400] width 182 height 16
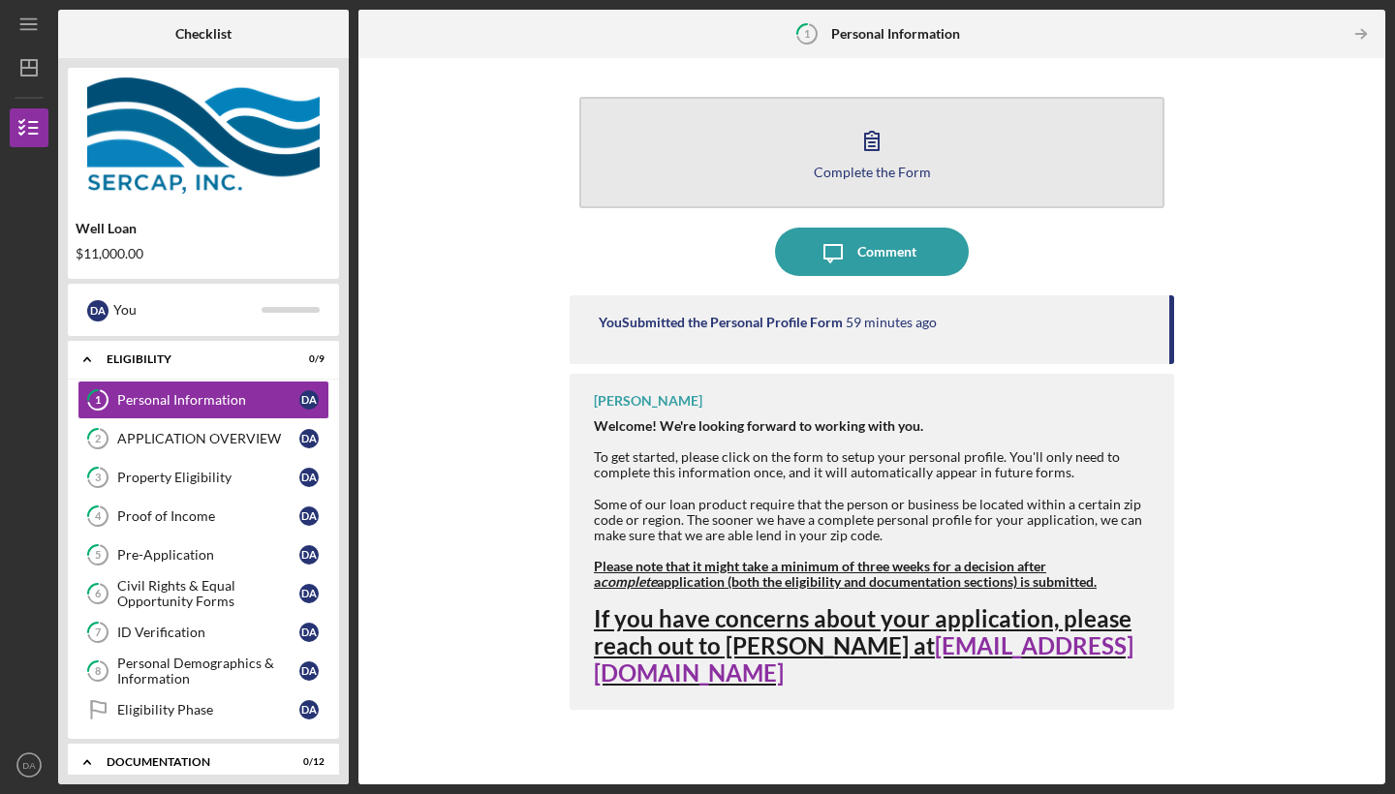
click at [884, 169] on div "Complete the Form" at bounding box center [872, 172] width 117 height 15
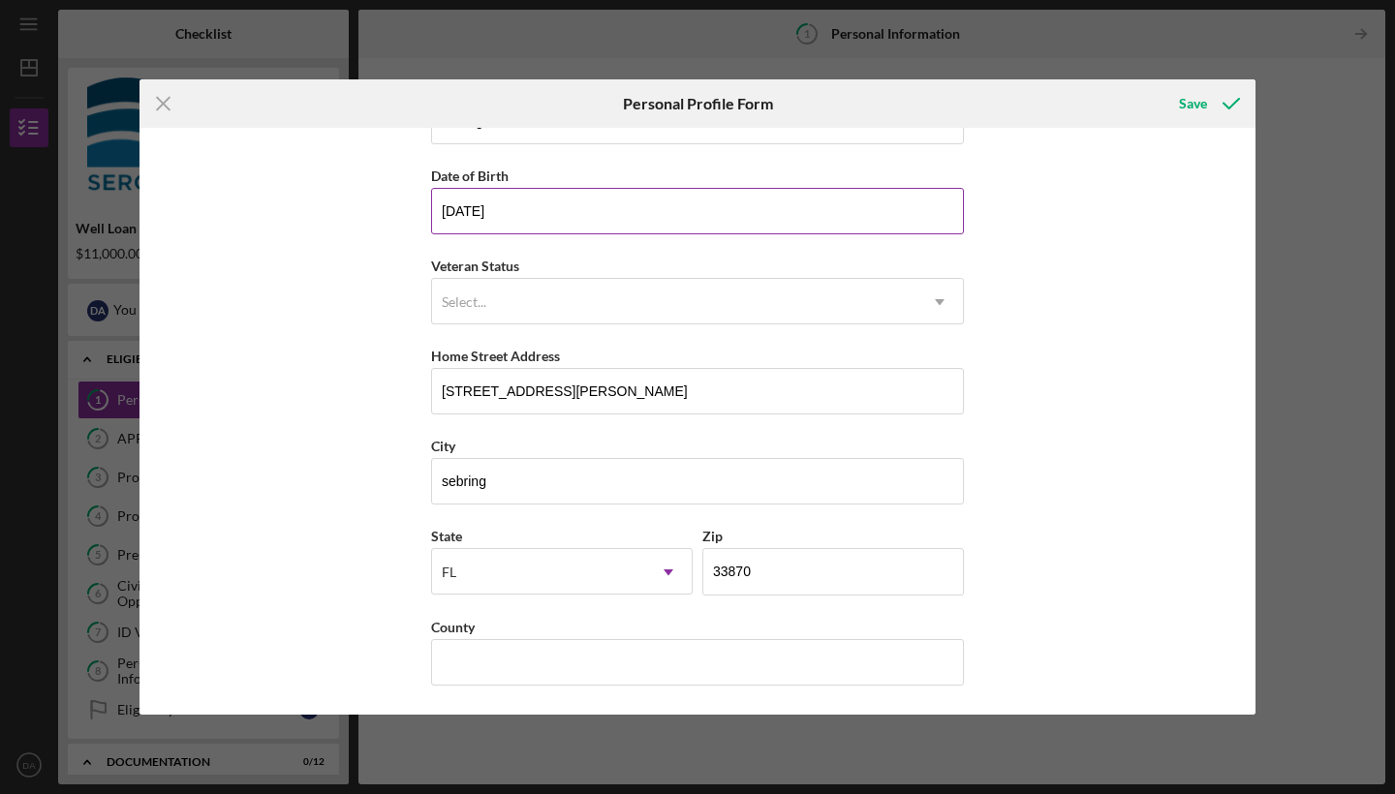
scroll to position [153, 0]
click at [1192, 105] on div "Save" at bounding box center [1193, 103] width 28 height 39
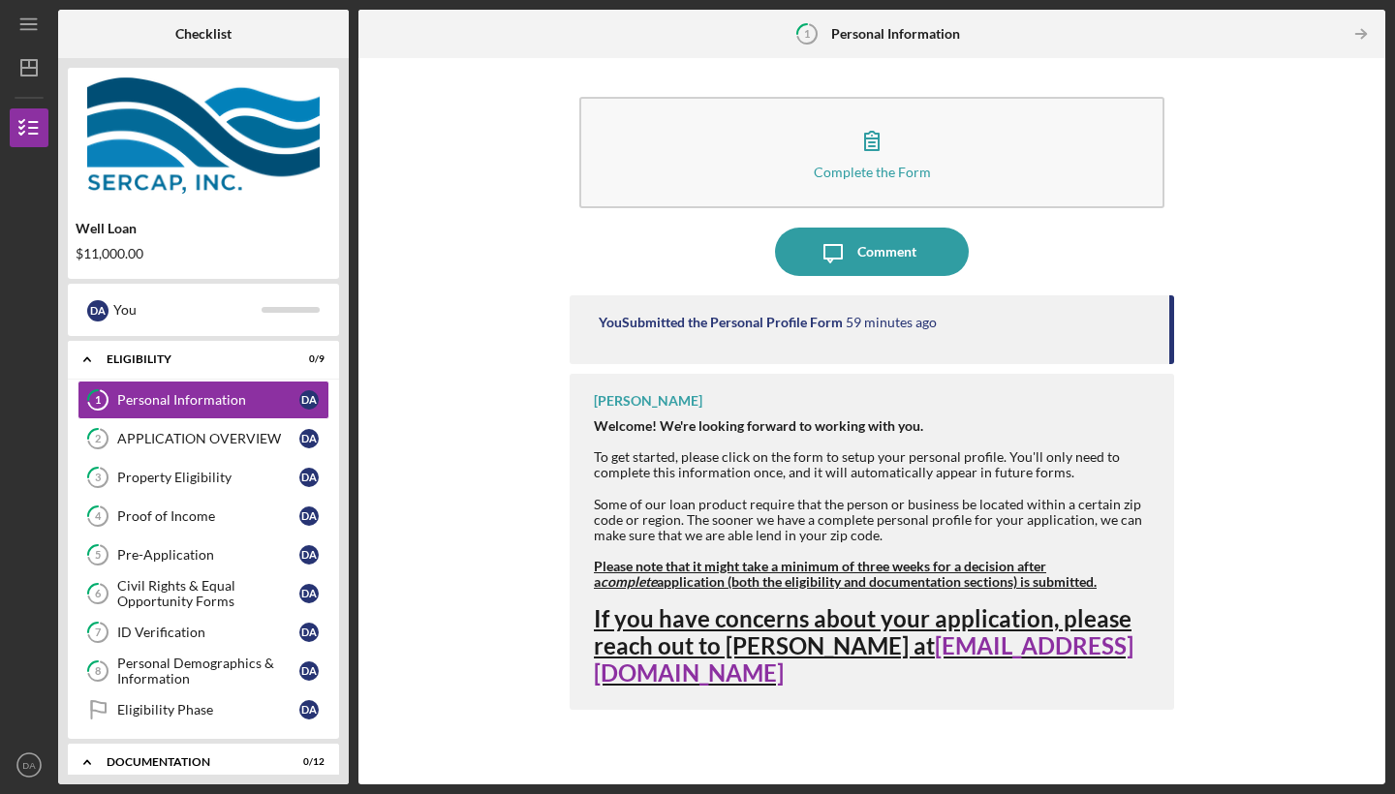
click at [773, 584] on strong "Please note that it might take a minimum of three weeks for a decision after a …" at bounding box center [845, 574] width 503 height 32
click at [667, 578] on strong "Please note that it might take a minimum of three weeks for a decision after a …" at bounding box center [845, 574] width 503 height 32
click at [233, 433] on div "APPLICATION OVERVIEW" at bounding box center [208, 439] width 182 height 16
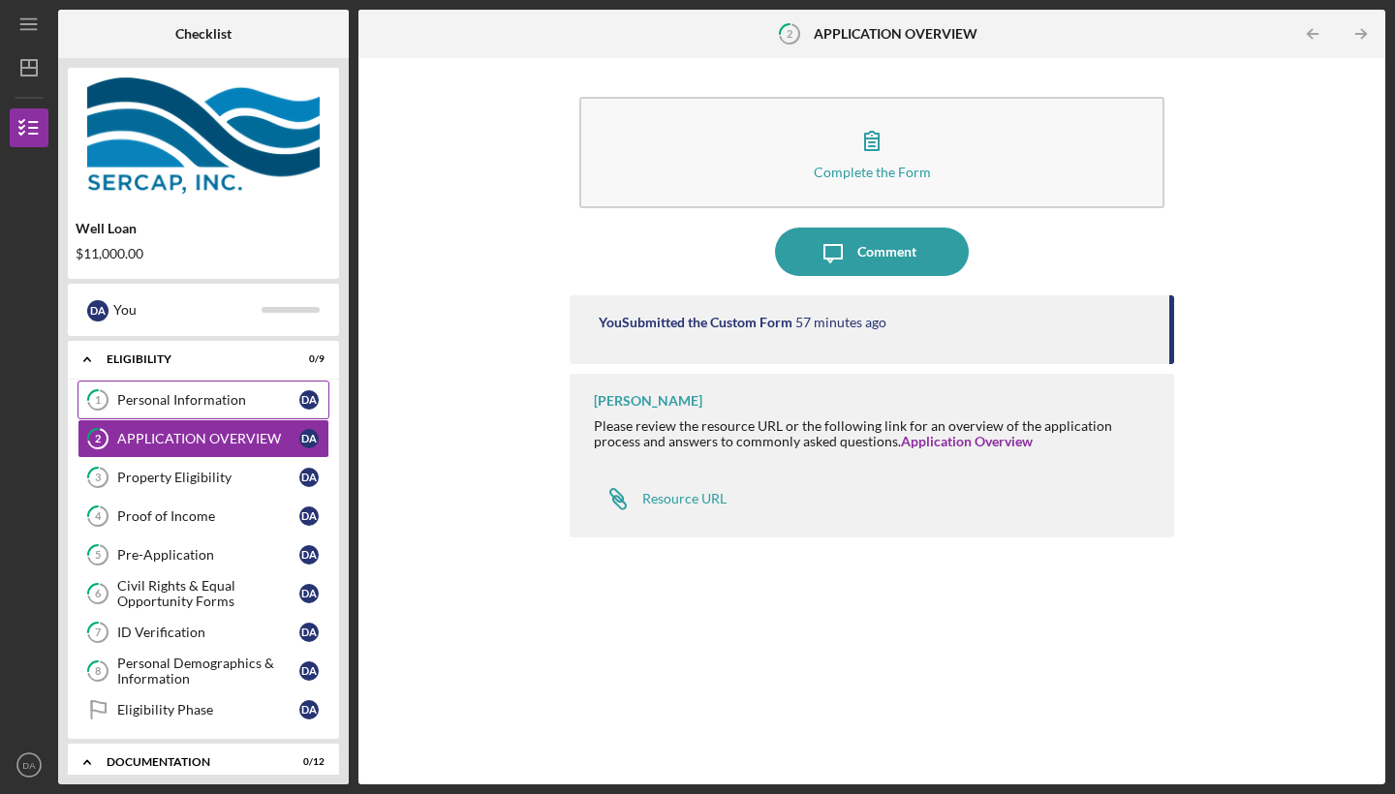
click at [239, 381] on link "1 Personal Information D A" at bounding box center [204, 400] width 252 height 39
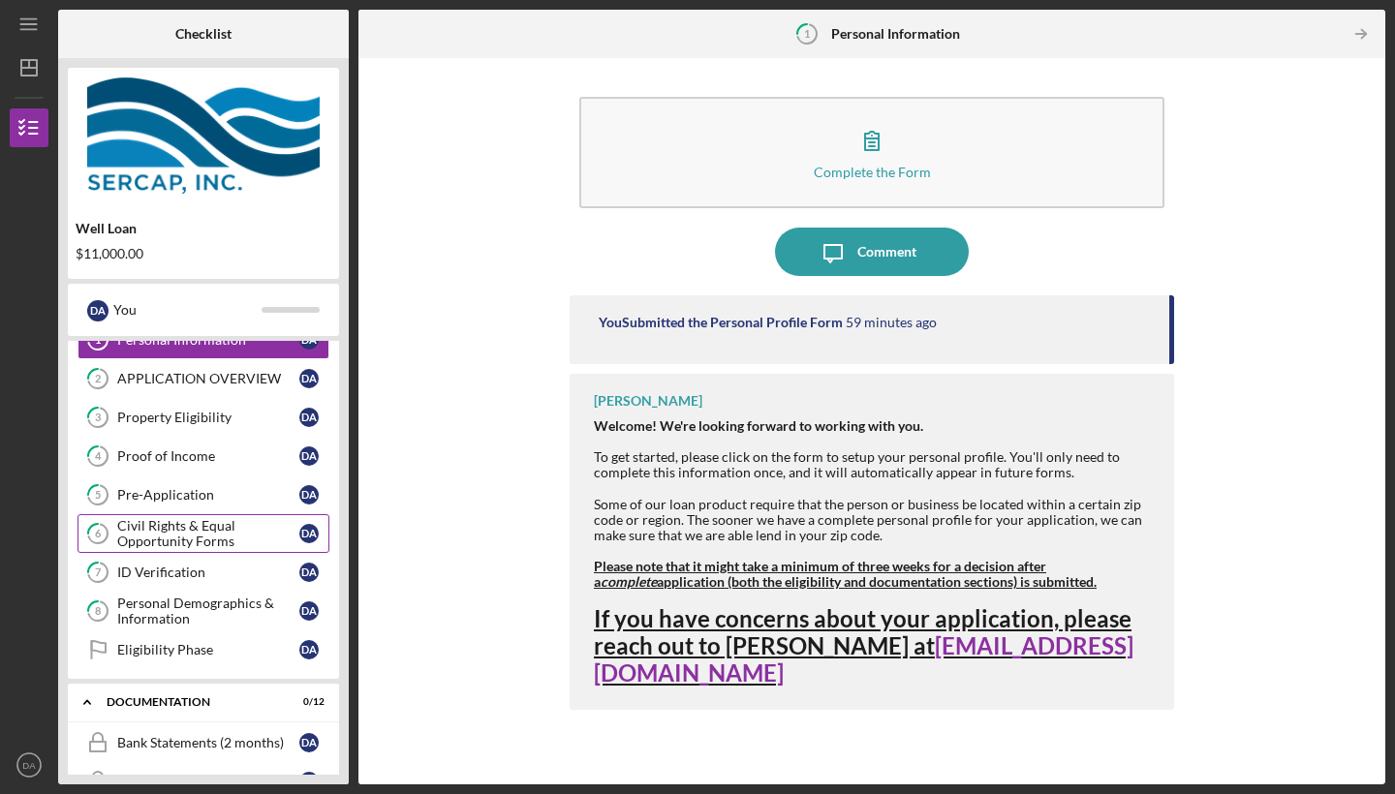
scroll to position [30, 0]
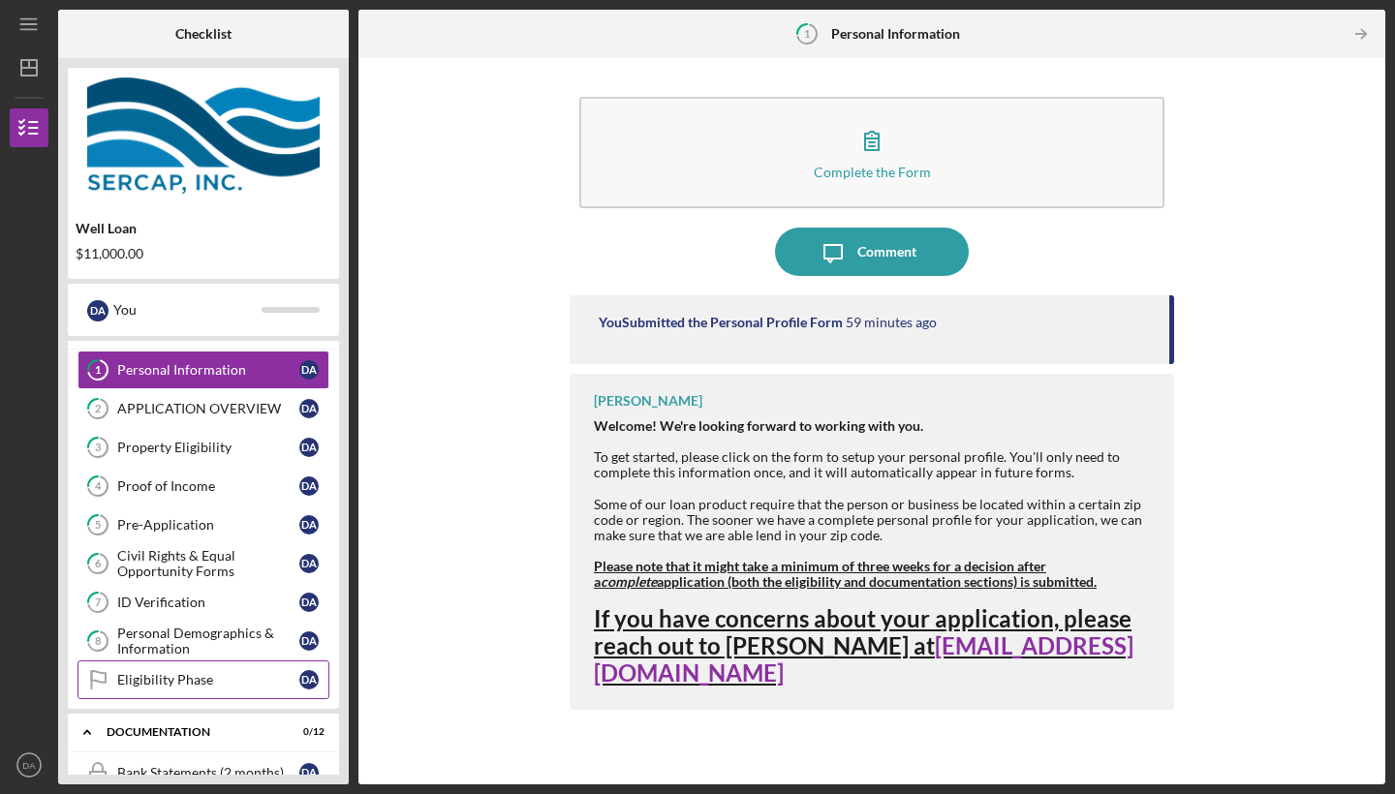
click at [143, 679] on div "Eligibility Phase" at bounding box center [208, 680] width 182 height 16
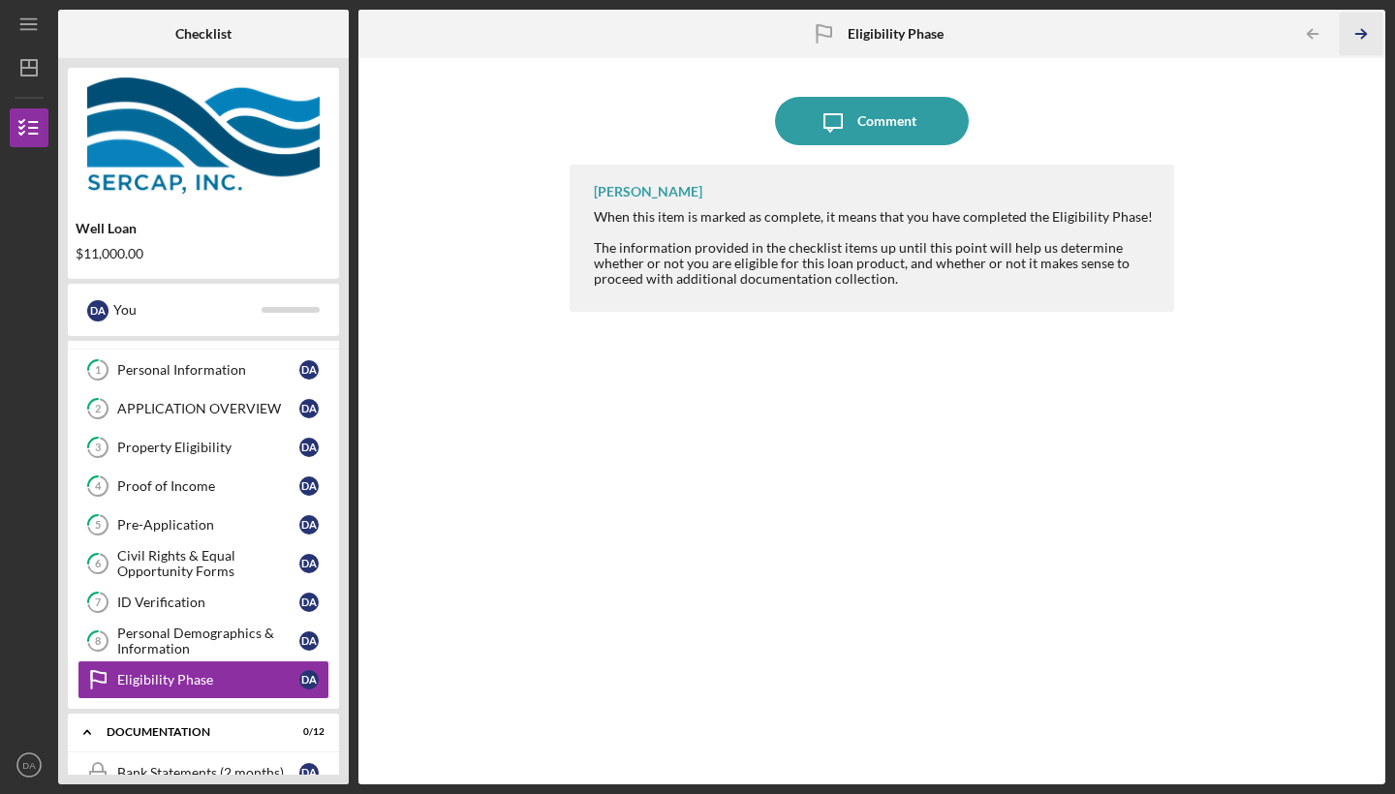
click at [1352, 45] on icon "Icon/Table Pagination Arrow" at bounding box center [1361, 35] width 44 height 44
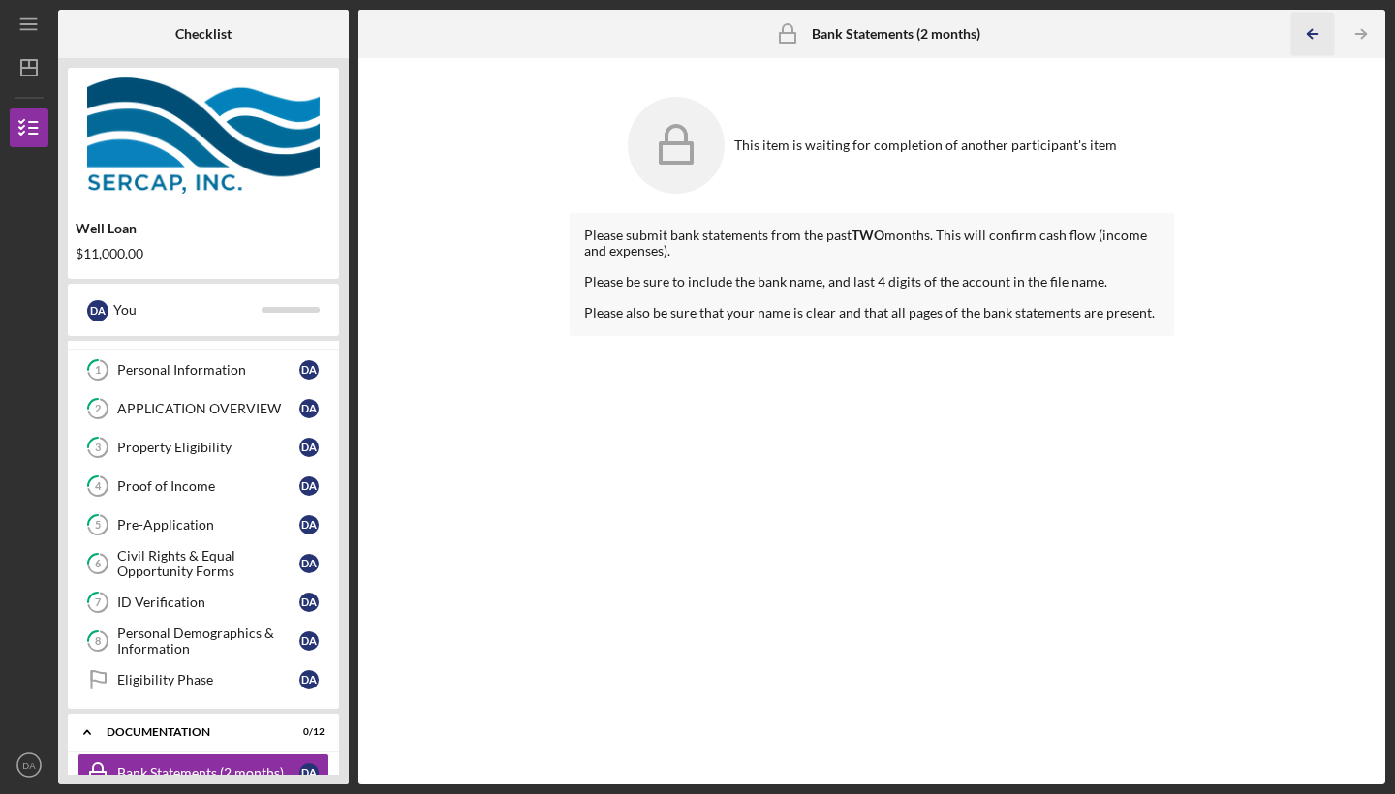
click at [1307, 38] on icon "Icon/Table Pagination Arrow" at bounding box center [1312, 35] width 44 height 44
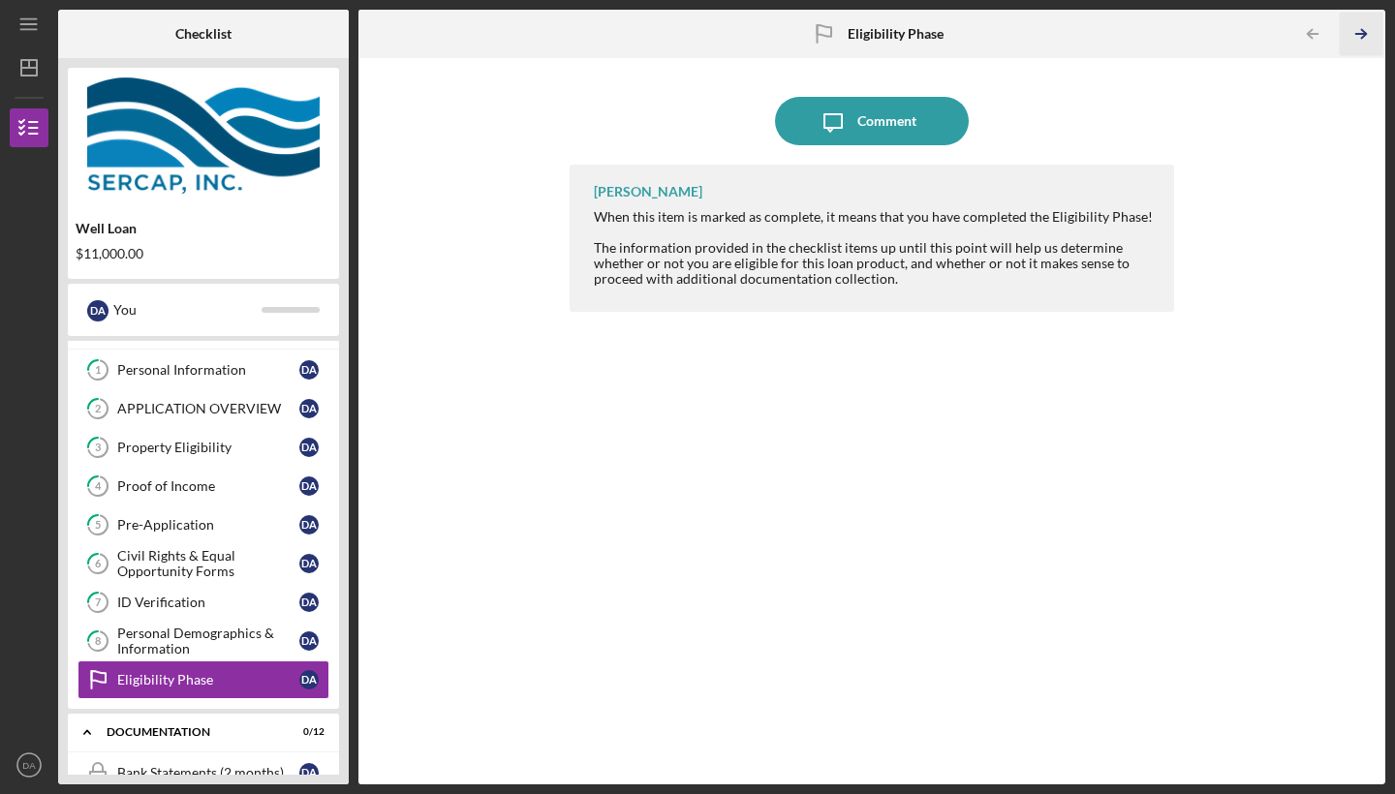
click at [1363, 41] on icon "Icon/Table Pagination Arrow" at bounding box center [1361, 35] width 44 height 44
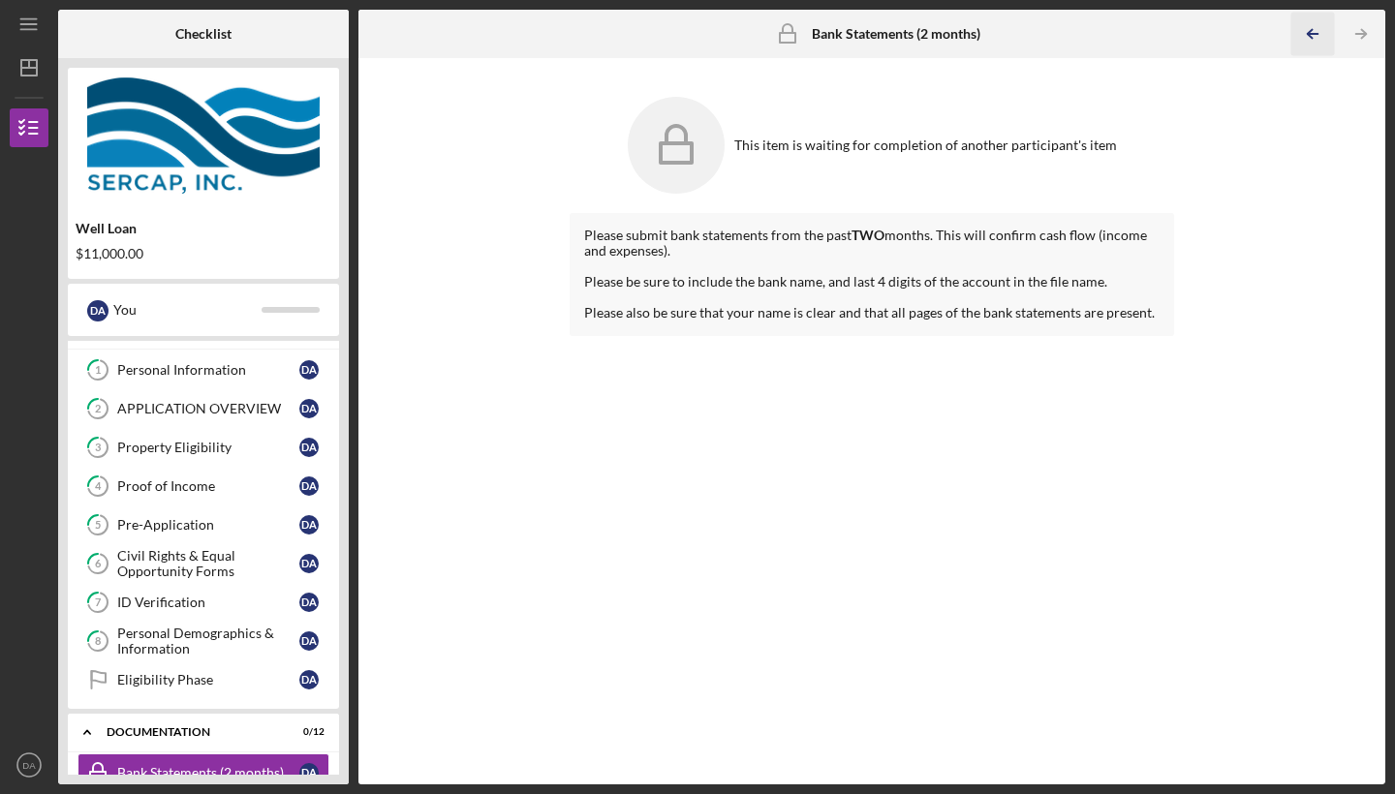
click at [1314, 26] on icon "Icon/Table Pagination Arrow" at bounding box center [1312, 35] width 44 height 44
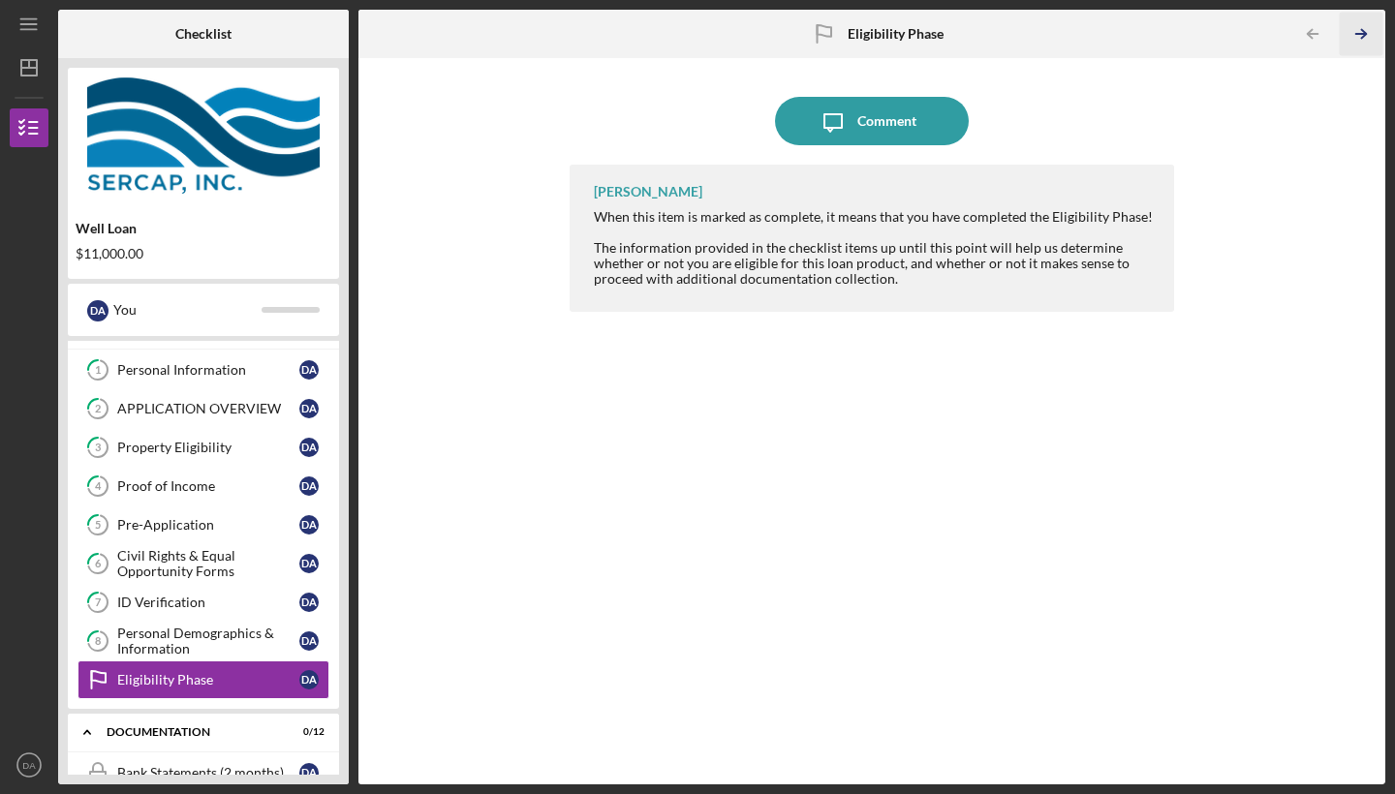
click at [1356, 47] on icon "Icon/Table Pagination Arrow" at bounding box center [1361, 35] width 44 height 44
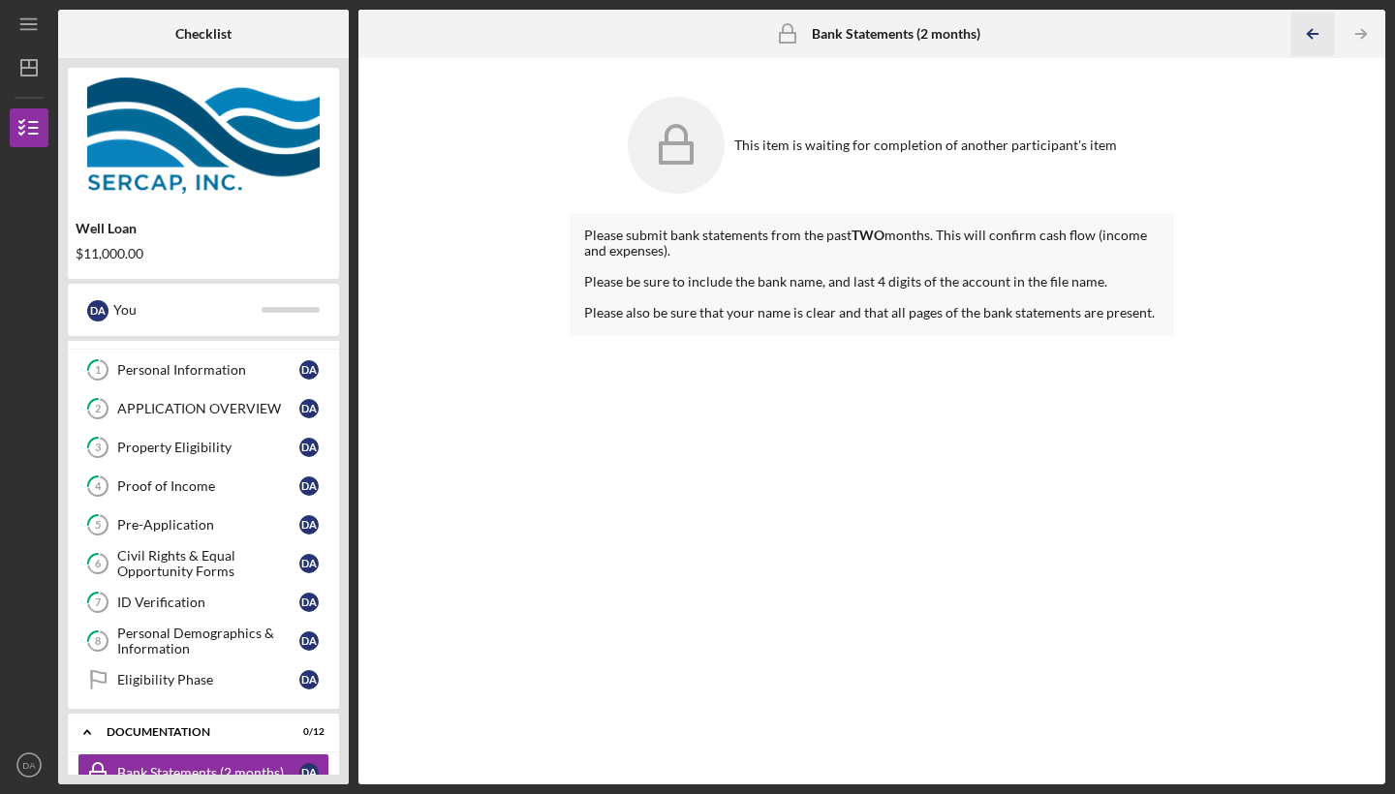
click at [1309, 40] on icon "Icon/Table Pagination Arrow" at bounding box center [1312, 35] width 44 height 44
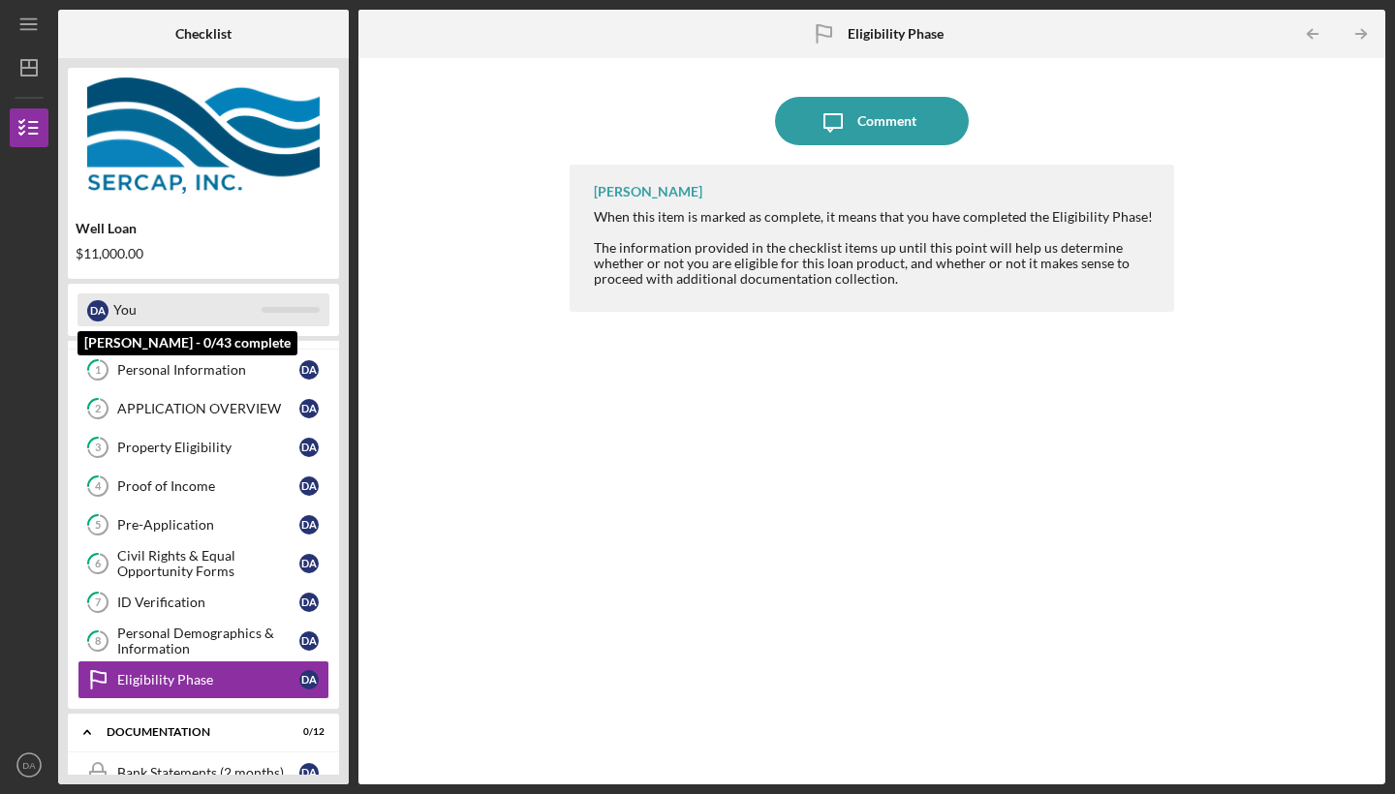
click at [248, 319] on div "You" at bounding box center [187, 310] width 148 height 33
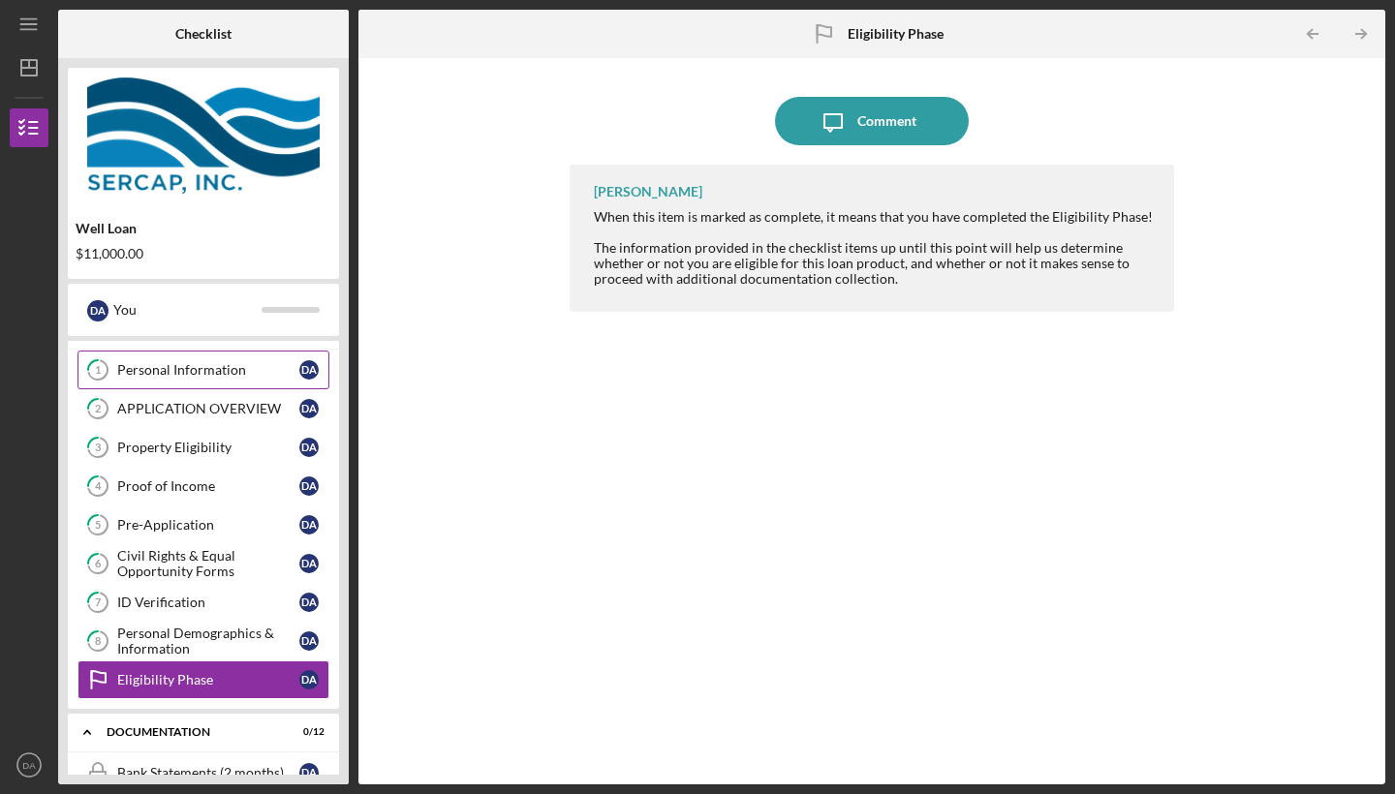
click at [280, 372] on div "Personal Information" at bounding box center [208, 370] width 182 height 16
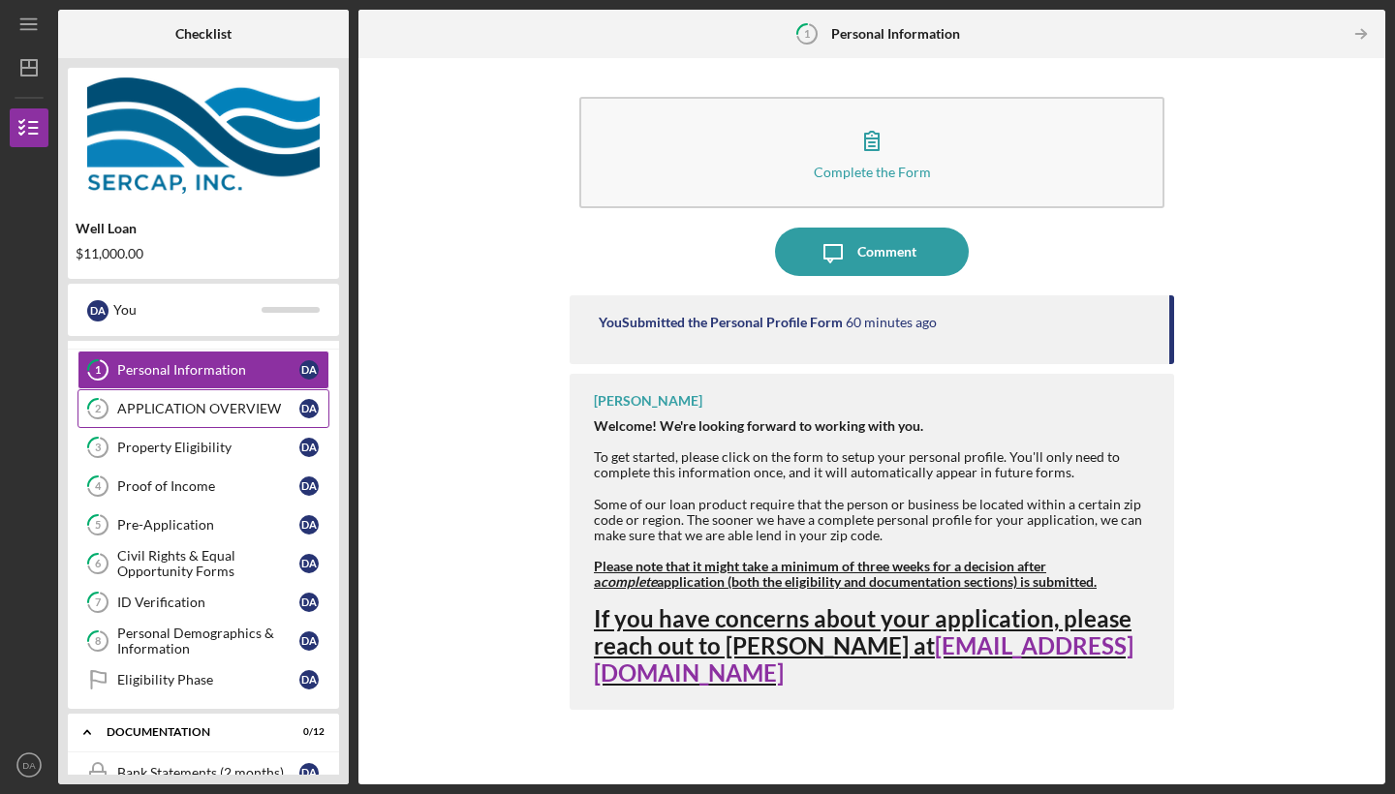
click at [247, 422] on link "2 APPLICATION OVERVIEW D A" at bounding box center [204, 408] width 252 height 39
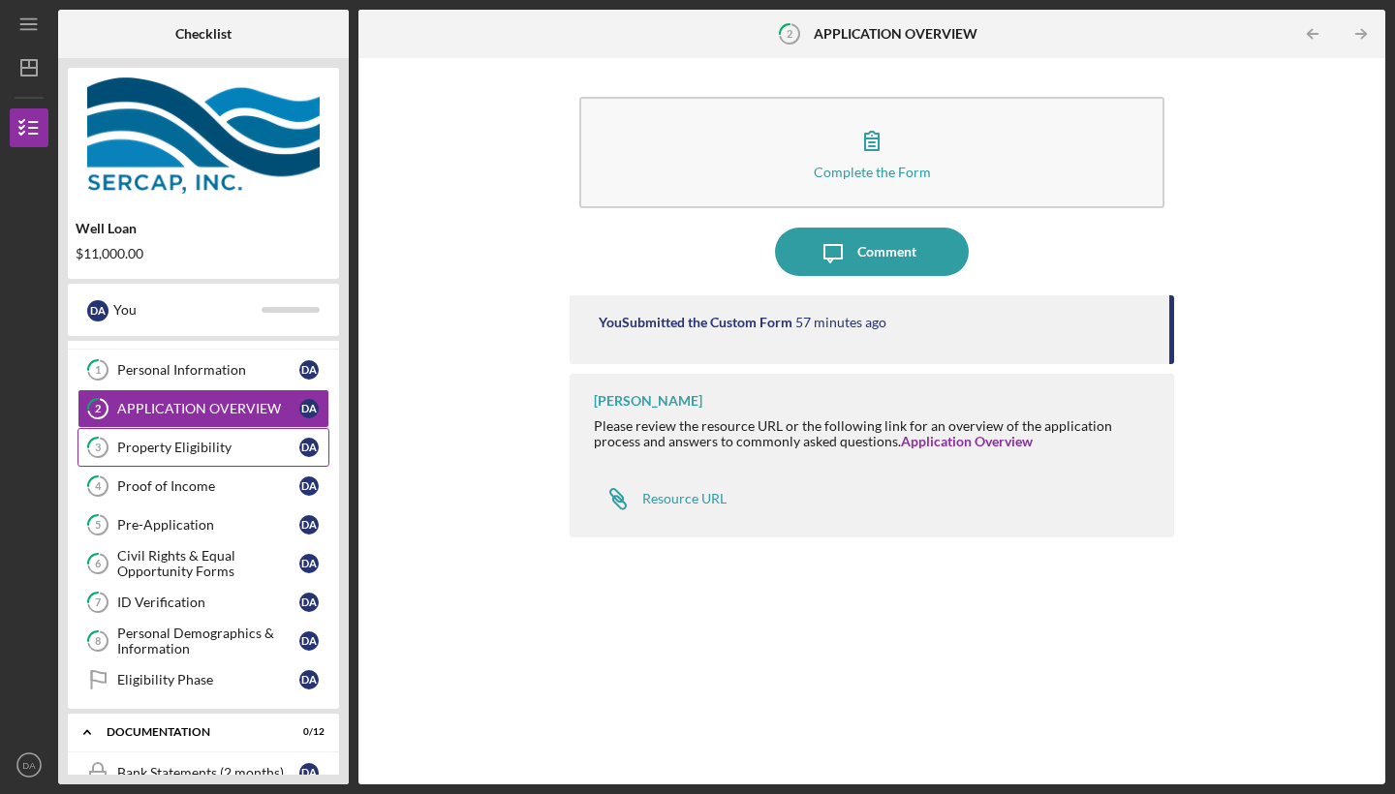
click at [278, 446] on div "Property Eligibility" at bounding box center [208, 448] width 182 height 16
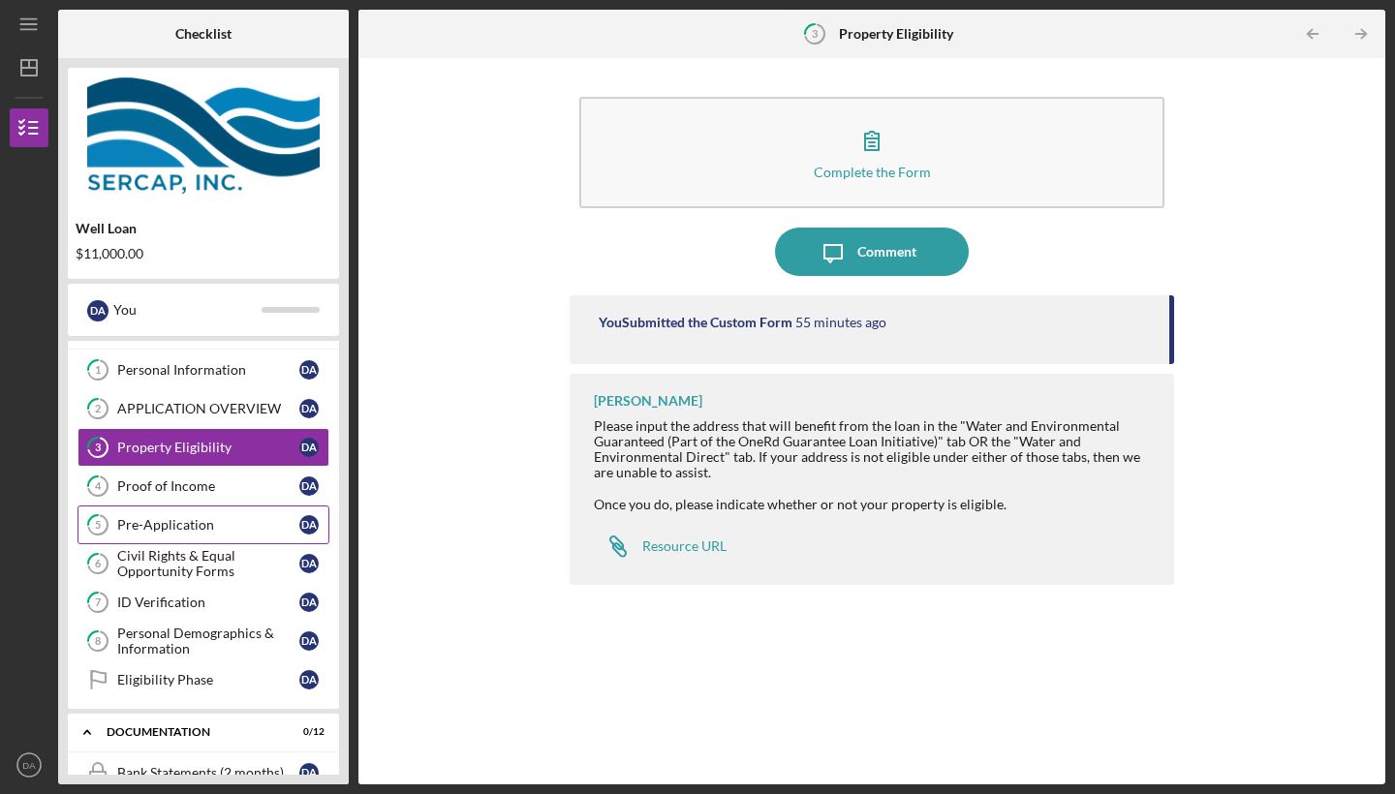
click at [231, 508] on link "5 Pre-Application D A" at bounding box center [204, 525] width 252 height 39
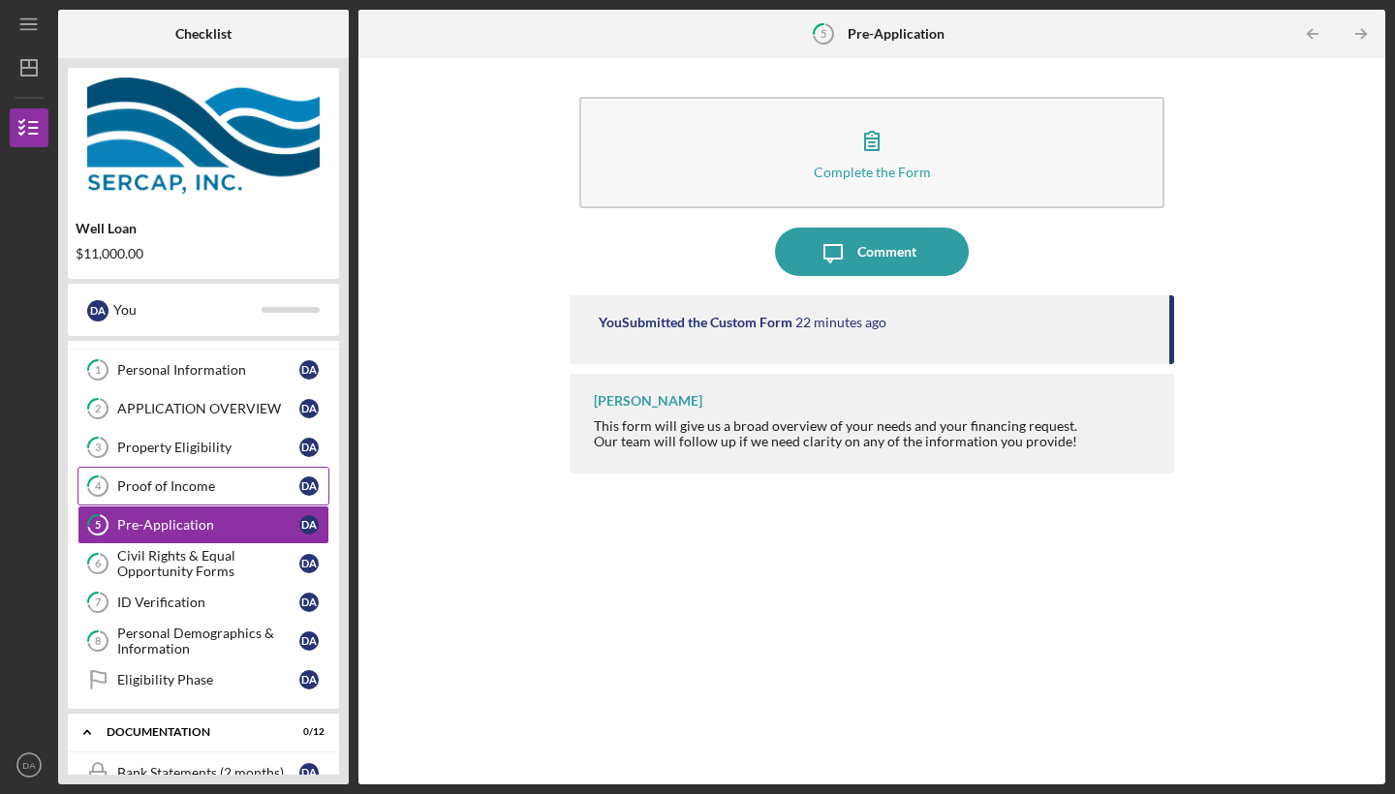
click at [230, 503] on link "4 Proof of Income D A" at bounding box center [204, 486] width 252 height 39
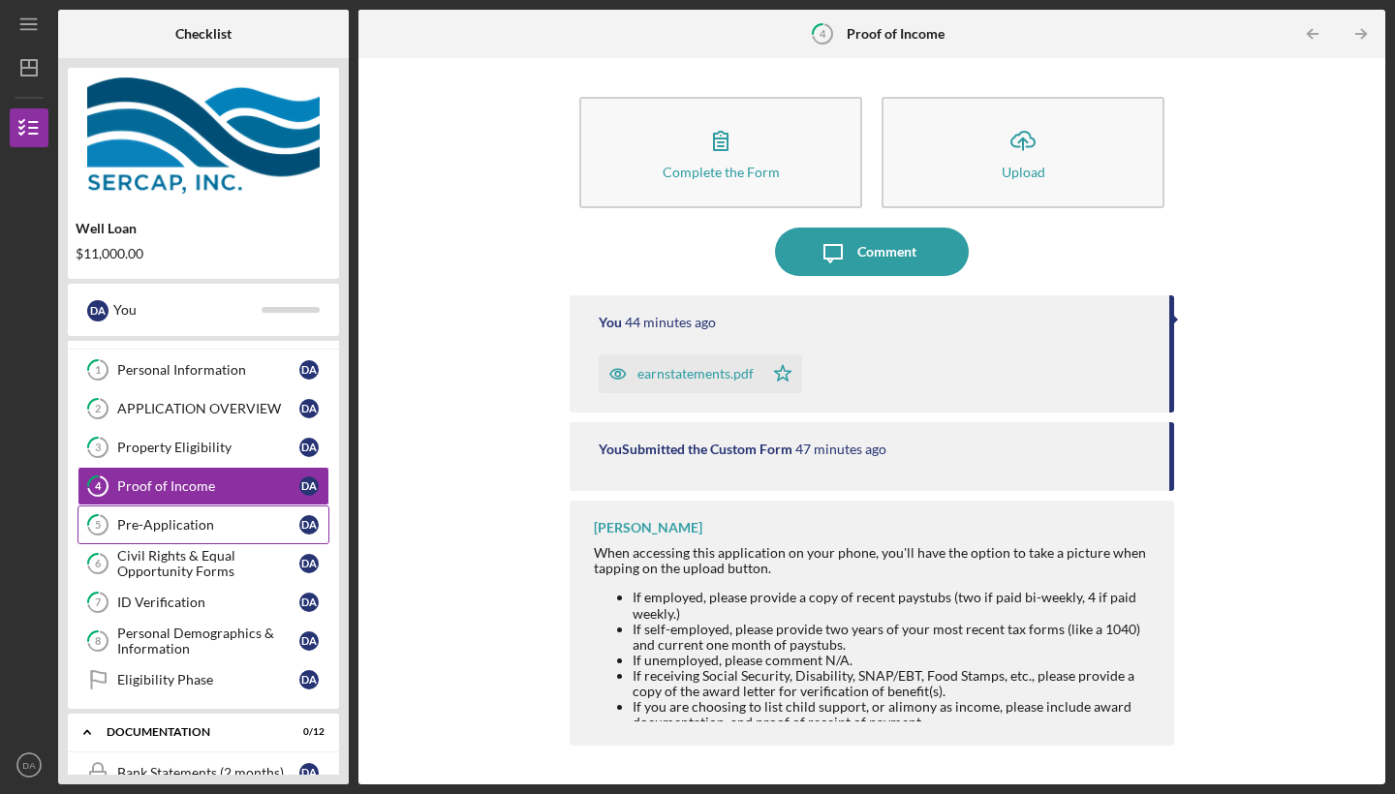
click at [198, 526] on div "Pre-Application" at bounding box center [208, 525] width 182 height 16
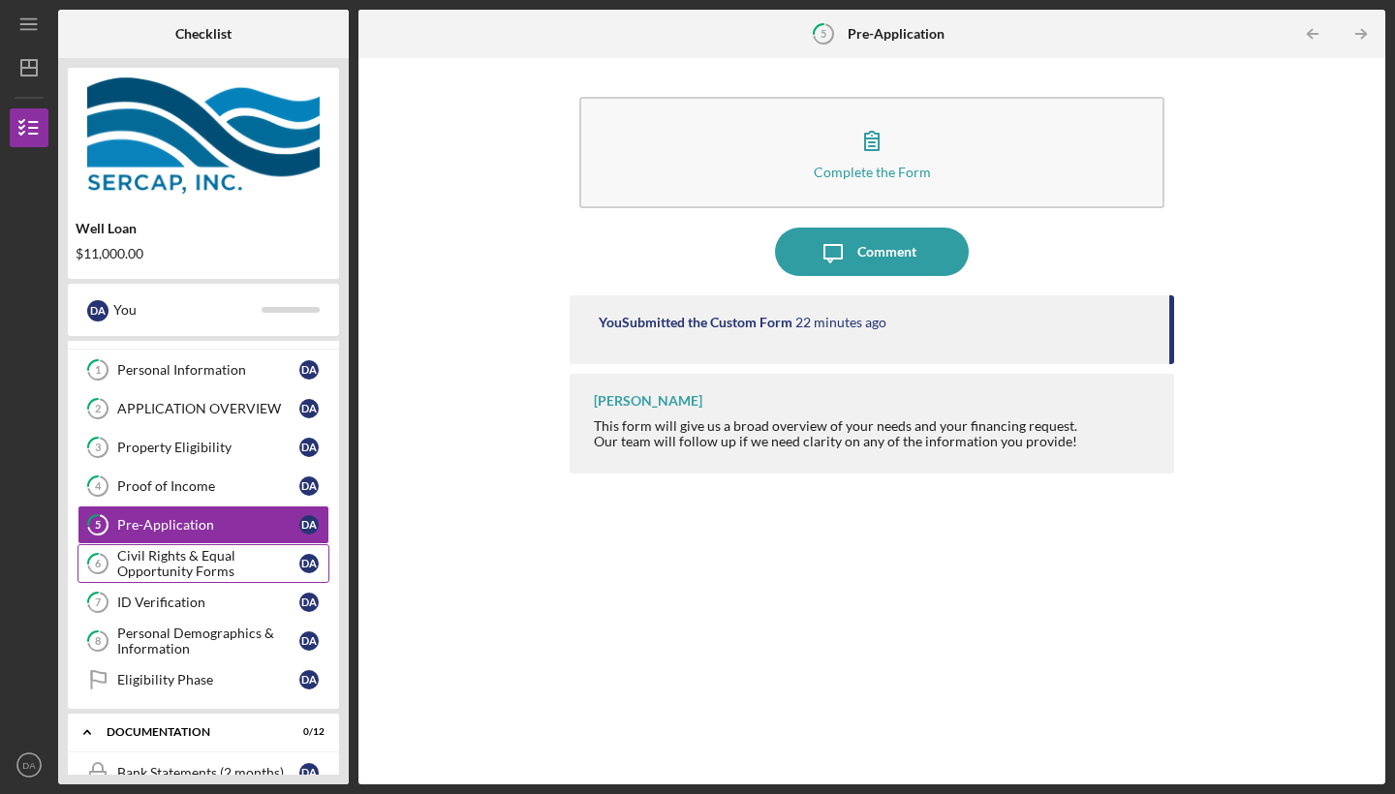
click at [201, 554] on div "Civil Rights & Equal Opportunity Forms" at bounding box center [208, 563] width 182 height 31
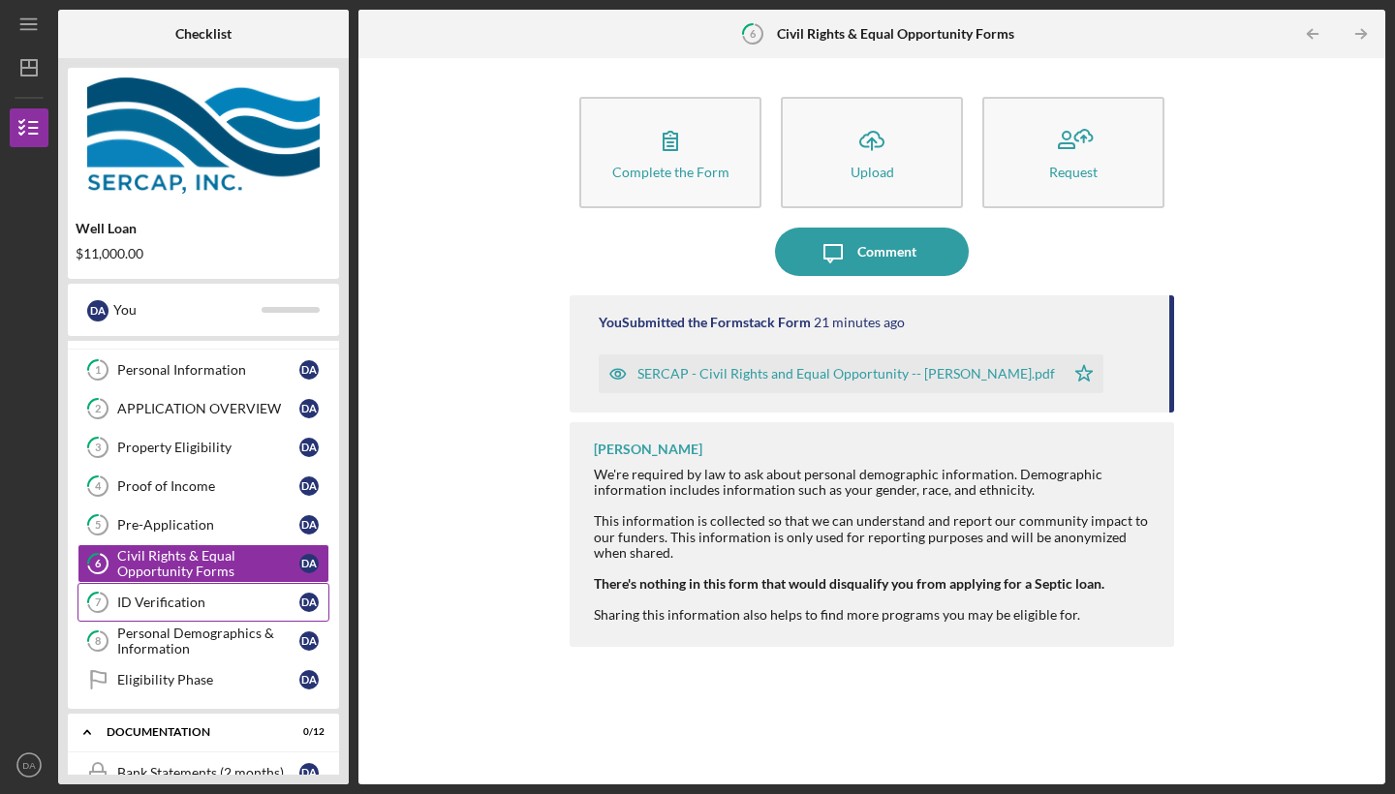
click at [206, 607] on div "ID Verification" at bounding box center [208, 603] width 182 height 16
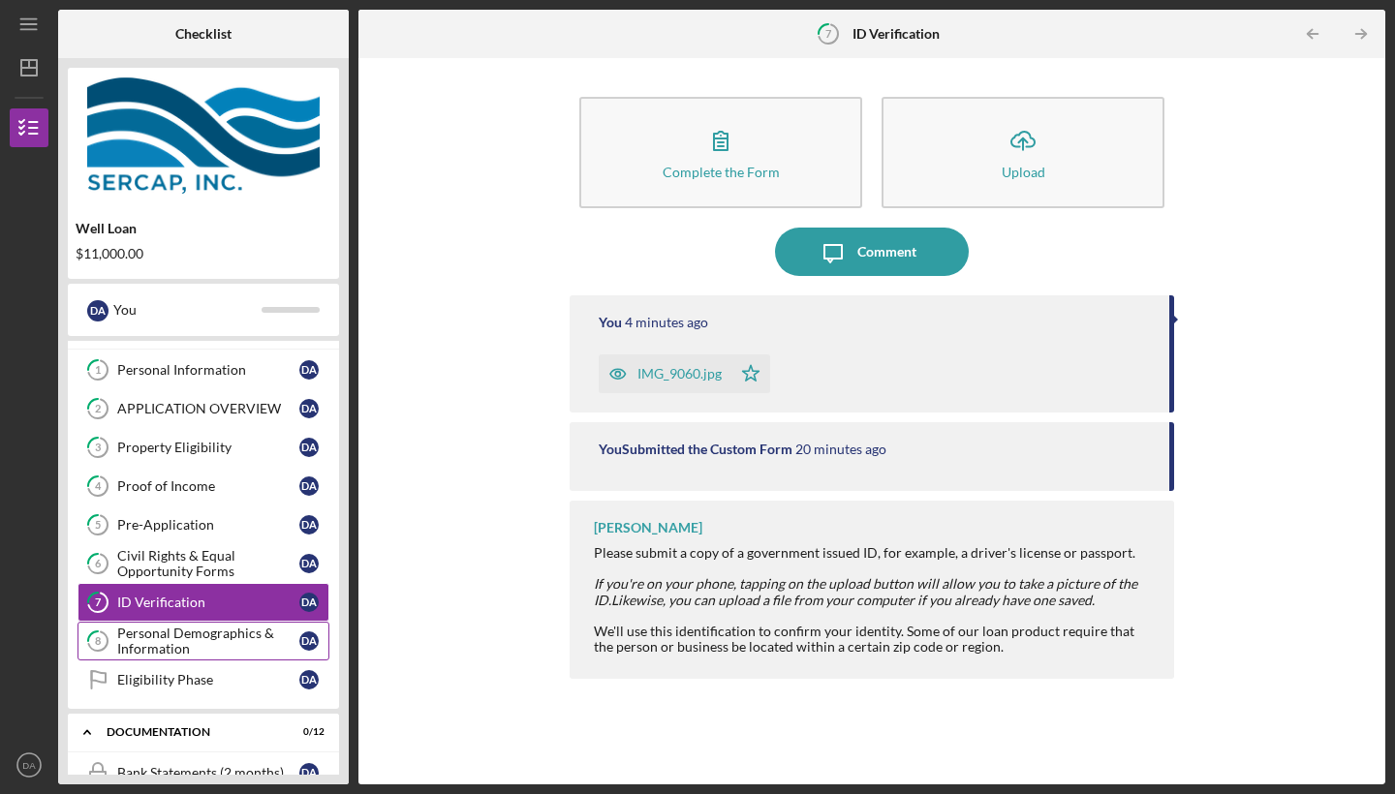
click at [207, 645] on div "Personal Demographics & Information" at bounding box center [208, 641] width 182 height 31
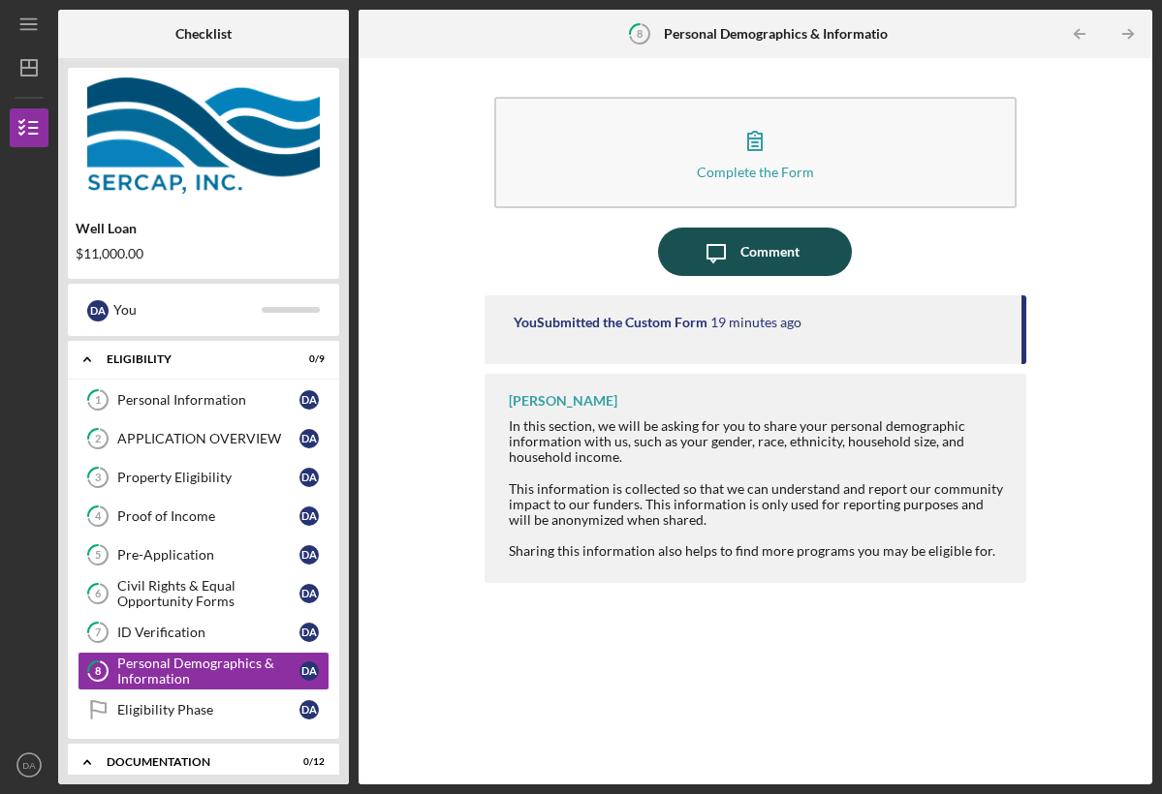
click at [769, 244] on div "Comment" at bounding box center [769, 252] width 59 height 48
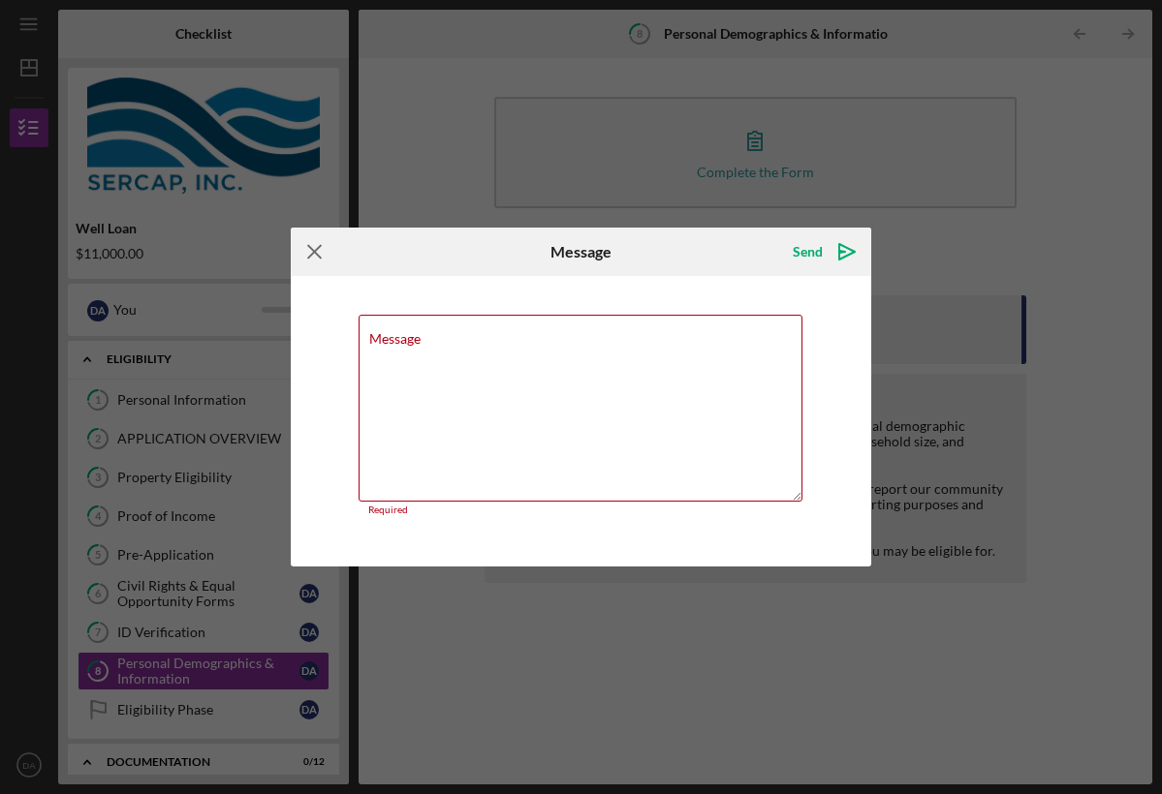
click at [316, 259] on icon "Icon/Menu Close" at bounding box center [315, 252] width 48 height 48
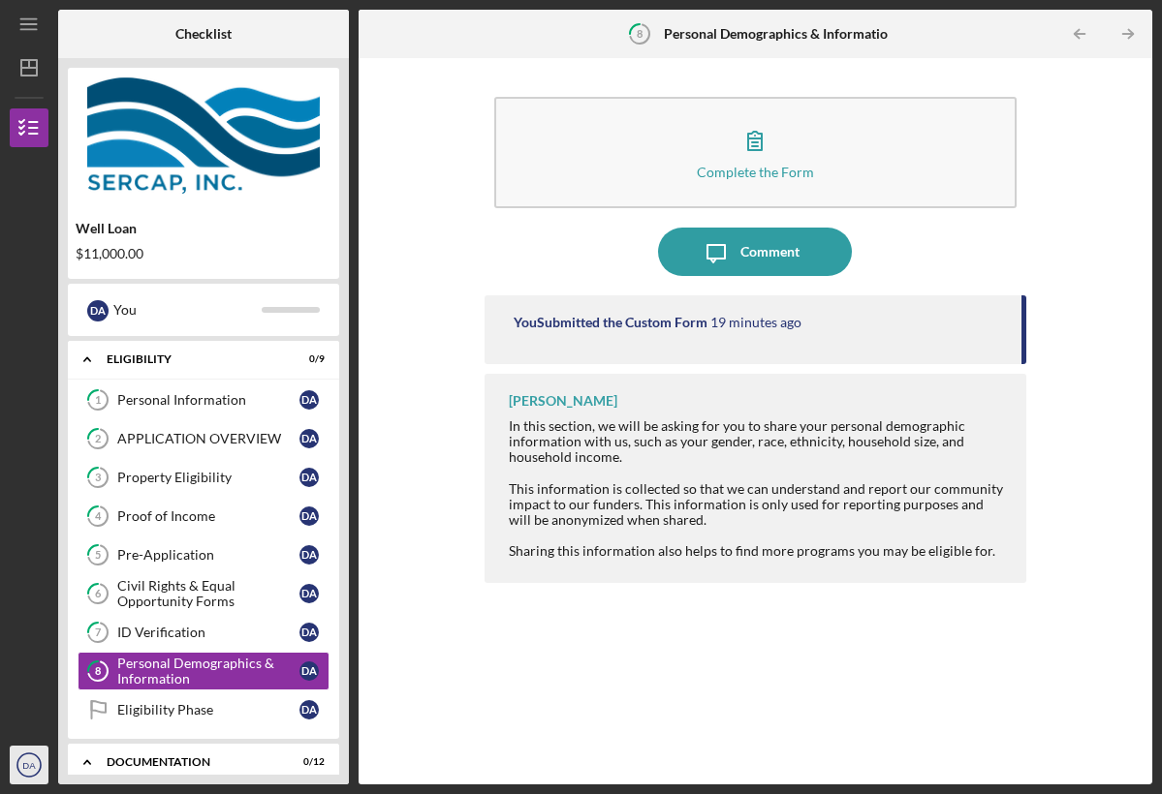
click at [35, 764] on text "DA" at bounding box center [29, 765] width 14 height 11
